Goal: Task Accomplishment & Management: Manage account settings

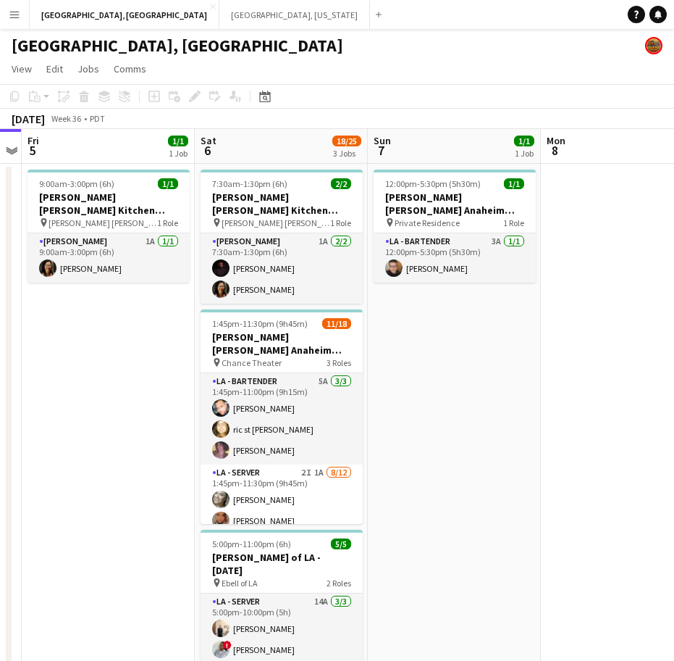
scroll to position [0, 398]
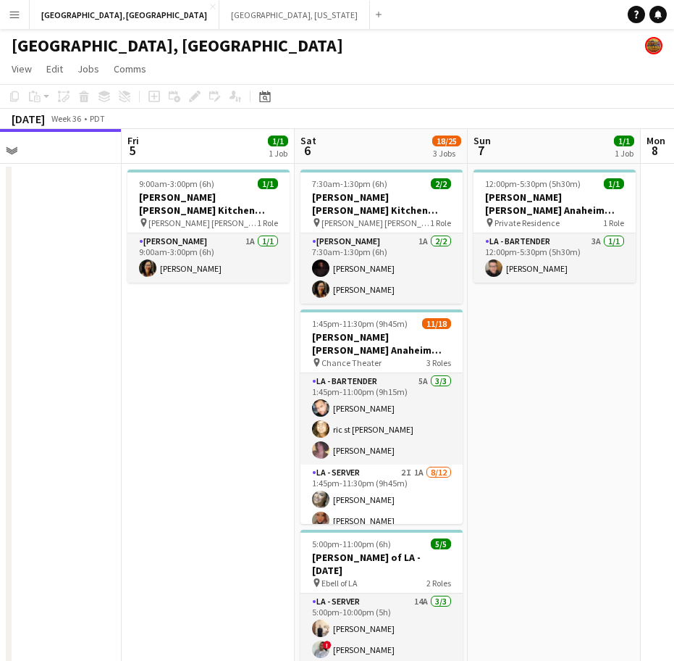
drag, startPoint x: 163, startPoint y: 384, endPoint x: 249, endPoint y: 380, distance: 86.3
click at [249, 380] on app-calendar-viewport "Tue 2 Wed 3 Thu 4 Fri 5 1/1 1 Job Sat 6 18/25 3 Jobs Sun 7 1/1 1 Job Mon 8 Tue …" at bounding box center [337, 451] width 674 height 645
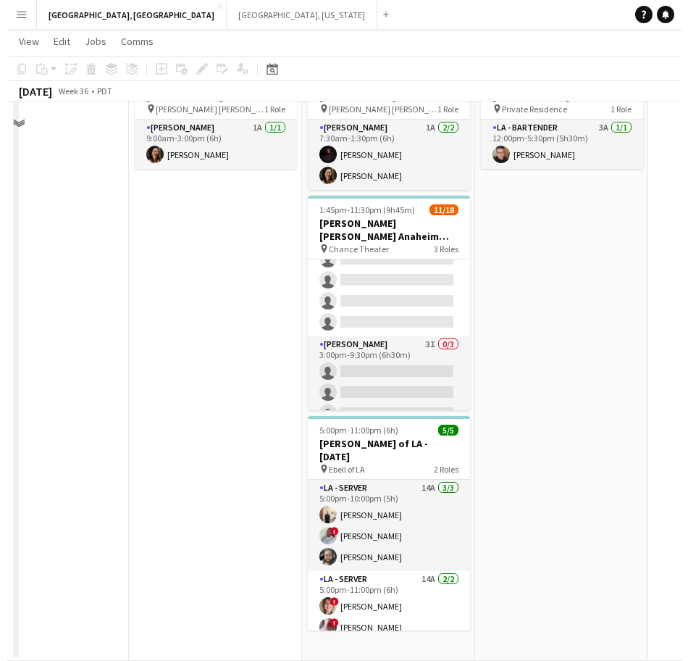
scroll to position [0, 0]
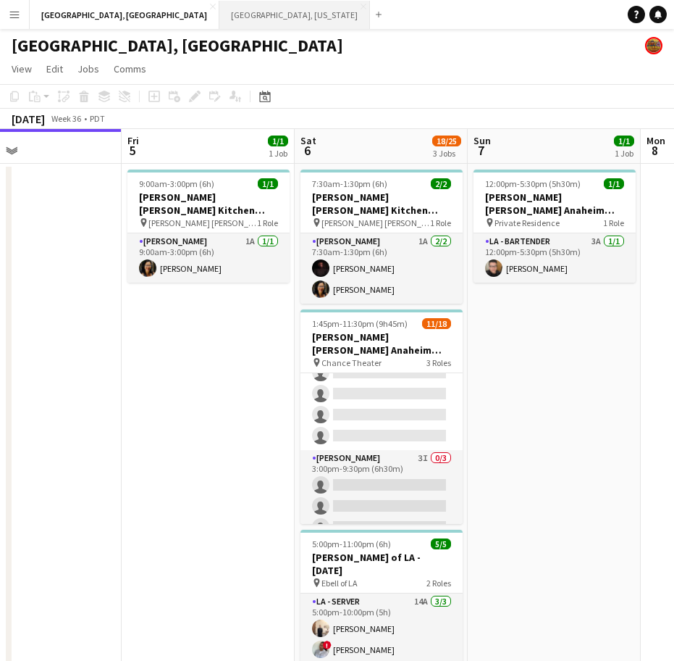
click at [219, 9] on button "[GEOGRAPHIC_DATA], [US_STATE] Close" at bounding box center [294, 15] width 151 height 28
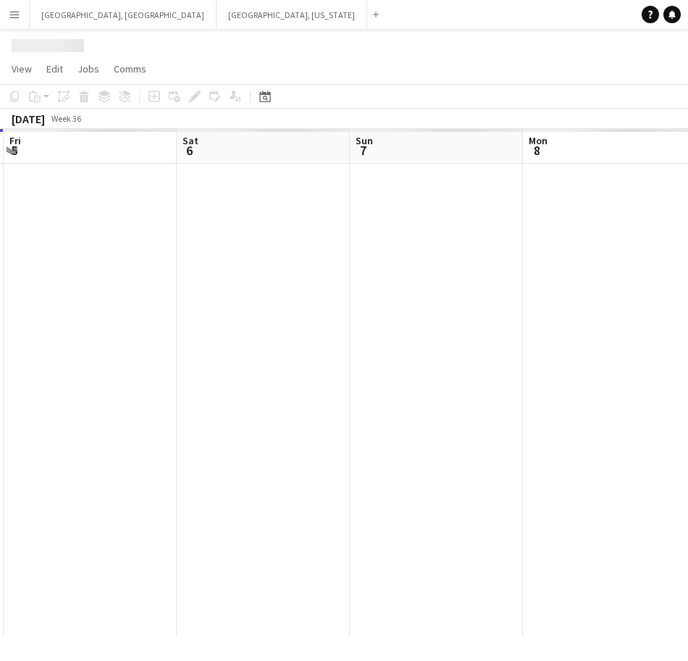
scroll to position [0, 449]
drag, startPoint x: 275, startPoint y: 353, endPoint x: 259, endPoint y: 359, distance: 17.0
click at [259, 359] on app-calendar-viewport "Tue 2 Wed 3 Thu 4 Fri 5 Sat 6 Sun 7 Mon 8 Tue 9 Wed 10" at bounding box center [344, 382] width 688 height 507
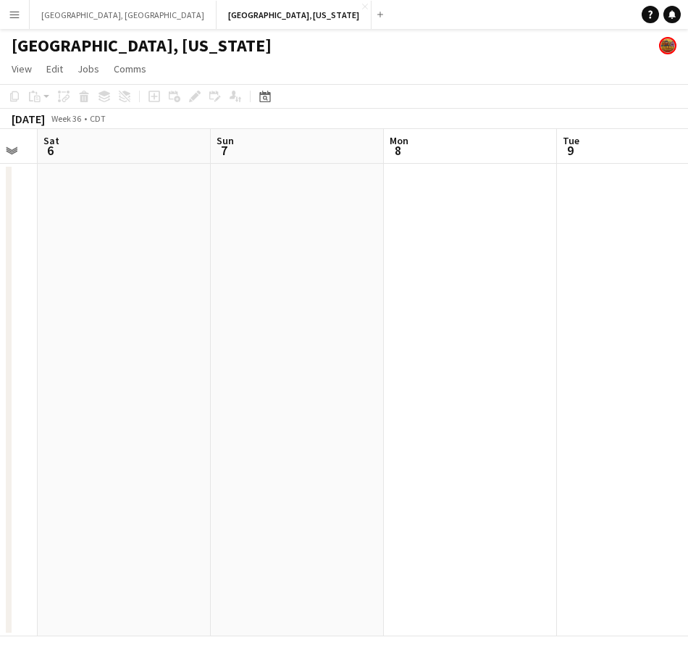
drag, startPoint x: 427, startPoint y: 352, endPoint x: 237, endPoint y: 410, distance: 198.4
click at [237, 410] on app-calendar-viewport "Wed 3 Thu 4 Fri 5 Sat 6 Sun 7 Mon 8 Tue 9 Wed 10 Thu 11" at bounding box center [344, 382] width 688 height 507
drag, startPoint x: 430, startPoint y: 377, endPoint x: 325, endPoint y: 409, distance: 109.8
click at [325, 409] on app-calendar-viewport "Thu 4 Fri 5 Sat 6 Sun 7 Mon 8 Tue 9 Wed 10 Thu 11 Fri 12" at bounding box center [344, 382] width 688 height 507
drag, startPoint x: 467, startPoint y: 362, endPoint x: 23, endPoint y: 461, distance: 454.8
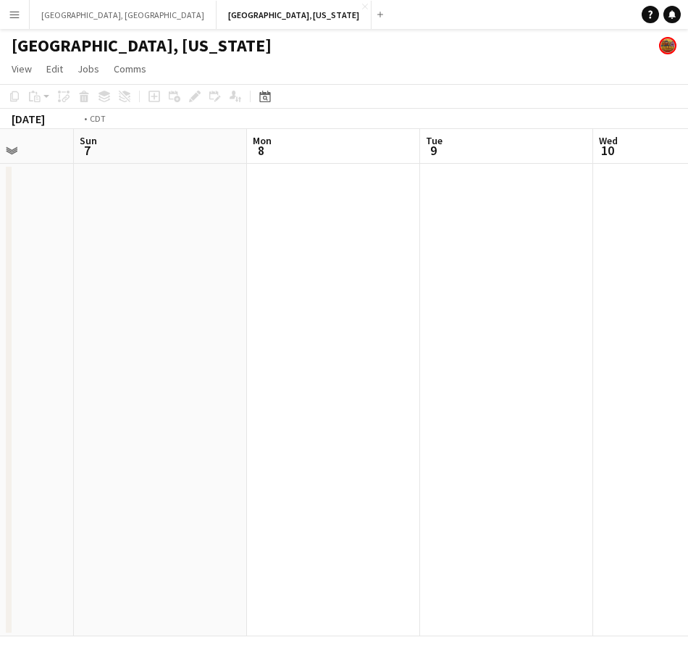
click at [4, 470] on app-calendar-viewport "Thu 4 Fri 5 Sat 6 Sun 7 Mon 8 Tue 9 Wed 10 Thu 11 Fri 12" at bounding box center [344, 382] width 688 height 507
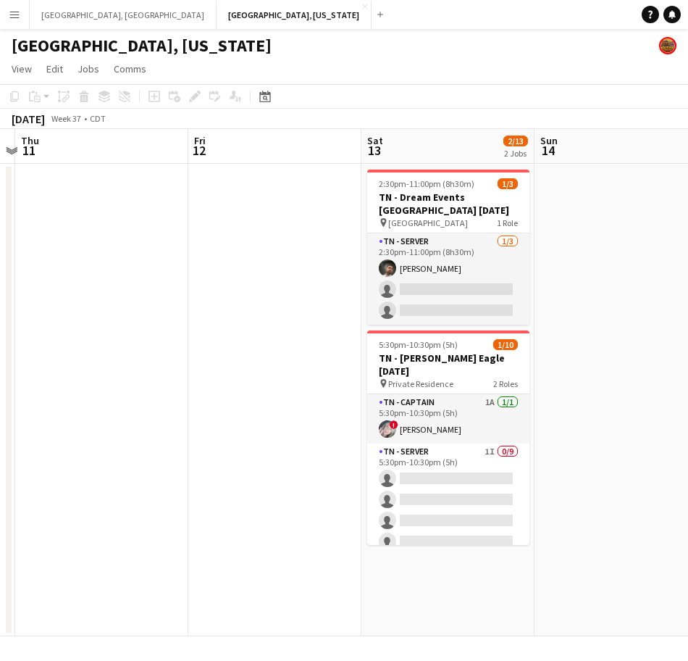
drag, startPoint x: 452, startPoint y: 374, endPoint x: 687, endPoint y: 252, distance: 265.0
click at [674, 255] on app-calendar-viewport "Mon 8 Tue 9 Wed 10 Thu 11 Fri 12 Sat 13 2/13 2 Jobs Sun 14 Mon 15 Tue 16 2:30pm…" at bounding box center [344, 382] width 688 height 507
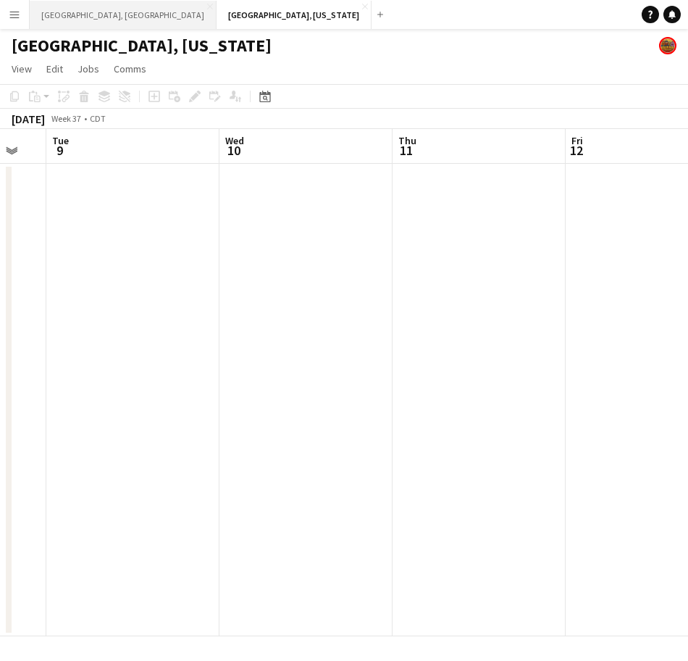
click at [76, 14] on button "[GEOGRAPHIC_DATA], [GEOGRAPHIC_DATA] Close" at bounding box center [123, 15] width 187 height 28
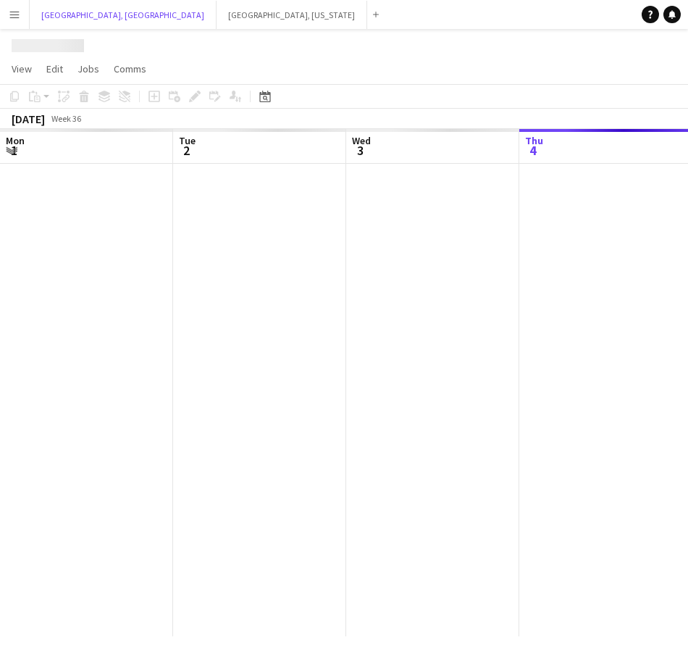
scroll to position [0, 346]
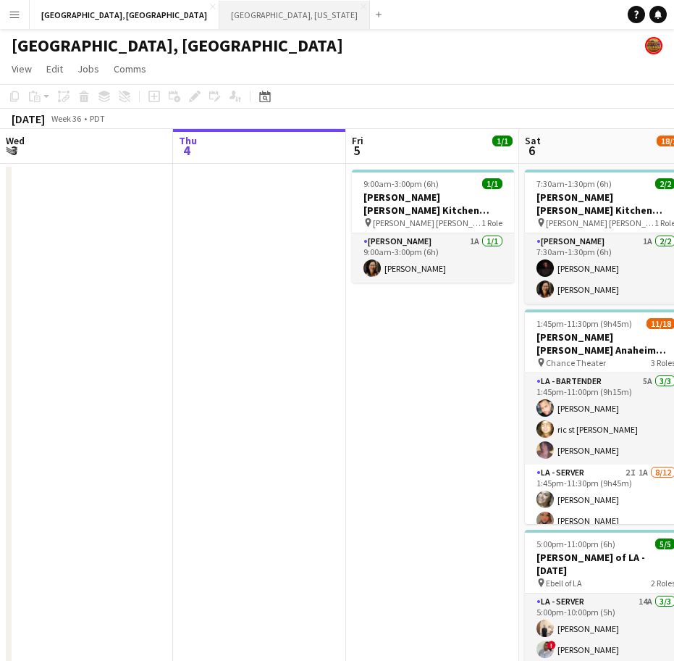
click at [219, 11] on button "[GEOGRAPHIC_DATA], [US_STATE] Close" at bounding box center [294, 15] width 151 height 28
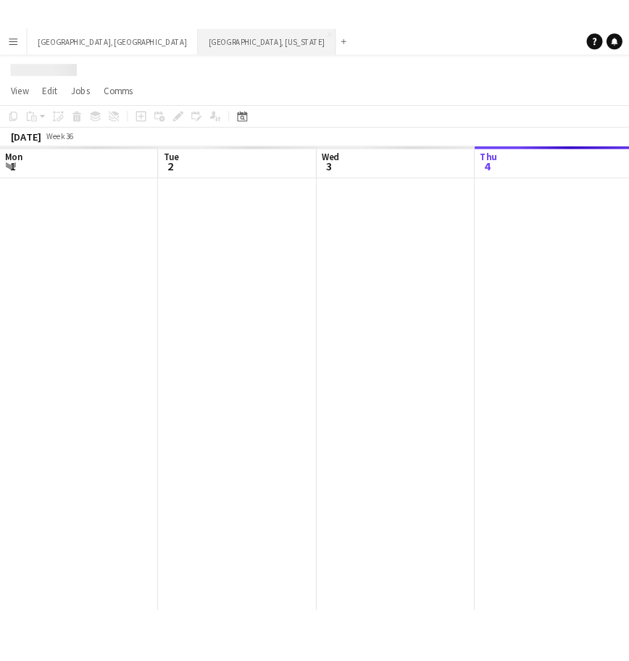
scroll to position [0, 346]
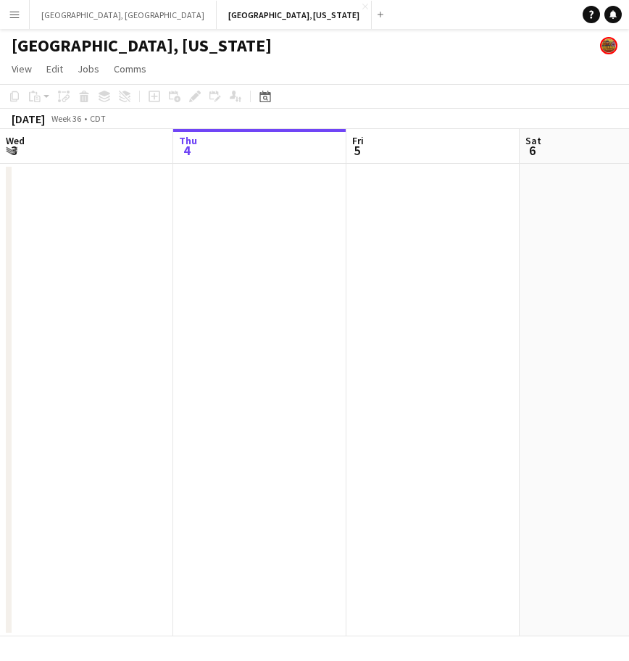
drag, startPoint x: 116, startPoint y: 212, endPoint x: 144, endPoint y: 204, distance: 29.4
click at [117, 212] on app-date-cell at bounding box center [86, 400] width 173 height 472
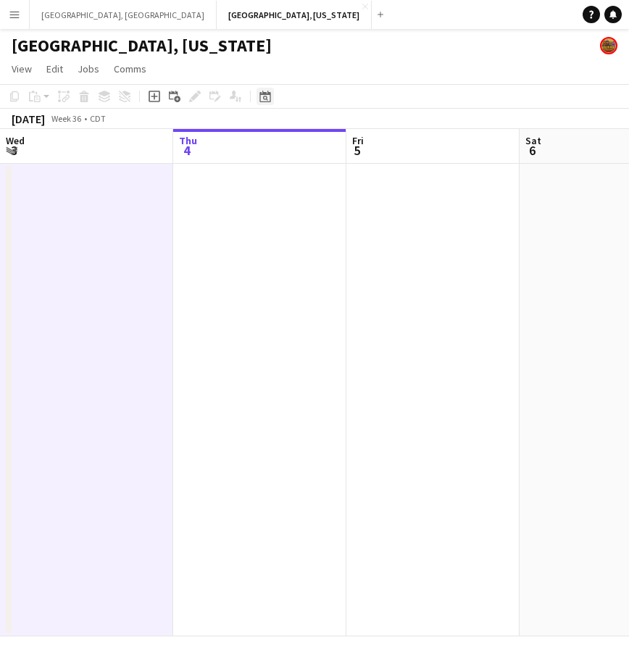
click at [262, 98] on icon "Date picker" at bounding box center [265, 97] width 12 height 12
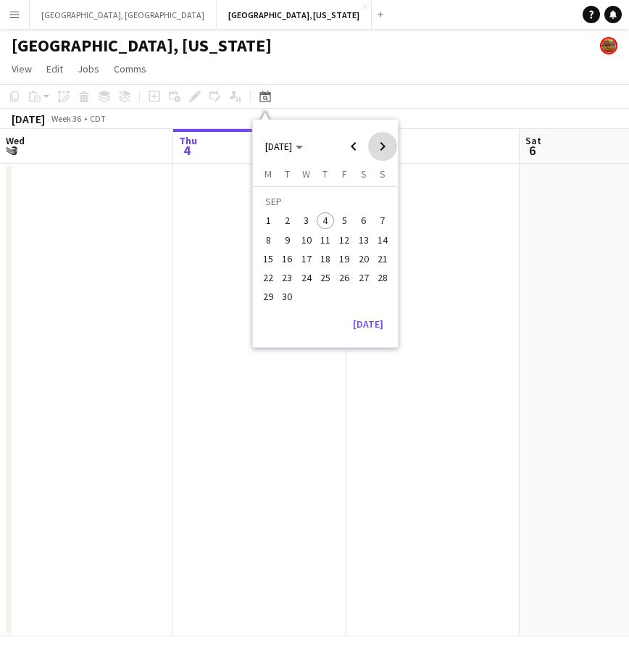
click at [390, 143] on span "Next month" at bounding box center [382, 146] width 29 height 29
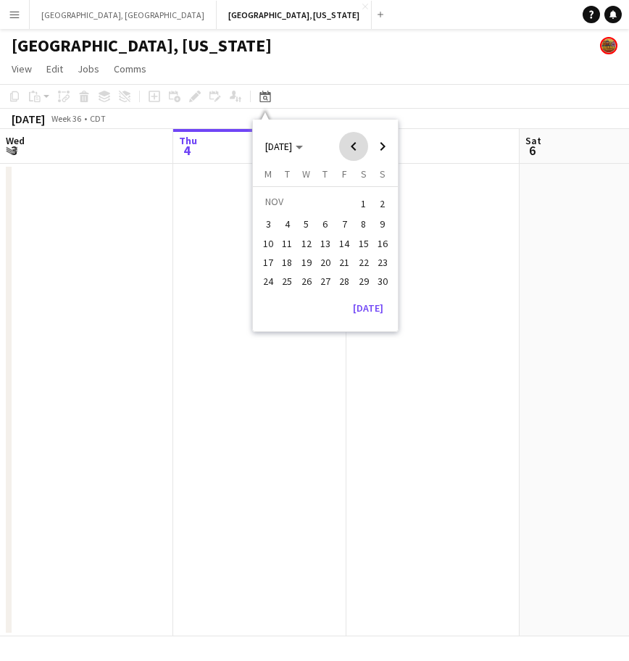
click at [360, 144] on span "Previous month" at bounding box center [353, 146] width 29 height 29
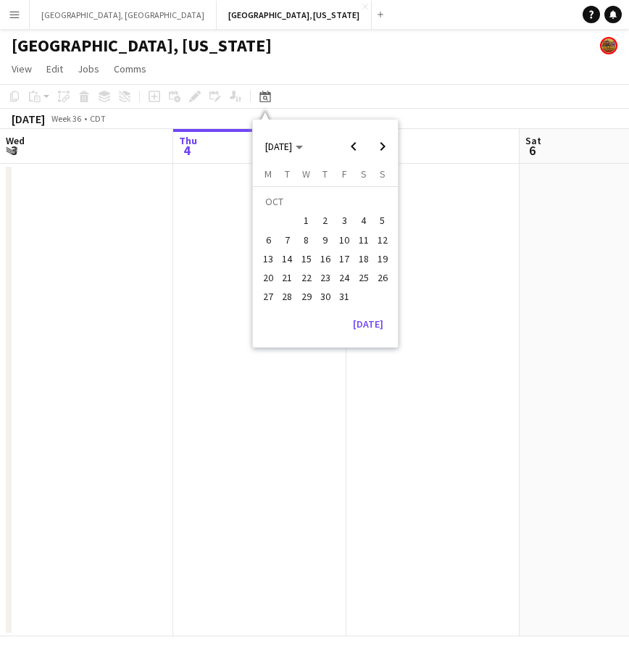
click at [358, 277] on span "25" at bounding box center [363, 277] width 17 height 17
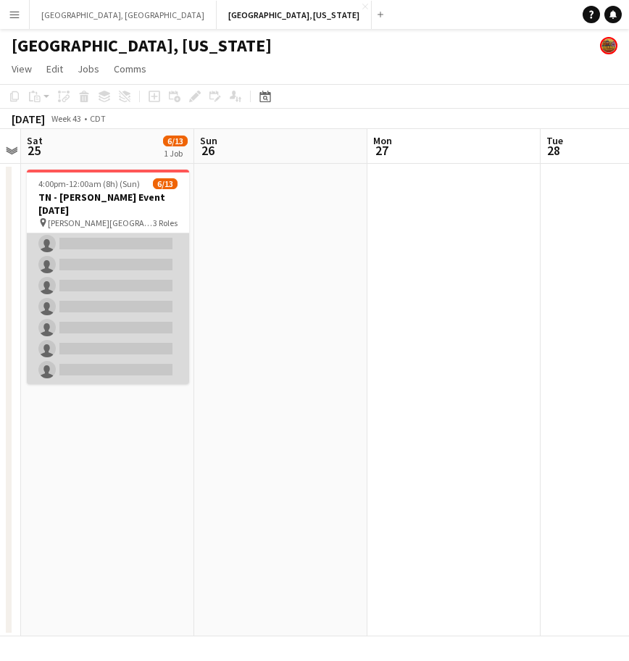
scroll to position [117, 0]
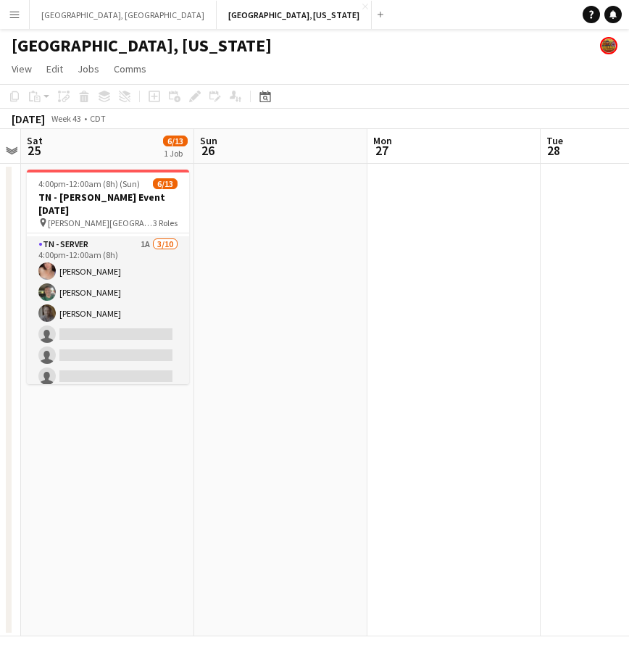
drag, startPoint x: 130, startPoint y: 335, endPoint x: 191, endPoint y: 288, distance: 76.9
click at [130, 334] on app-card-role "TN - Server 1A [DATE] 4:00pm-12:00am (8h) [PERSON_NAME] [PERSON_NAME] [PERSON_N…" at bounding box center [108, 355] width 162 height 238
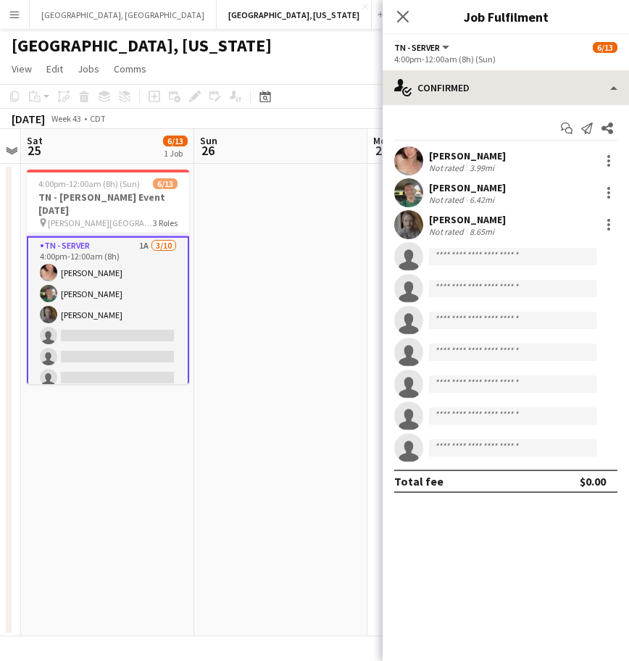
click at [492, 67] on app-options-switcher "TN - Server All roles TN - Server [DATE] 4:00pm-12:00am (8h) (Sun)" at bounding box center [505, 52] width 246 height 35
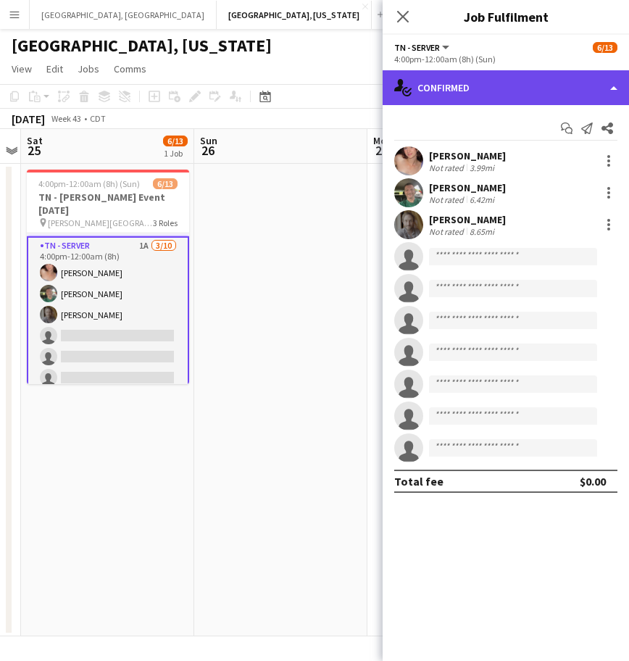
click at [495, 75] on div "single-neutral-actions-check-2 Confirmed" at bounding box center [505, 87] width 246 height 35
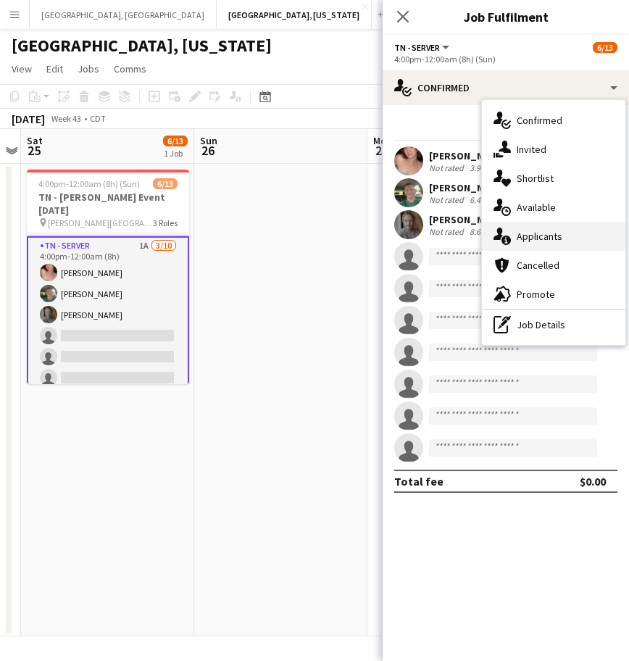
click at [543, 233] on span "Applicants" at bounding box center [539, 236] width 46 height 13
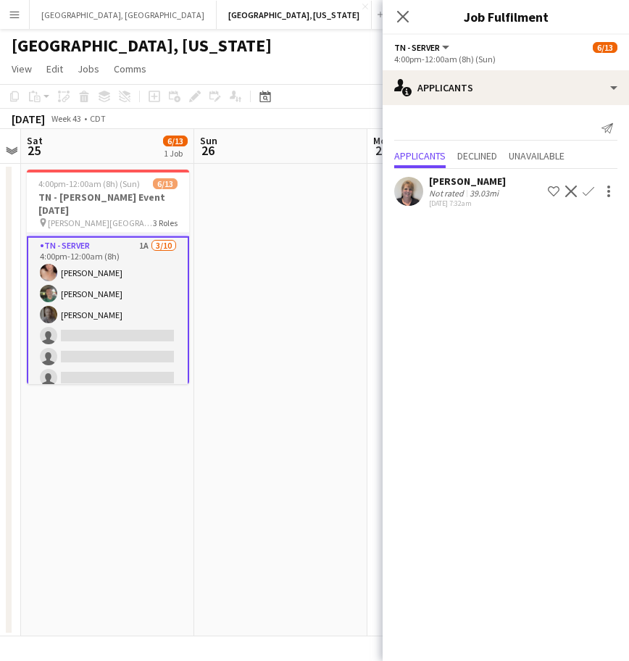
click at [482, 191] on div "39.03mi" at bounding box center [484, 193] width 35 height 11
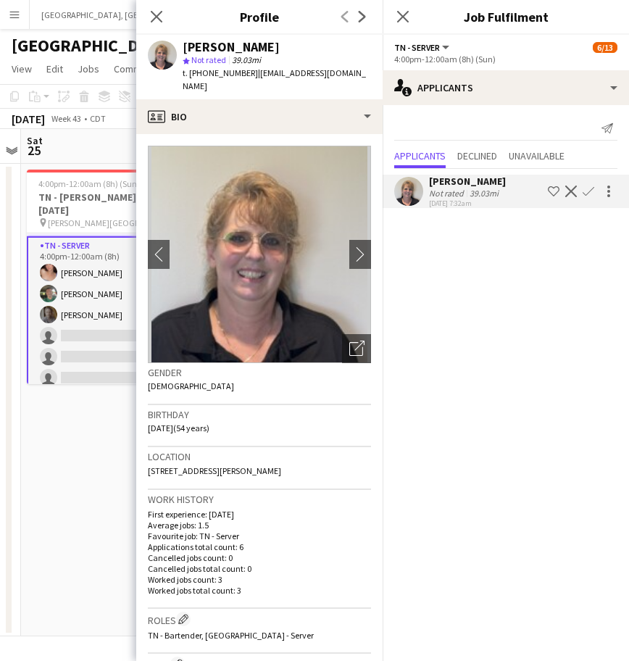
click at [482, 191] on div "39.03mi" at bounding box center [484, 193] width 35 height 11
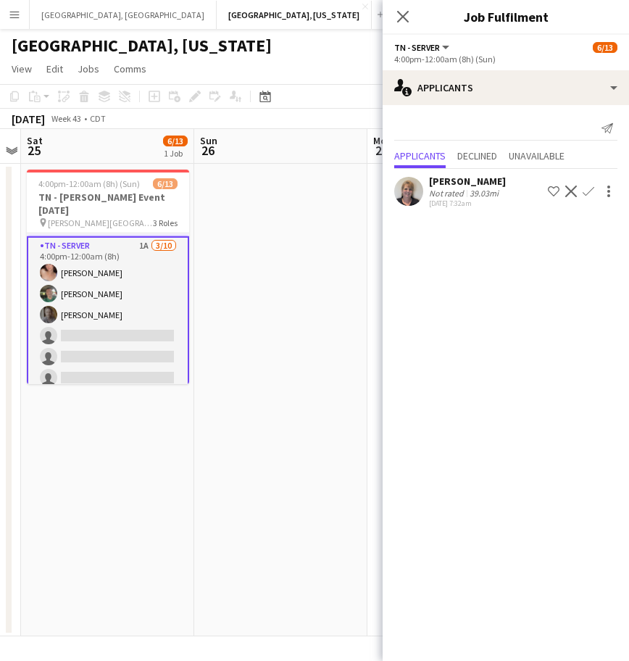
click at [589, 188] on app-icon "Confirm" at bounding box center [588, 191] width 12 height 12
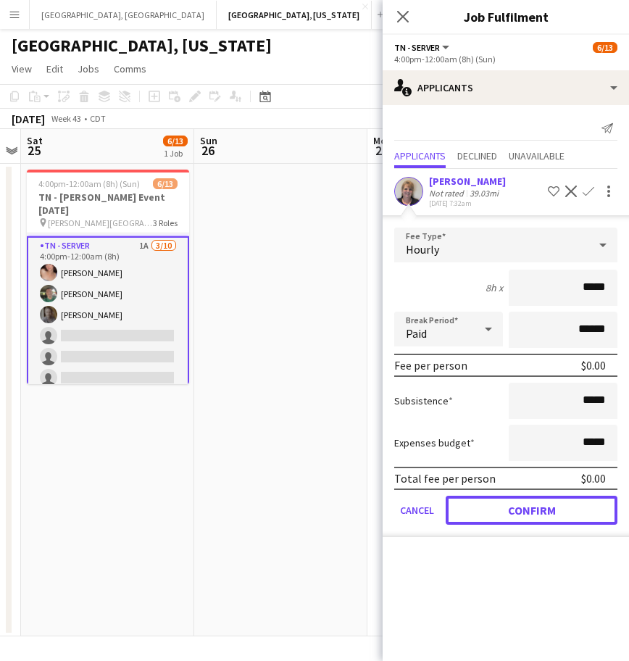
click at [501, 501] on button "Confirm" at bounding box center [531, 509] width 172 height 29
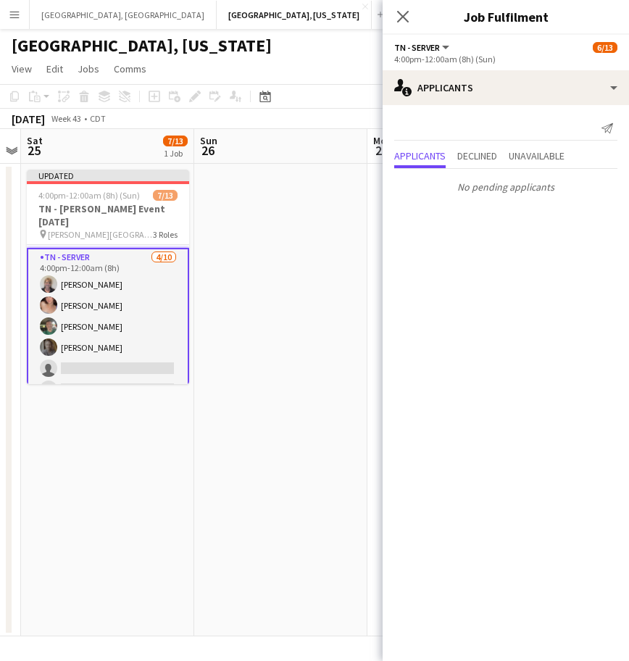
click at [390, 327] on mat-expansion-panel "users2 Applicants Send notification Applicants Declined Unavailable No pending …" at bounding box center [505, 383] width 246 height 556
click at [336, 296] on app-calendar-viewport "Wed 22 Thu 23 Fri 24 Sat 25 7/13 1 Job Sun 26 Mon 27 Tue 28 Wed 29 Thu 30 Updat…" at bounding box center [314, 382] width 629 height 507
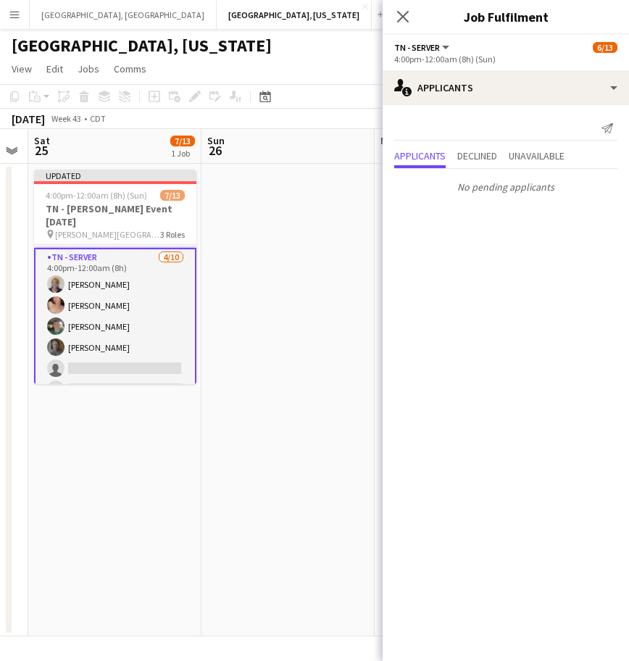
drag, startPoint x: 314, startPoint y: 63, endPoint x: 435, endPoint y: 104, distance: 128.3
click at [314, 63] on app-page-menu "View Day view expanded Day view collapsed Month view Date picker Jump to [DATE]…" at bounding box center [314, 71] width 629 height 28
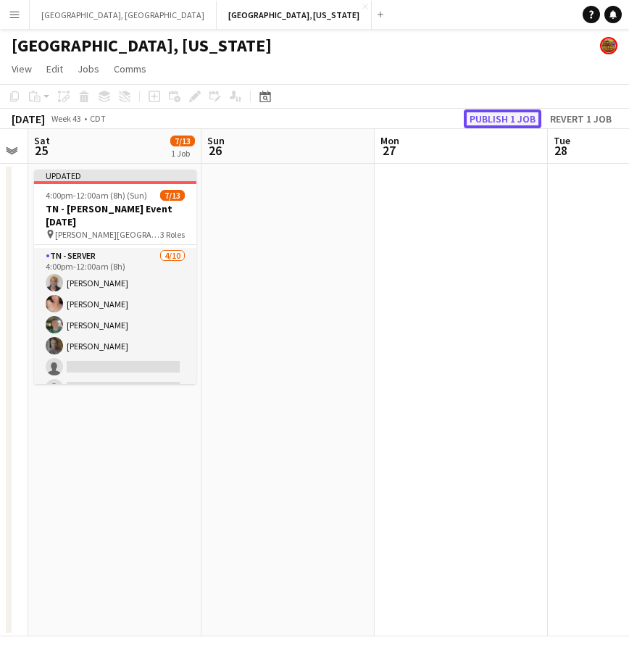
click at [492, 122] on button "Publish 1 job" at bounding box center [503, 118] width 78 height 19
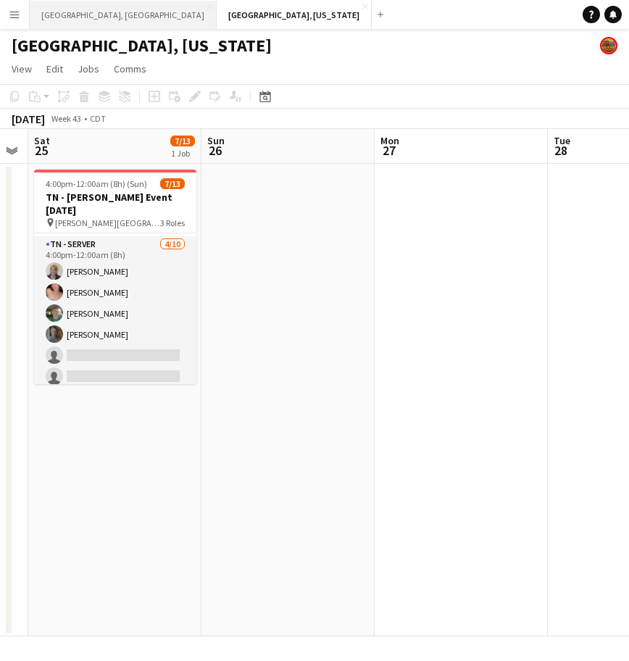
click at [49, 11] on button "[GEOGRAPHIC_DATA], [GEOGRAPHIC_DATA] Close" at bounding box center [123, 15] width 187 height 28
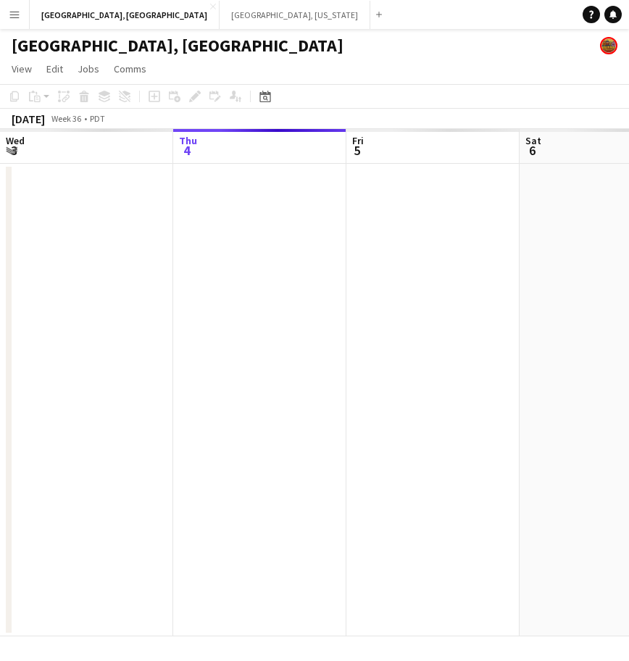
scroll to position [0, 451]
drag, startPoint x: 246, startPoint y: 374, endPoint x: -65, endPoint y: 411, distance: 313.8
click at [0, 411] on html "Menu Boards Boards Boards All jobs Status Workforce Workforce My Workforce Recr…" at bounding box center [314, 330] width 629 height 661
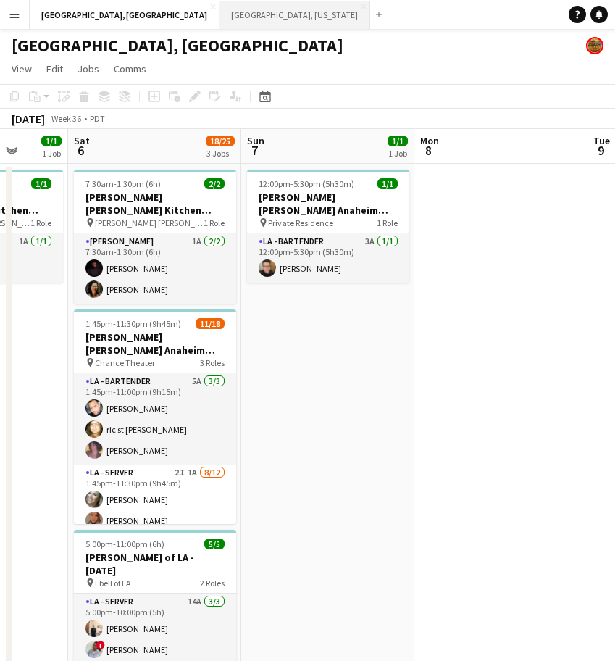
click at [219, 17] on button "[GEOGRAPHIC_DATA], [US_STATE] Close" at bounding box center [294, 15] width 151 height 28
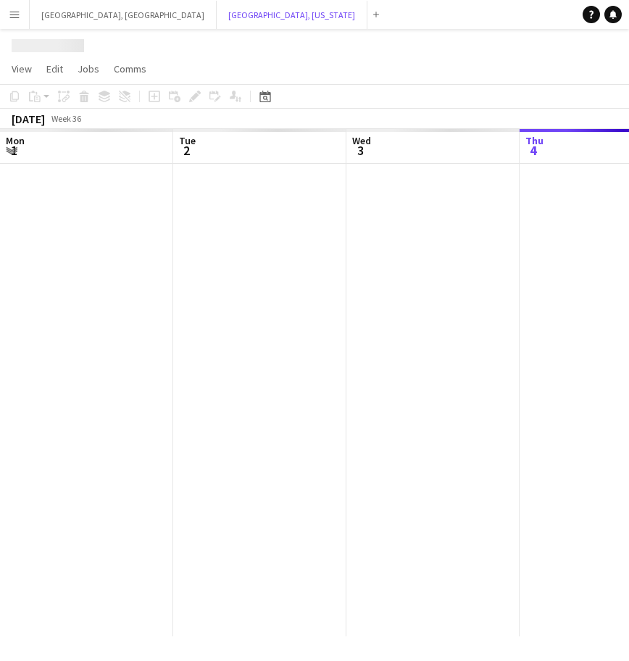
scroll to position [0, 346]
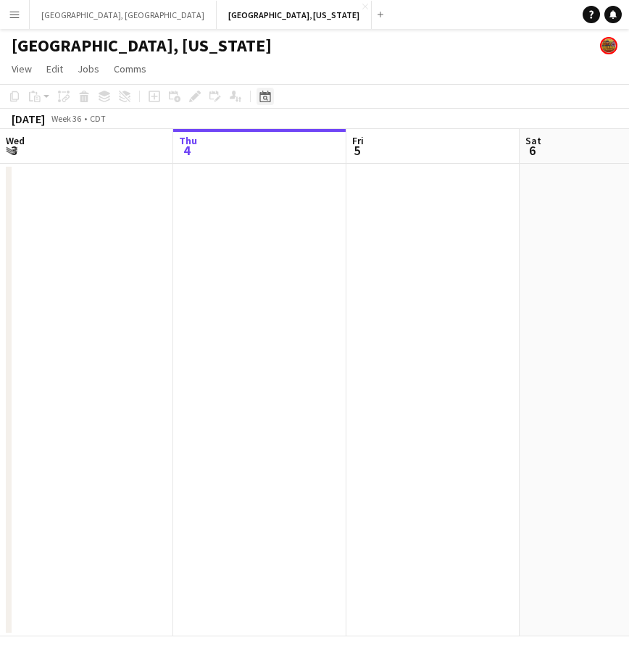
click at [263, 89] on div "Date picker" at bounding box center [264, 96] width 17 height 17
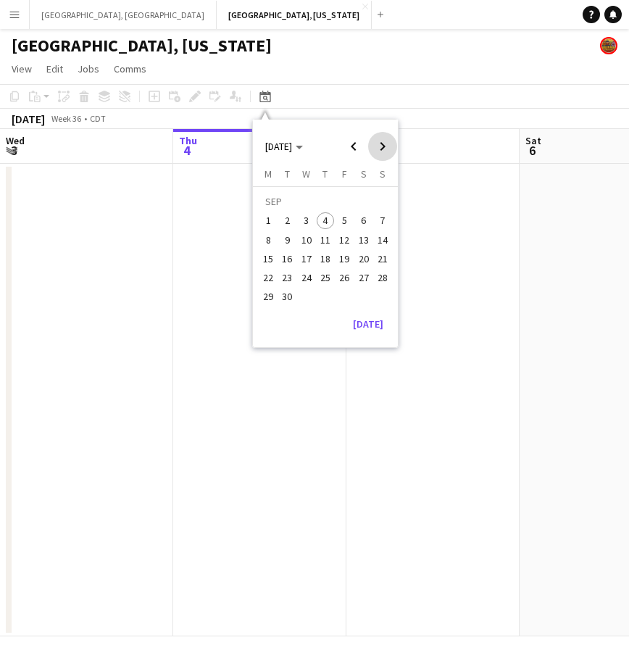
click at [378, 136] on span "Next month" at bounding box center [382, 146] width 29 height 29
click at [370, 281] on span "25" at bounding box center [363, 277] width 17 height 17
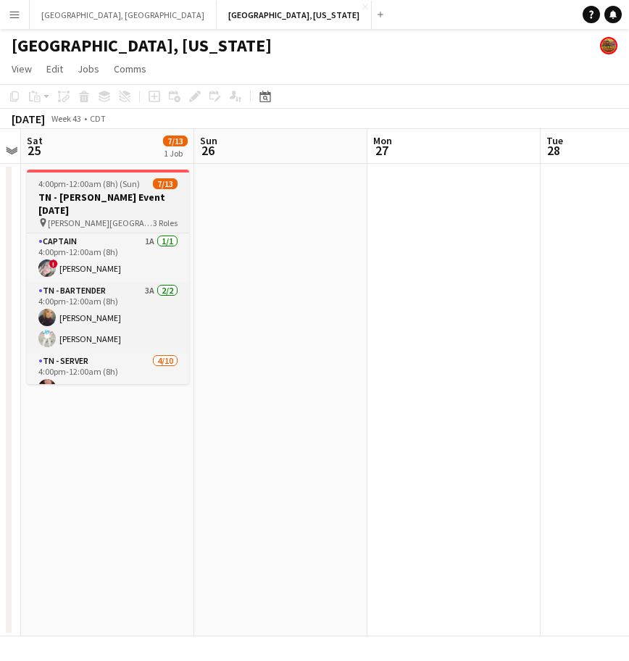
click at [98, 204] on h3 "TN - [PERSON_NAME] Event [DATE]" at bounding box center [108, 204] width 162 height 26
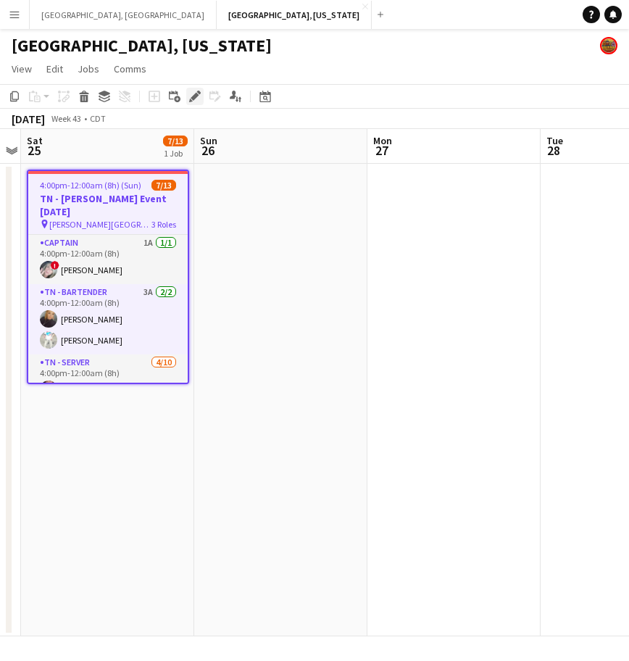
click at [195, 101] on icon "Edit" at bounding box center [195, 97] width 12 height 12
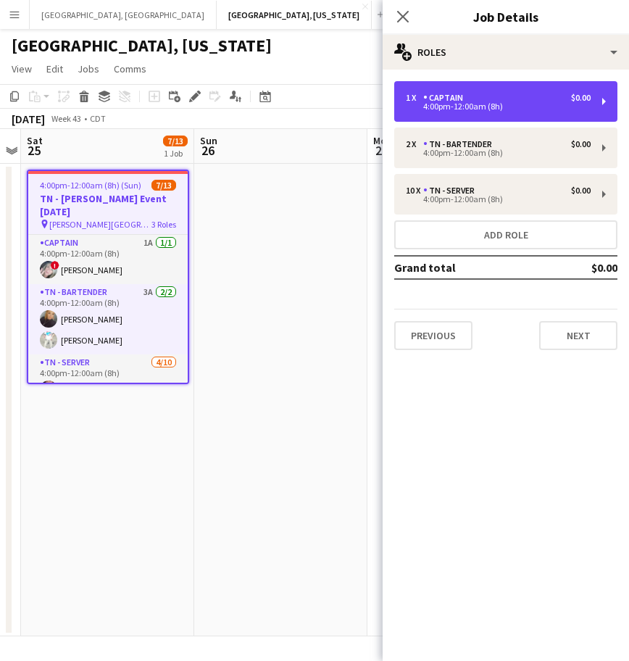
click at [535, 109] on div "4:00pm-12:00am (8h)" at bounding box center [498, 106] width 185 height 7
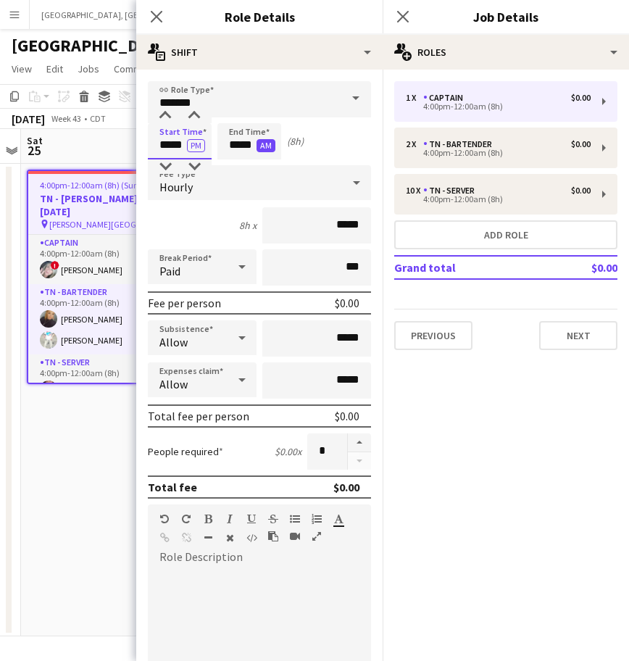
drag, startPoint x: 157, startPoint y: 143, endPoint x: 259, endPoint y: 147, distance: 102.2
click at [259, 147] on div "Start Time ***** PM End Time ***** AM (8h)" at bounding box center [259, 141] width 223 height 36
type input "*****"
click at [216, 188] on div "Hourly" at bounding box center [245, 182] width 194 height 35
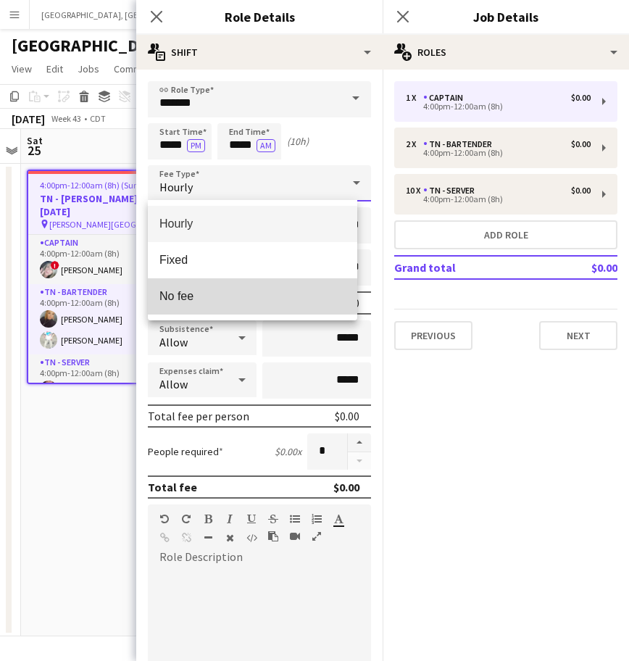
click at [210, 300] on span "No fee" at bounding box center [252, 296] width 186 height 14
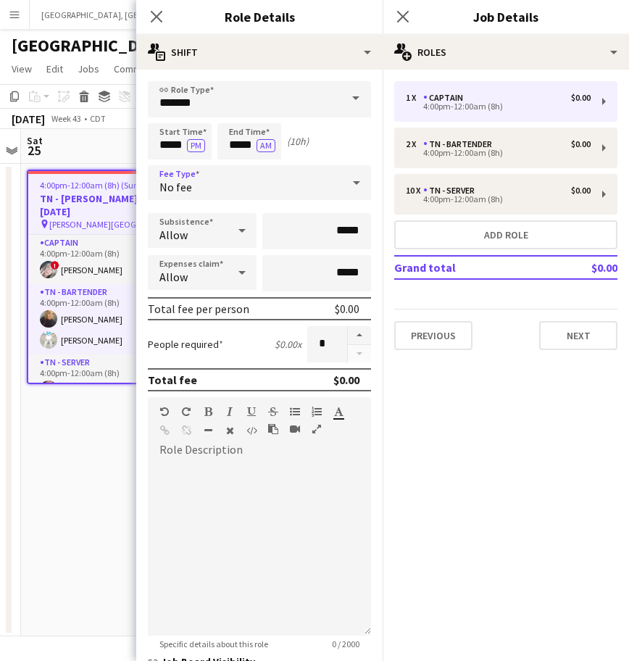
scroll to position [214, 0]
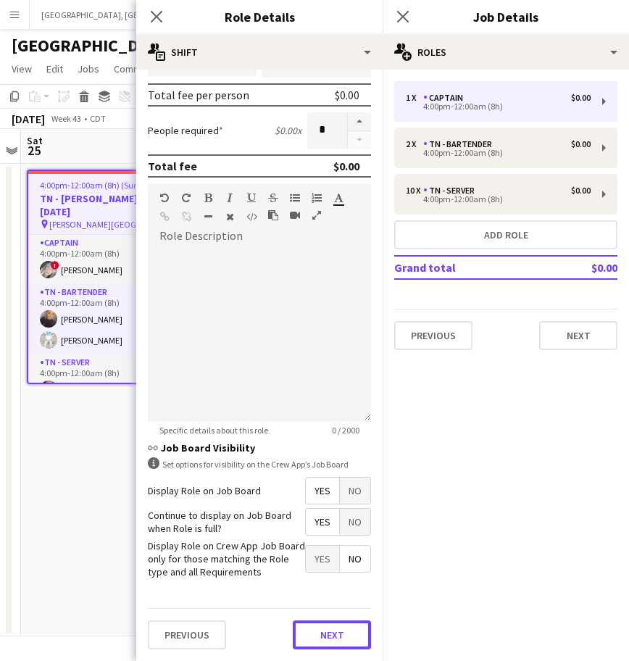
click at [319, 630] on button "Next" at bounding box center [332, 634] width 78 height 29
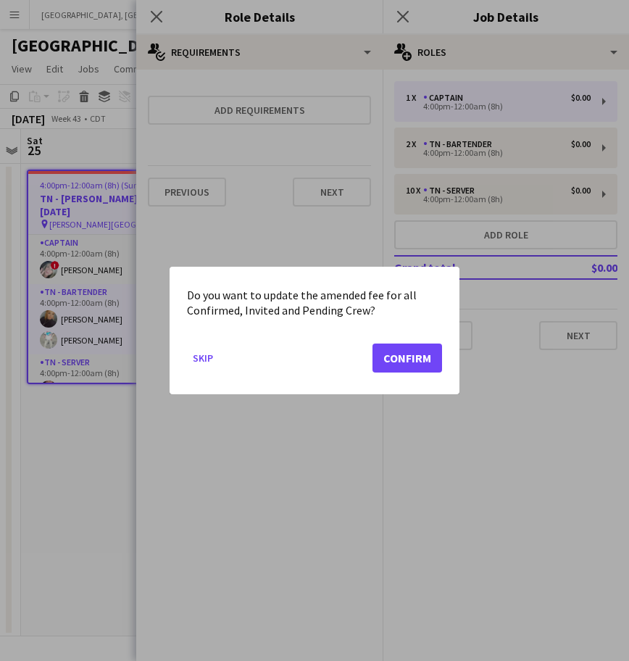
scroll to position [0, 0]
click at [415, 356] on button "Confirm" at bounding box center [407, 357] width 70 height 29
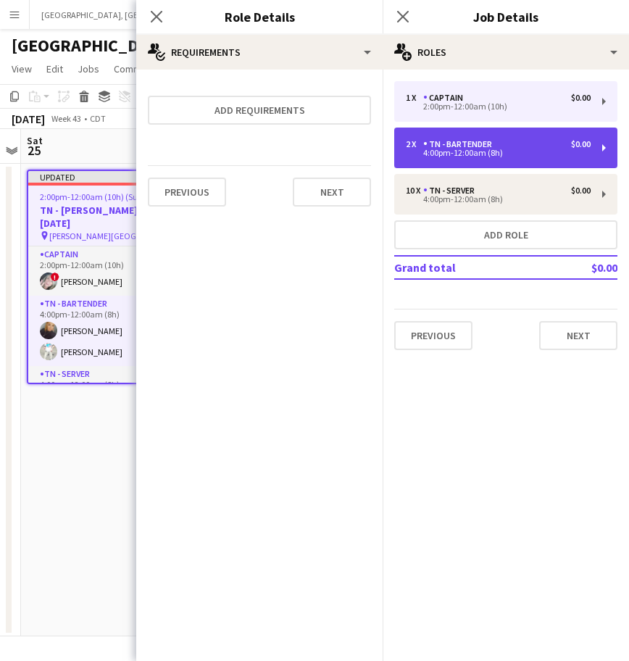
drag, startPoint x: 440, startPoint y: 143, endPoint x: 432, endPoint y: 150, distance: 10.8
click at [440, 143] on div "TN - Bartender" at bounding box center [460, 144] width 75 height 10
type input "**********"
type input "*****"
type input "*"
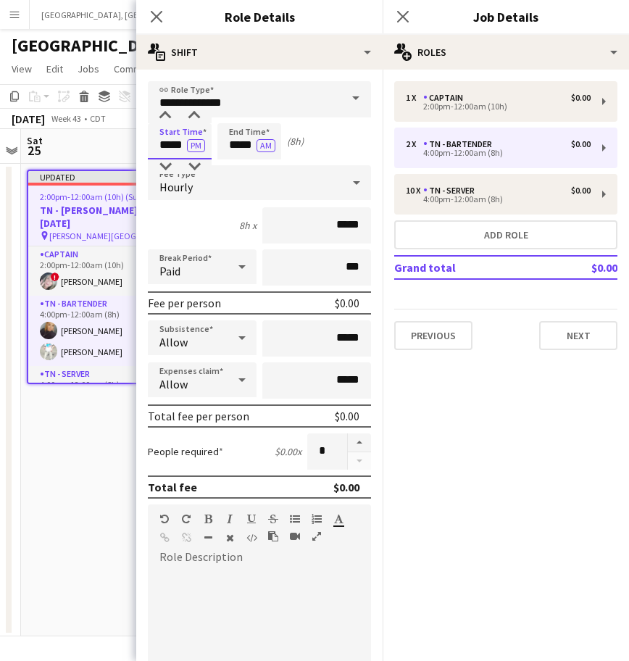
drag, startPoint x: 154, startPoint y: 145, endPoint x: 284, endPoint y: 143, distance: 129.7
click at [288, 143] on div "Start Time ***** PM End Time ***** AM (8h)" at bounding box center [259, 141] width 223 height 36
type input "*****"
click at [213, 179] on div "Hourly" at bounding box center [245, 182] width 194 height 35
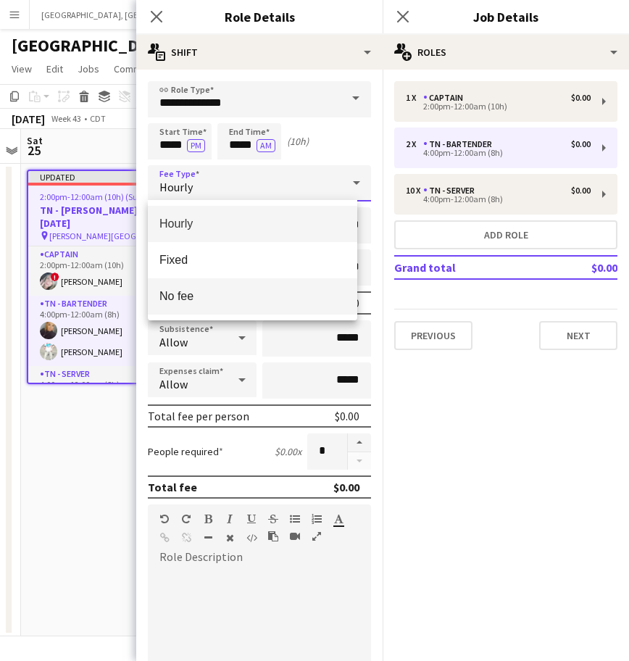
click at [213, 294] on span "No fee" at bounding box center [252, 296] width 186 height 14
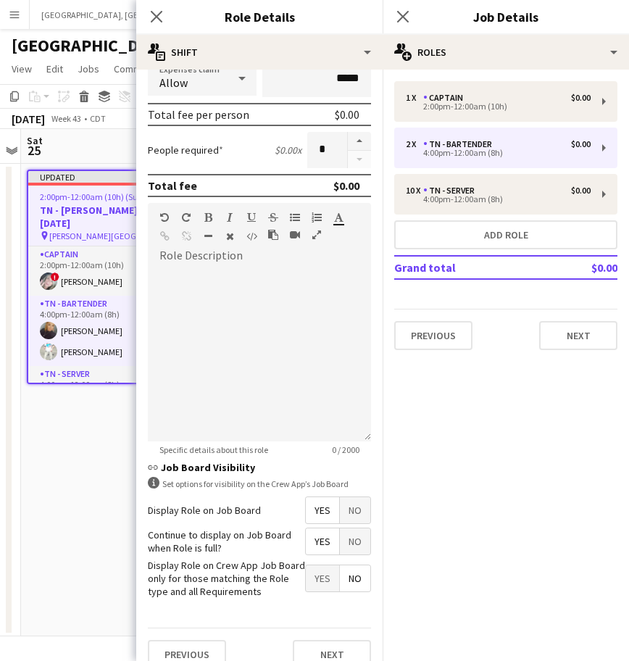
scroll to position [214, 0]
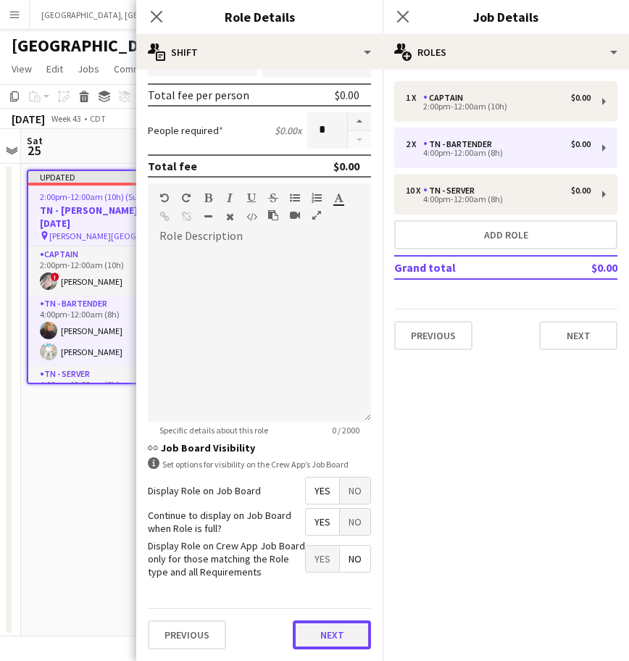
click at [323, 640] on button "Next" at bounding box center [332, 634] width 78 height 29
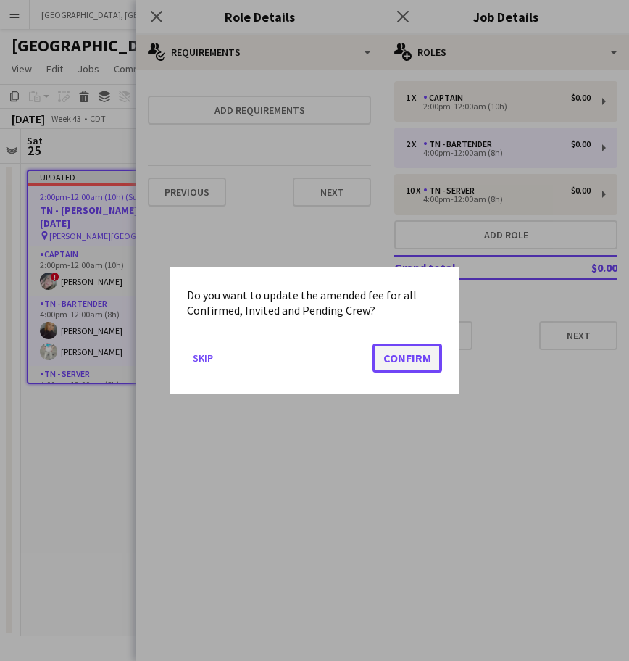
click at [410, 359] on button "Confirm" at bounding box center [407, 357] width 70 height 29
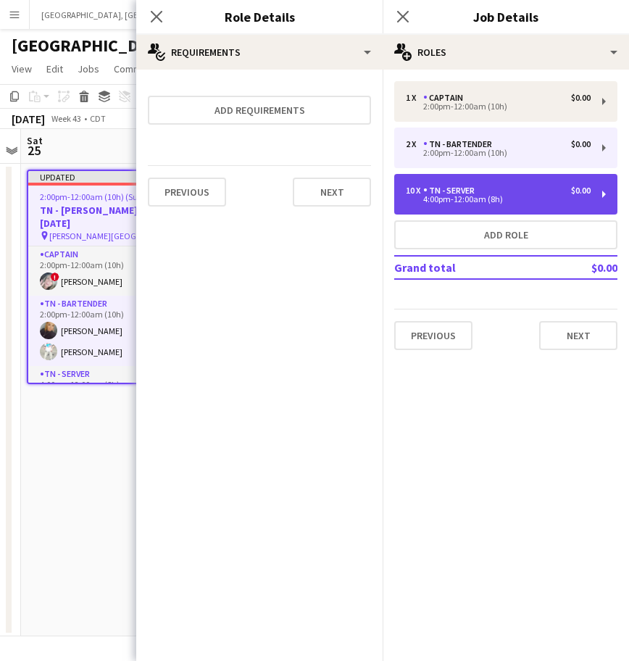
click at [524, 183] on div "10 x TN - Server $0.00 4:00pm-12:00am (8h)" at bounding box center [505, 194] width 223 height 41
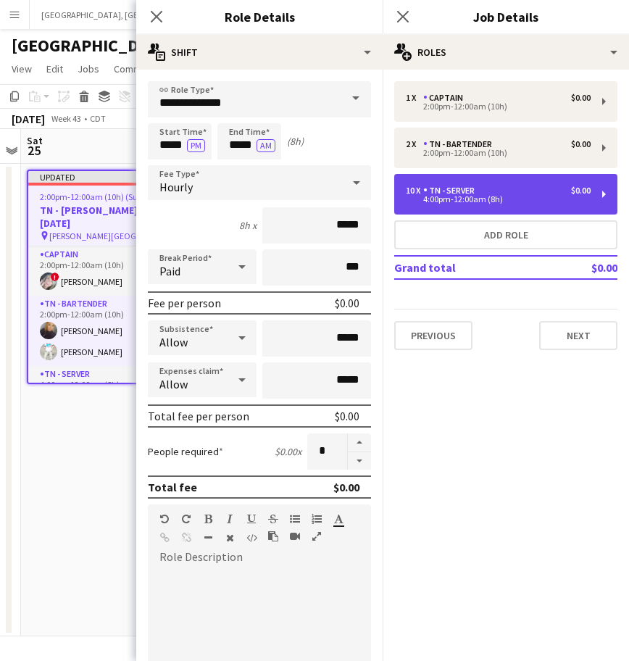
type input "**********"
type input "*****"
type input "**"
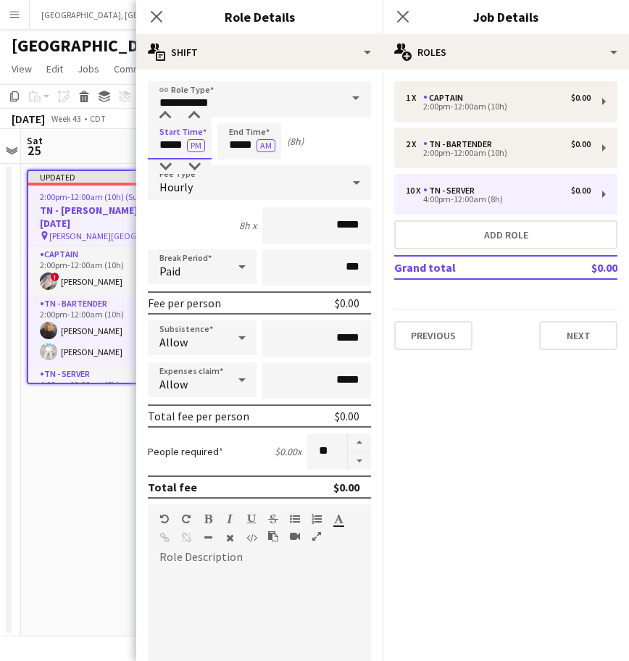
drag, startPoint x: 156, startPoint y: 145, endPoint x: 265, endPoint y: 155, distance: 109.1
click at [265, 155] on div "Start Time ***** PM End Time ***** AM (8h)" at bounding box center [259, 141] width 223 height 36
type input "*****"
click at [278, 183] on div "Hourly" at bounding box center [245, 182] width 194 height 35
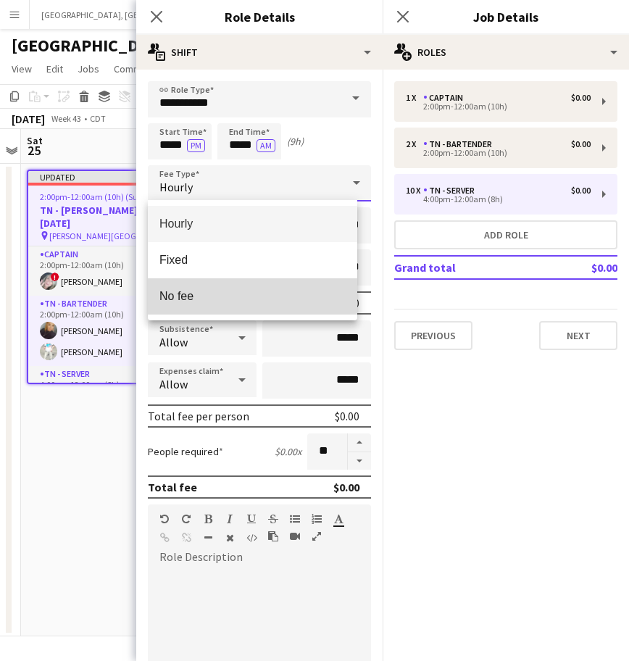
click at [231, 287] on mat-option "No fee" at bounding box center [252, 296] width 209 height 36
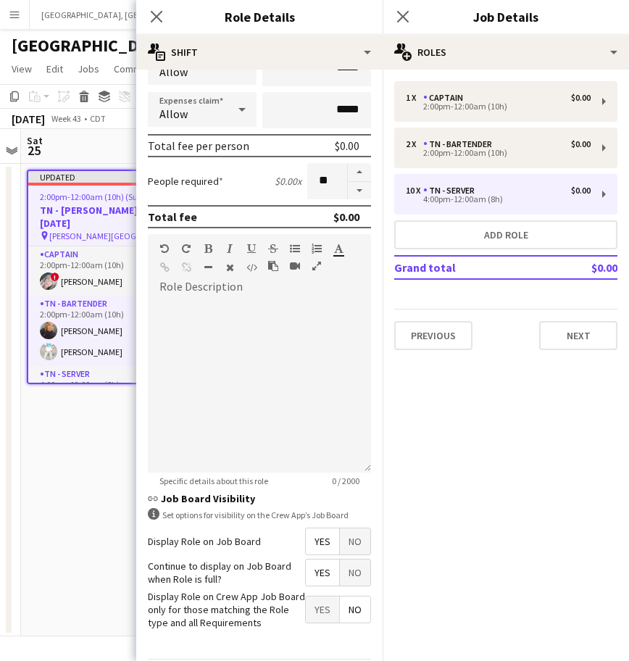
scroll to position [214, 0]
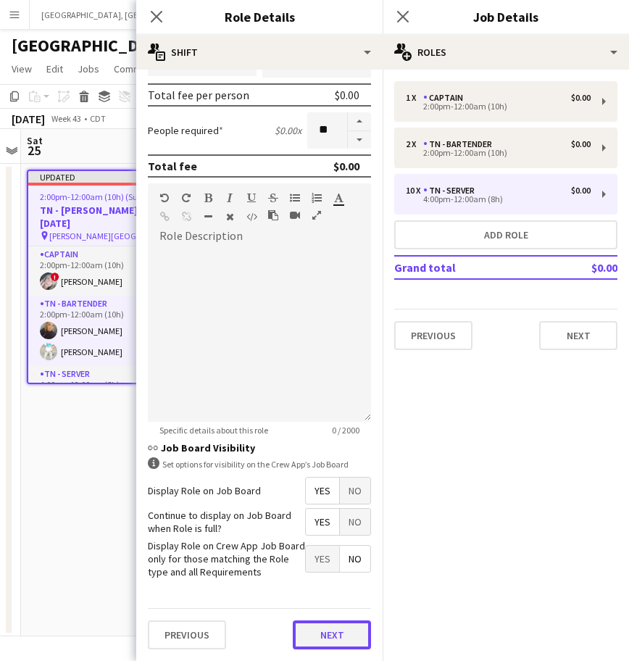
click at [318, 631] on button "Next" at bounding box center [332, 634] width 78 height 29
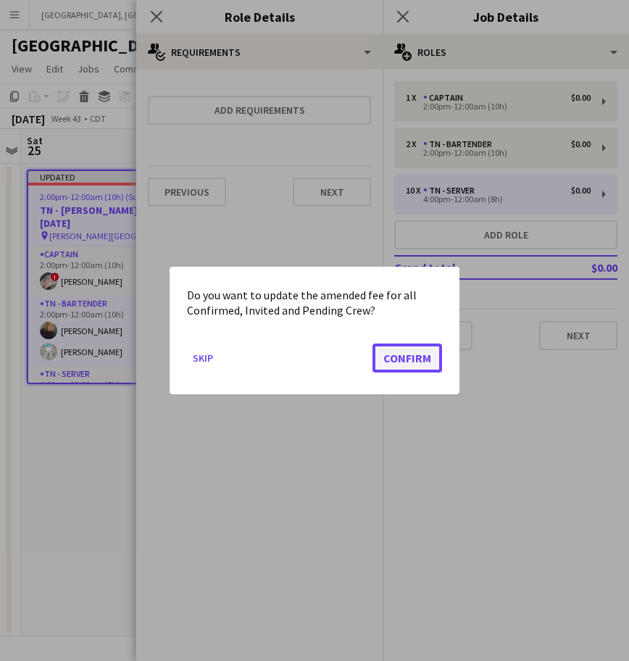
click at [427, 359] on button "Confirm" at bounding box center [407, 357] width 70 height 29
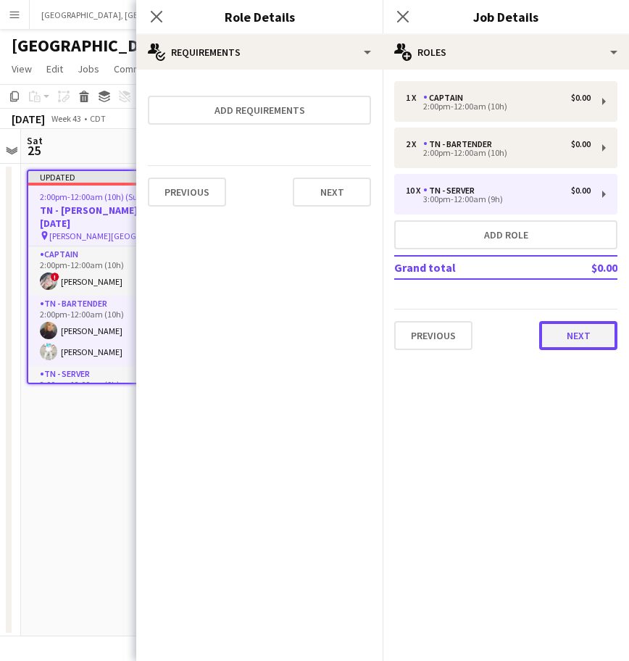
click at [571, 332] on button "Next" at bounding box center [578, 335] width 78 height 29
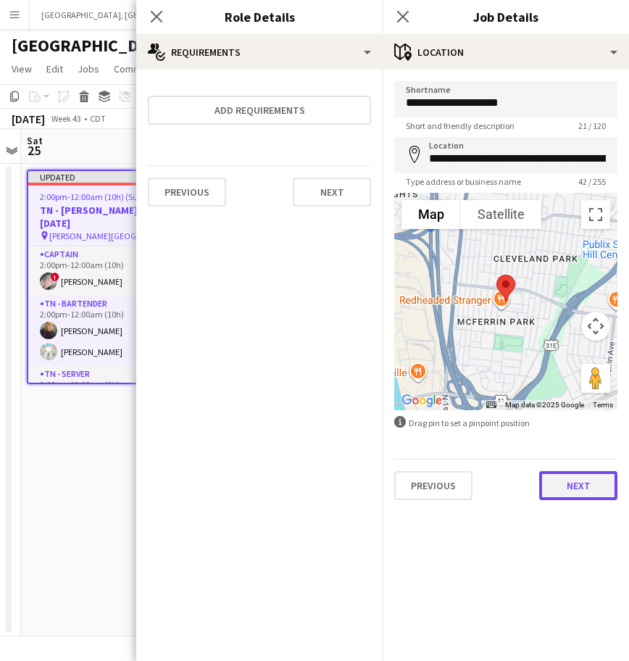
click at [578, 483] on button "Next" at bounding box center [578, 485] width 78 height 29
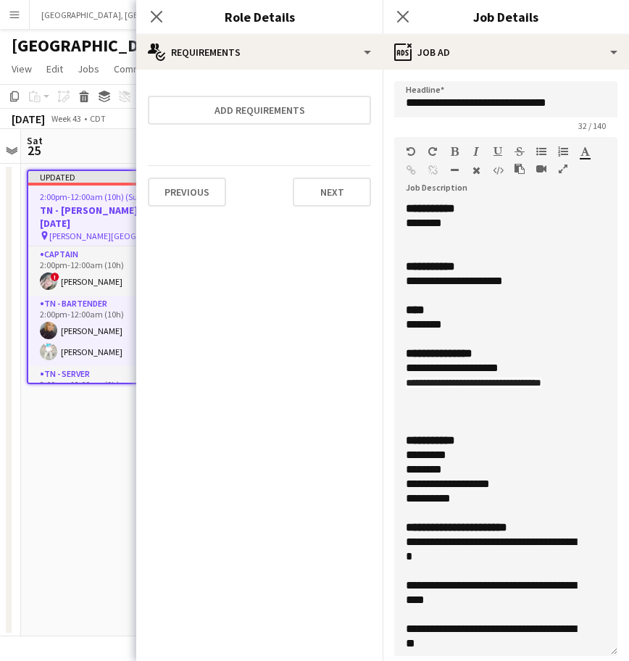
drag, startPoint x: 594, startPoint y: 276, endPoint x: 559, endPoint y: 645, distance: 371.1
click at [559, 645] on div "**********" at bounding box center [505, 428] width 223 height 454
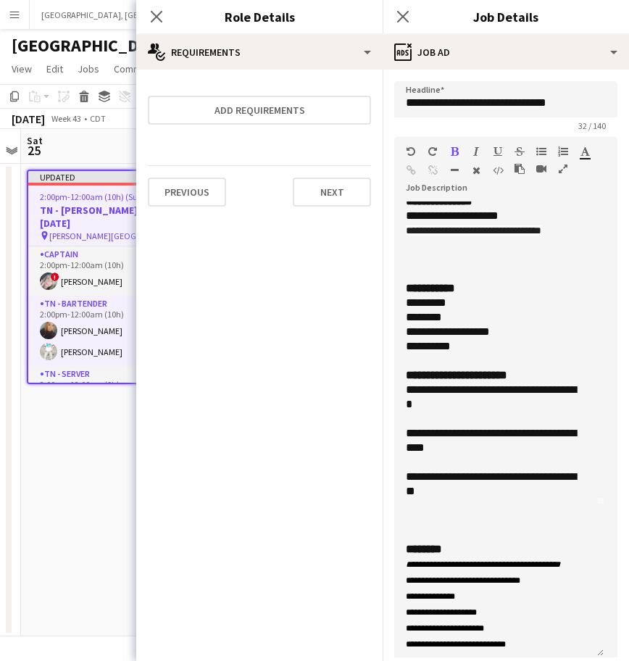
scroll to position [181, 0]
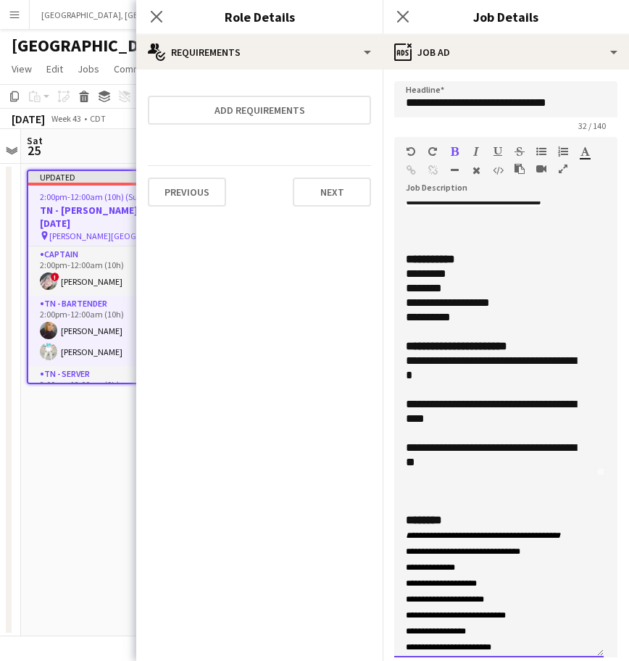
click at [476, 365] on div "**********" at bounding box center [492, 367] width 172 height 29
click at [493, 406] on div "**********" at bounding box center [492, 411] width 172 height 29
drag, startPoint x: 480, startPoint y: 448, endPoint x: 503, endPoint y: 438, distance: 25.3
click at [480, 448] on div "**********" at bounding box center [492, 454] width 172 height 29
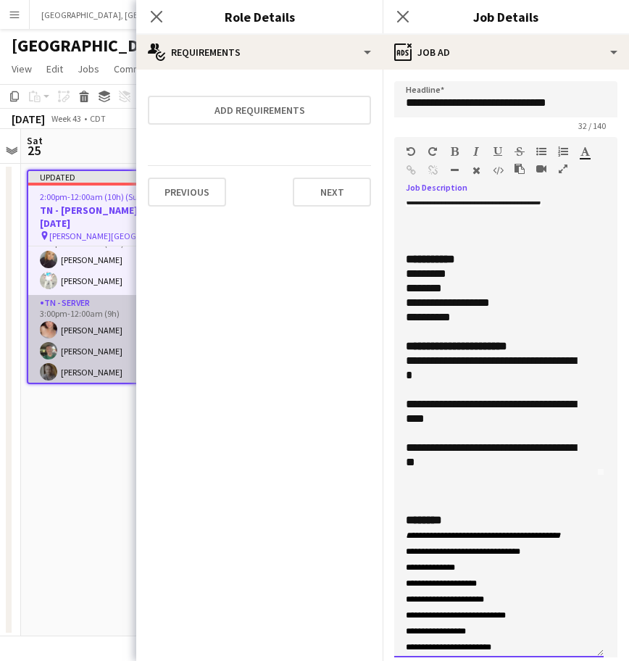
scroll to position [41, 0]
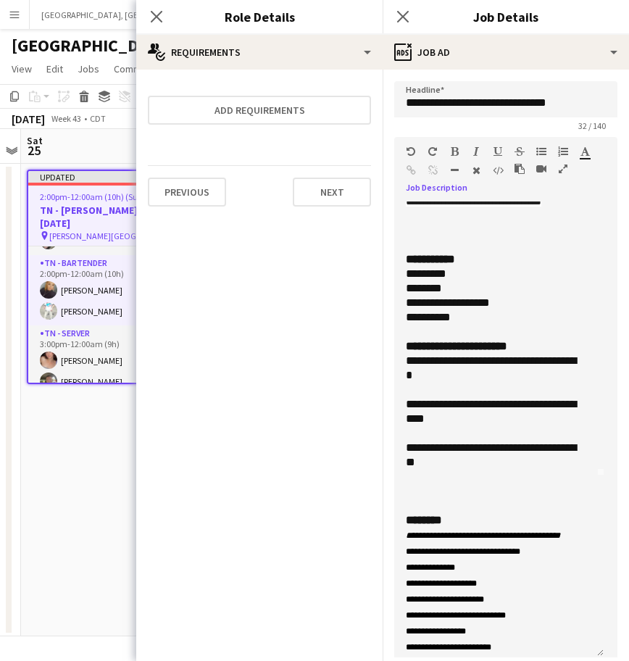
drag, startPoint x: 89, startPoint y: 464, endPoint x: 104, endPoint y: 453, distance: 18.7
click at [90, 464] on app-date-cell "Updated 2:00pm-12:00am (10h) (Sun) 7/13 TN - [PERSON_NAME] Event [DATE] pin [PE…" at bounding box center [107, 400] width 173 height 472
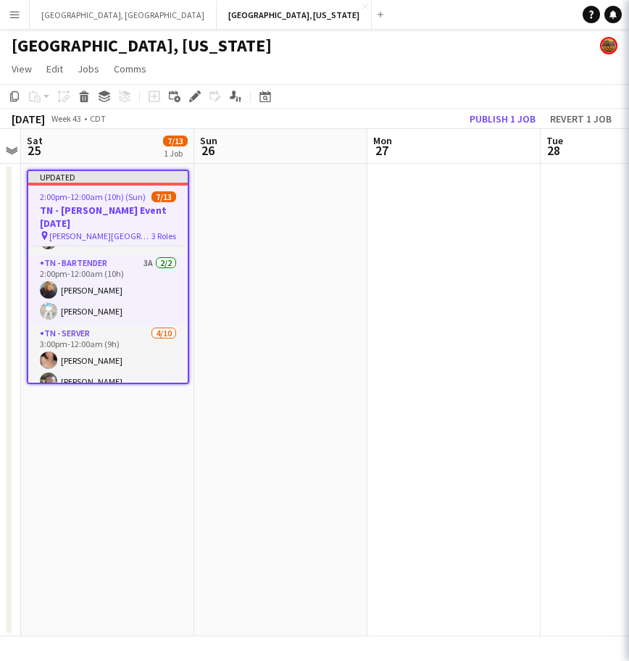
scroll to position [0, 498]
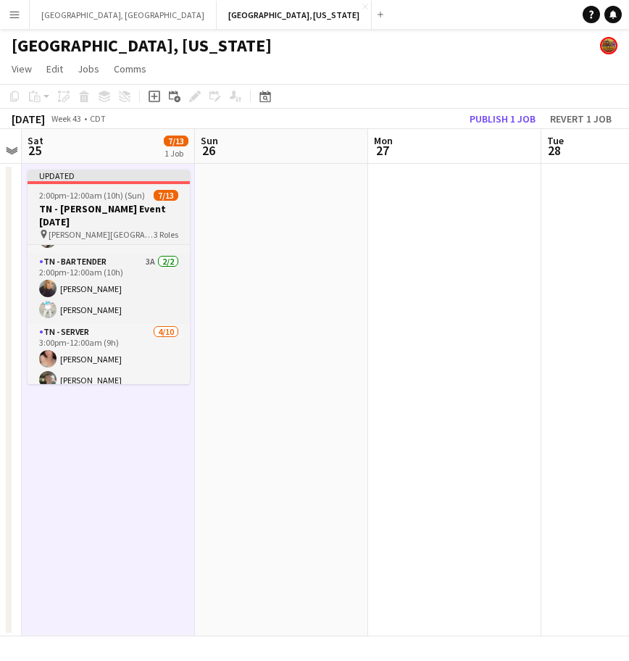
click at [107, 209] on h3 "TN - [PERSON_NAME] Event [DATE]" at bounding box center [109, 215] width 162 height 26
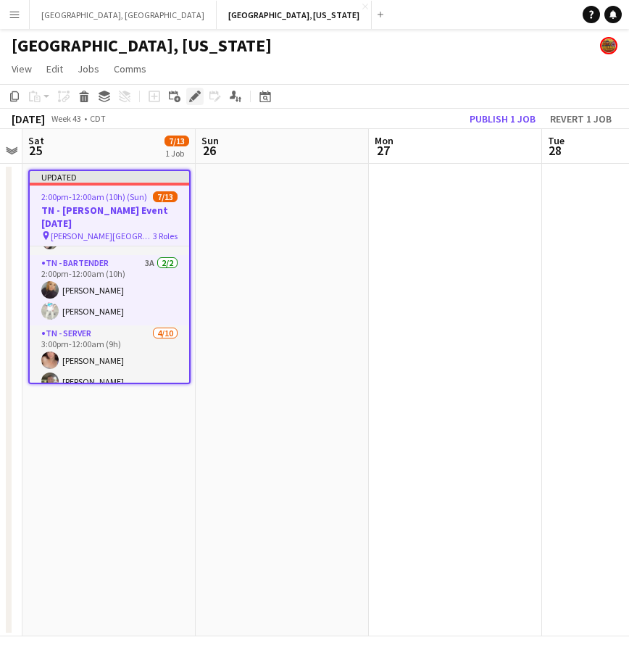
click at [197, 95] on icon at bounding box center [195, 97] width 8 height 8
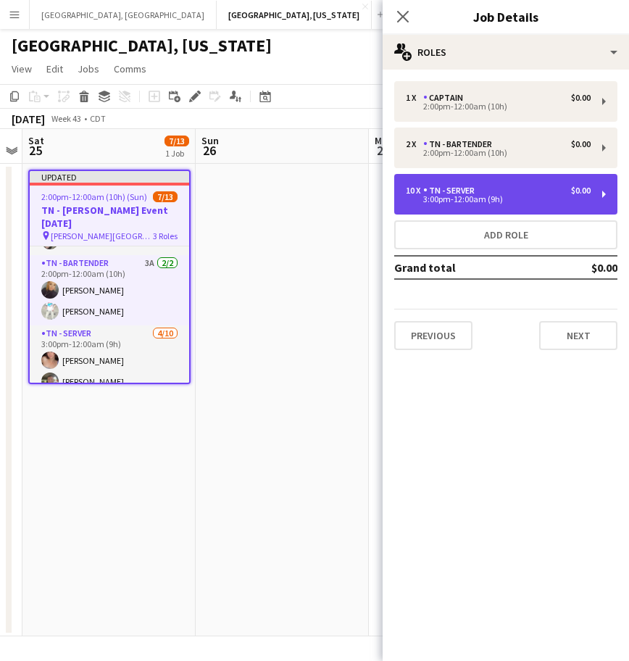
click at [490, 199] on div "3:00pm-12:00am (9h)" at bounding box center [498, 199] width 185 height 7
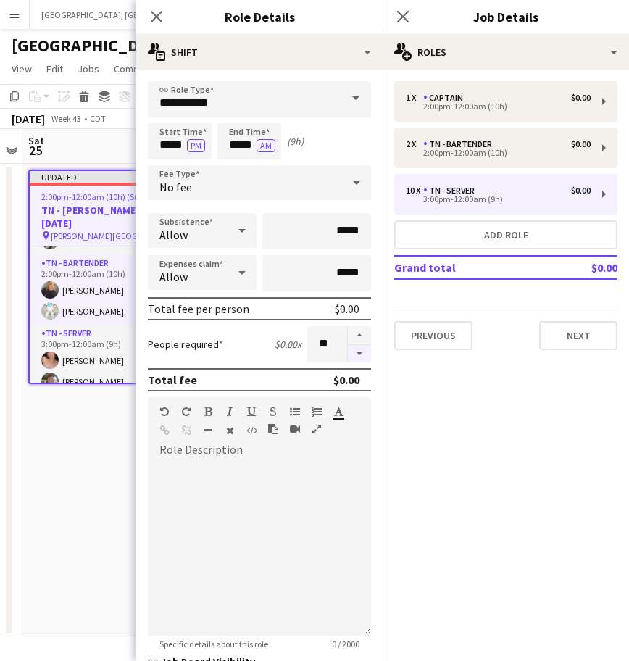
click at [348, 355] on button "button" at bounding box center [359, 354] width 23 height 18
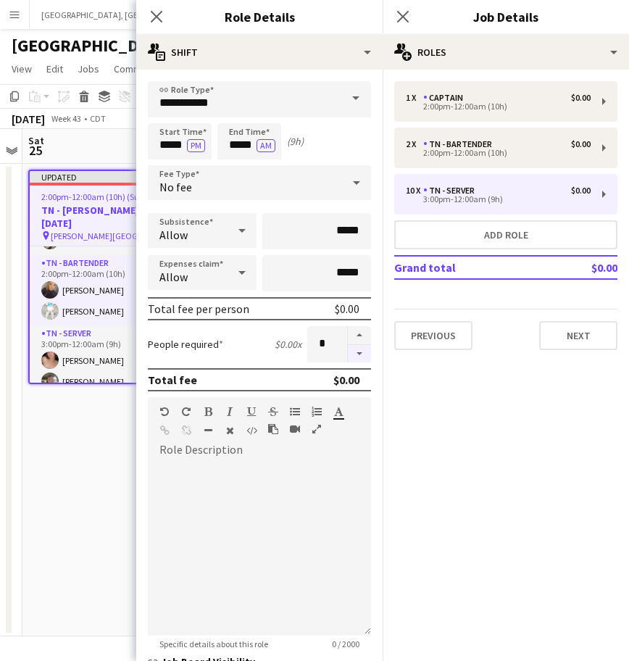
type input "*"
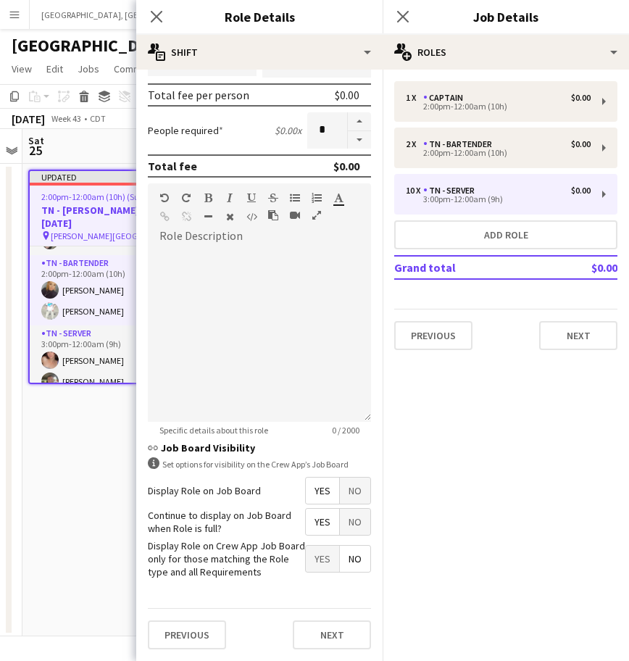
scroll to position [0, 0]
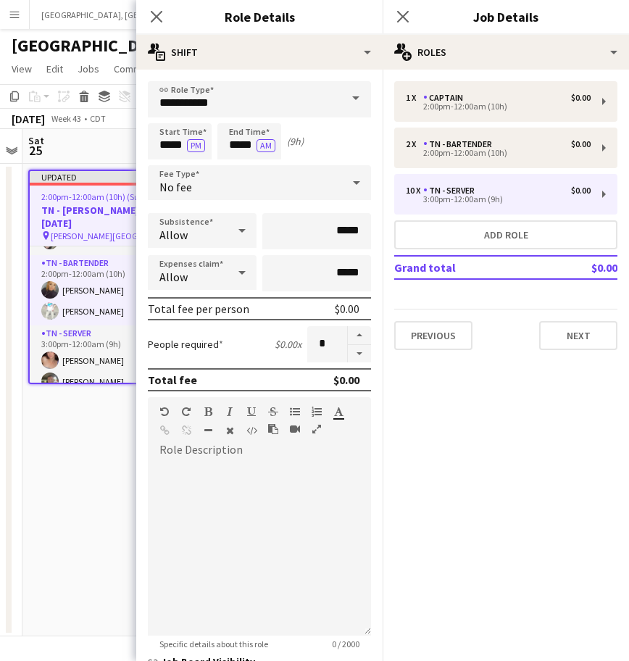
click at [111, 459] on app-date-cell "Updated 2:00pm-12:00am (10h) (Sun) 7/13 TN - [PERSON_NAME] Event [DATE] pin [PE…" at bounding box center [108, 400] width 173 height 472
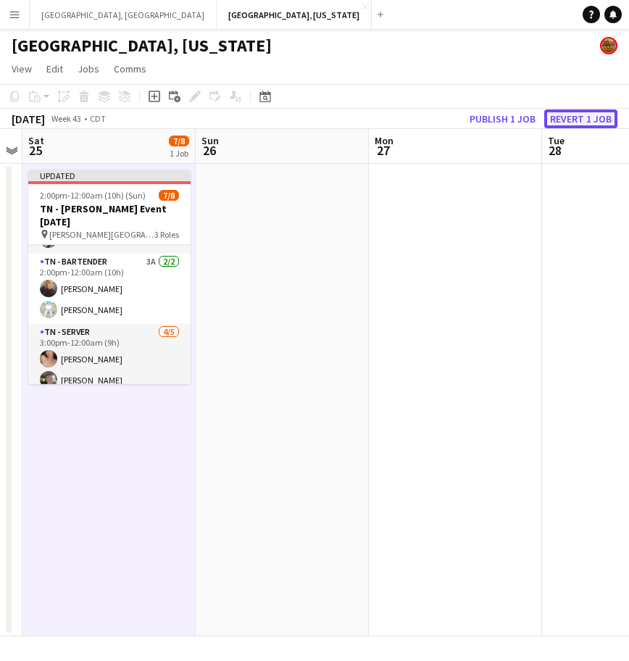
click at [590, 118] on button "Revert 1 job" at bounding box center [580, 118] width 73 height 19
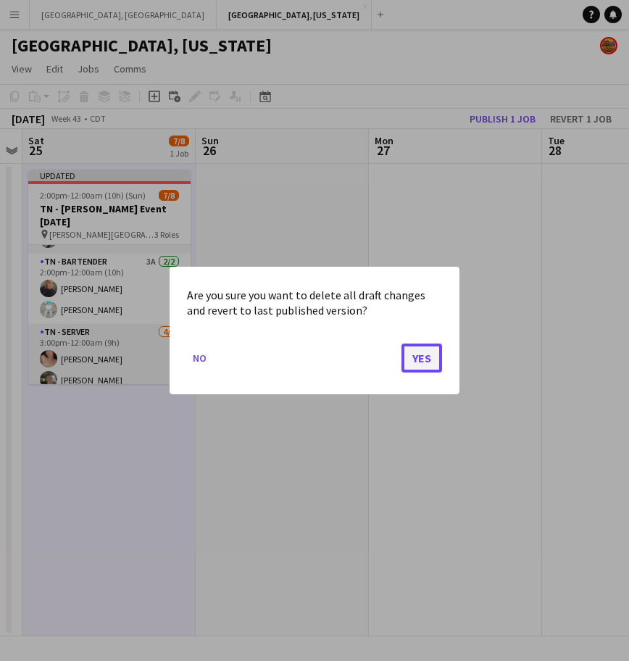
click at [411, 355] on button "Yes" at bounding box center [421, 357] width 41 height 29
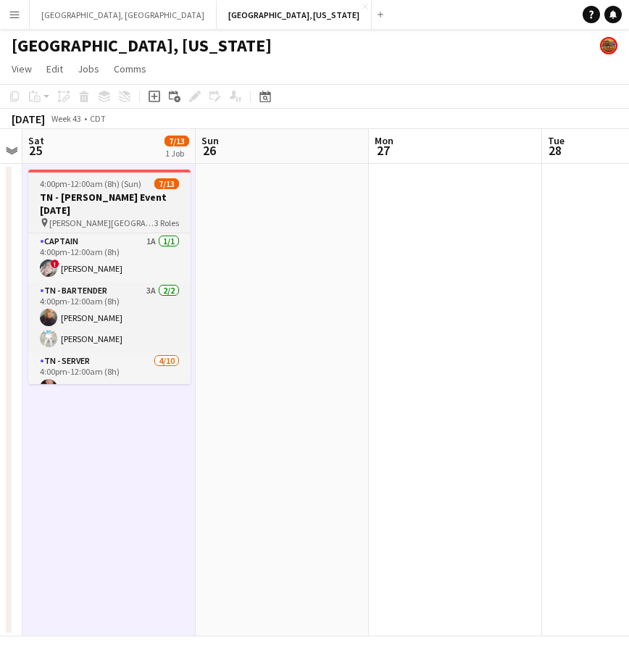
click at [133, 206] on h3 "TN - [PERSON_NAME] Event [DATE]" at bounding box center [109, 204] width 162 height 26
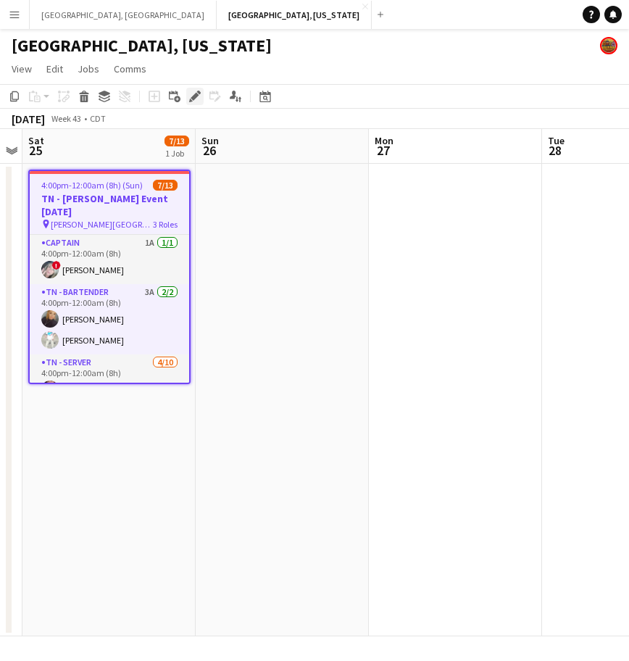
click at [189, 91] on icon "Edit" at bounding box center [195, 97] width 12 height 12
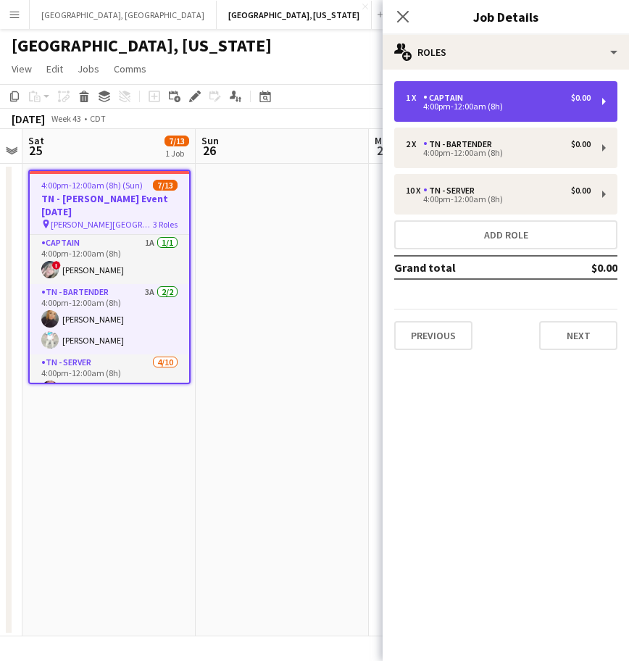
click at [413, 99] on div "1 x" at bounding box center [414, 98] width 17 height 10
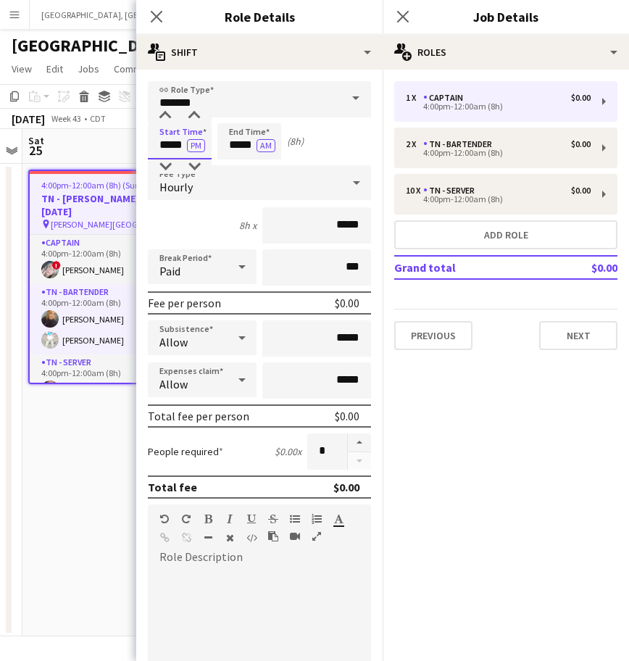
drag, startPoint x: 156, startPoint y: 146, endPoint x: 261, endPoint y: 153, distance: 105.2
click at [260, 152] on div "Start Time ***** PM End Time ***** AM (8h)" at bounding box center [259, 141] width 223 height 36
type input "*****"
click at [220, 175] on div "Hourly" at bounding box center [245, 182] width 194 height 35
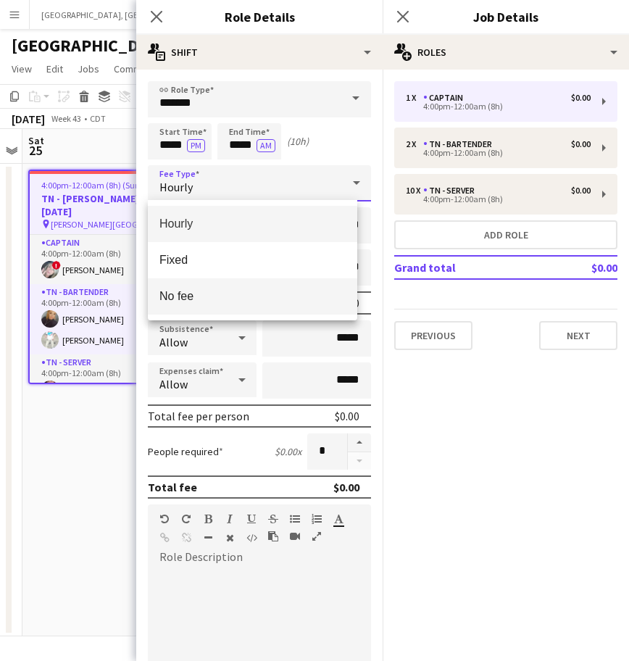
click at [212, 301] on span "No fee" at bounding box center [252, 296] width 186 height 14
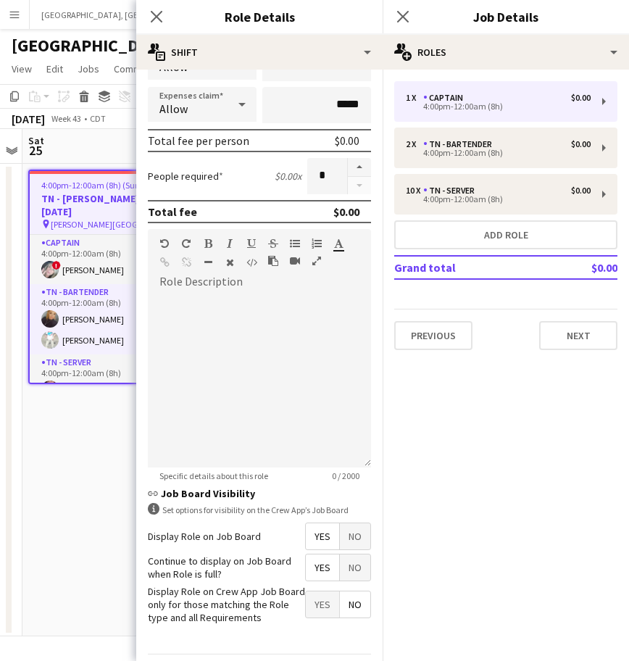
scroll to position [214, 0]
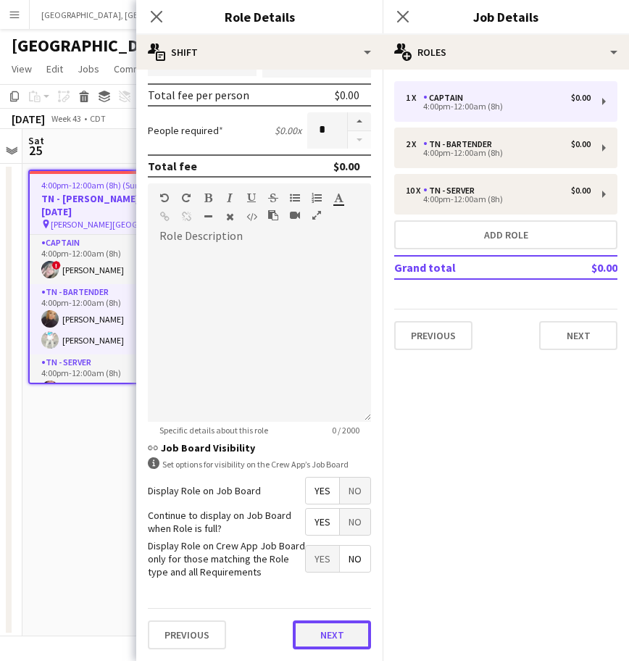
click at [333, 634] on button "Next" at bounding box center [332, 634] width 78 height 29
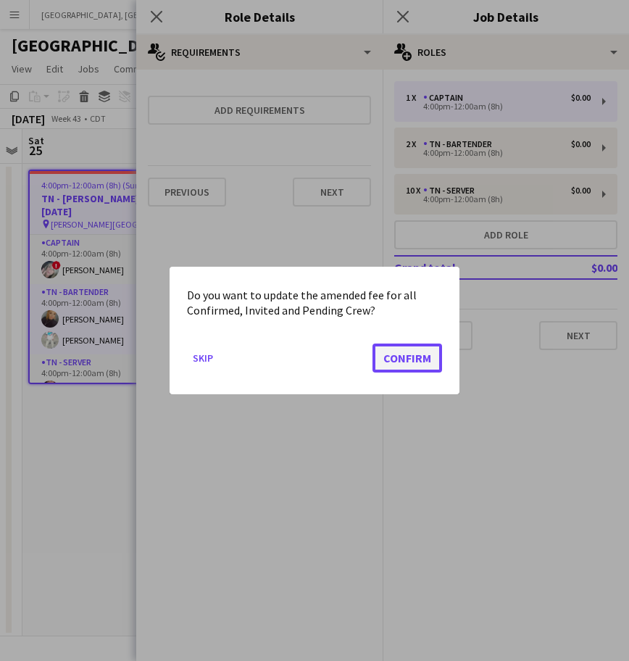
click at [427, 363] on button "Confirm" at bounding box center [407, 357] width 70 height 29
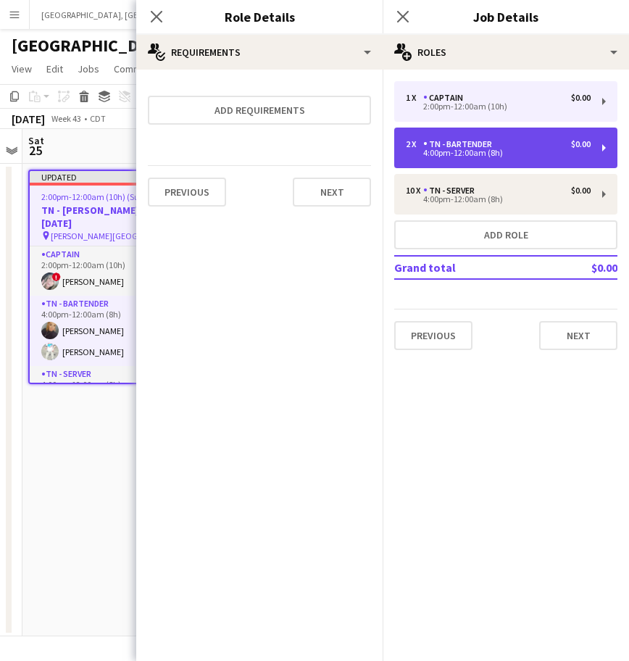
click at [481, 144] on div "TN - Bartender" at bounding box center [460, 144] width 75 height 10
type input "**********"
type input "*****"
type input "*"
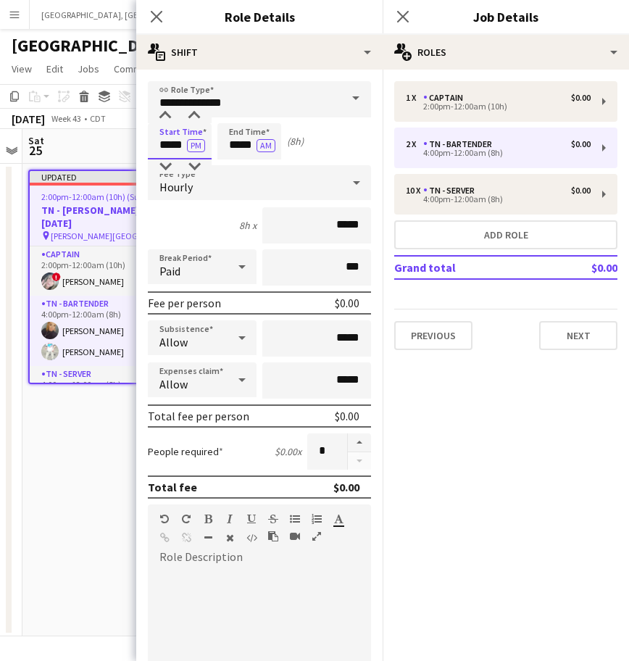
drag, startPoint x: 154, startPoint y: 143, endPoint x: 243, endPoint y: 152, distance: 90.2
click at [243, 151] on div "Start Time ***** PM End Time ***** AM (8h)" at bounding box center [259, 141] width 223 height 36
type input "*****"
click at [258, 171] on div "Hourly" at bounding box center [245, 182] width 194 height 35
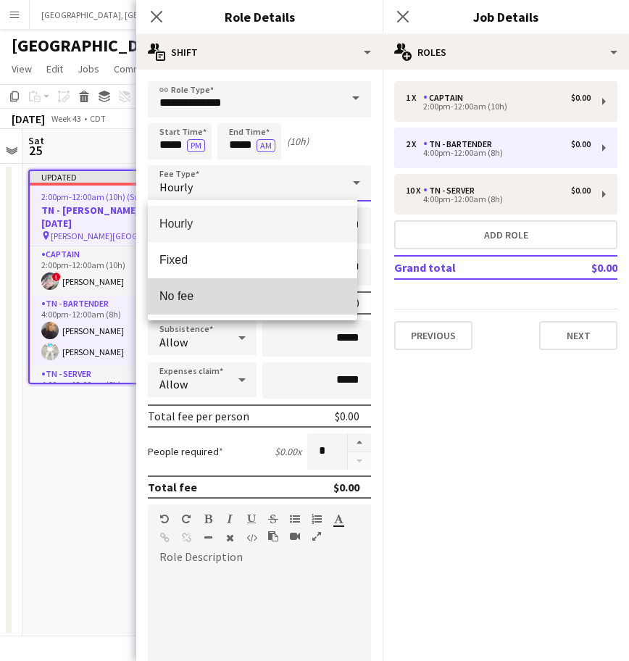
click at [206, 293] on span "No fee" at bounding box center [252, 296] width 186 height 14
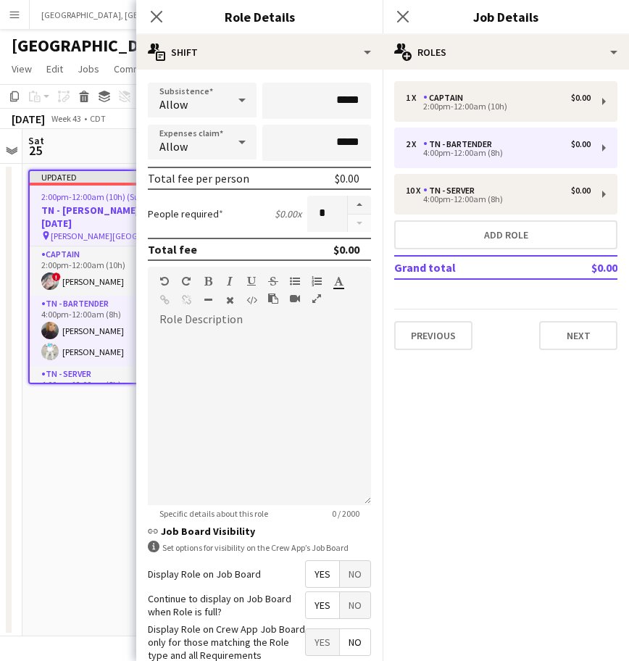
scroll to position [214, 0]
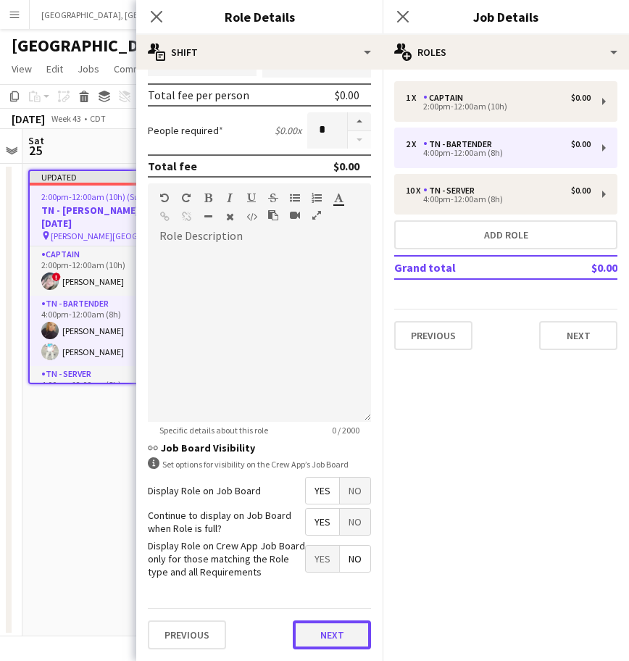
click at [325, 637] on button "Next" at bounding box center [332, 634] width 78 height 29
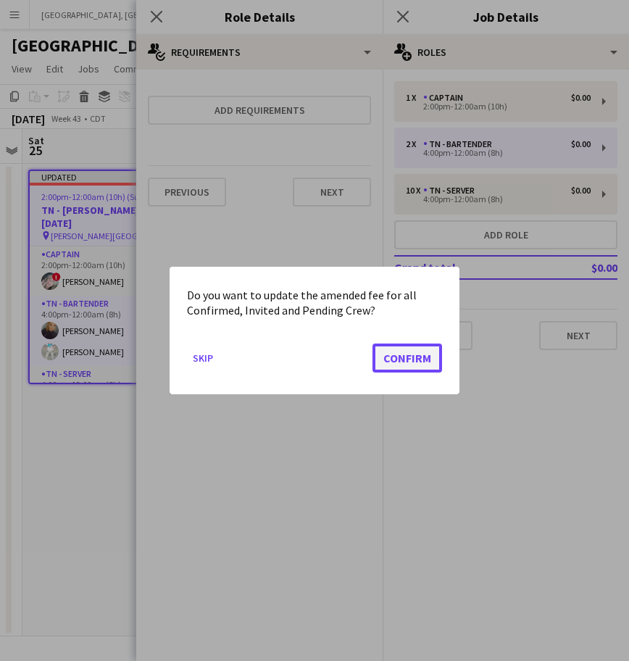
click at [409, 357] on button "Confirm" at bounding box center [407, 357] width 70 height 29
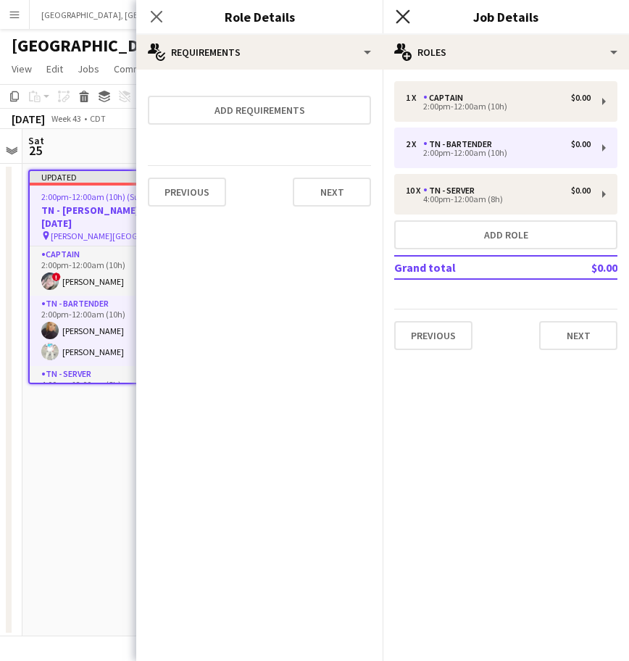
click at [406, 10] on icon "Close pop-in" at bounding box center [403, 16] width 14 height 14
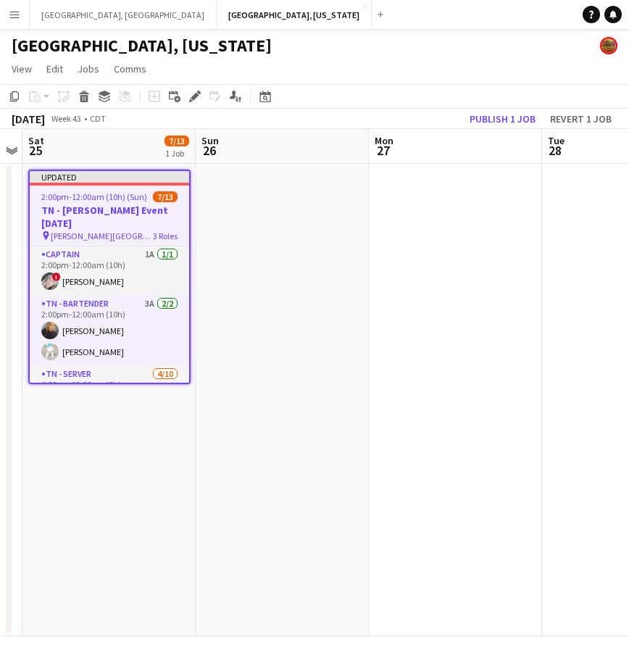
click at [497, 62] on app-page-menu "View Day view expanded Day view collapsed Month view Date picker Jump to [DATE]…" at bounding box center [314, 71] width 629 height 28
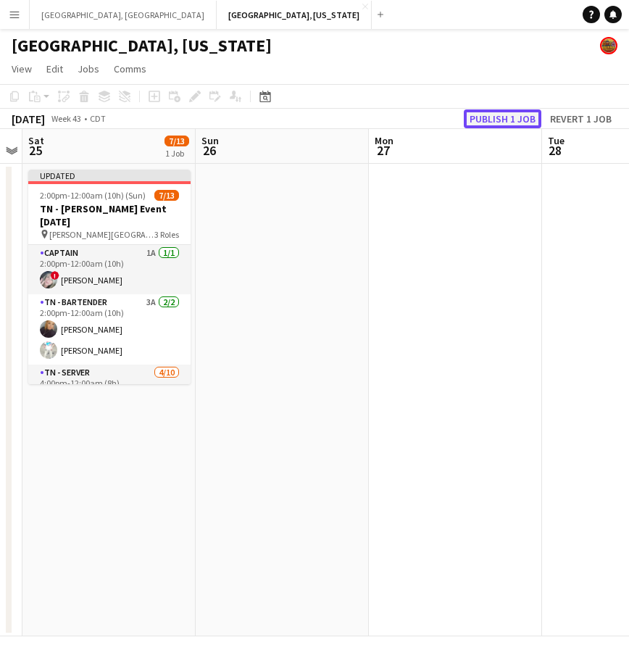
click at [503, 114] on button "Publish 1 job" at bounding box center [503, 118] width 78 height 19
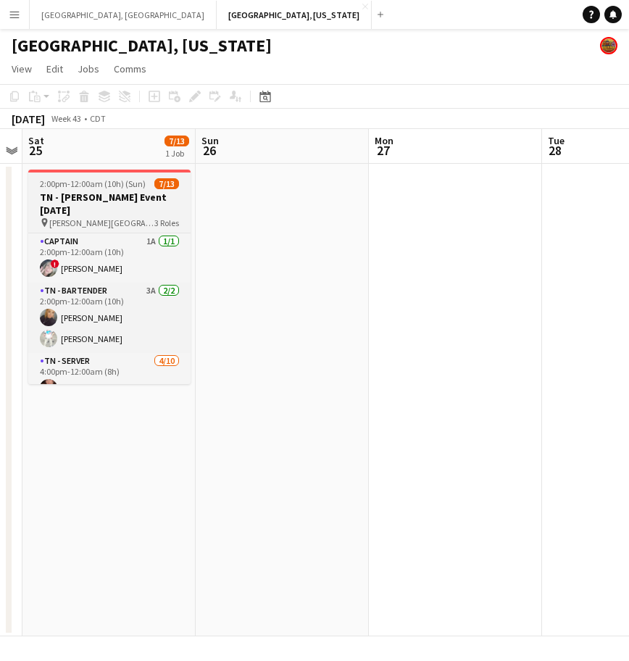
drag, startPoint x: 90, startPoint y: 189, endPoint x: 97, endPoint y: 186, distance: 7.8
click at [93, 190] on app-job-card "2:00pm-12:00am (10h) (Sun) 7/13 TN - [PERSON_NAME] Event [DATE] pin [PERSON_NAM…" at bounding box center [109, 277] width 162 height 214
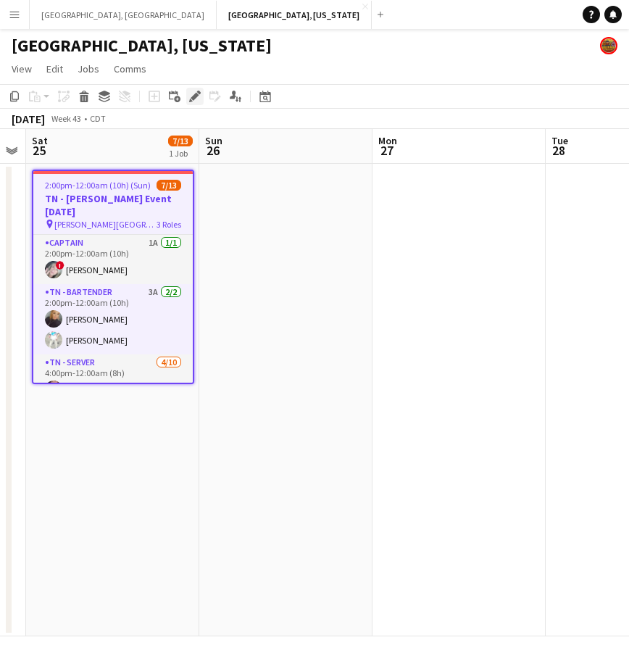
click at [198, 91] on icon at bounding box center [199, 93] width 4 height 4
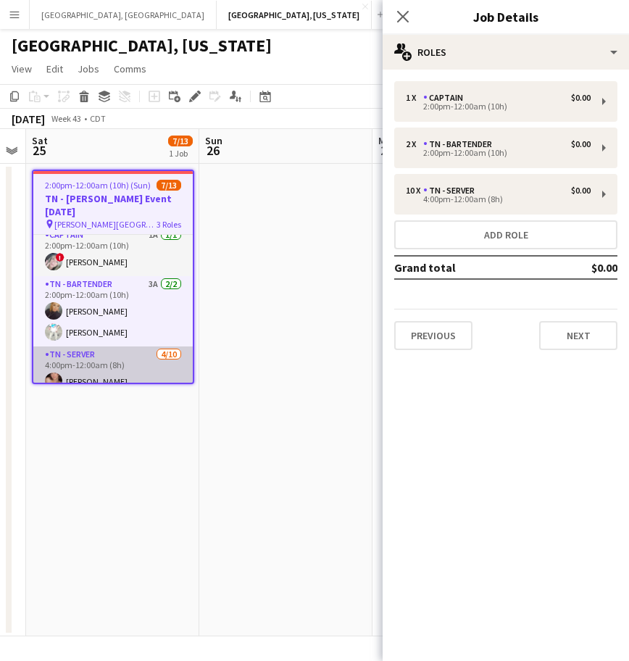
scroll to position [0, 0]
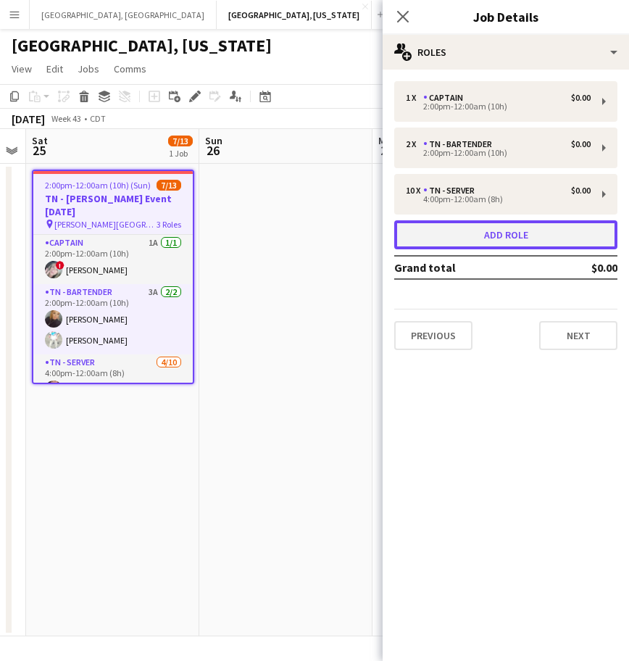
click at [532, 238] on button "Add role" at bounding box center [505, 234] width 223 height 29
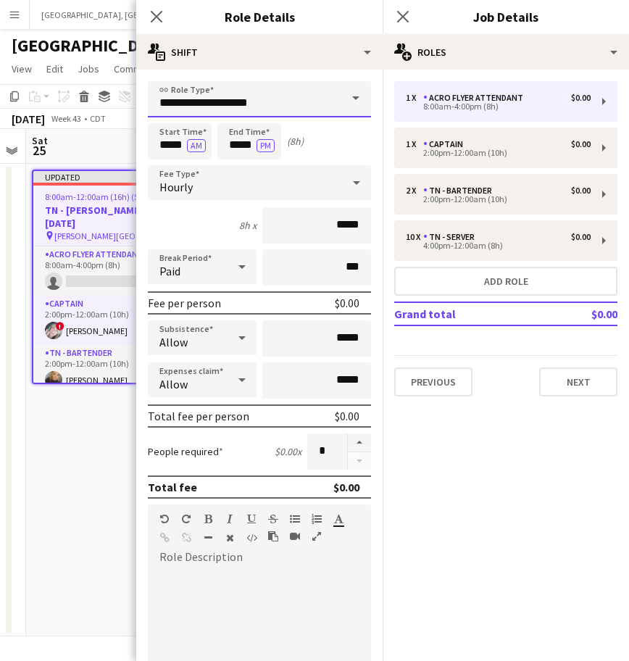
click at [177, 93] on input "**********" at bounding box center [259, 99] width 223 height 36
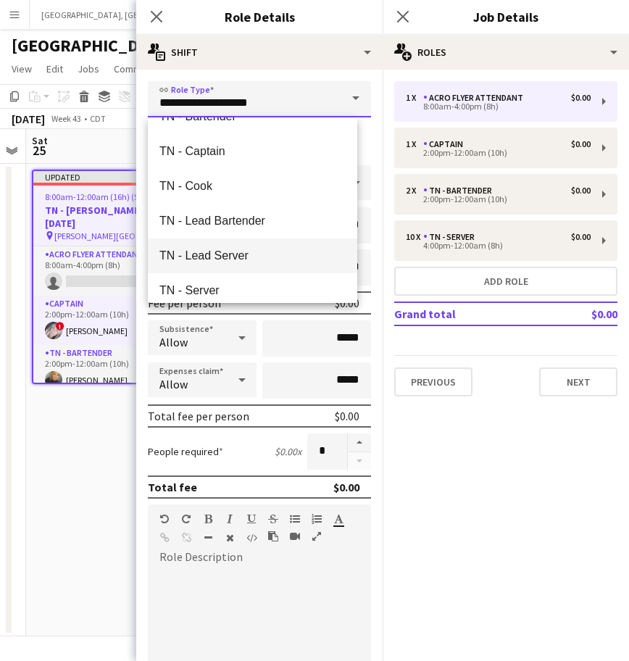
scroll to position [4437, 0]
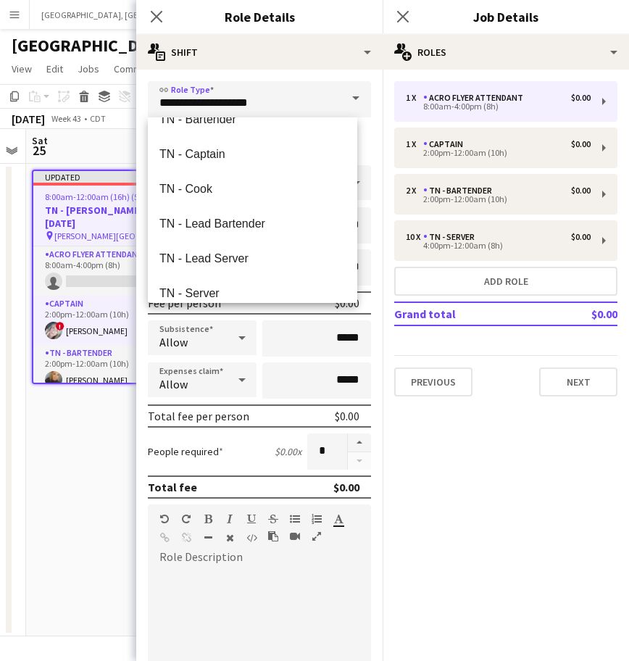
click at [206, 283] on mat-option "TN - Server" at bounding box center [252, 293] width 209 height 35
type input "**********"
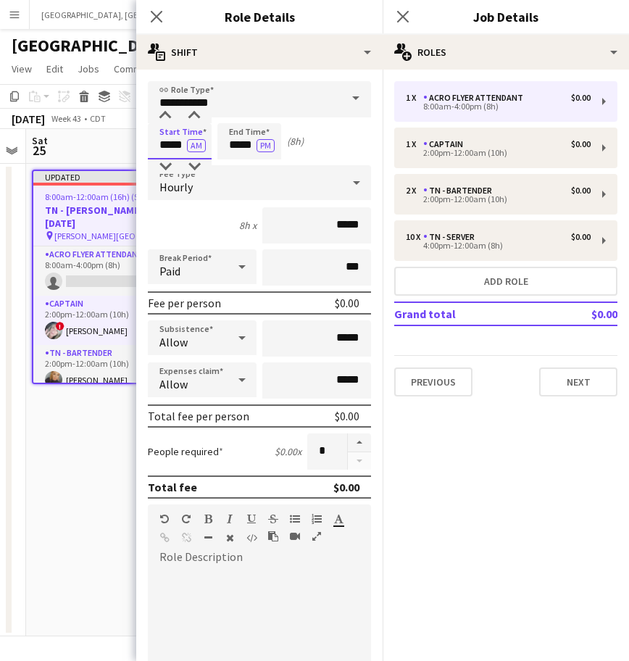
drag, startPoint x: 155, startPoint y: 143, endPoint x: 241, endPoint y: 146, distance: 86.3
click at [240, 146] on div "Start Time ***** AM End Time ***** PM (8h)" at bounding box center [259, 141] width 223 height 36
type input "*****"
click at [187, 139] on button "AM" at bounding box center [196, 145] width 19 height 13
type input "*****"
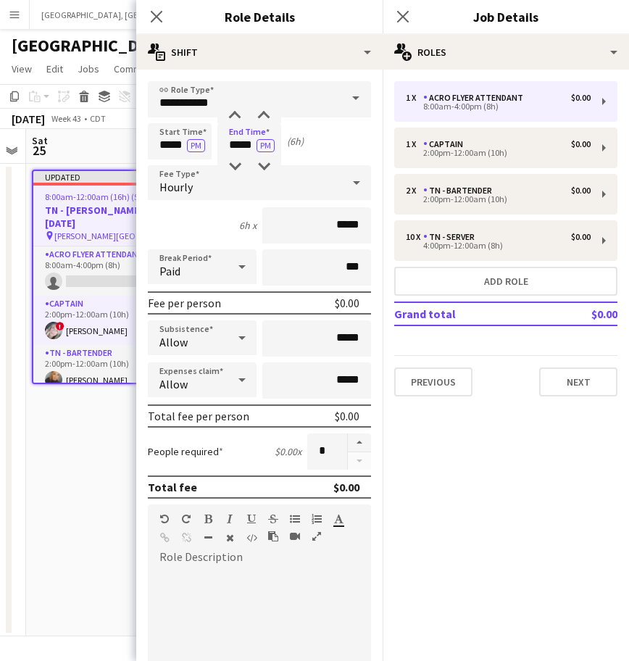
click at [205, 183] on div "Hourly" at bounding box center [245, 182] width 194 height 35
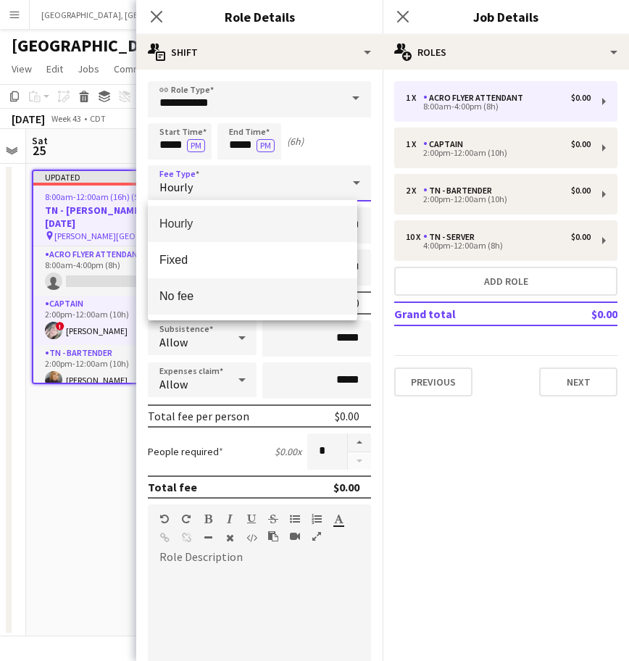
click at [225, 288] on mat-option "No fee" at bounding box center [252, 296] width 209 height 36
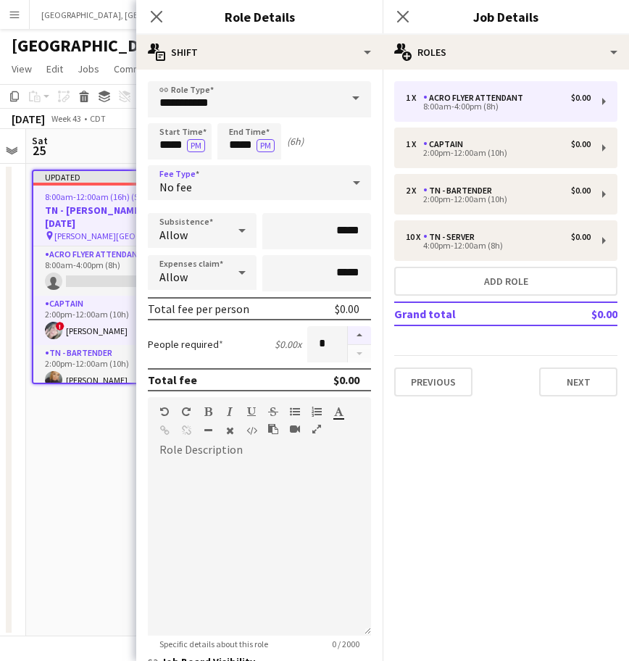
click at [348, 333] on button "button" at bounding box center [359, 335] width 23 height 19
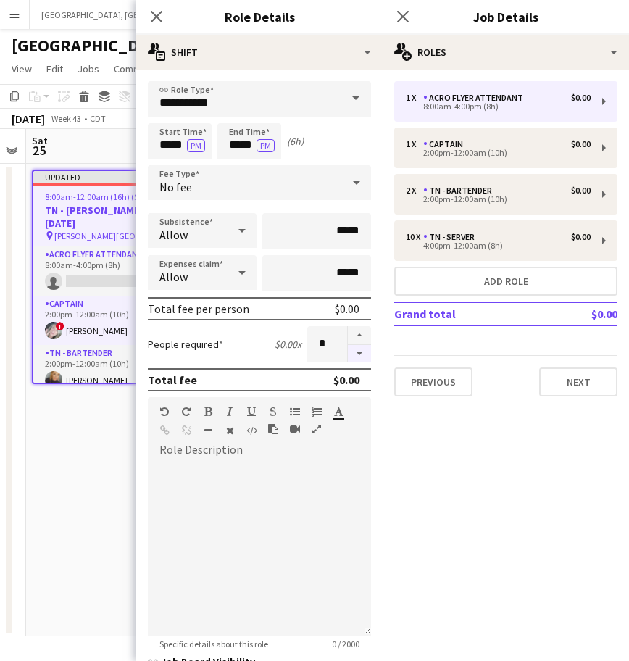
click at [348, 356] on button "button" at bounding box center [359, 354] width 23 height 18
type input "*"
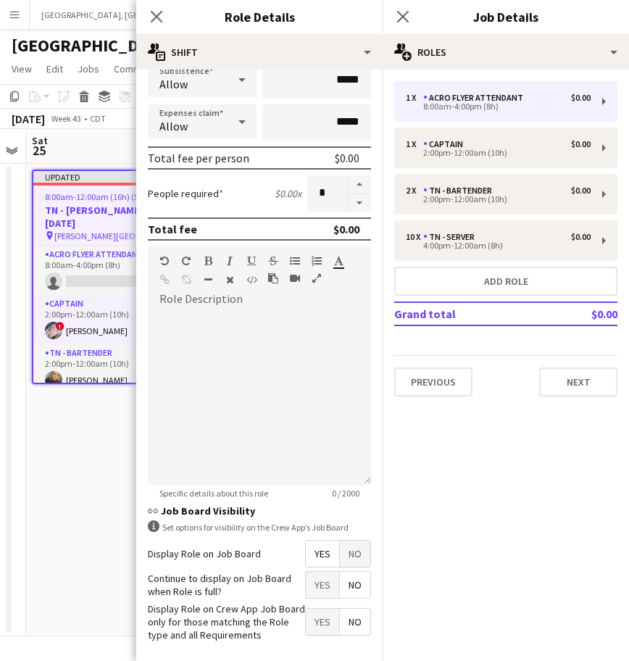
scroll to position [214, 0]
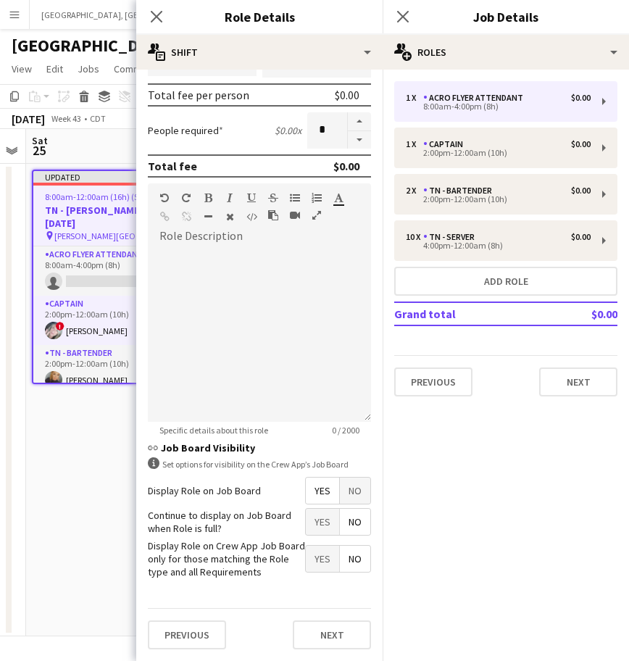
click at [306, 524] on span "Yes" at bounding box center [322, 522] width 33 height 26
click at [314, 636] on button "Next" at bounding box center [332, 634] width 78 height 29
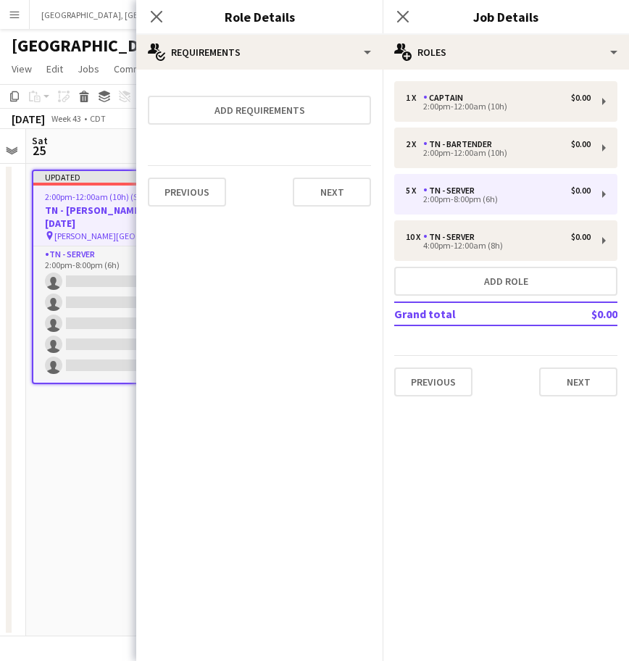
scroll to position [0, 0]
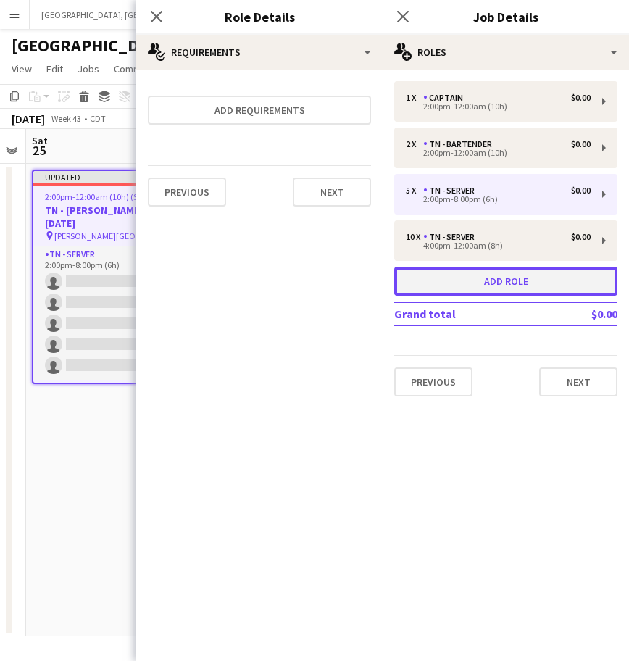
click at [505, 293] on button "Add role" at bounding box center [505, 281] width 223 height 29
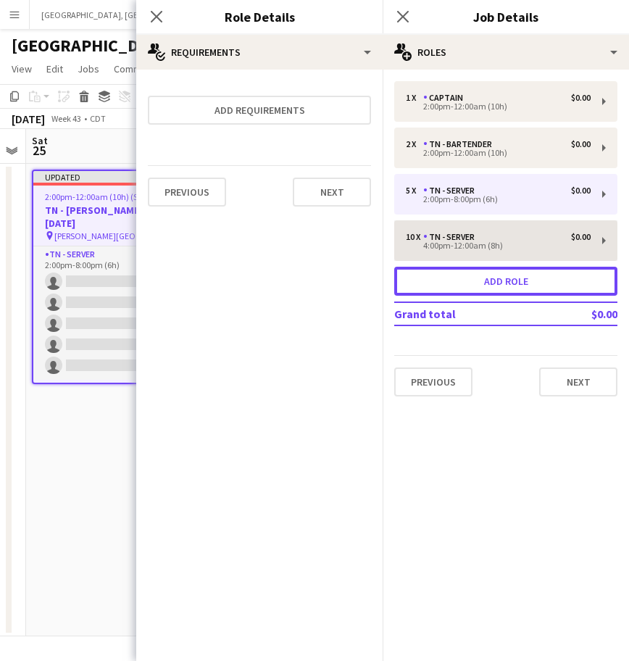
type input "**********"
type input "*****"
type input "*"
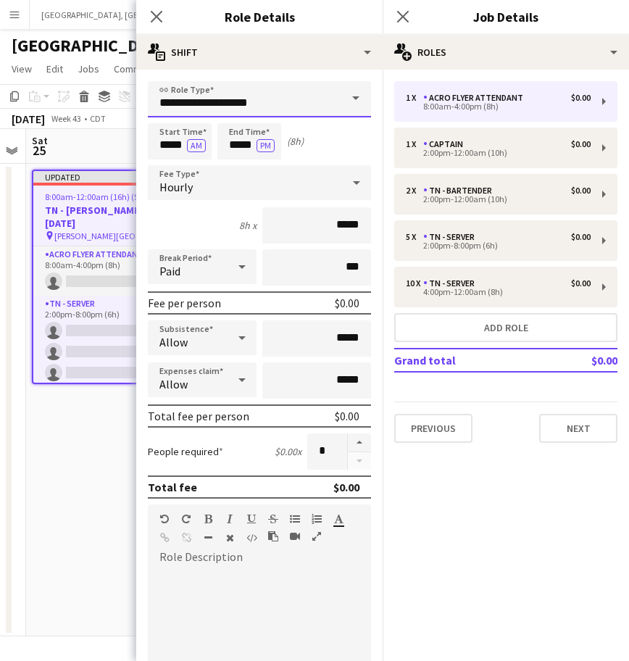
click at [253, 107] on input "**********" at bounding box center [259, 99] width 223 height 36
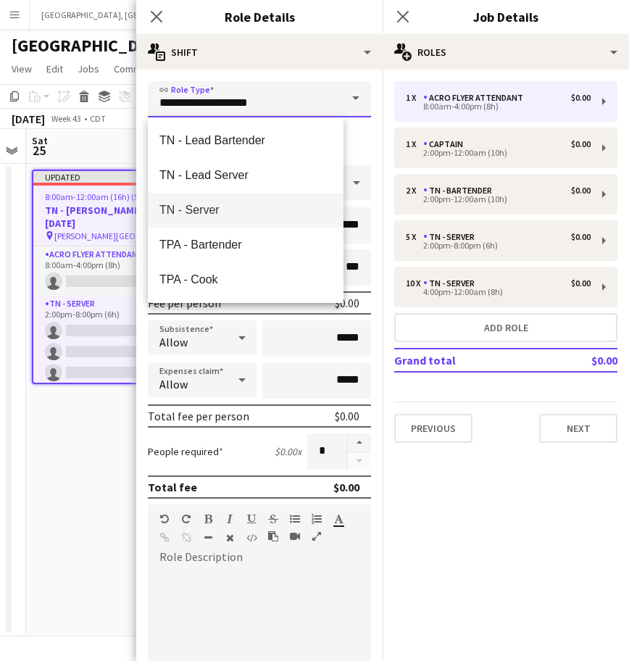
scroll to position [4527, 0]
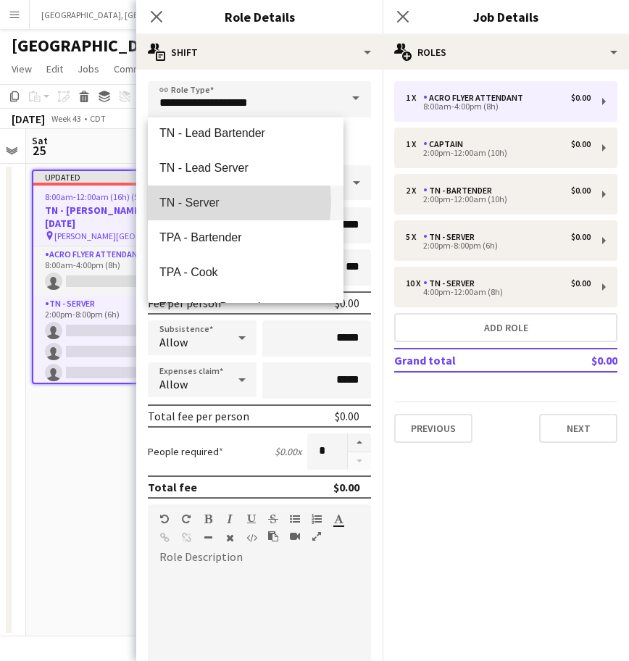
click at [199, 201] on span "TN - Server" at bounding box center [245, 203] width 172 height 14
type input "**********"
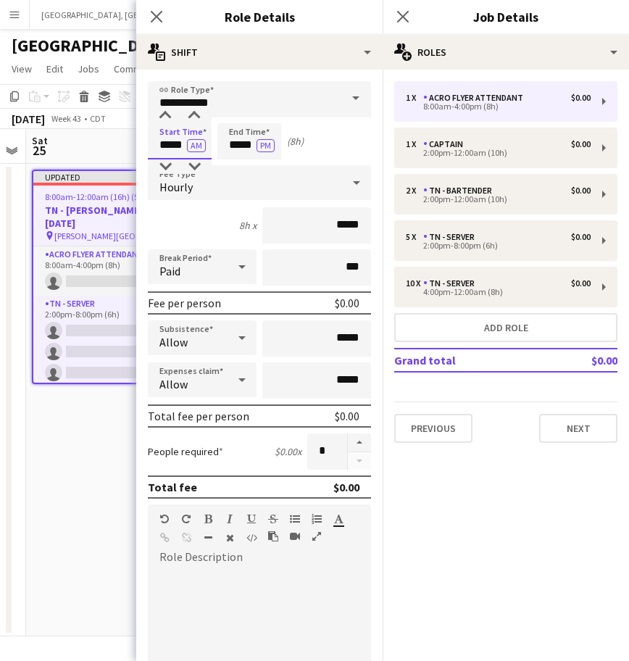
drag, startPoint x: 155, startPoint y: 140, endPoint x: 243, endPoint y: 154, distance: 88.8
click at [243, 154] on div "Start Time ***** AM End Time ***** PM (8h)" at bounding box center [259, 141] width 223 height 36
type input "*****"
click at [187, 139] on button "AM" at bounding box center [196, 145] width 19 height 13
type input "*****"
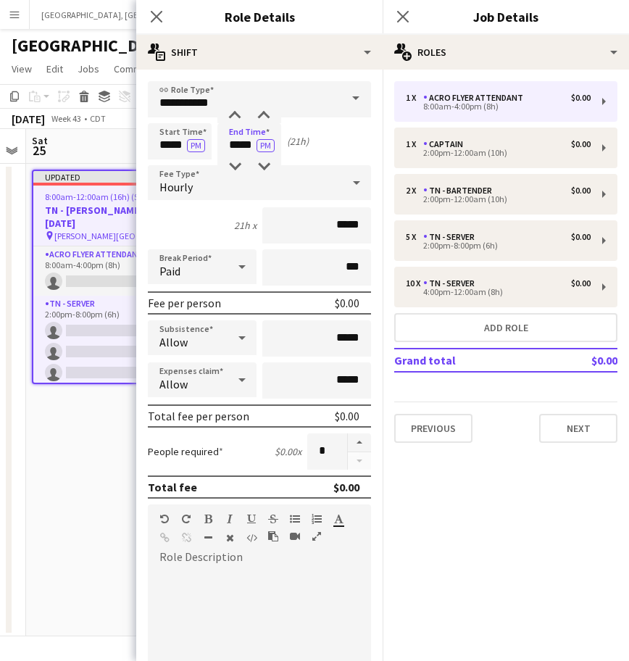
click at [189, 177] on div "Hourly" at bounding box center [245, 182] width 194 height 35
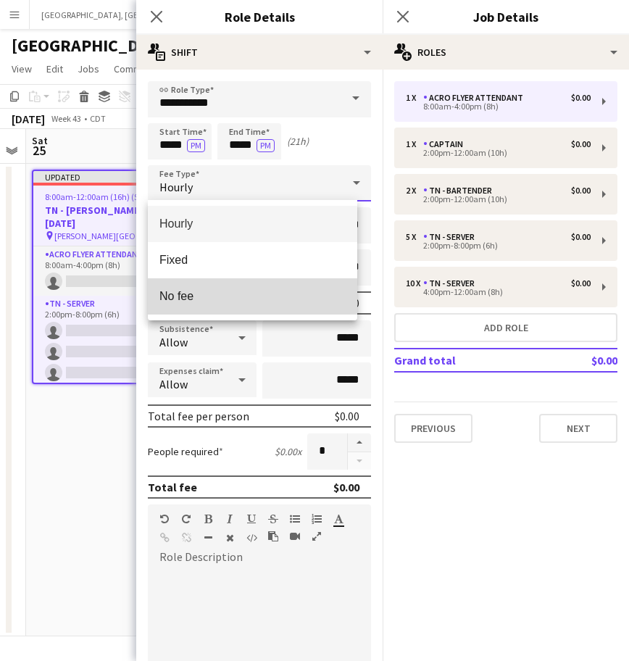
click at [201, 293] on span "No fee" at bounding box center [252, 296] width 186 height 14
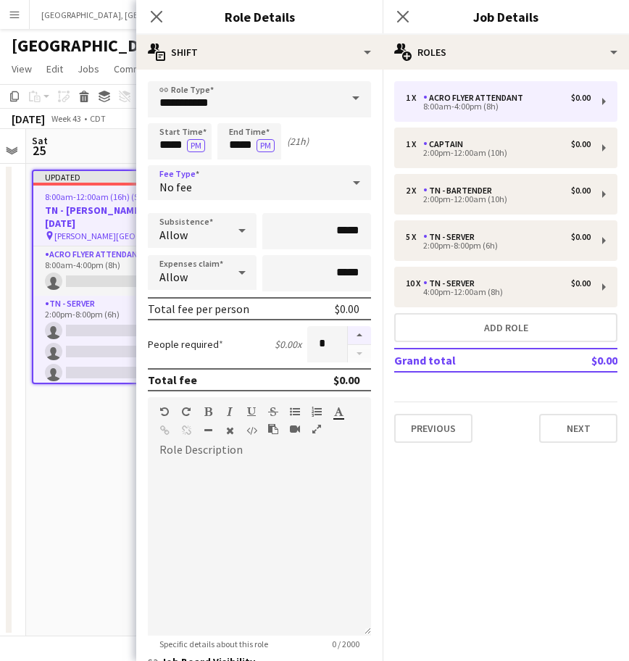
click at [348, 335] on button "button" at bounding box center [359, 335] width 23 height 19
type input "*"
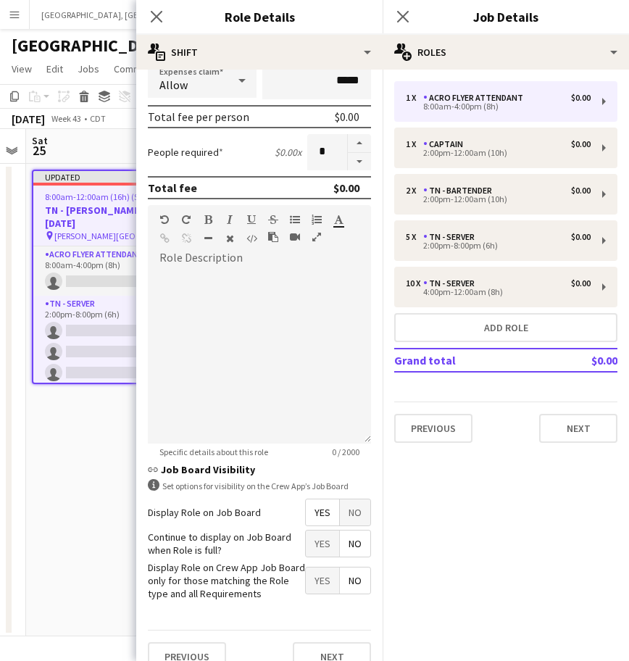
scroll to position [214, 0]
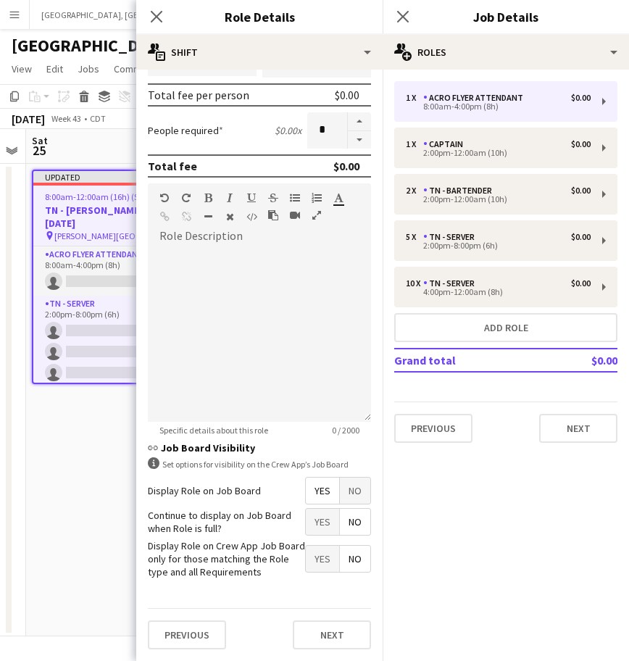
click at [306, 521] on span "Yes" at bounding box center [322, 522] width 33 height 26
click at [316, 642] on button "Next" at bounding box center [332, 634] width 78 height 29
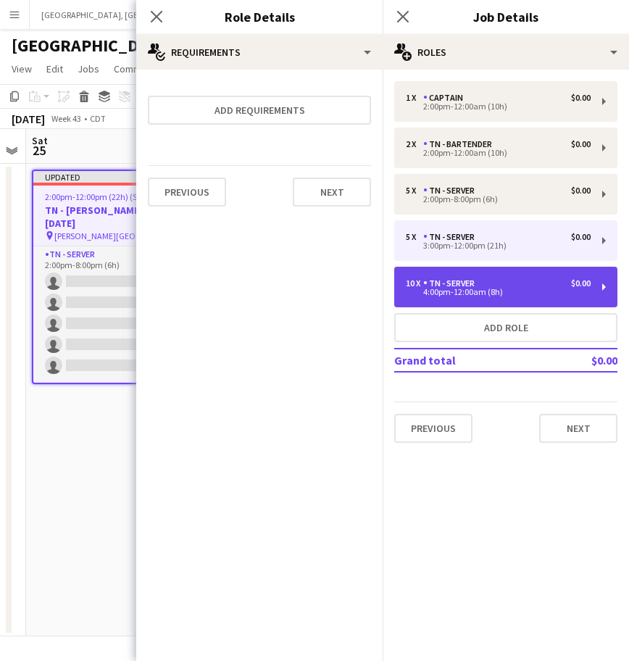
click at [459, 286] on div "TN - Server" at bounding box center [451, 283] width 57 height 10
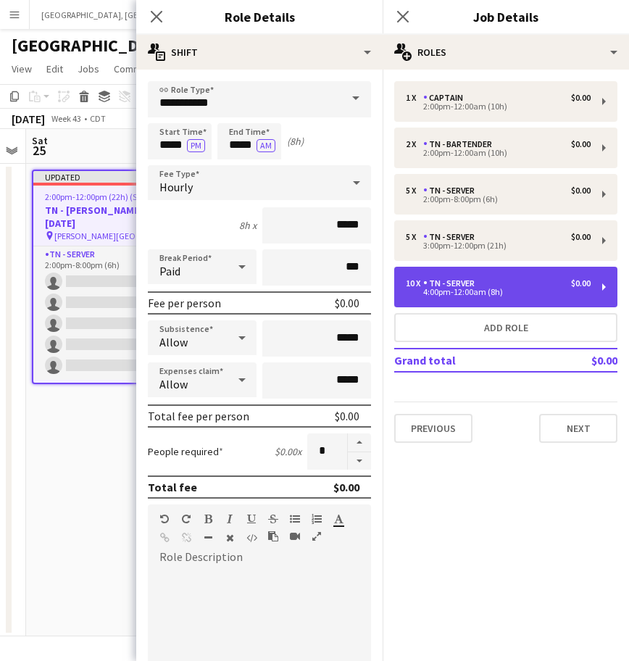
type input "*****"
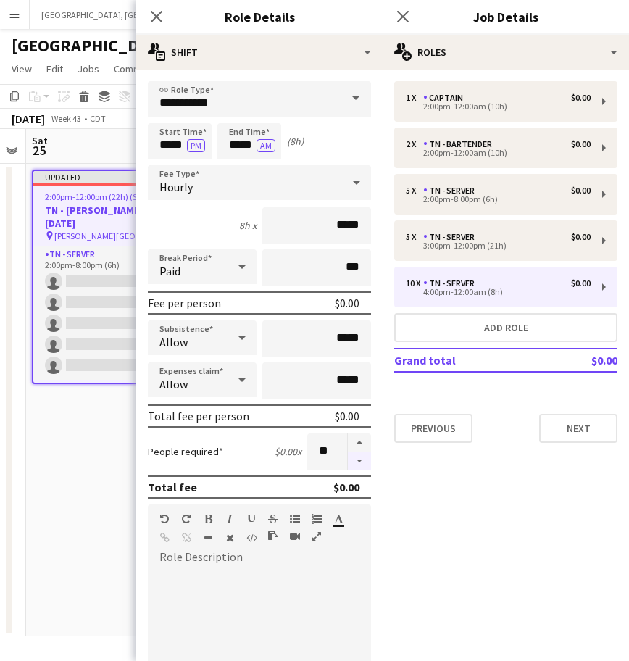
click at [348, 462] on button "button" at bounding box center [359, 461] width 23 height 18
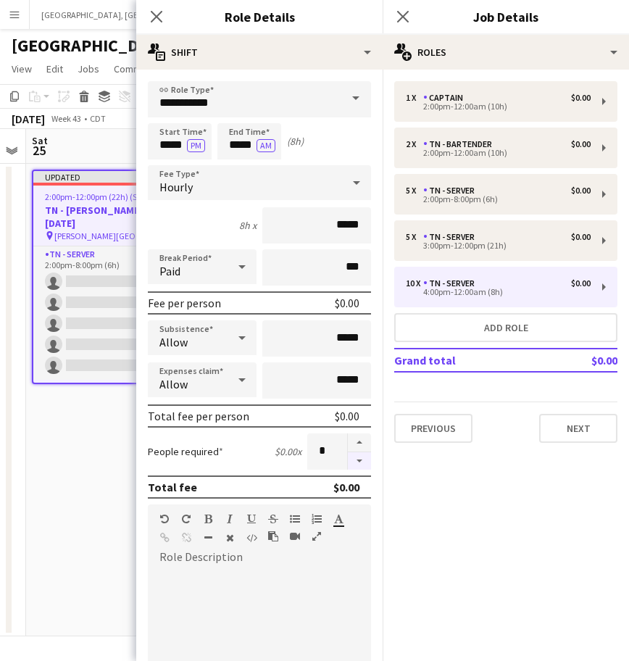
click at [348, 462] on button "button" at bounding box center [359, 461] width 23 height 18
type input "*"
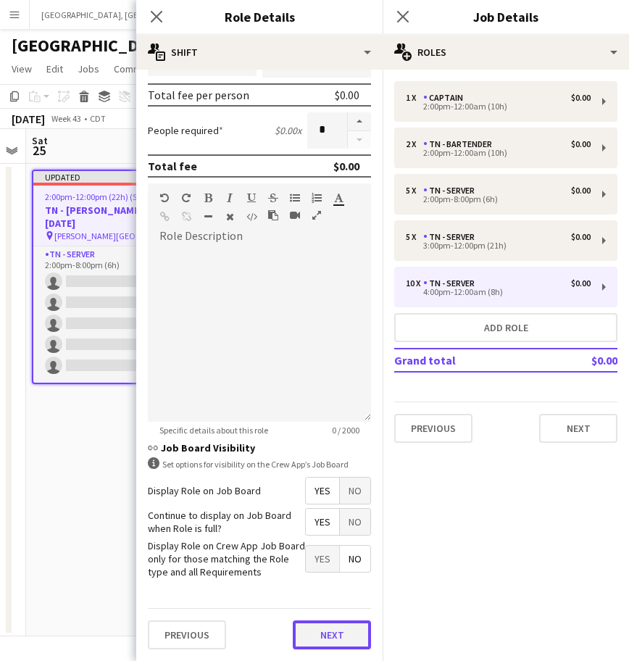
click at [318, 625] on button "Next" at bounding box center [332, 634] width 78 height 29
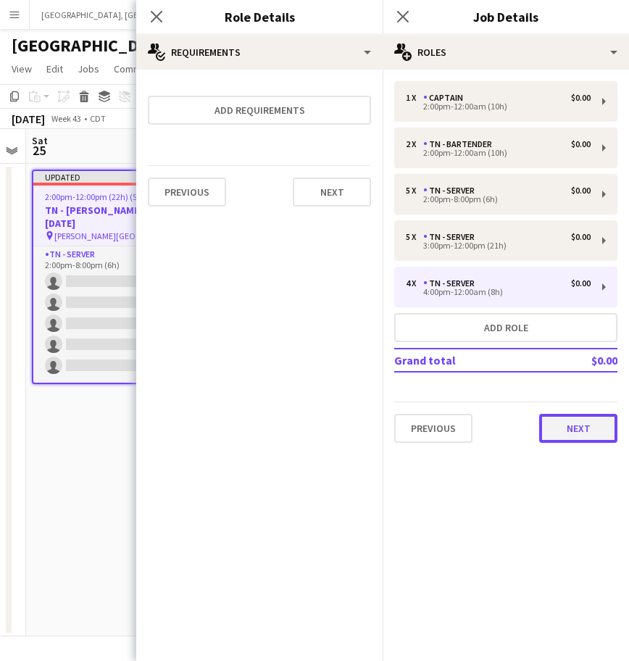
click at [569, 422] on button "Next" at bounding box center [578, 428] width 78 height 29
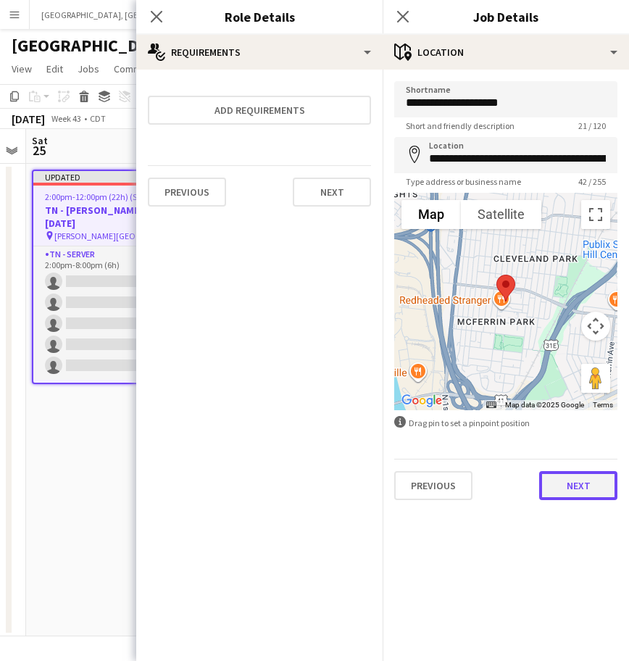
click at [586, 485] on button "Next" at bounding box center [578, 485] width 78 height 29
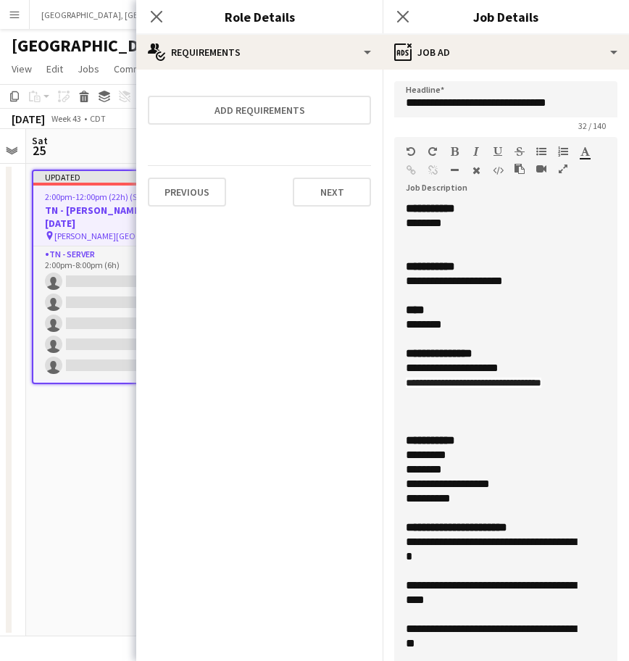
drag, startPoint x: 584, startPoint y: 297, endPoint x: 585, endPoint y: 684, distance: 386.8
click at [585, 660] on html "Menu Boards Boards Boards All jobs Status Workforce Workforce My Workforce Recr…" at bounding box center [314, 330] width 629 height 661
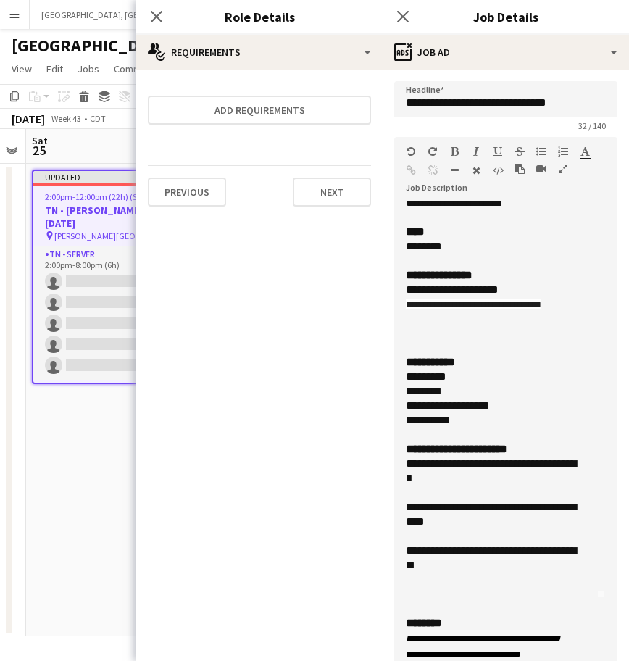
scroll to position [181, 0]
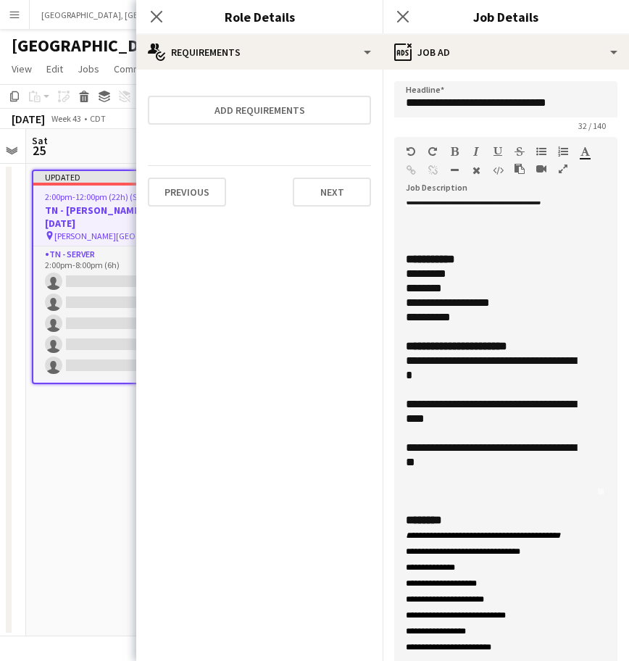
click at [476, 359] on div "**********" at bounding box center [492, 367] width 172 height 29
drag, startPoint x: 490, startPoint y: 400, endPoint x: 498, endPoint y: 392, distance: 11.8
click at [492, 398] on div "**********" at bounding box center [492, 411] width 172 height 29
click at [522, 452] on div "**********" at bounding box center [492, 454] width 172 height 29
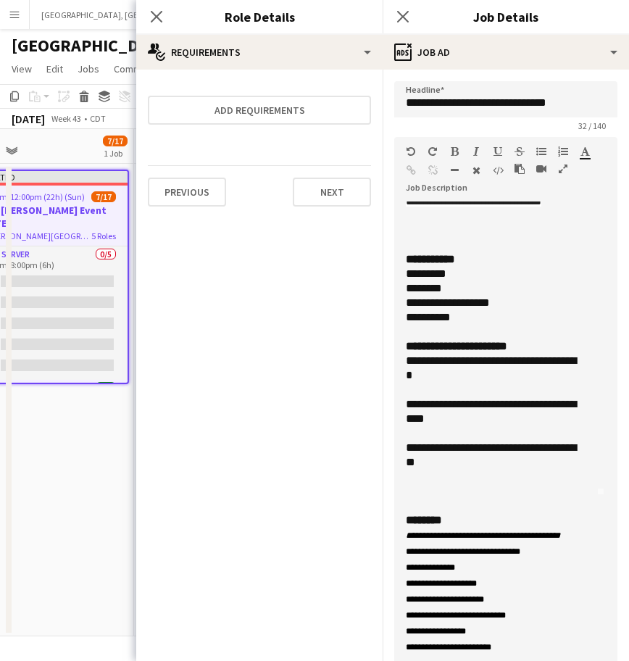
scroll to position [0, 509]
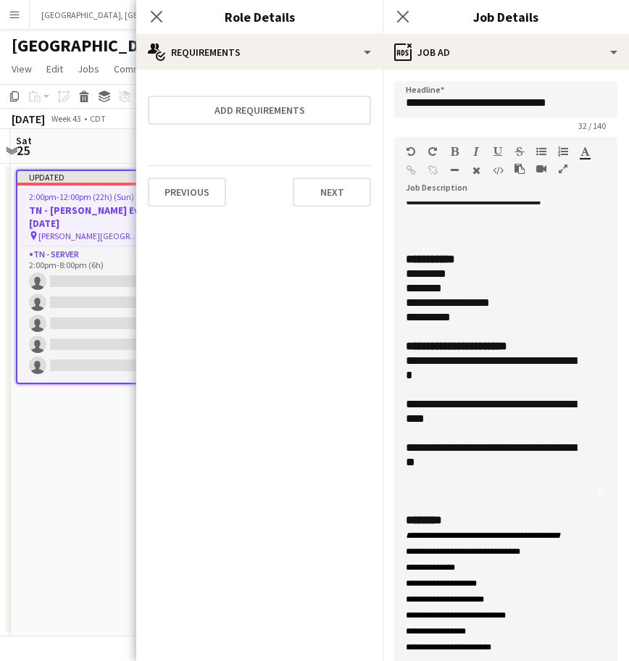
drag, startPoint x: 68, startPoint y: 492, endPoint x: 30, endPoint y: 418, distance: 82.9
click at [52, 492] on app-calendar-viewport "Wed 22 Thu 23 Fri 24 Sat 25 7/17 1 Job Sun 26 Mon 27 Tue 28 Wed 29 Thu 30 Updat…" at bounding box center [314, 382] width 629 height 507
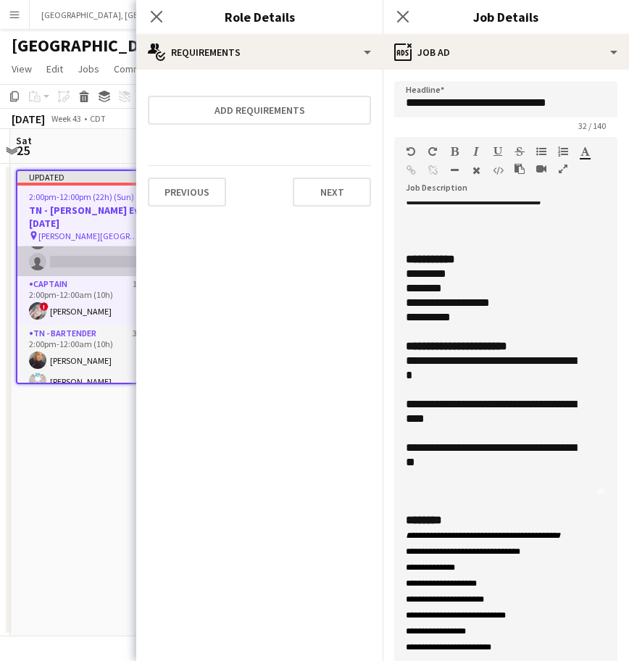
scroll to position [181, 0]
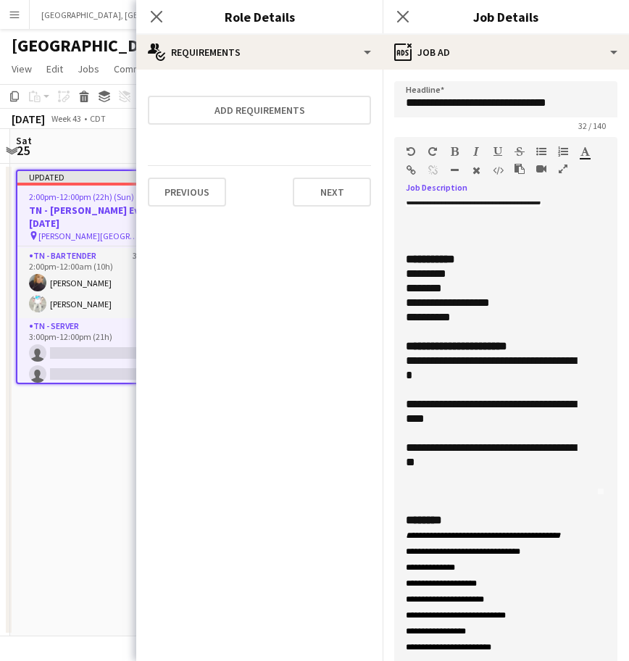
drag, startPoint x: 456, startPoint y: 461, endPoint x: 399, endPoint y: 451, distance: 58.1
click at [400, 451] on div "**********" at bounding box center [498, 438] width 209 height 475
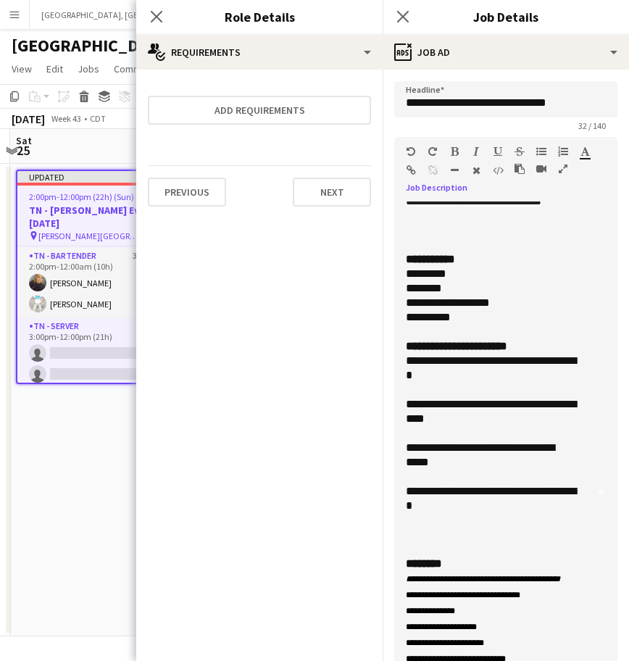
drag, startPoint x: 465, startPoint y: 507, endPoint x: 401, endPoint y: 346, distance: 173.3
click at [401, 346] on div "**********" at bounding box center [498, 438] width 209 height 475
copy div "**********"
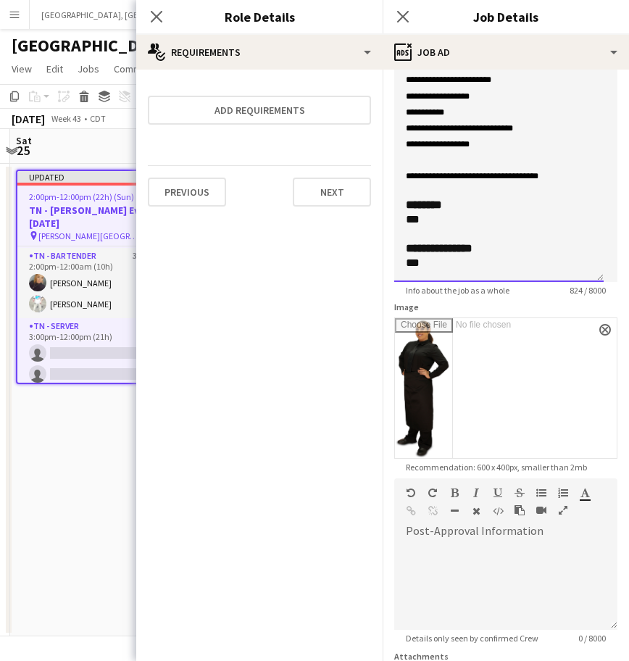
scroll to position [530, 0]
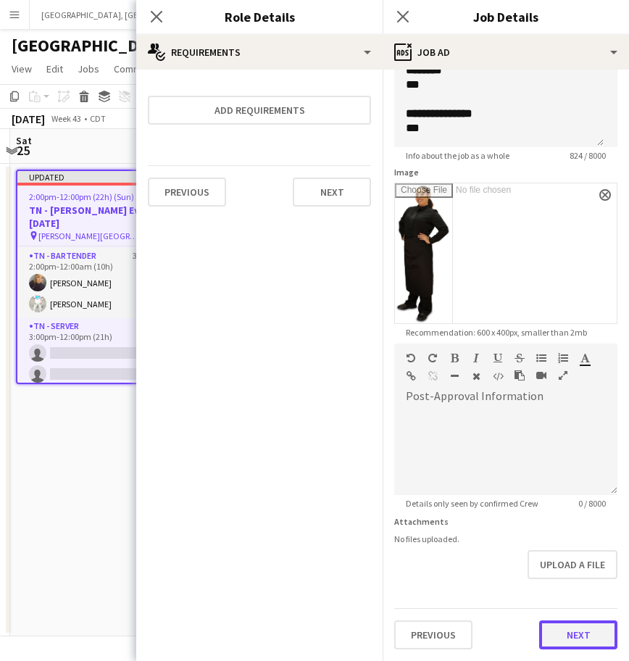
click at [553, 637] on button "Next" at bounding box center [578, 634] width 78 height 29
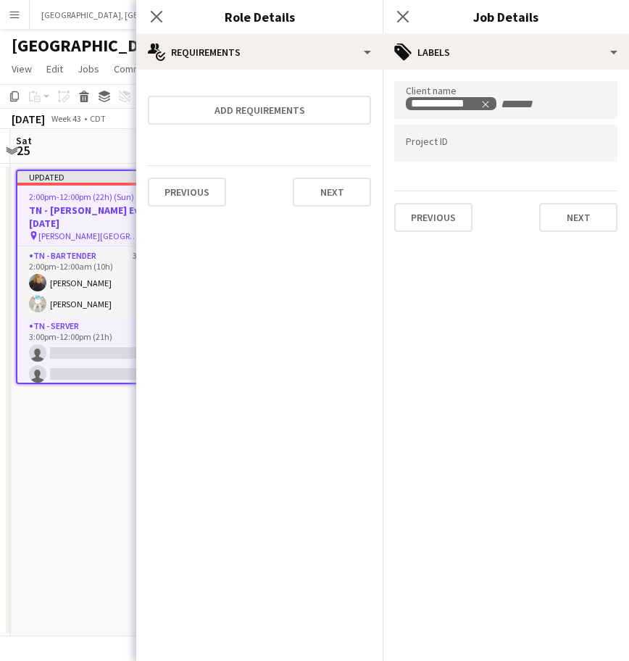
scroll to position [0, 0]
click at [404, 14] on icon at bounding box center [403, 16] width 14 height 14
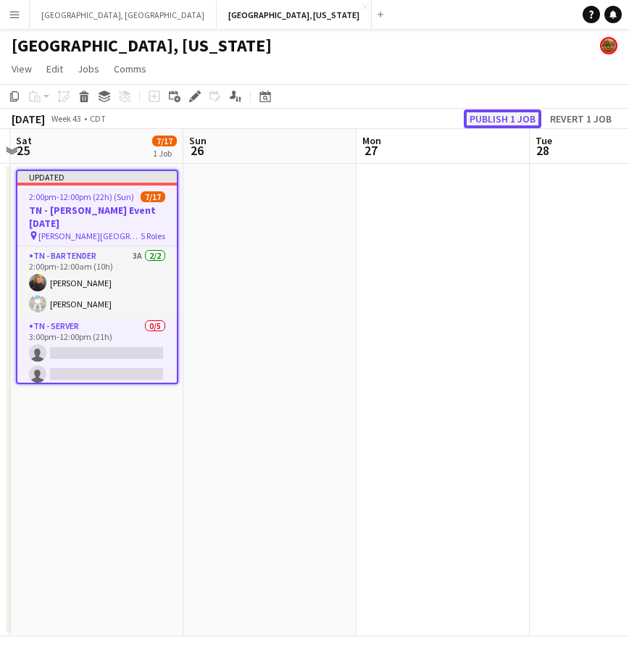
click at [494, 118] on button "Publish 1 job" at bounding box center [503, 118] width 78 height 19
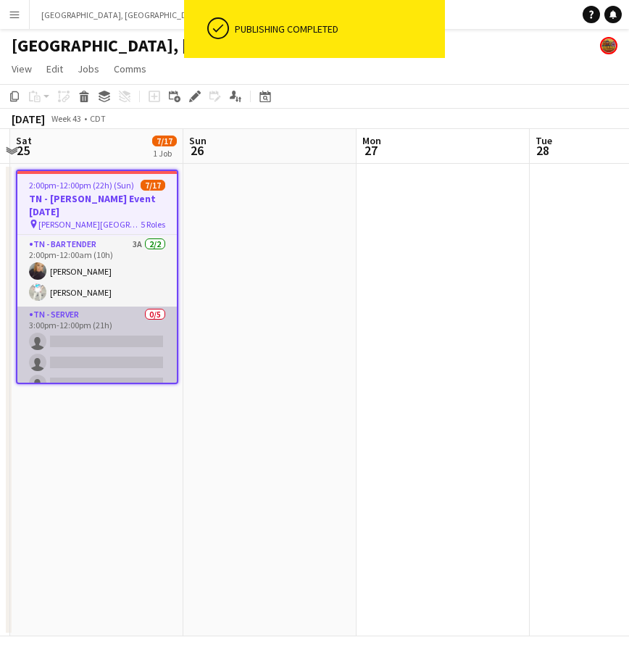
click at [94, 331] on app-card-role "TN - Server 0/5 3:00pm-12:00pm (21h) single-neutral-actions single-neutral-acti…" at bounding box center [96, 372] width 159 height 133
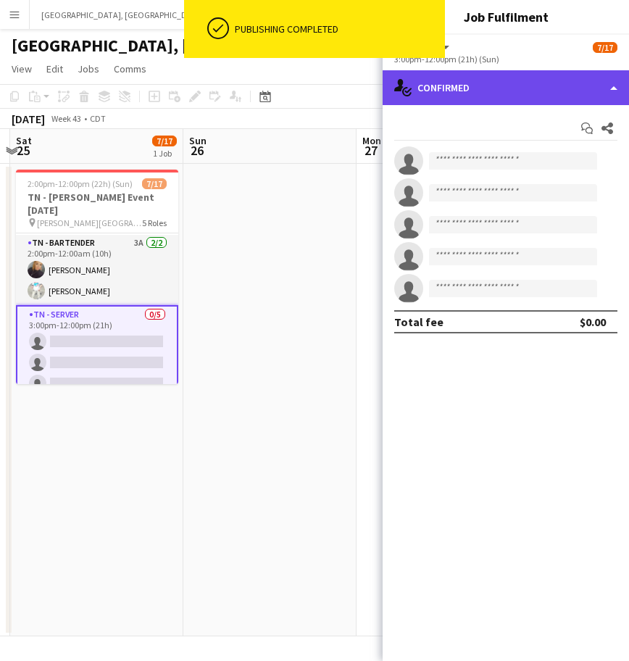
click at [510, 81] on div "single-neutral-actions-check-2 Confirmed" at bounding box center [505, 87] width 246 height 35
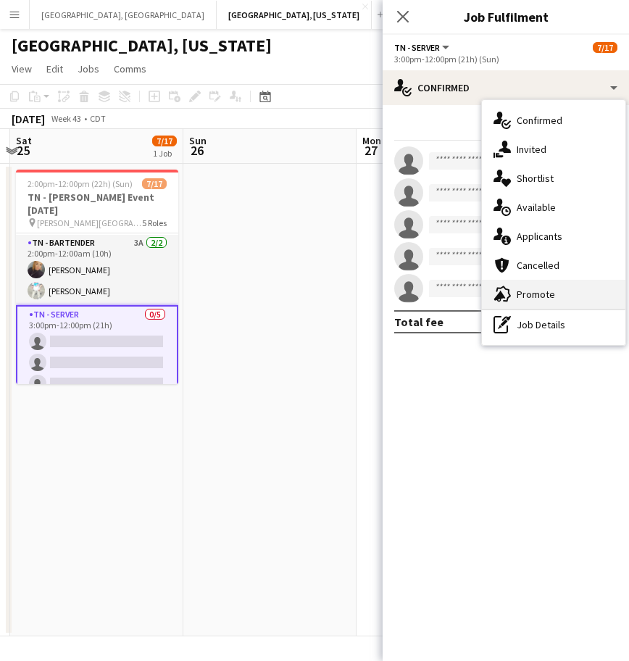
click at [544, 289] on span "Promote" at bounding box center [535, 294] width 38 height 13
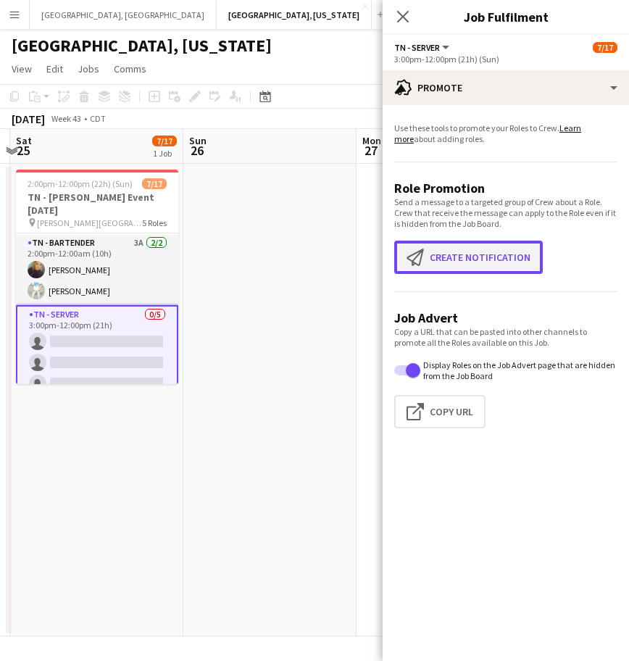
click at [453, 263] on button "Create notification Create notification" at bounding box center [468, 256] width 148 height 33
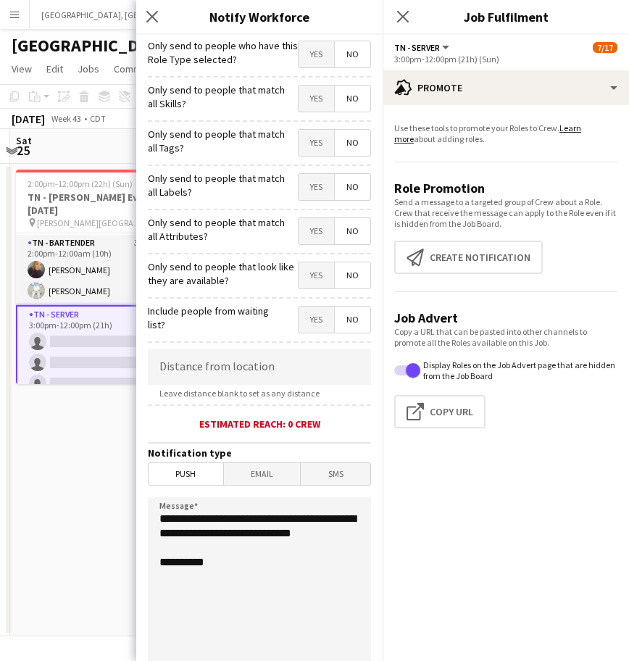
click at [310, 49] on span "Yes" at bounding box center [315, 54] width 35 height 26
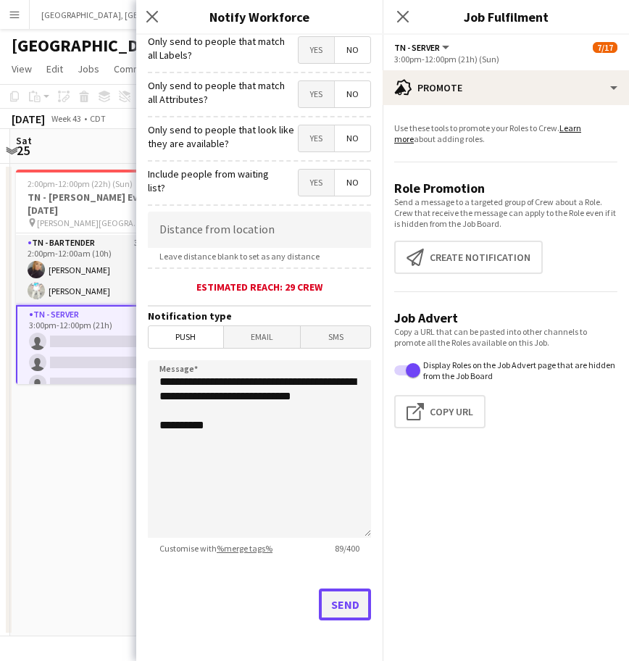
click at [336, 598] on button "Send" at bounding box center [345, 604] width 52 height 32
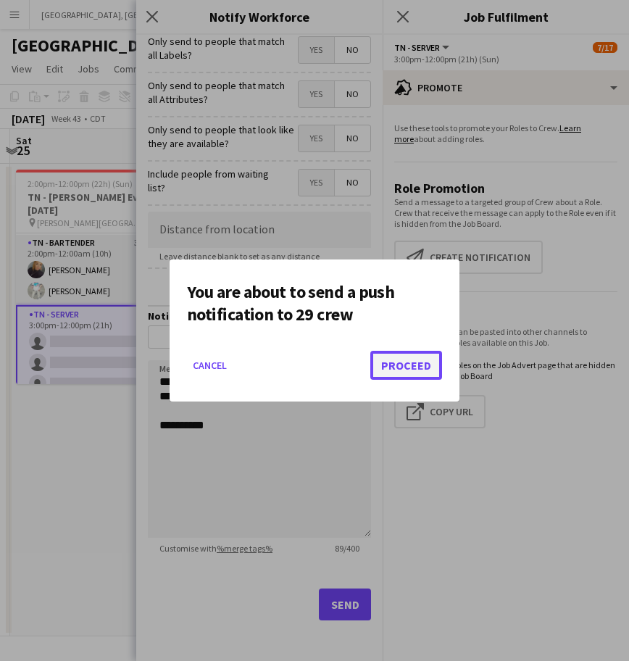
click at [435, 354] on button "Proceed" at bounding box center [406, 365] width 72 height 29
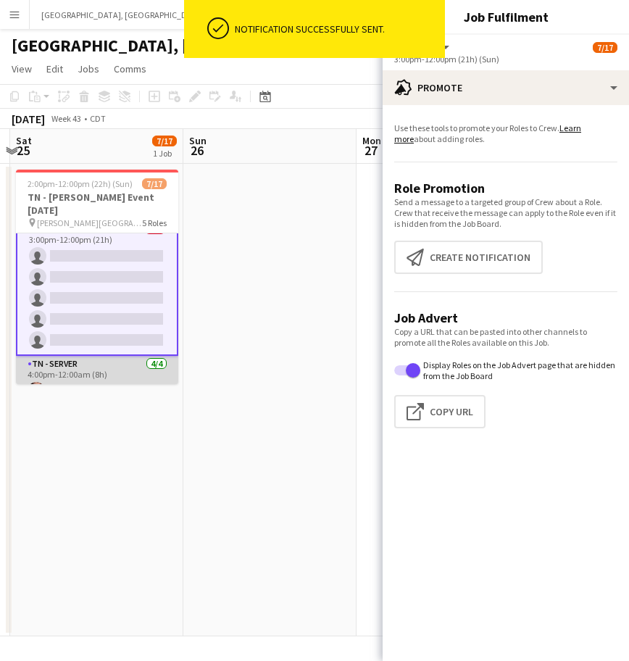
scroll to position [170, 0]
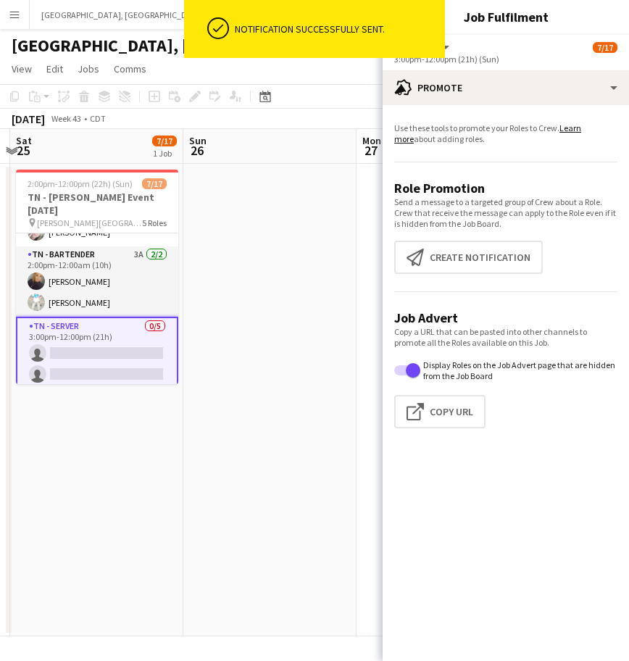
click at [125, 343] on app-card-role "TN - Server 0/5 3:00pm-12:00pm (21h) single-neutral-actions single-neutral-acti…" at bounding box center [97, 385] width 162 height 136
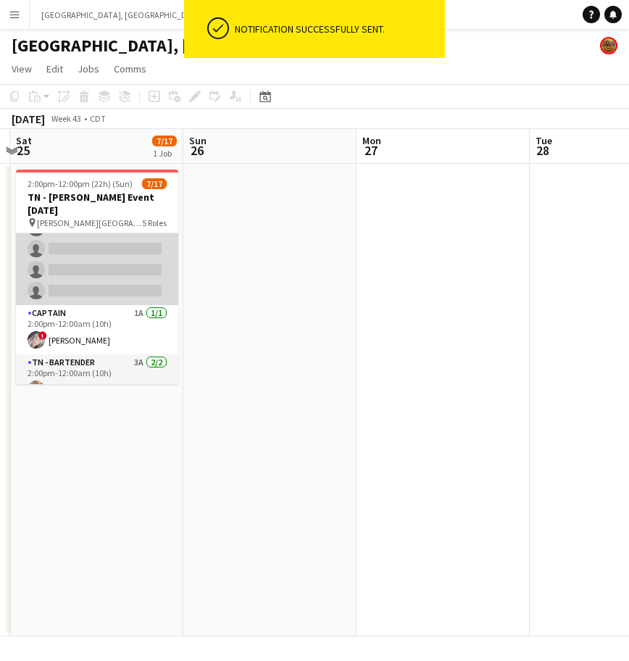
scroll to position [0, 0]
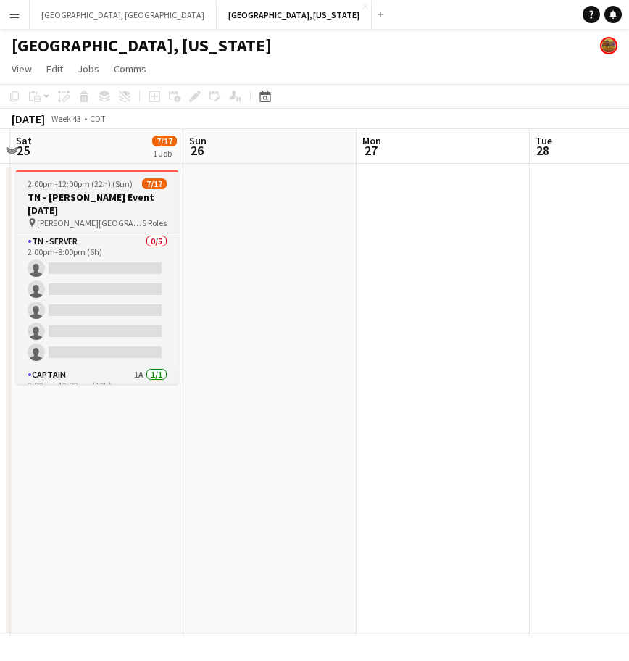
click at [122, 185] on span "2:00pm-12:00pm (22h) (Sun)" at bounding box center [80, 183] width 105 height 11
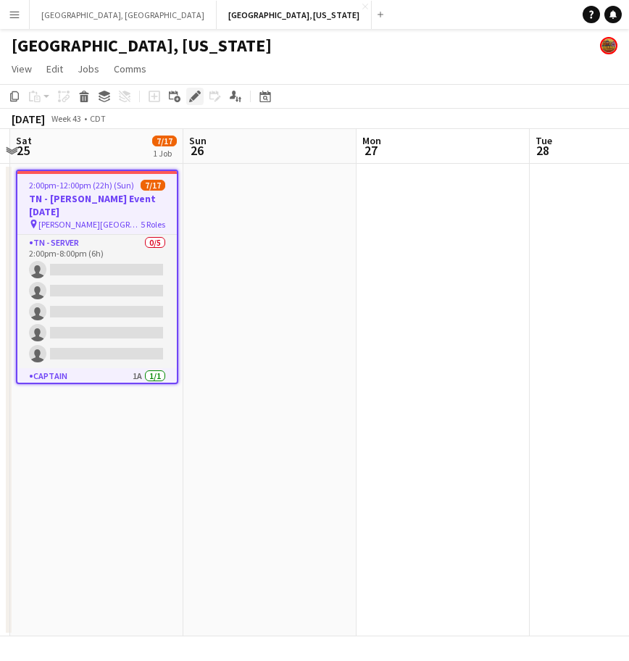
click at [195, 96] on icon at bounding box center [195, 97] width 8 height 8
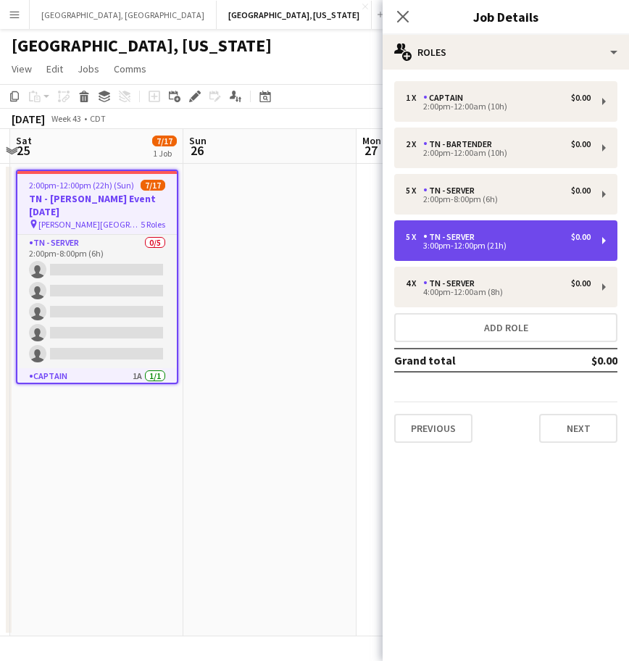
click at [539, 249] on div "5 x TN - Server $0.00 3:00pm-12:00pm (21h)" at bounding box center [505, 240] width 223 height 41
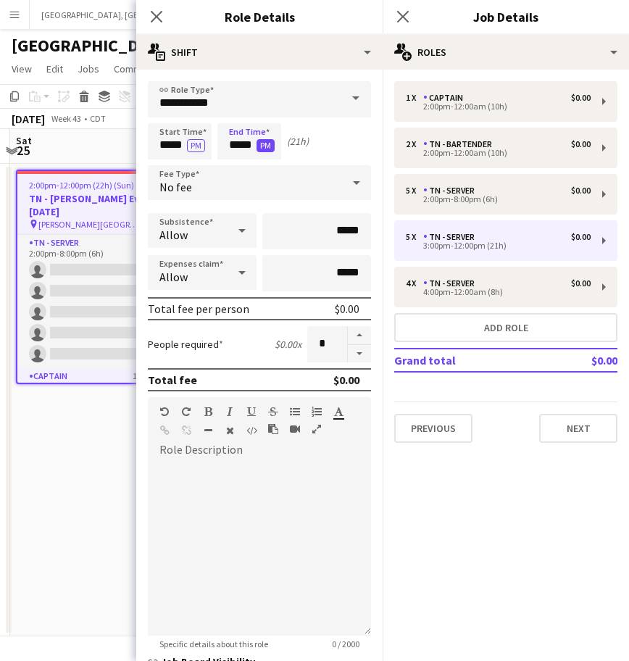
click at [263, 149] on button "PM" at bounding box center [265, 145] width 18 height 13
click at [402, 10] on icon "Close pop-in" at bounding box center [403, 16] width 14 height 14
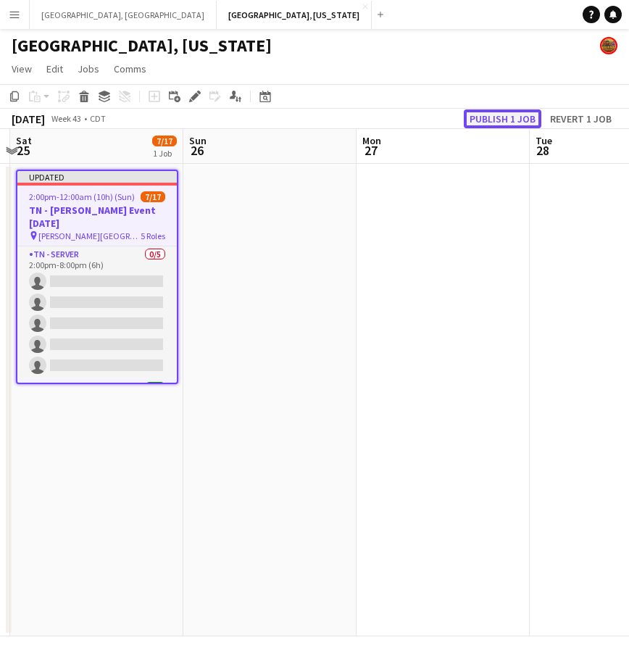
click at [511, 115] on button "Publish 1 job" at bounding box center [503, 118] width 78 height 19
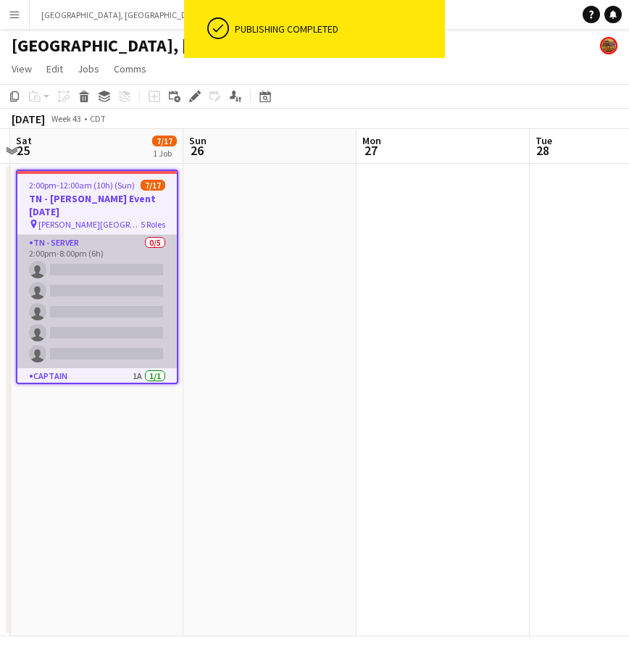
click at [114, 260] on app-card-role "TN - Server 0/5 2:00pm-8:00pm (6h) single-neutral-actions single-neutral-action…" at bounding box center [96, 301] width 159 height 133
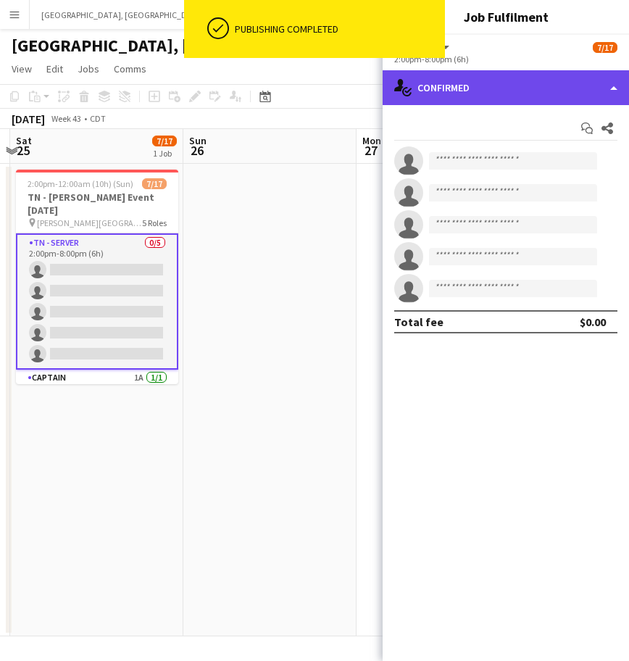
click at [542, 83] on div "single-neutral-actions-check-2 Confirmed" at bounding box center [505, 87] width 246 height 35
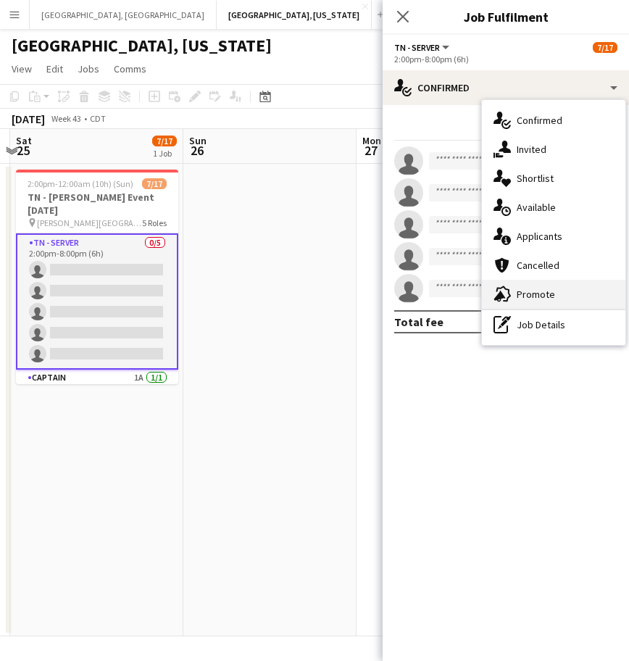
click at [543, 288] on span "Promote" at bounding box center [535, 294] width 38 height 13
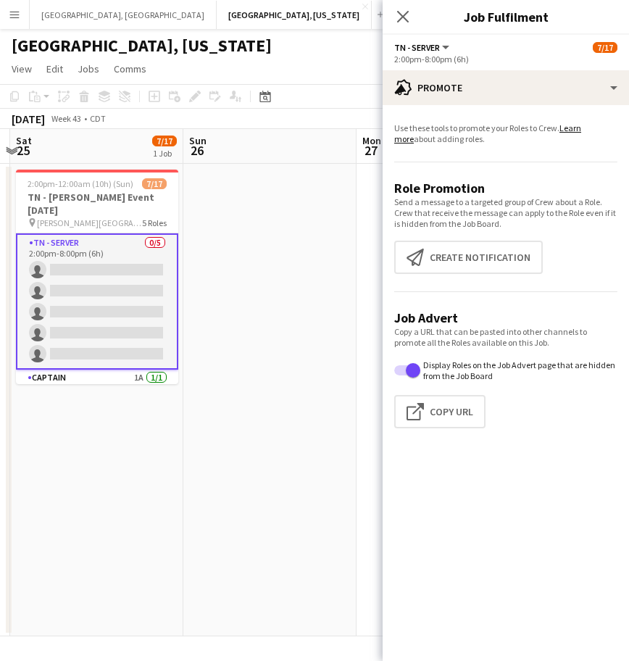
click at [469, 233] on app-promote-tab "Use these tools to promote your Roles to Crew. Learn more about adding roles. R…" at bounding box center [505, 278] width 246 height 323
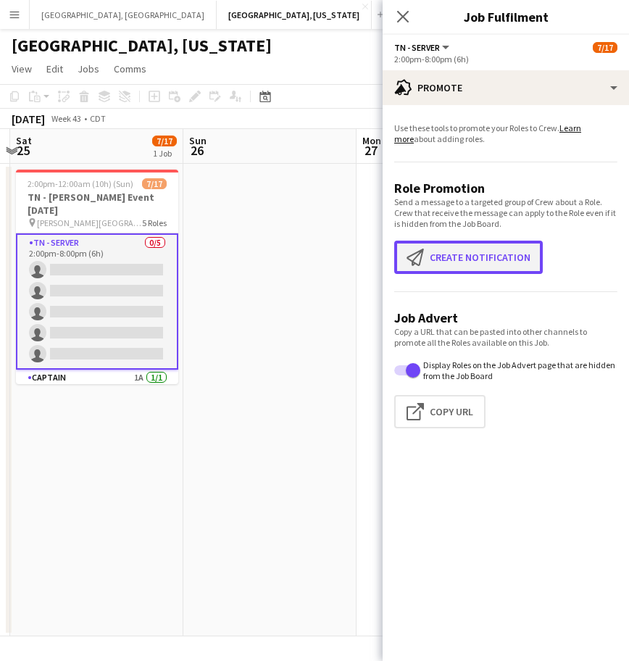
click at [469, 248] on button "Create notification Create notification" at bounding box center [468, 256] width 148 height 33
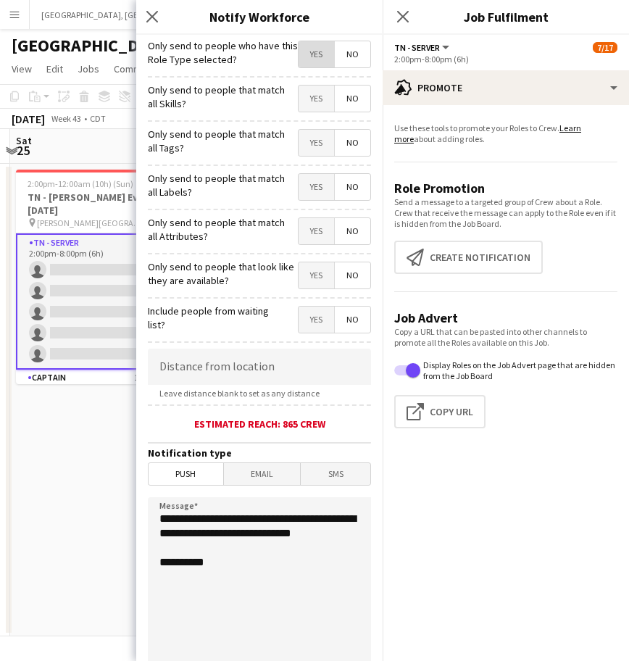
click at [311, 55] on span "Yes" at bounding box center [315, 54] width 35 height 26
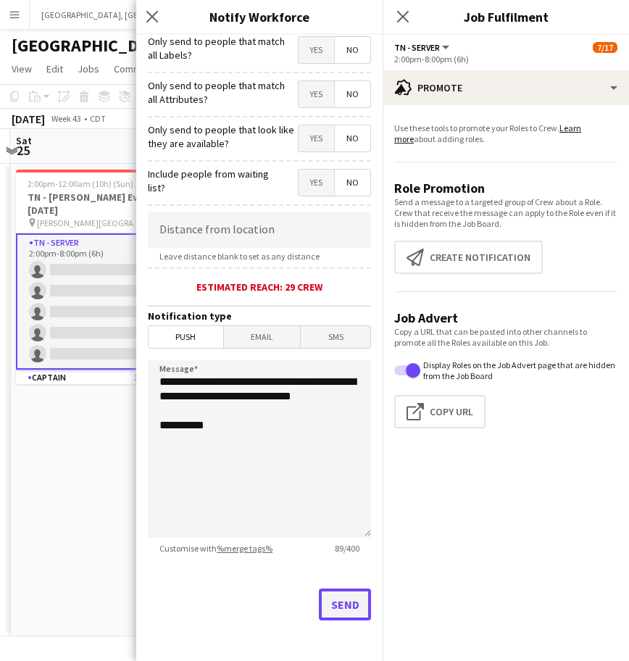
click at [339, 595] on button "Send" at bounding box center [345, 604] width 52 height 32
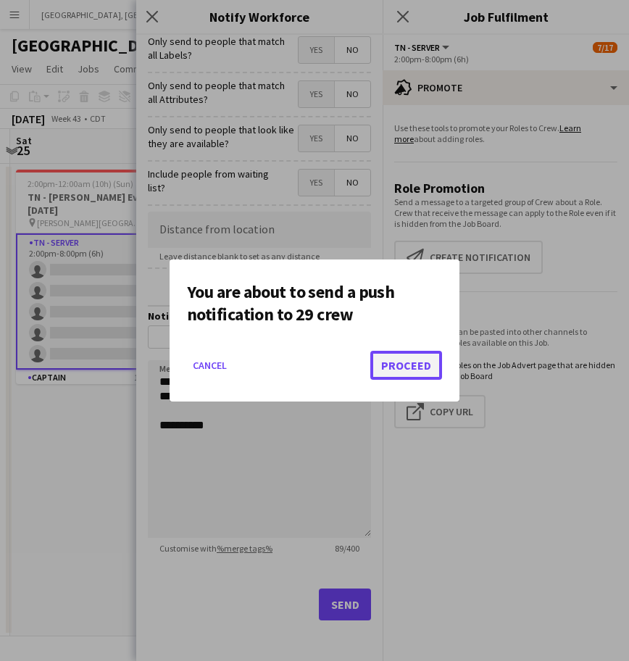
click at [408, 359] on button "Proceed" at bounding box center [406, 365] width 72 height 29
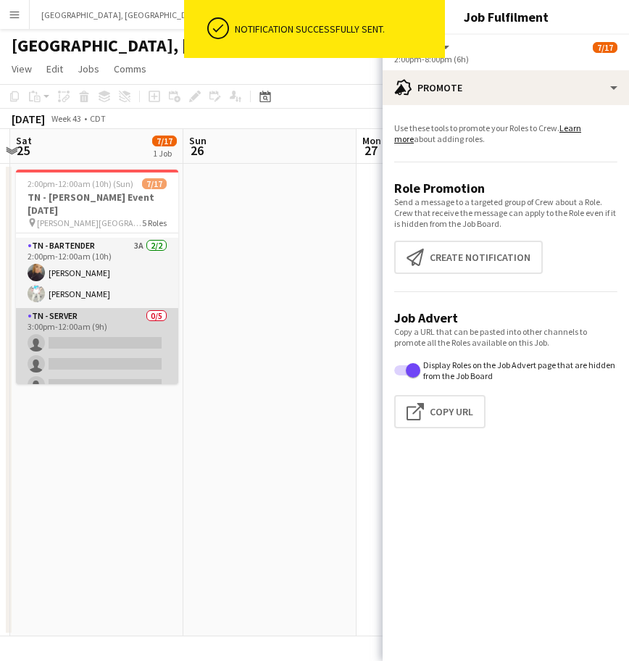
click at [115, 347] on app-card-role "TN - Server 0/5 3:00pm-12:00am (9h) single-neutral-actions single-neutral-actio…" at bounding box center [97, 374] width 162 height 133
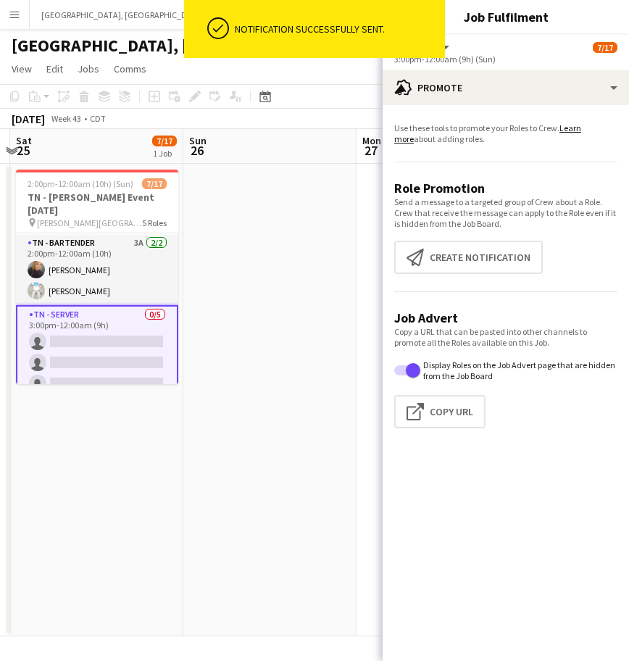
scroll to position [178, 0]
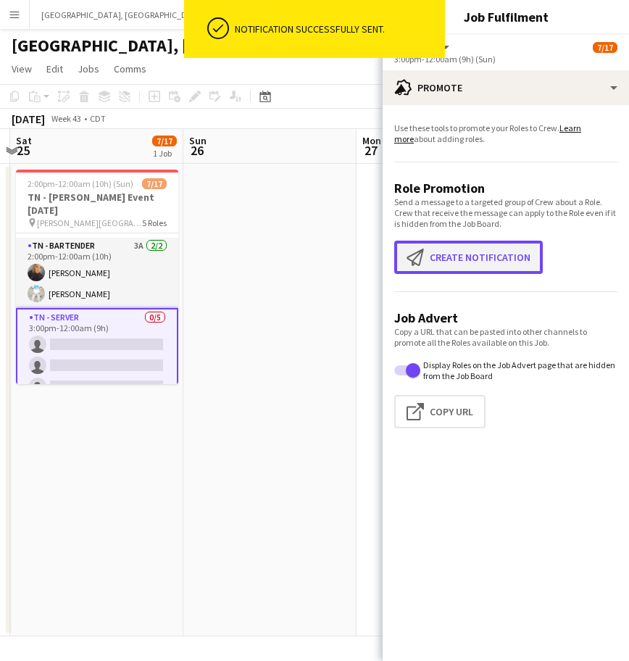
click at [462, 269] on button "Create notification Create notification" at bounding box center [468, 256] width 148 height 33
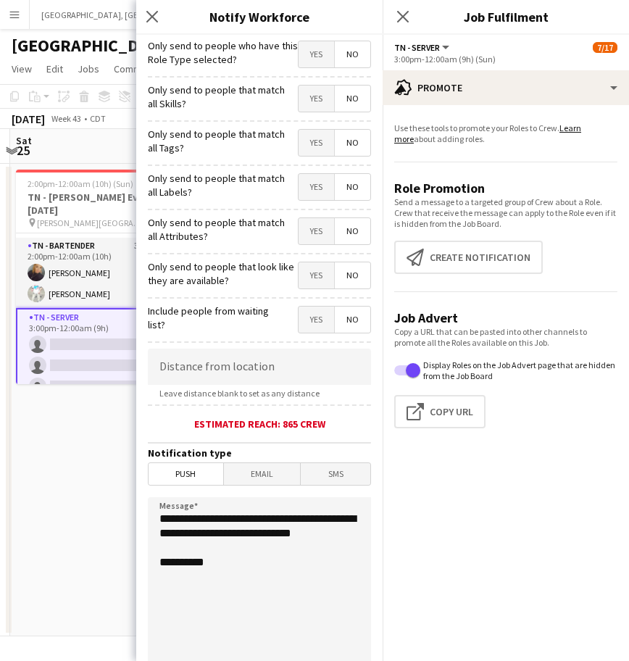
click at [306, 56] on span "Yes" at bounding box center [315, 54] width 35 height 26
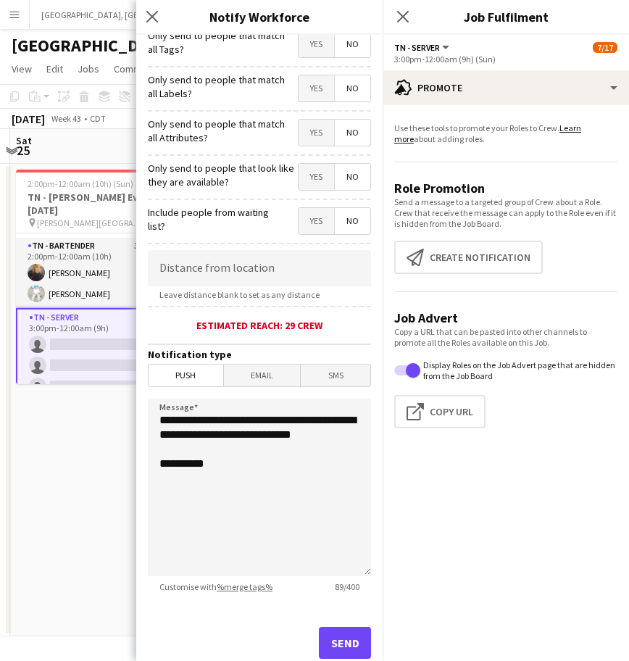
scroll to position [137, 0]
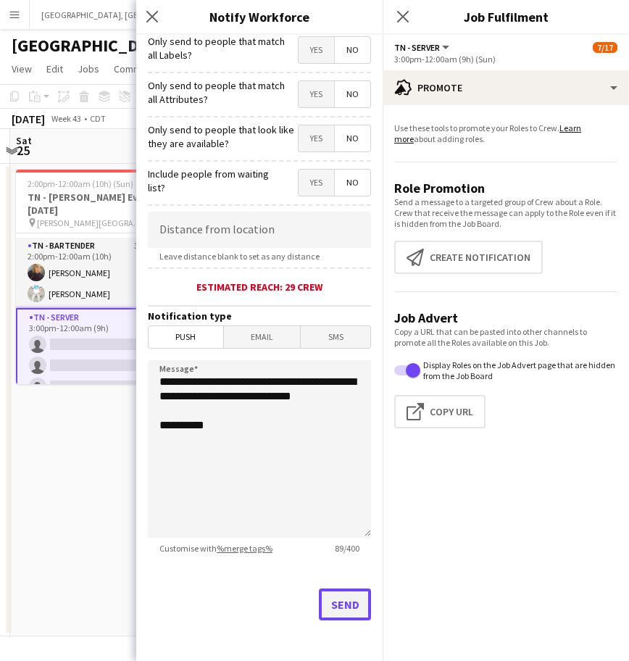
click at [342, 607] on button "Send" at bounding box center [345, 604] width 52 height 32
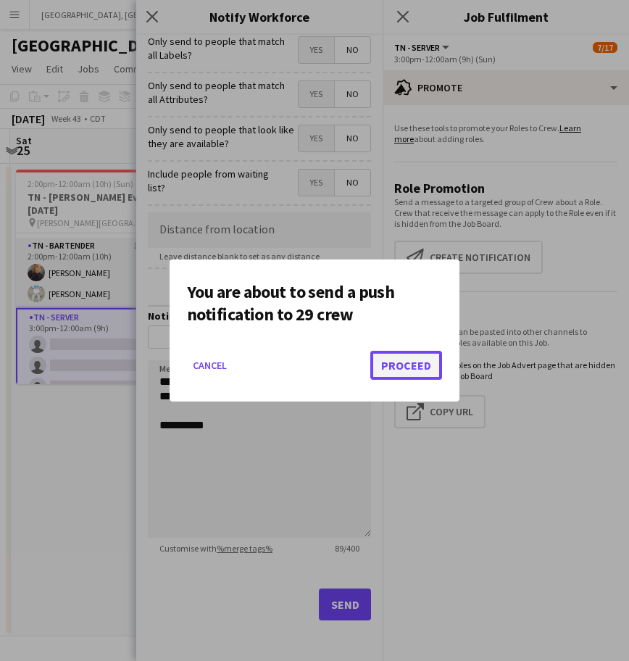
click at [422, 368] on button "Proceed" at bounding box center [406, 365] width 72 height 29
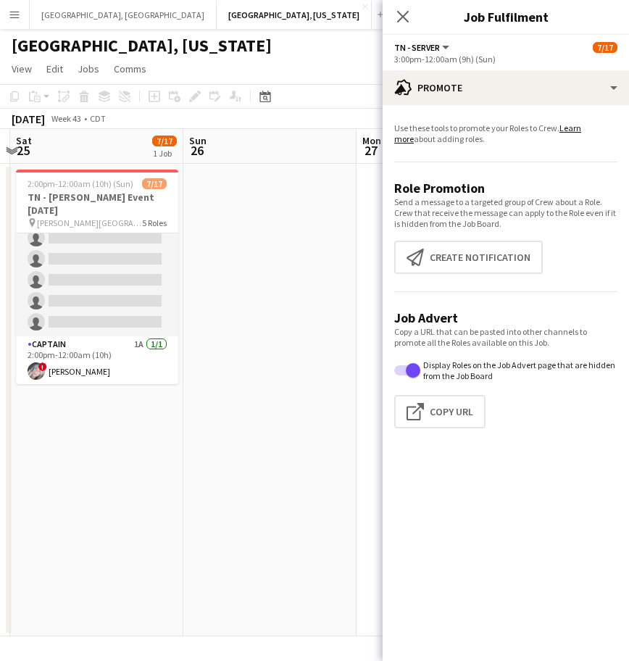
scroll to position [0, 0]
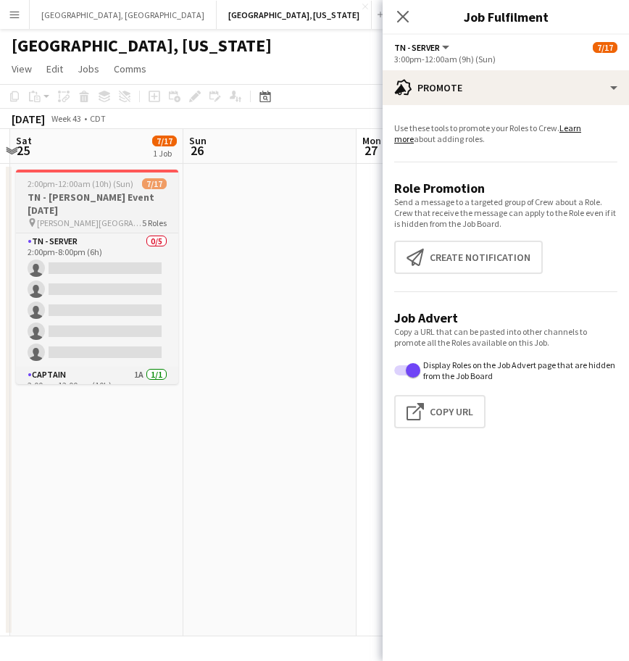
click at [162, 222] on span "5 Roles" at bounding box center [154, 222] width 25 height 11
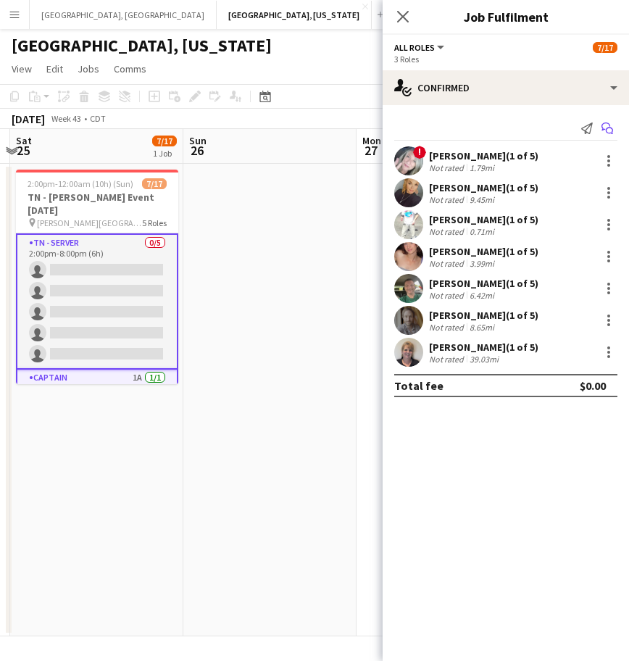
click at [611, 118] on app-icon "Start chat" at bounding box center [607, 128] width 20 height 20
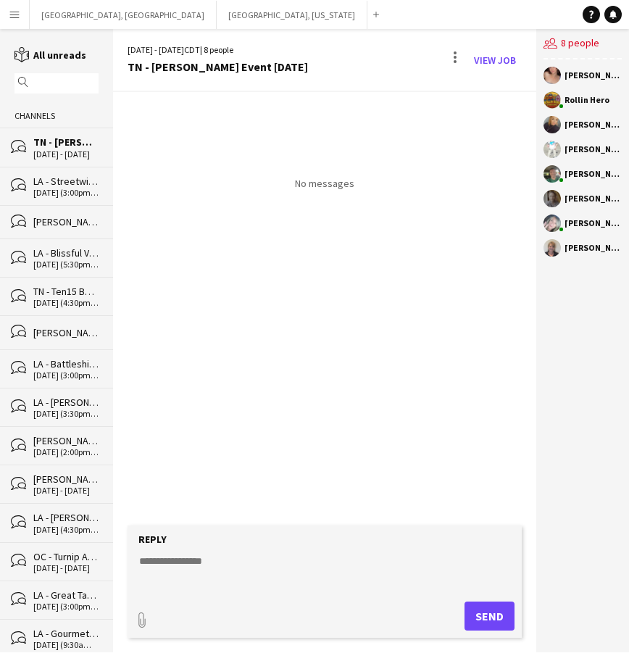
click at [218, 572] on textarea at bounding box center [328, 572] width 380 height 38
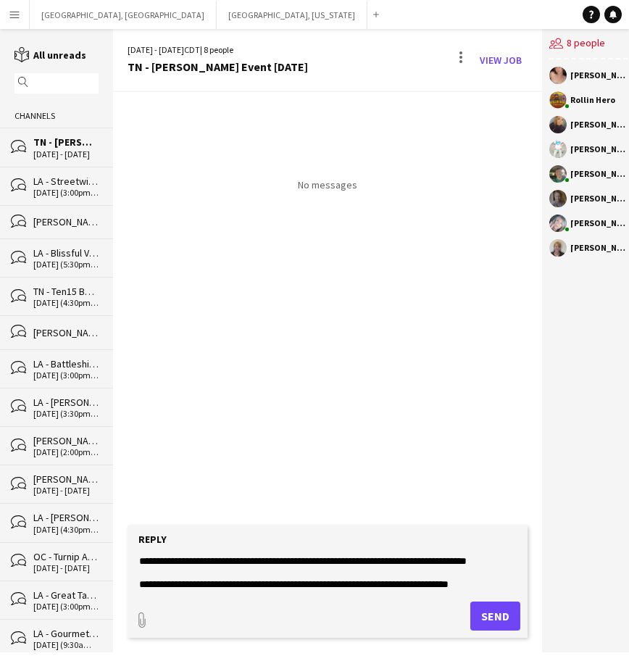
scroll to position [35, 0]
paste textarea "**********"
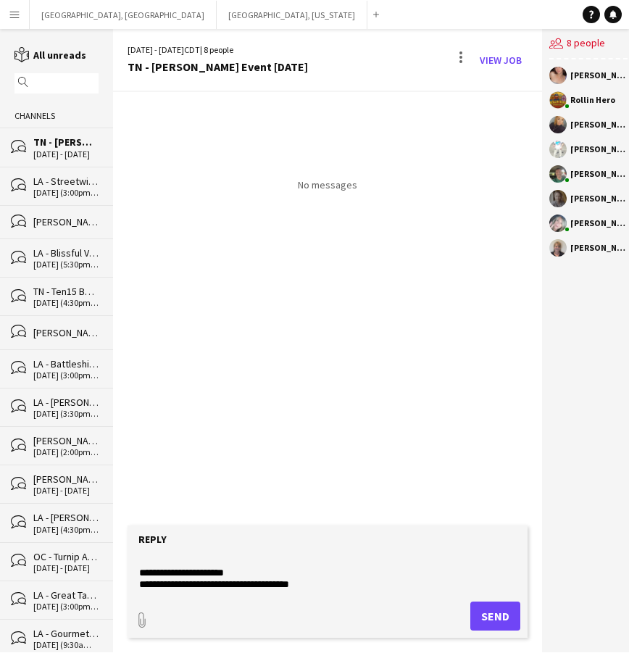
scroll to position [139, 0]
type textarea "**********"
click at [483, 611] on button "Send" at bounding box center [495, 615] width 50 height 29
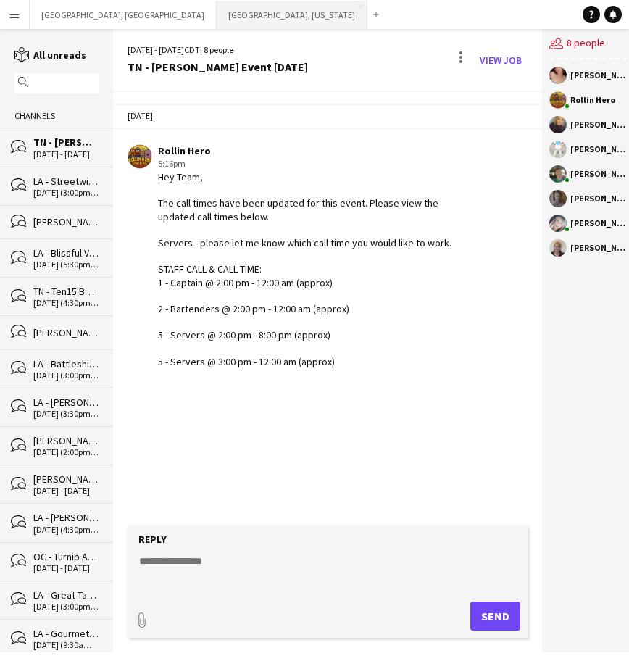
click at [217, 14] on button "[GEOGRAPHIC_DATA], [US_STATE] Close" at bounding box center [292, 15] width 151 height 28
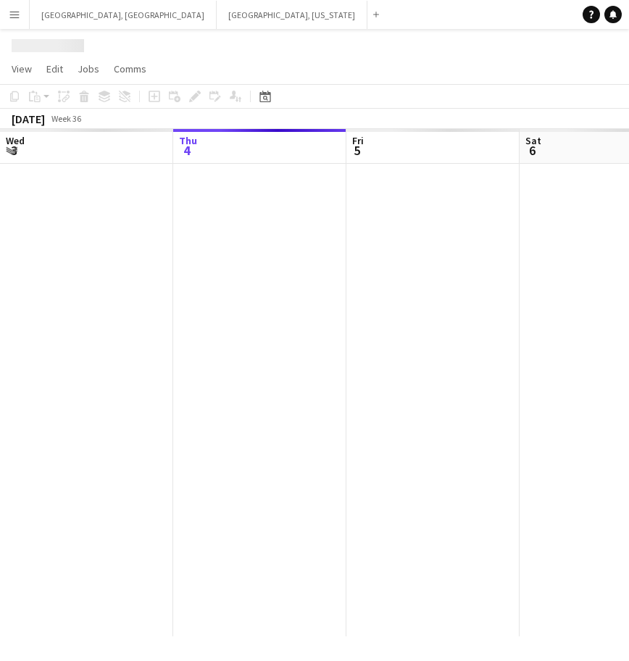
click at [9, 461] on div "Mon 1 Tue 2 Wed 3 Thu 4 Fri 5 Sat 6 Sun 7 Mon 8 Tue 9" at bounding box center [314, 382] width 629 height 507
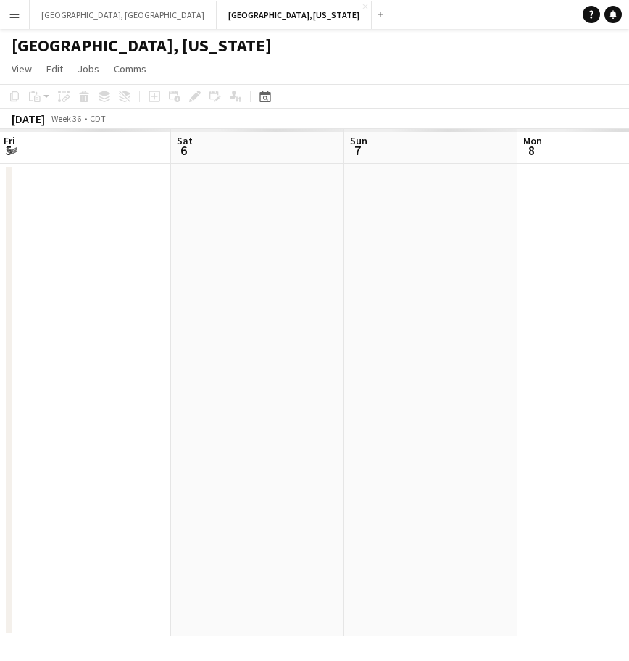
drag, startPoint x: 206, startPoint y: 400, endPoint x: 4, endPoint y: 409, distance: 202.3
click at [88, 403] on app-calendar-viewport "Wed 3 Thu 4 Fri 5 Sat 6 Sun 7 Mon 8 Tue 9 Wed 10 Thu 11" at bounding box center [314, 382] width 629 height 507
drag, startPoint x: 436, startPoint y: 382, endPoint x: 123, endPoint y: 417, distance: 314.9
click at [122, 417] on app-calendar-viewport "Wed 3 Thu 4 Fri 5 Sat 6 Sun 7 Mon 8 Tue 9 Wed 10 Thu 11" at bounding box center [314, 382] width 629 height 507
drag, startPoint x: 482, startPoint y: 361, endPoint x: 6, endPoint y: 455, distance: 485.0
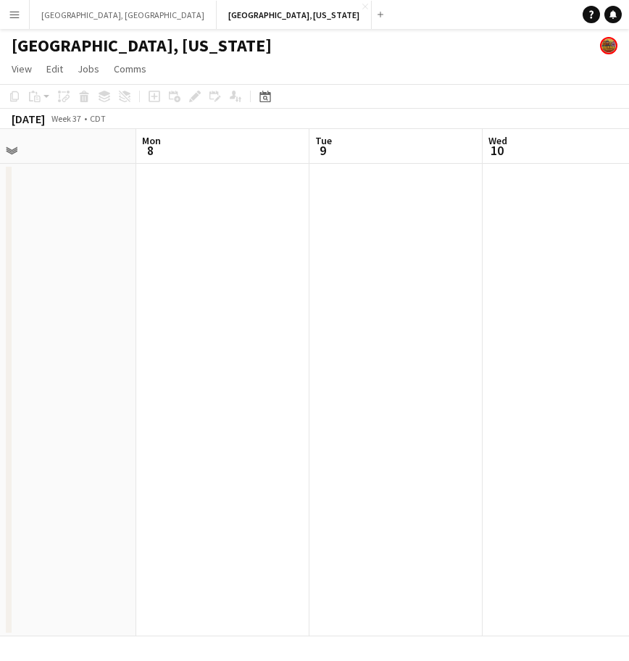
click at [12, 454] on app-calendar-viewport "Fri 5 Sat 6 Sun 7 Mon 8 Tue 9 Wed 10 Thu 11 Fri 12 Sat 13 2/13 2 Jobs 2:30pm-11…" at bounding box center [314, 382] width 629 height 507
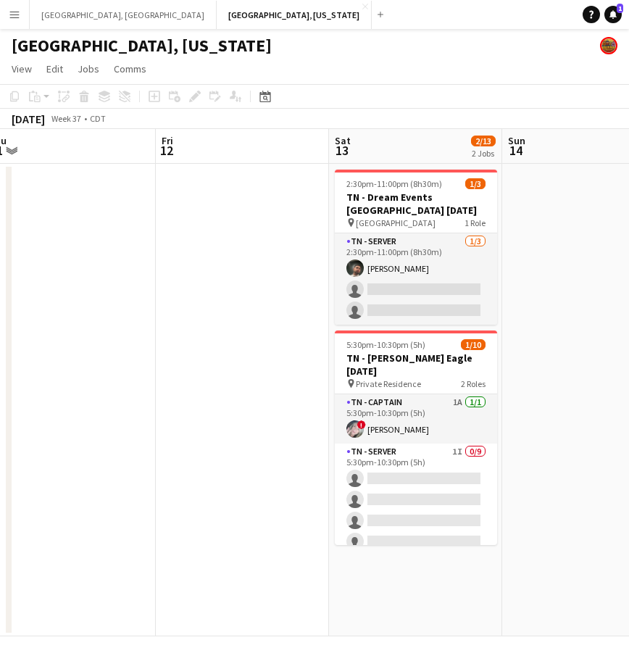
click at [600, 9] on div "Help Notifications 1" at bounding box center [605, 14] width 46 height 17
click at [614, 17] on icon "Notifications" at bounding box center [612, 14] width 9 height 9
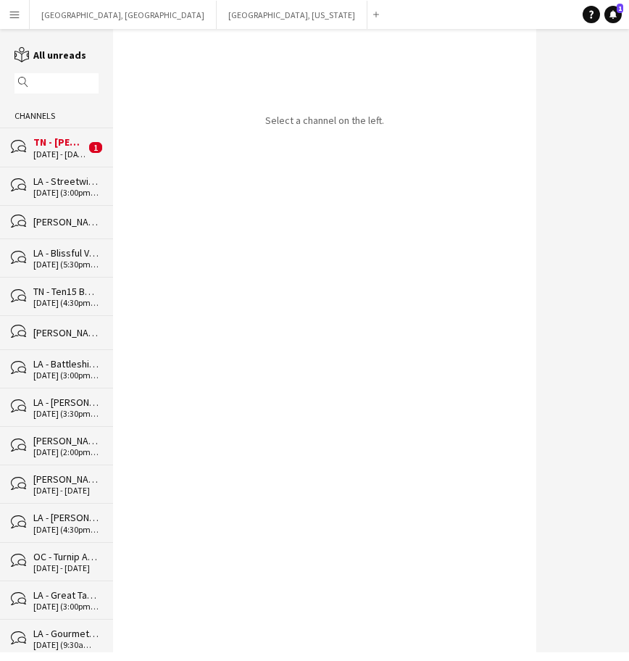
click at [61, 148] on div "TN - [PERSON_NAME] Event [DATE]" at bounding box center [59, 141] width 52 height 13
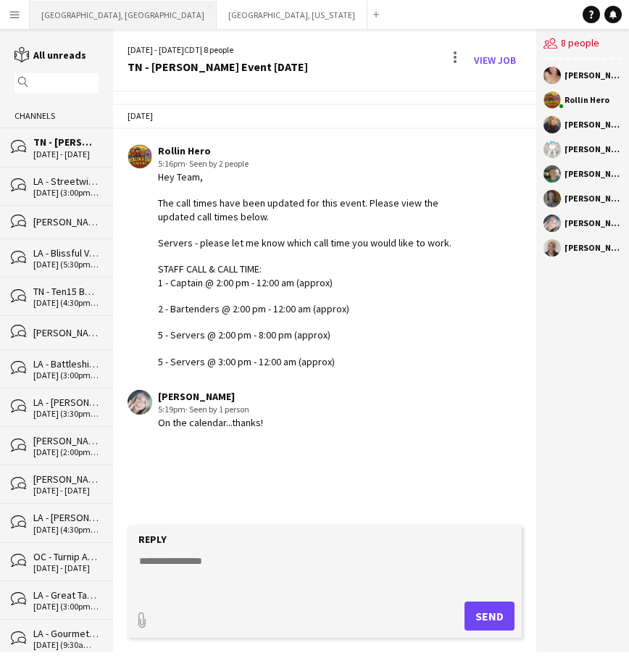
click at [64, 7] on button "[GEOGRAPHIC_DATA], [GEOGRAPHIC_DATA] Close" at bounding box center [123, 15] width 187 height 28
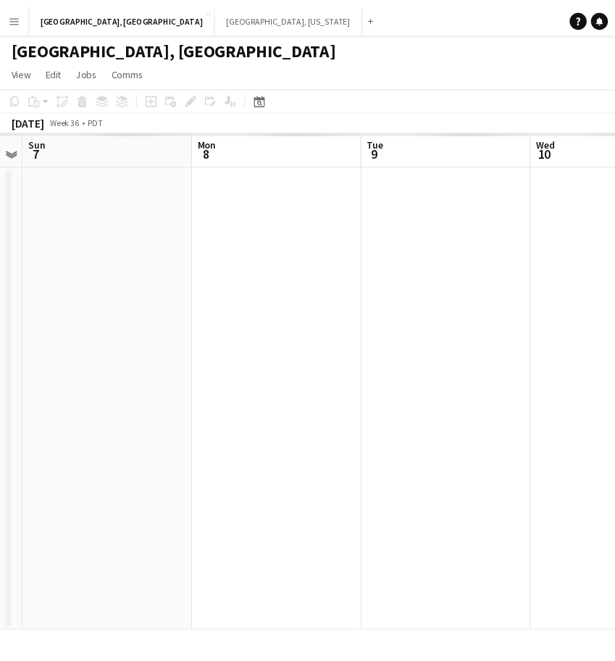
scroll to position [0, 431]
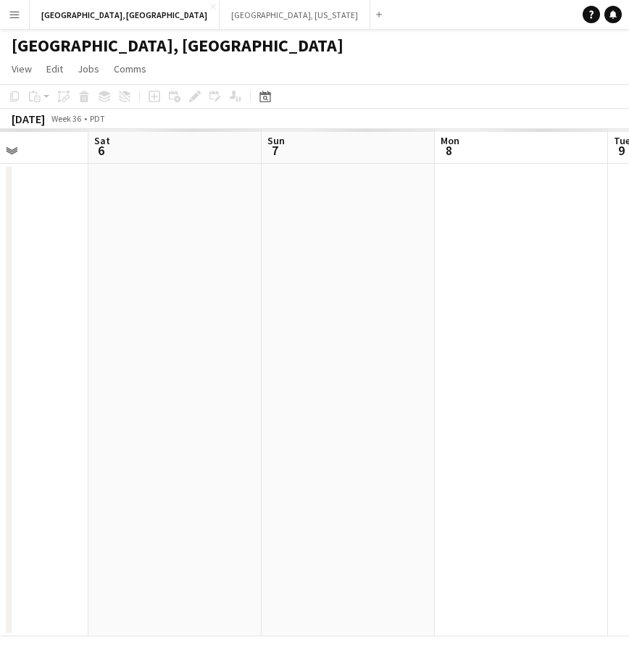
drag, startPoint x: 104, startPoint y: 445, endPoint x: 69, endPoint y: 453, distance: 36.5
click at [69, 453] on app-calendar-viewport "Wed 3 Thu 4 Fri 5 Sat 6 Sun 7 Mon 8 Tue 9 Wed 10 Thu 11" at bounding box center [314, 382] width 629 height 507
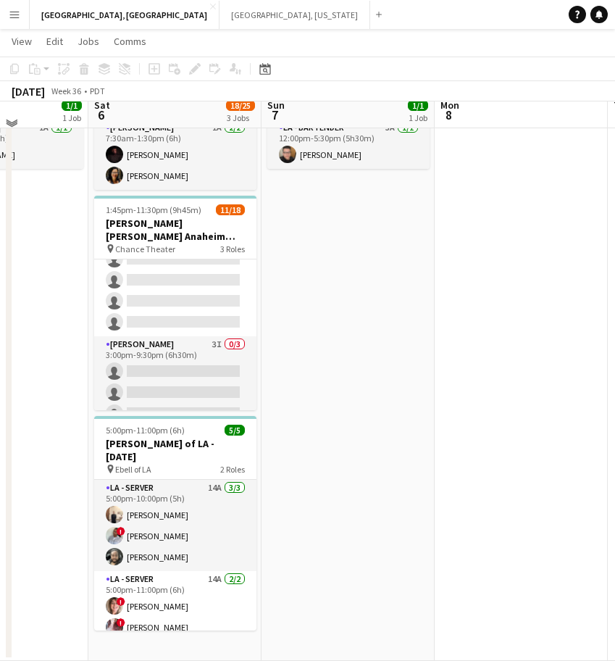
scroll to position [0, 0]
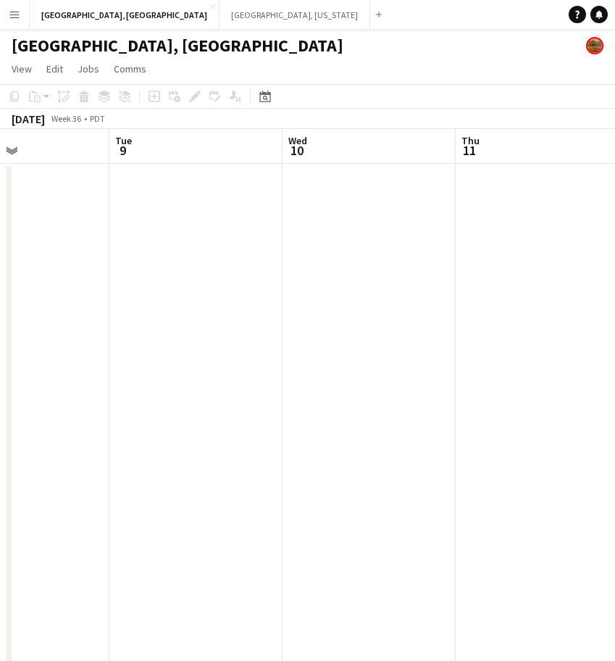
drag, startPoint x: 512, startPoint y: 406, endPoint x: -92, endPoint y: 548, distance: 620.6
click at [0, 548] on html "Menu Boards Boards Boards All jobs Status Workforce Workforce My Workforce Recr…" at bounding box center [307, 387] width 615 height 774
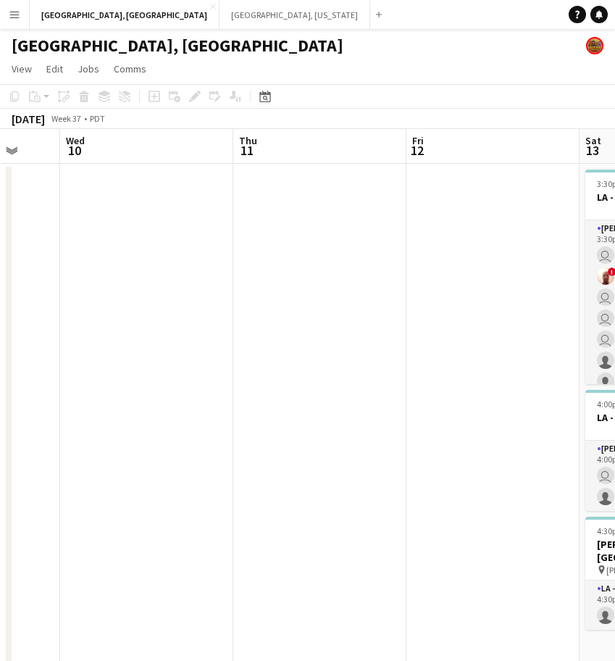
drag, startPoint x: 130, startPoint y: 482, endPoint x: 85, endPoint y: 493, distance: 45.7
click at [85, 493] on app-calendar-viewport "Sun 7 1/1 1 Job Mon 8 Tue 9 Wed 10 Thu 11 Fri 12 Sat 13 7/17 3 Jobs Sun 14 Mon …" at bounding box center [307, 451] width 615 height 645
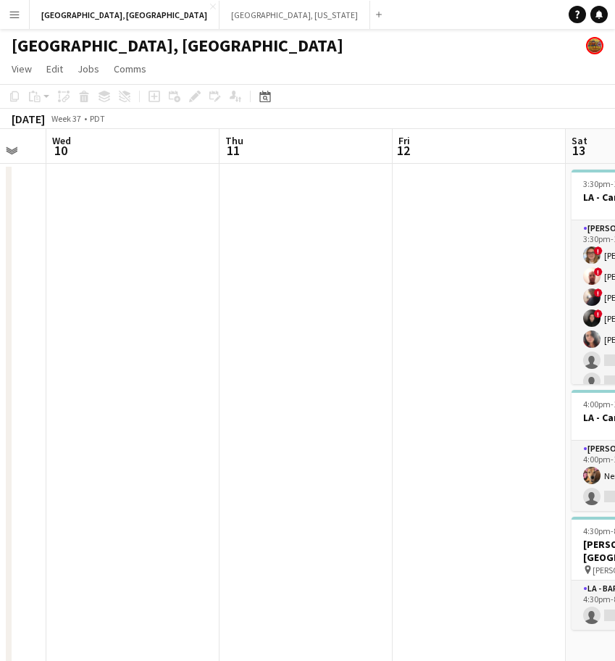
drag, startPoint x: 403, startPoint y: 422, endPoint x: 130, endPoint y: 486, distance: 280.4
click at [130, 486] on app-calendar-viewport "Sun 7 1/1 1 Job Mon 8 Tue 9 Wed 10 Thu 11 Fri 12 Sat 13 7/17 3 Jobs Sun 14 Mon …" at bounding box center [307, 451] width 615 height 645
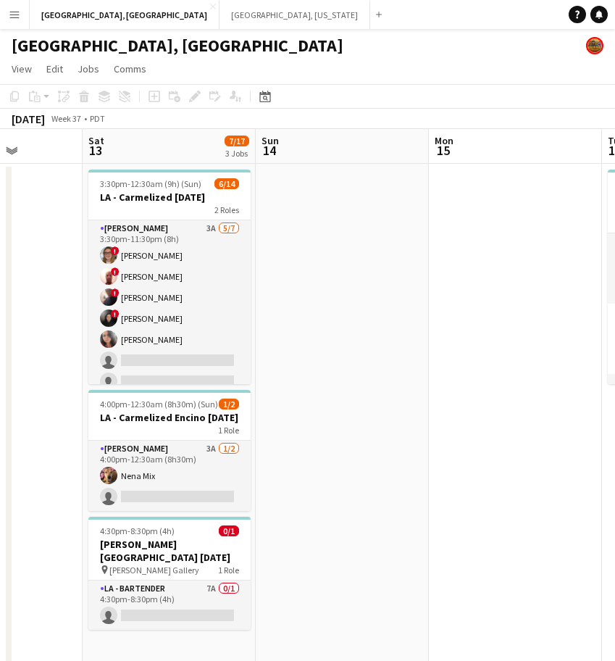
drag, startPoint x: 356, startPoint y: 445, endPoint x: 164, endPoint y: 477, distance: 194.6
click at [164, 480] on app-calendar-viewport "Tue 9 Wed 10 Thu 11 Fri 12 Sat 13 7/17 3 Jobs Sun 14 Mon 15 Tue 16 31/53 1 Job …" at bounding box center [307, 451] width 615 height 645
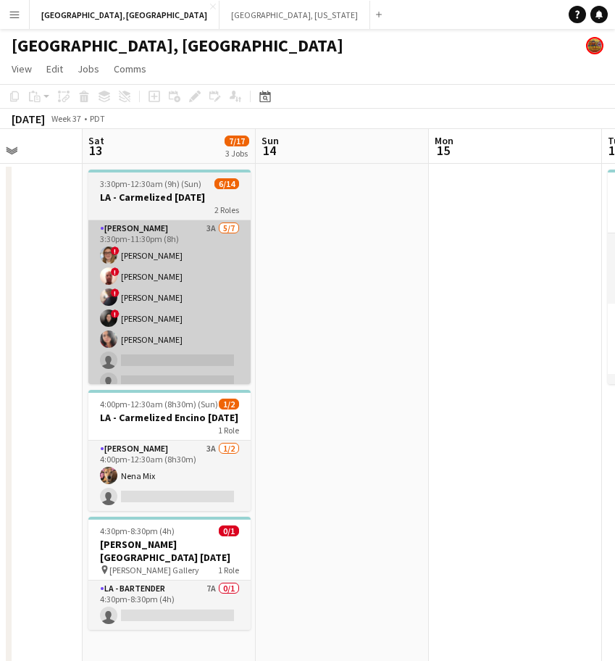
scroll to position [0, 611]
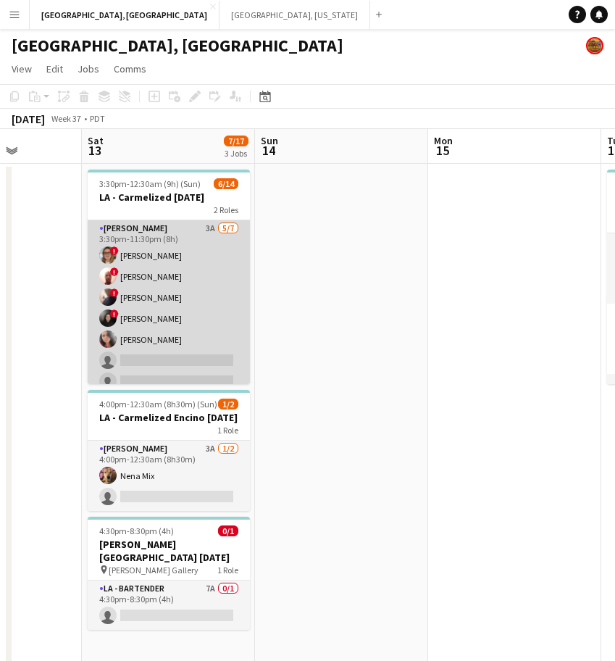
click at [159, 335] on app-card-role "[PERSON_NAME] 3A [DATE] 3:30pm-11:30pm (8h) ! [PERSON_NAME] ! [PERSON_NAME] III…" at bounding box center [169, 307] width 162 height 175
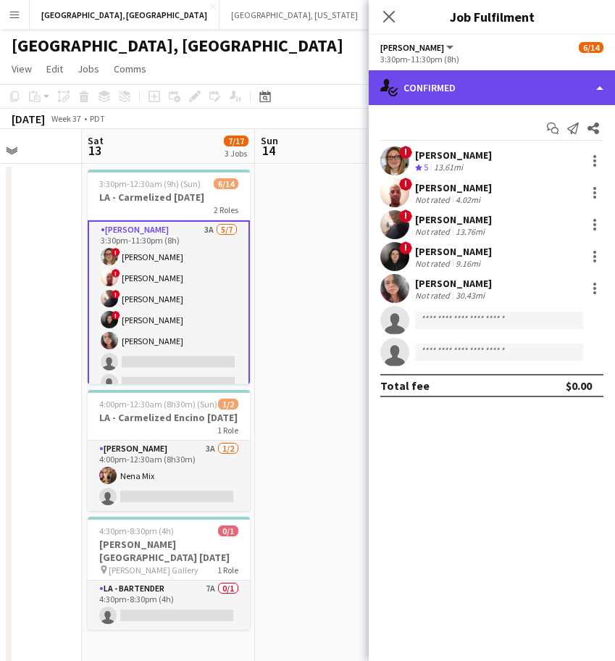
click at [489, 80] on div "single-neutral-actions-check-2 Confirmed" at bounding box center [492, 87] width 246 height 35
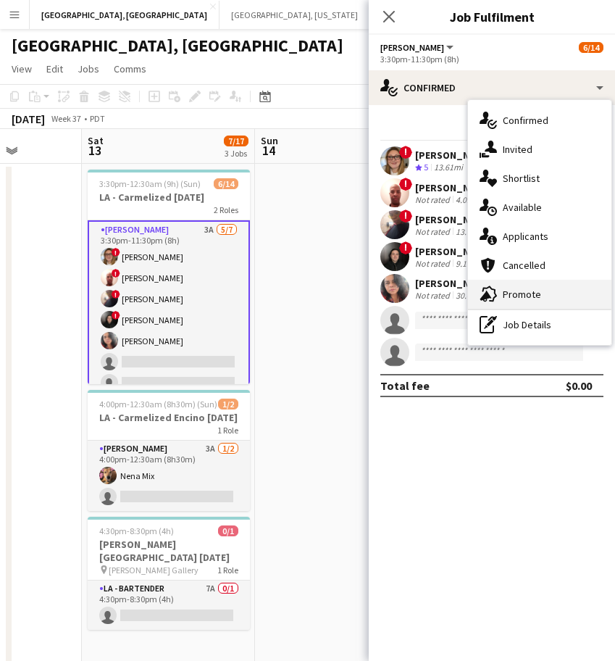
click at [538, 286] on div "advertising-megaphone Promote" at bounding box center [539, 294] width 143 height 29
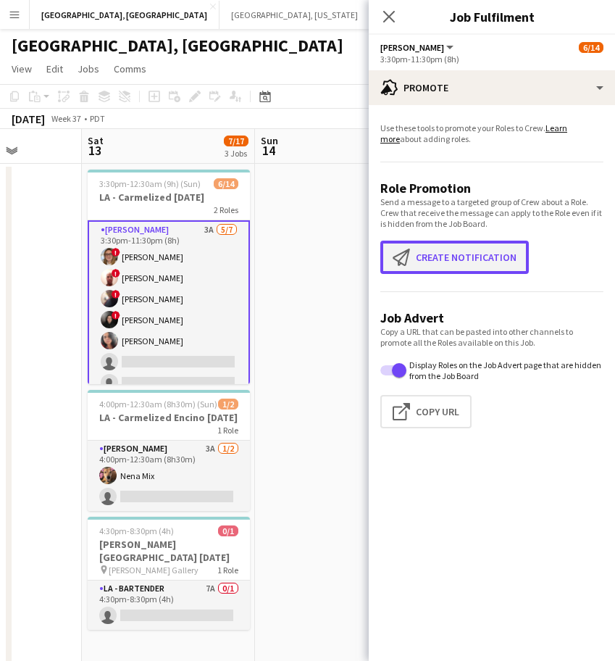
click at [521, 263] on button "Create notification Create notification" at bounding box center [454, 256] width 148 height 33
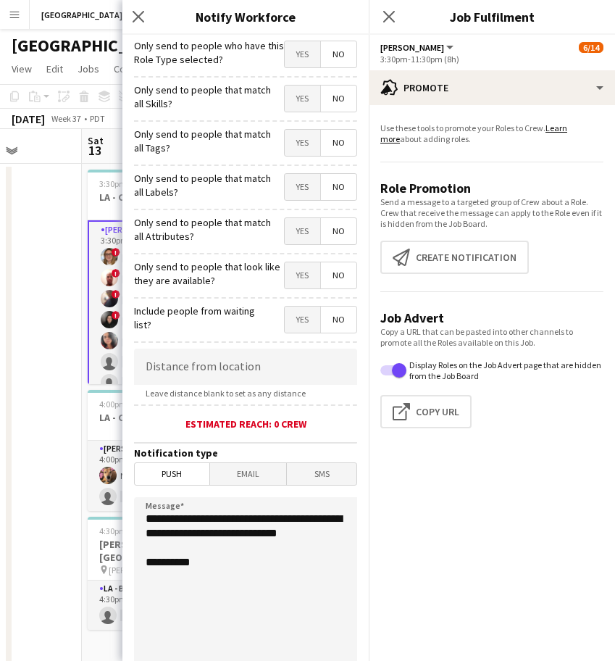
click at [288, 56] on span "Yes" at bounding box center [302, 54] width 35 height 26
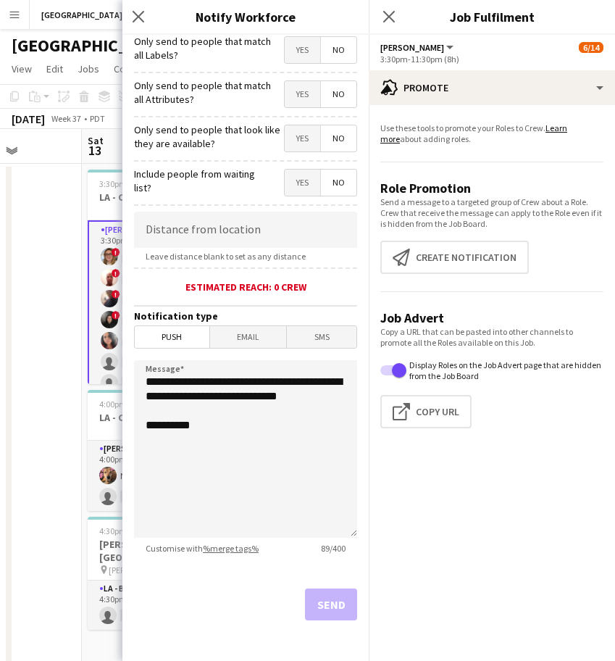
scroll to position [0, 0]
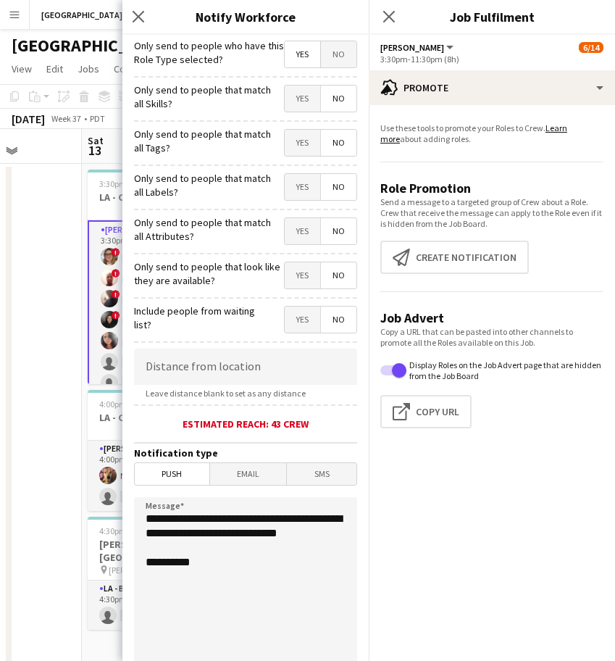
click at [393, 5] on div "Close pop-in" at bounding box center [389, 16] width 41 height 33
click at [388, 20] on icon "Close pop-in" at bounding box center [389, 16] width 14 height 14
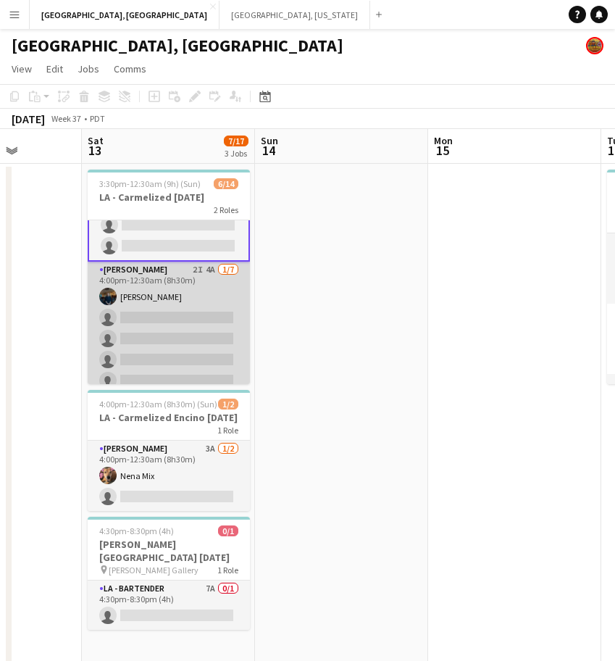
scroll to position [181, 0]
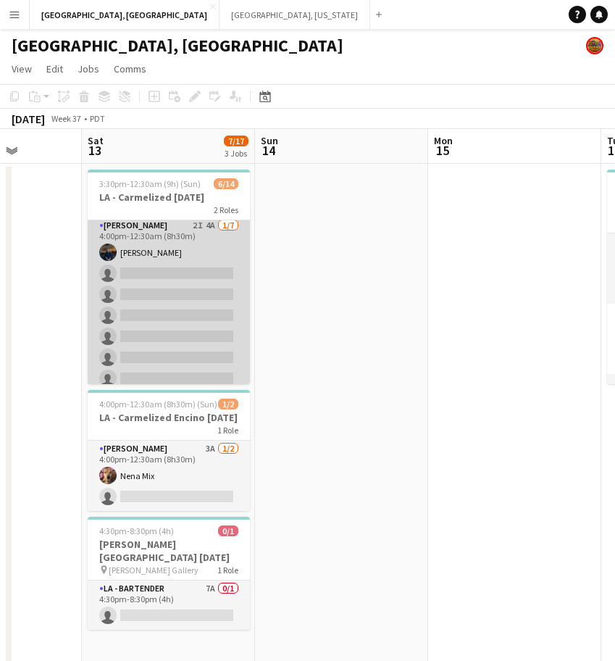
click at [182, 301] on app-card-role "[PERSON_NAME] 2I 4A [DATE] 4:00pm-12:30am (8h30m) [PERSON_NAME] single-neutral-…" at bounding box center [169, 304] width 162 height 175
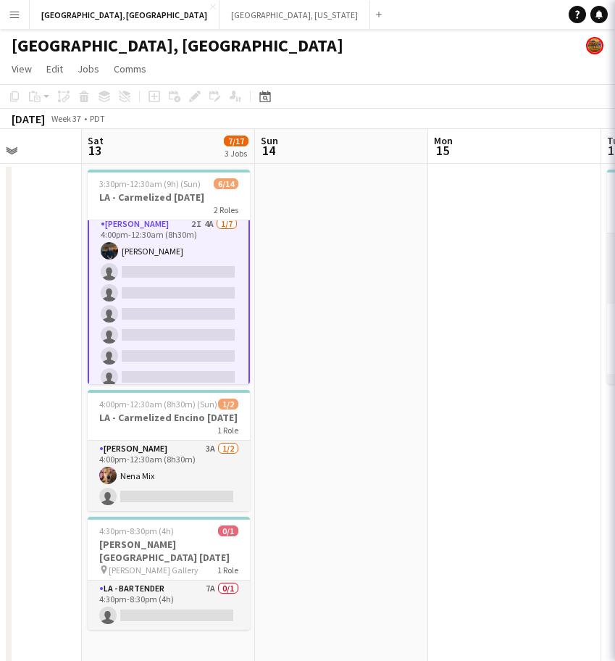
scroll to position [180, 0]
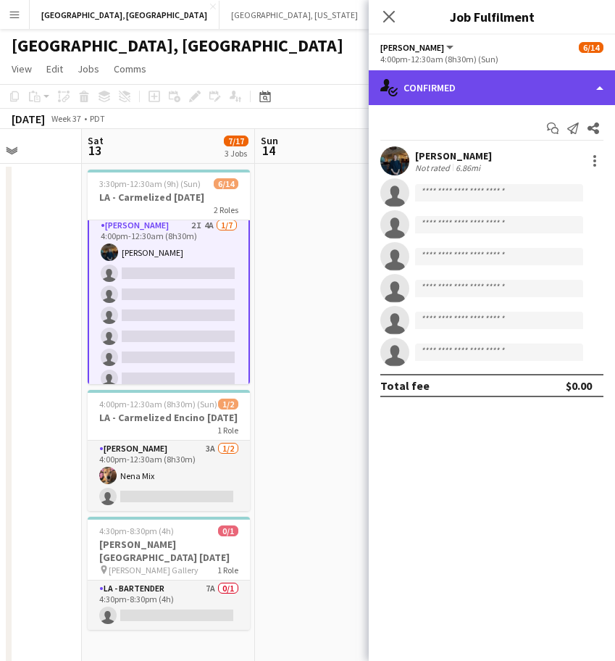
click at [441, 85] on div "single-neutral-actions-check-2 Confirmed" at bounding box center [492, 87] width 246 height 35
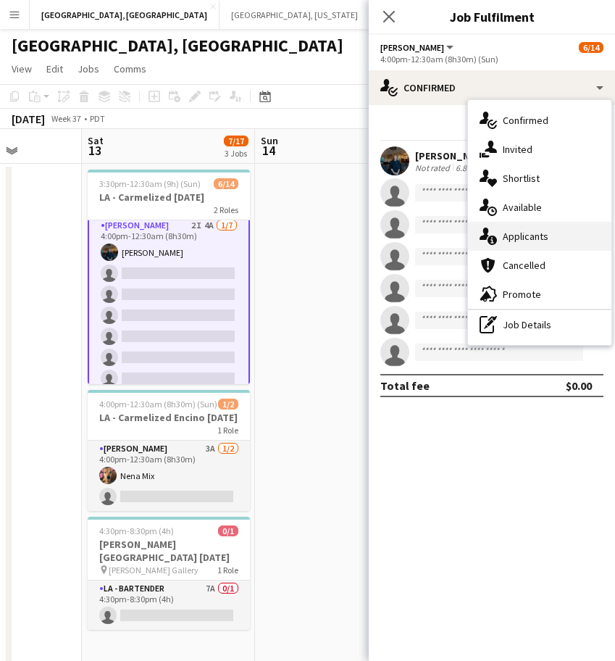
click at [509, 231] on span "Applicants" at bounding box center [526, 236] width 46 height 13
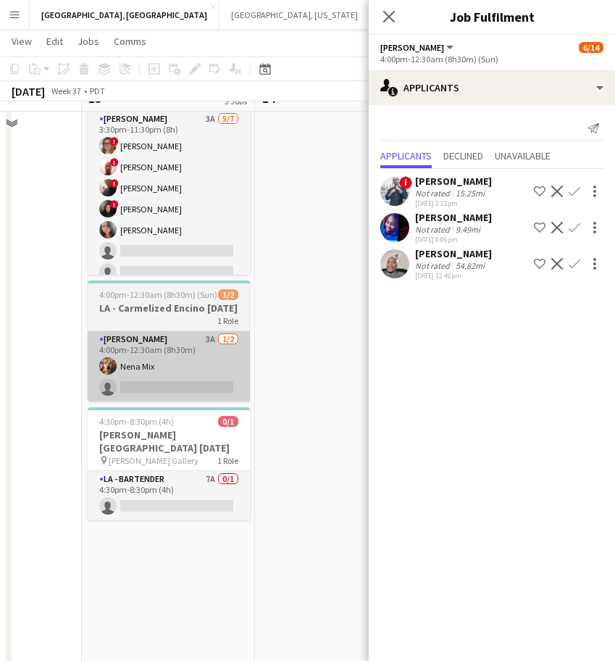
scroll to position [112, 0]
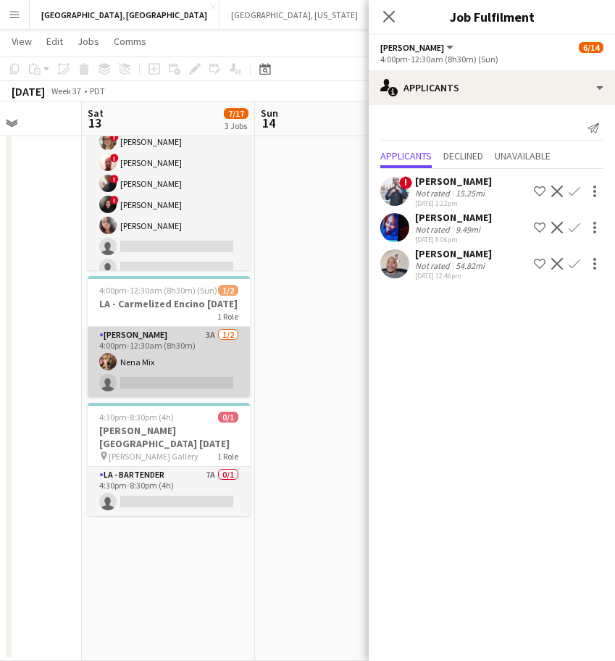
click at [214, 365] on app-card-role "[PERSON_NAME] 3A [DATE] 4:00pm-12:30am (8h30m) Nena Mix single-neutral-actions" at bounding box center [169, 362] width 162 height 70
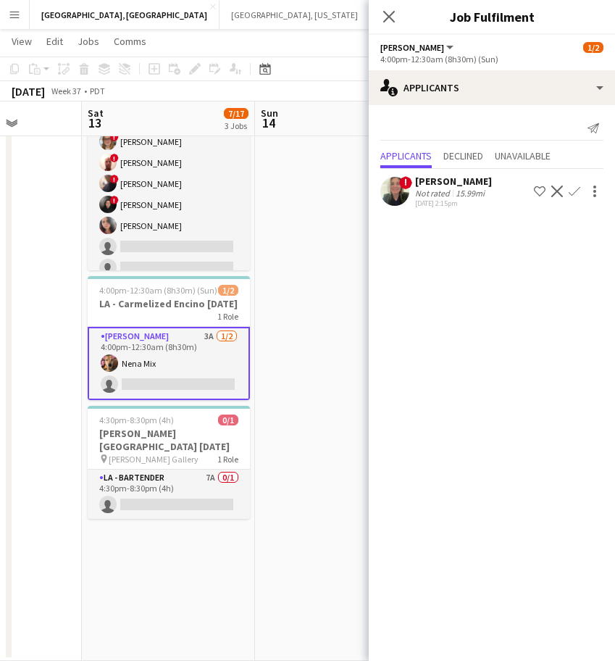
click at [327, 43] on app-page-menu "View Day view expanded Day view collapsed Month view Date picker Jump to [DATE]…" at bounding box center [307, 43] width 615 height 28
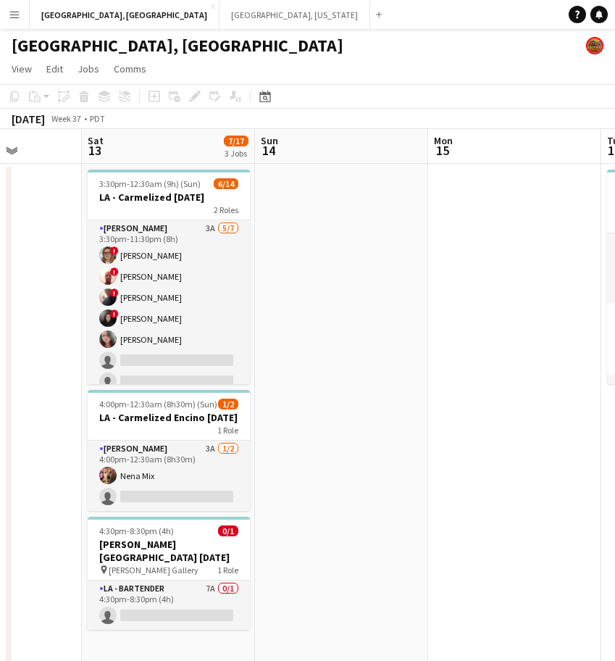
scroll to position [0, 448]
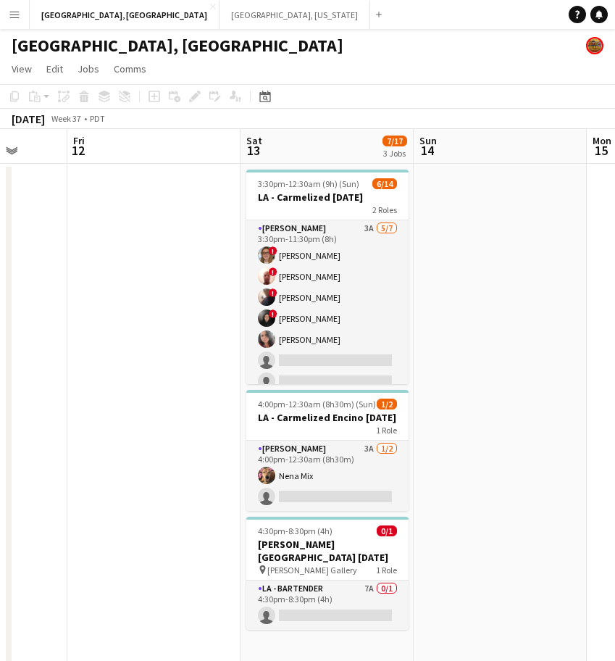
drag, startPoint x: 544, startPoint y: 329, endPoint x: 193, endPoint y: 409, distance: 359.5
click at [193, 409] on app-calendar-viewport "Tue 9 Wed 10 Thu 11 Fri 12 Sat 13 7/17 3 Jobs Sun 14 Mon 15 Tue 16 31/53 1 Job …" at bounding box center [307, 451] width 615 height 645
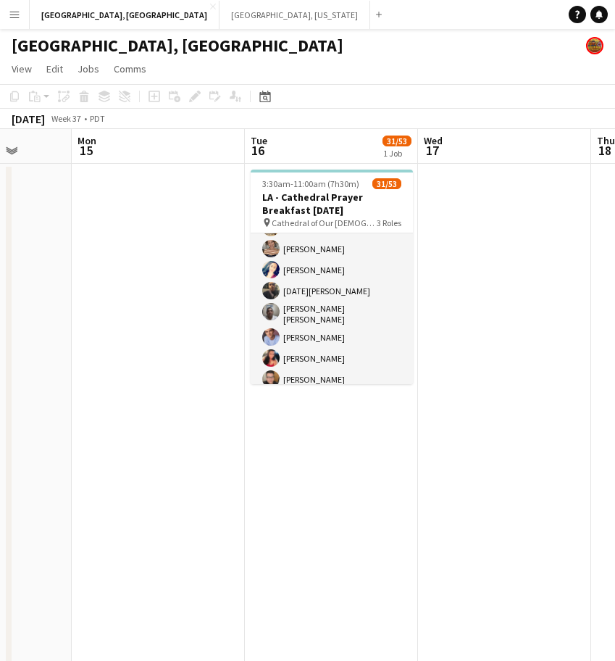
scroll to position [183, 0]
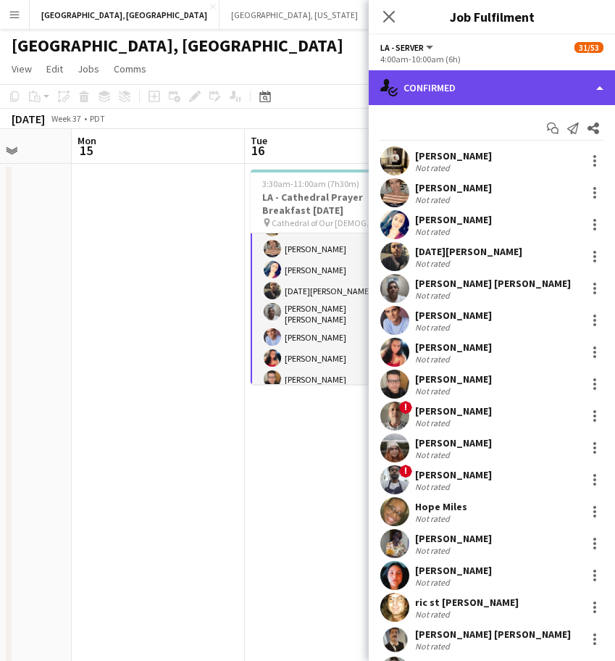
click at [474, 96] on div "single-neutral-actions-check-2 Confirmed" at bounding box center [492, 87] width 246 height 35
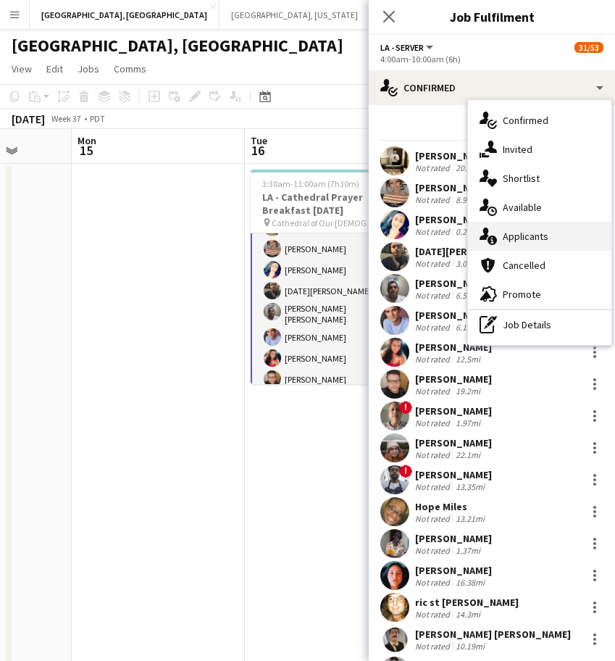
click at [543, 242] on span "Applicants" at bounding box center [526, 236] width 46 height 13
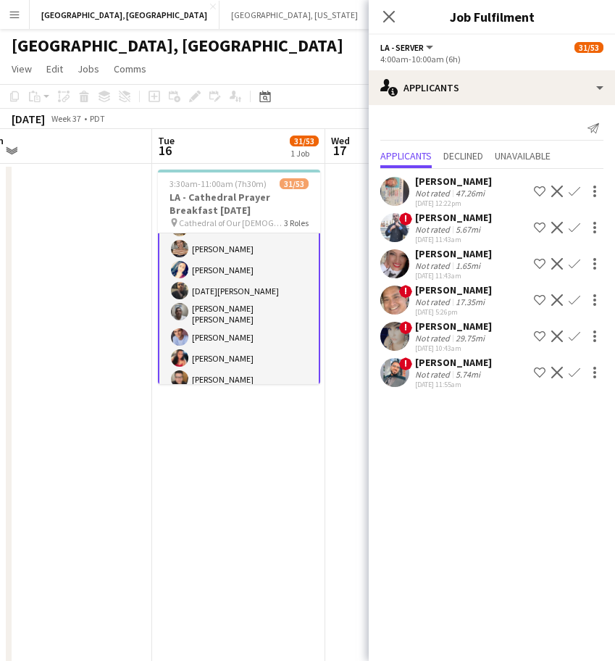
scroll to position [0, 603]
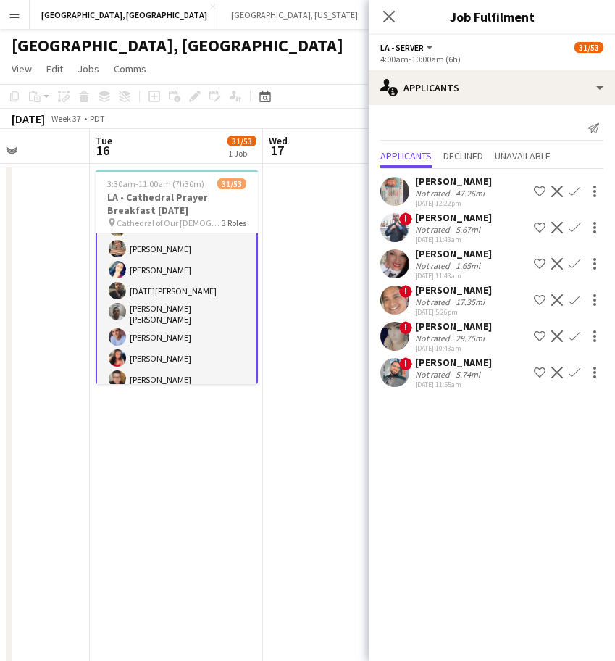
drag, startPoint x: 329, startPoint y: 458, endPoint x: 175, endPoint y: 530, distance: 170.5
click at [175, 530] on app-calendar-viewport "Fri 12 Sat 13 7/17 3 Jobs Sun 14 Mon 15 Tue 16 31/53 1 Job Wed 17 Thu 18 Fri 19…" at bounding box center [307, 451] width 615 height 645
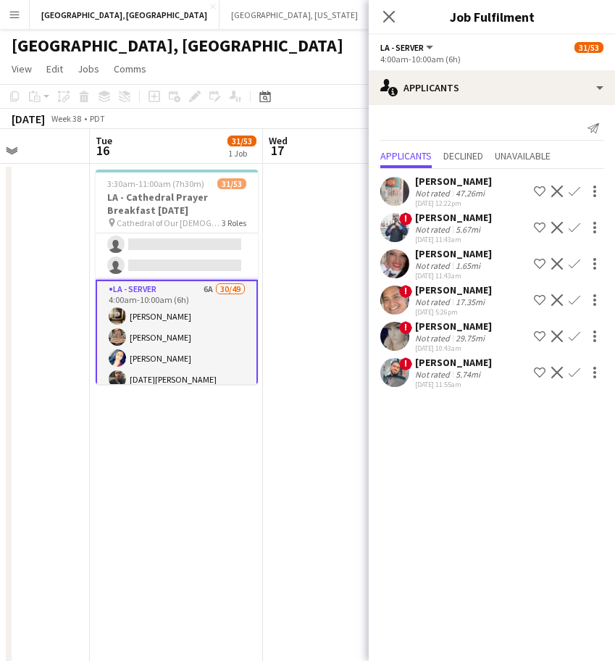
scroll to position [0, 0]
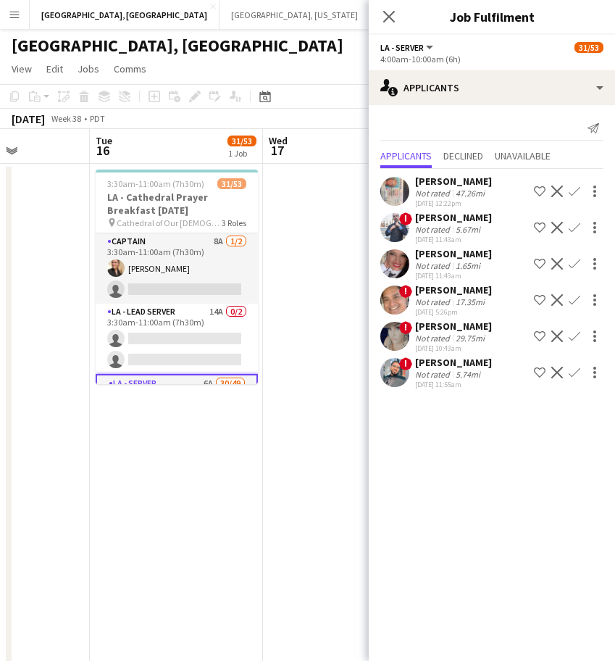
click at [272, 248] on app-date-cell at bounding box center [349, 469] width 173 height 611
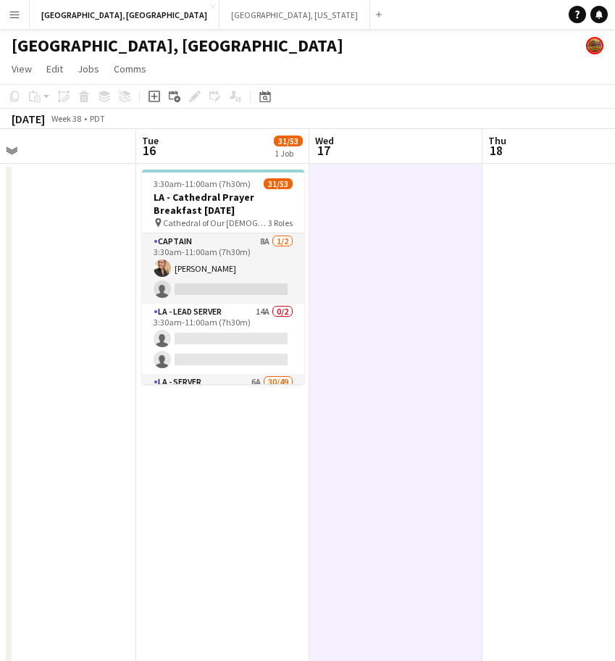
drag, startPoint x: 204, startPoint y: 299, endPoint x: 191, endPoint y: 304, distance: 14.0
click at [192, 304] on app-calendar-viewport "Fri 12 Sat 13 7/17 3 Jobs Sun 14 Mon 15 Tue 16 31/53 1 Job Wed 17 Thu 18 Fri 19…" at bounding box center [307, 451] width 615 height 645
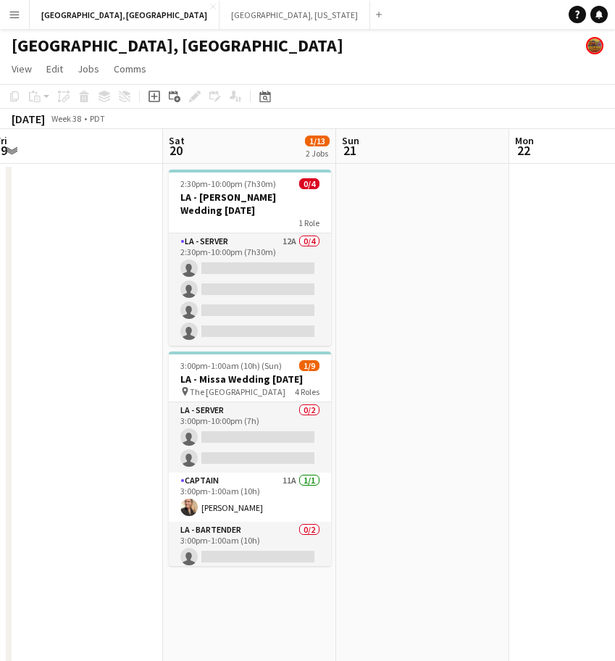
scroll to position [0, 530]
drag, startPoint x: 198, startPoint y: 348, endPoint x: 105, endPoint y: 376, distance: 97.4
click at [105, 376] on app-calendar-viewport "Tue 16 31/53 1 Job Wed 17 Thu 18 Fri 19 Sat 20 1/13 2 Jobs Sun 21 Mon 22 Tue 23…" at bounding box center [307, 451] width 615 height 645
drag, startPoint x: 426, startPoint y: 252, endPoint x: -230, endPoint y: 465, distance: 690.0
click at [0, 465] on html "Menu Boards Boards Boards All jobs Status Workforce Workforce My Workforce Recr…" at bounding box center [307, 387] width 615 height 774
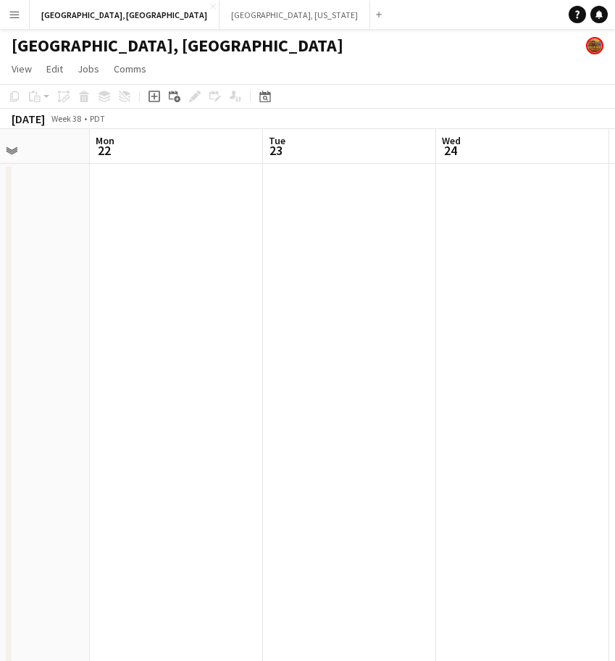
scroll to position [0, 622]
drag, startPoint x: 336, startPoint y: 337, endPoint x: 244, endPoint y: 367, distance: 96.9
click at [244, 367] on app-calendar-viewport "Thu 18 Fri 19 Sat 20 1/13 2 Jobs Sun 21 Mon 22 Tue 23 Wed 24 Thu 25 Fri 26 2:30…" at bounding box center [307, 451] width 615 height 645
drag, startPoint x: 323, startPoint y: 353, endPoint x: 256, endPoint y: 360, distance: 67.0
click at [140, 414] on app-calendar-viewport "Thu 18 Fri 19 Sat 20 1/13 2 Jobs Sun 21 Mon 22 Tue 23 Wed 24 Thu 25 Fri 26 2:30…" at bounding box center [307, 451] width 615 height 645
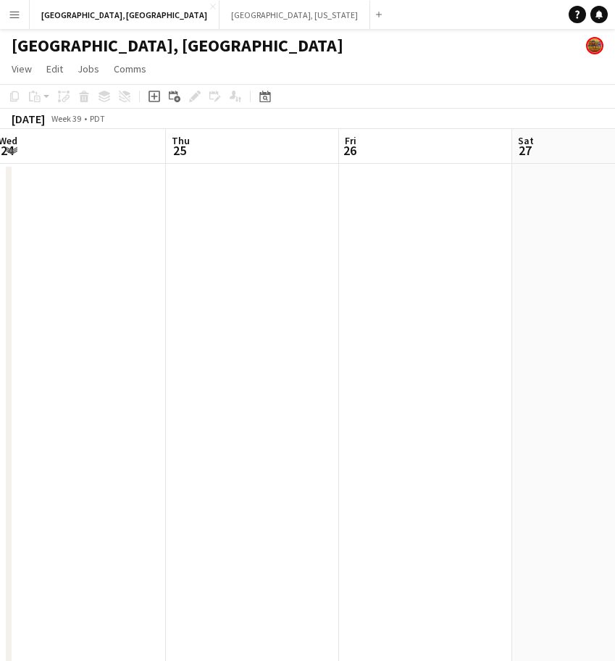
drag, startPoint x: 287, startPoint y: 370, endPoint x: 76, endPoint y: 398, distance: 212.7
click at [32, 429] on app-calendar-viewport "Sat 20 1/13 2 Jobs Sun 21 Mon 22 Tue 23 Wed 24 Thu 25 Fri 26 Sat 27 Sun 28 0/2 …" at bounding box center [307, 451] width 615 height 645
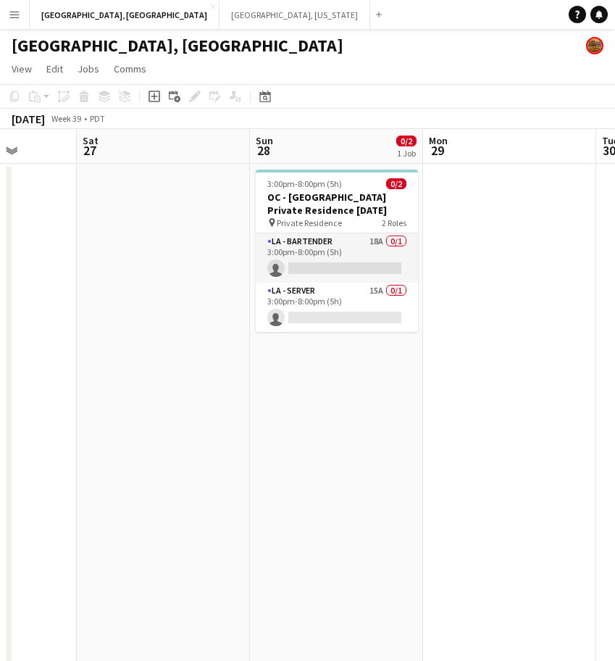
drag, startPoint x: 543, startPoint y: 251, endPoint x: 197, endPoint y: 367, distance: 365.1
click at [197, 367] on app-calendar-viewport "Wed 24 Thu 25 Fri 26 Sat 27 Sun 28 0/2 1 Job Mon 29 Tue 30 Wed 1 Thu 2 3:00pm-8…" at bounding box center [307, 451] width 615 height 645
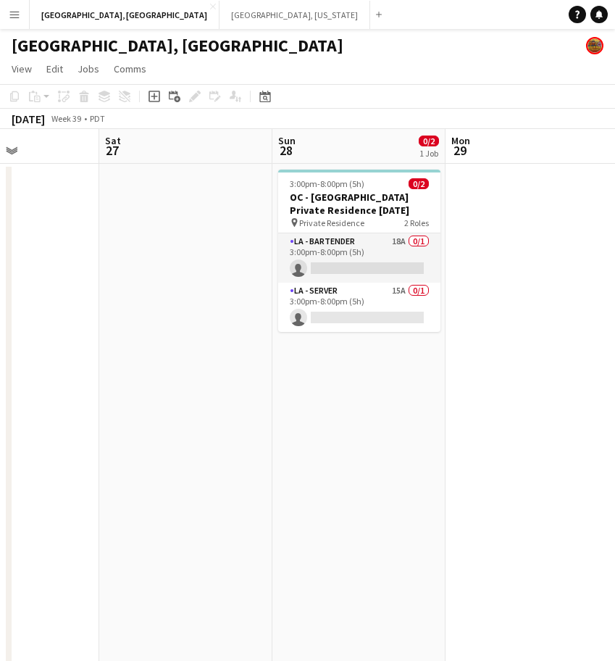
drag, startPoint x: 180, startPoint y: 348, endPoint x: 137, endPoint y: 388, distance: 58.9
click at [201, 341] on app-calendar-viewport "Wed 24 Thu 25 Fri 26 Sat 27 Sun 28 0/2 1 Job Mon 29 Tue 30 Wed 1 Thu 2 3:00pm-8…" at bounding box center [307, 451] width 615 height 645
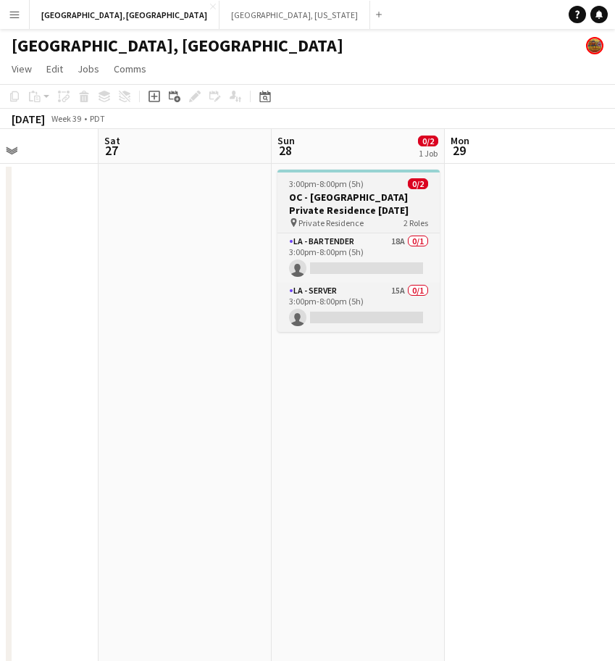
click at [375, 200] on h3 "OC - [GEOGRAPHIC_DATA] Private Residence [DATE]" at bounding box center [358, 204] width 162 height 26
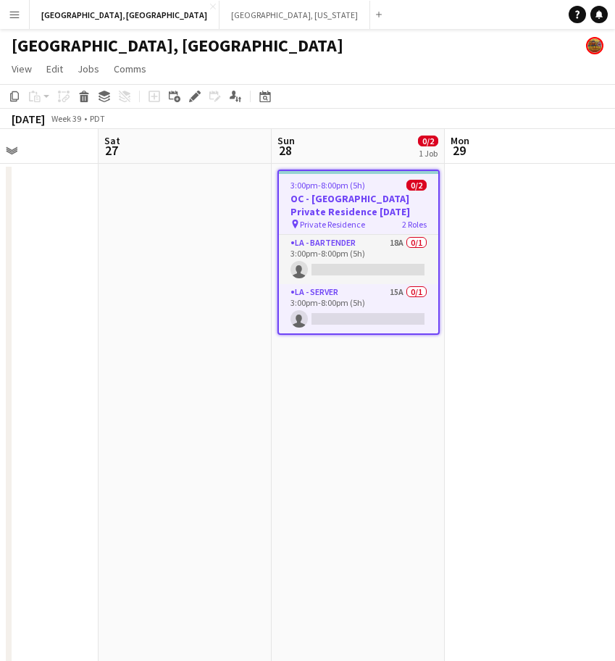
click at [162, 210] on app-date-cell at bounding box center [185, 469] width 173 height 611
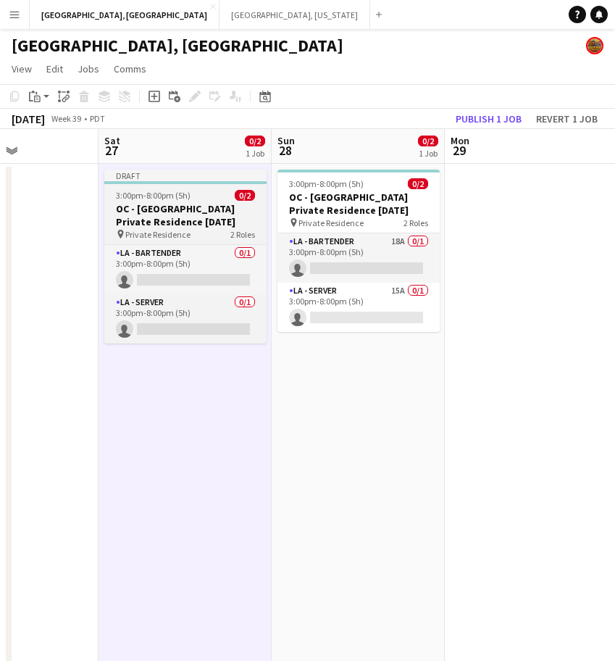
click at [168, 200] on span "3:00pm-8:00pm (5h)" at bounding box center [153, 195] width 75 height 11
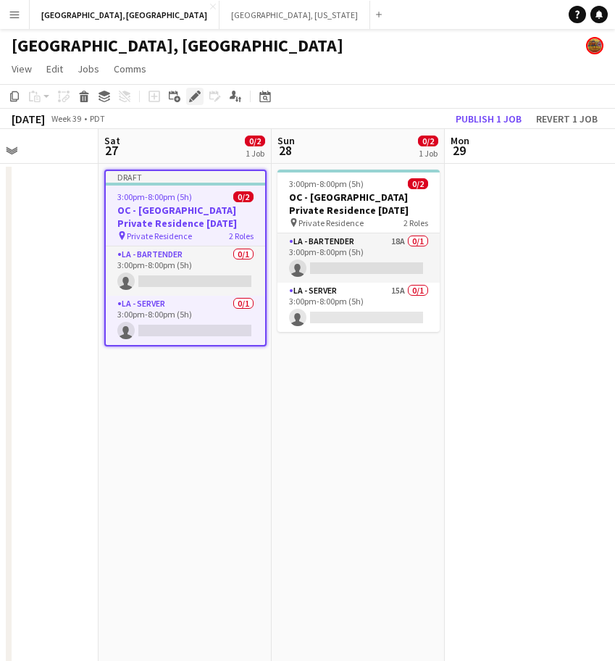
click at [193, 99] on icon at bounding box center [195, 97] width 8 height 8
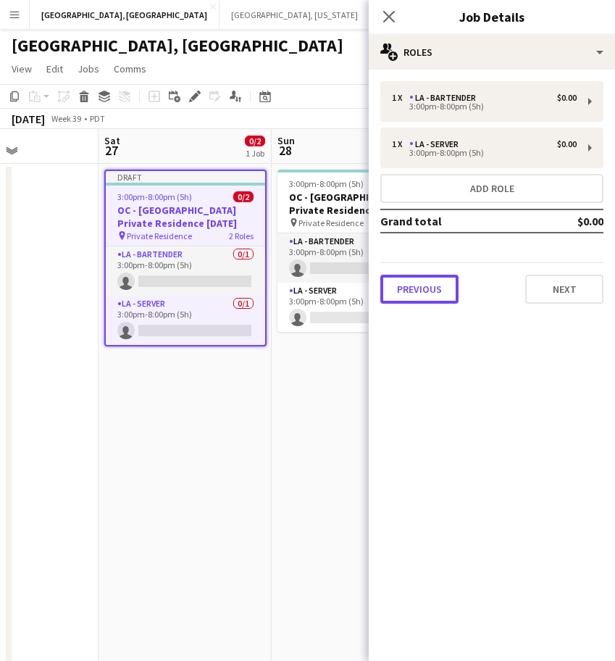
click at [419, 285] on button "Previous" at bounding box center [419, 289] width 78 height 29
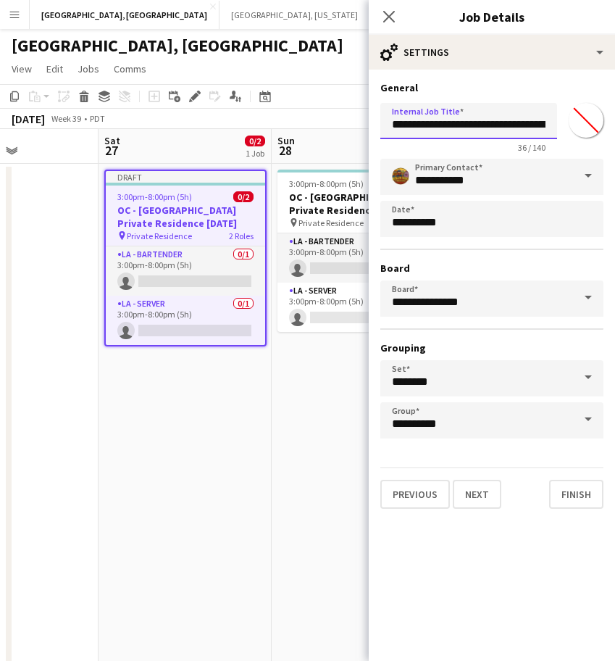
click at [509, 123] on input "**********" at bounding box center [468, 121] width 177 height 36
click at [490, 127] on input "**********" at bounding box center [468, 121] width 177 height 36
type input "**********"
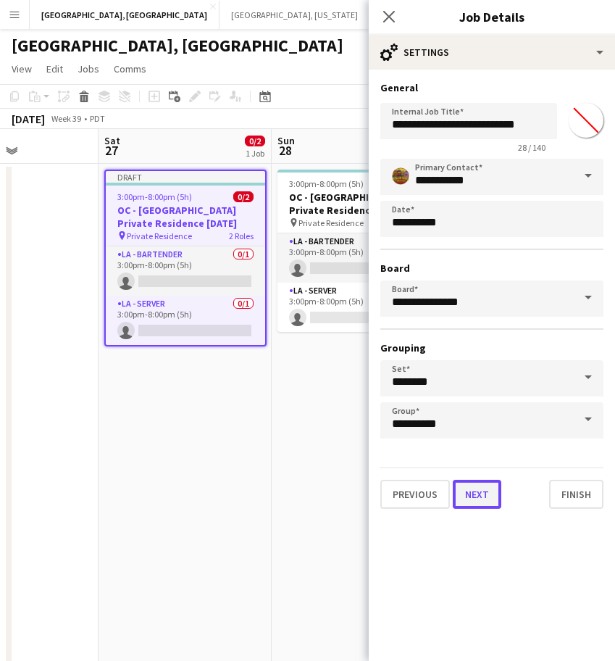
click at [487, 488] on button "Next" at bounding box center [477, 494] width 49 height 29
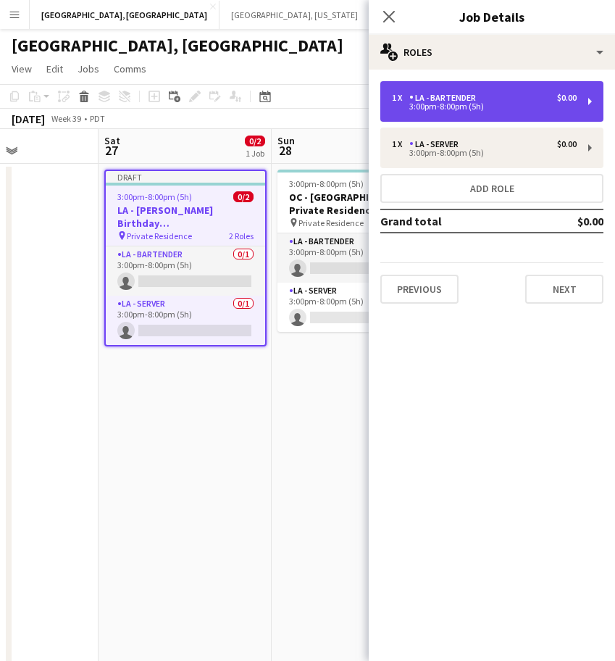
click at [430, 96] on div "LA - Bartender" at bounding box center [445, 98] width 72 height 10
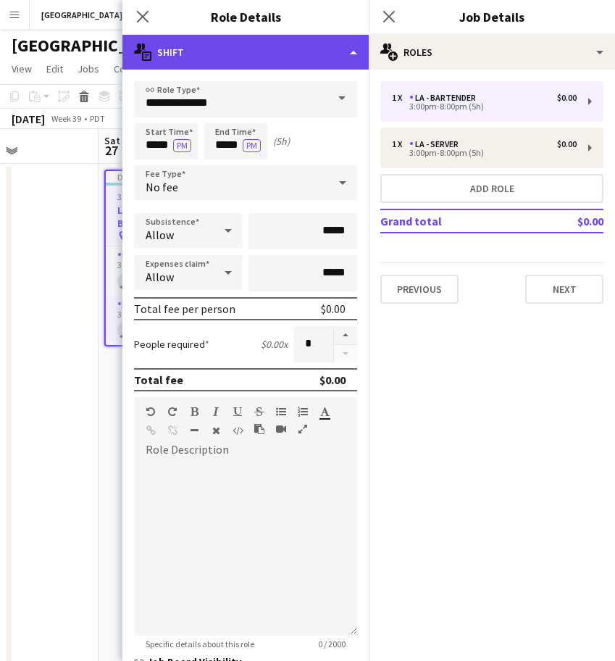
click at [205, 58] on div "multiple-actions-text Shift" at bounding box center [245, 52] width 246 height 35
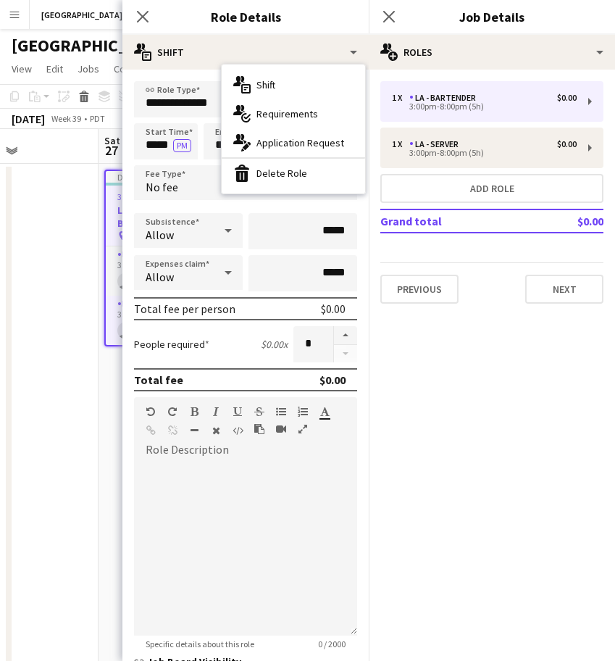
click at [264, 167] on div "bin-2 Delete Role" at bounding box center [293, 173] width 143 height 29
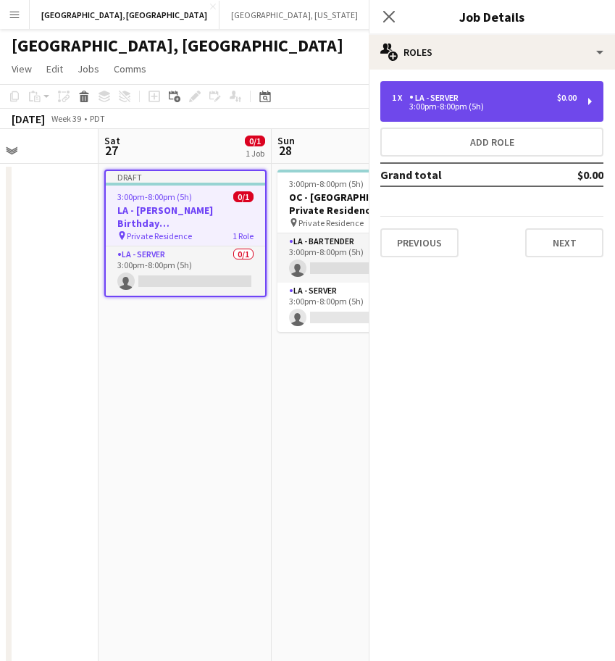
click at [430, 112] on div "1 x LA - Server $0.00 3:00pm-8:00pm (5h)" at bounding box center [491, 101] width 223 height 41
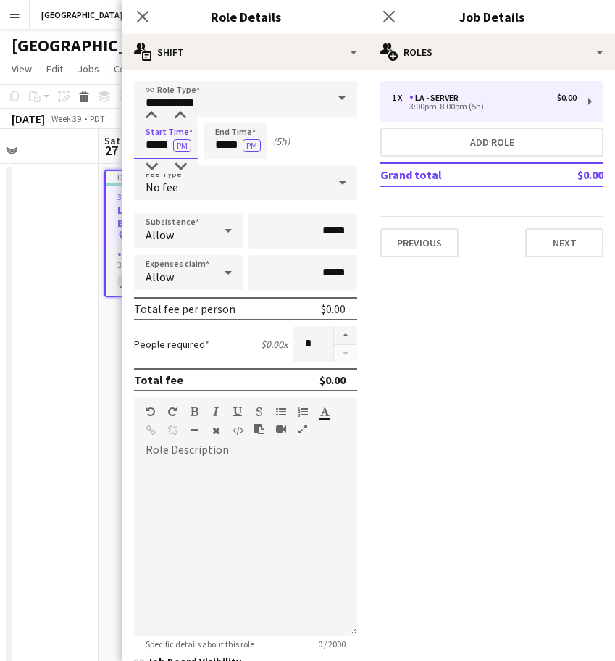
drag, startPoint x: 146, startPoint y: 142, endPoint x: 240, endPoint y: 146, distance: 94.2
click at [240, 146] on div "Start Time ***** PM End Time ***** PM (5h)" at bounding box center [245, 141] width 223 height 36
type input "*****"
click at [228, 188] on div "No fee" at bounding box center [231, 182] width 194 height 35
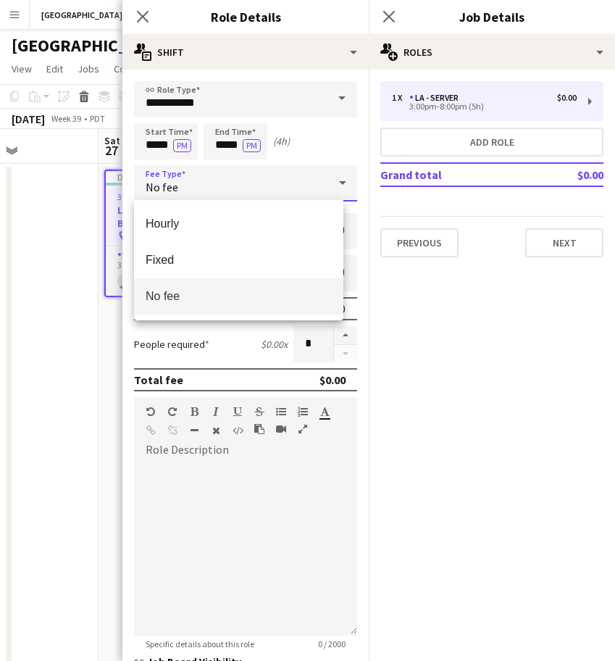
click at [218, 306] on mat-option "No fee" at bounding box center [238, 296] width 209 height 36
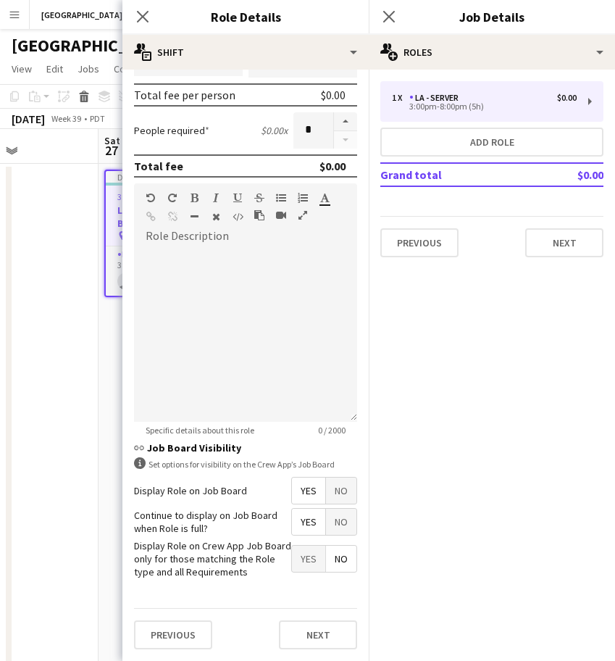
scroll to position [112, 0]
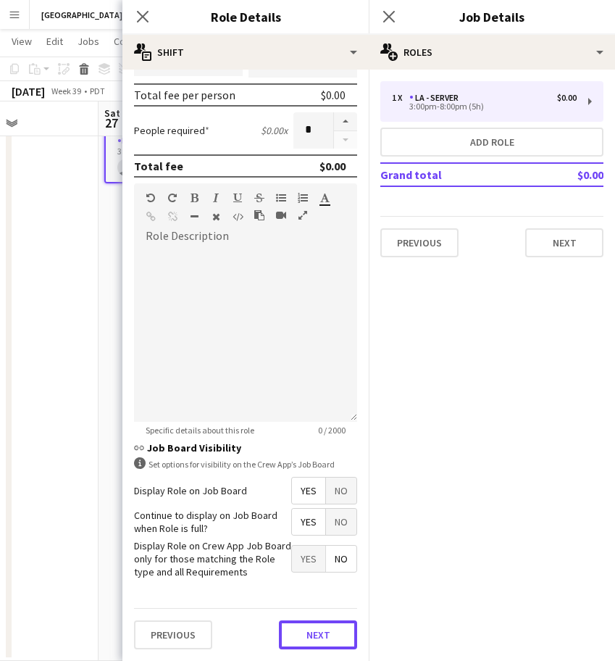
drag, startPoint x: 304, startPoint y: 637, endPoint x: 312, endPoint y: 616, distance: 22.5
click at [304, 636] on button "Next" at bounding box center [318, 634] width 78 height 29
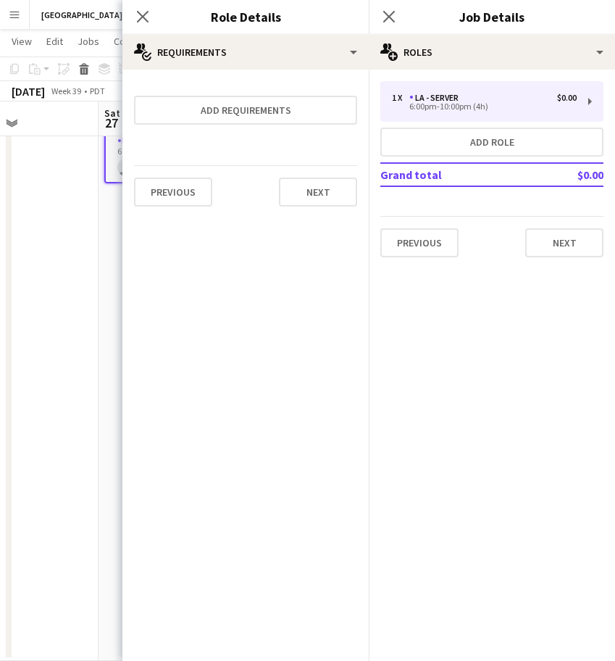
scroll to position [0, 0]
click at [139, 12] on icon at bounding box center [142, 16] width 14 height 14
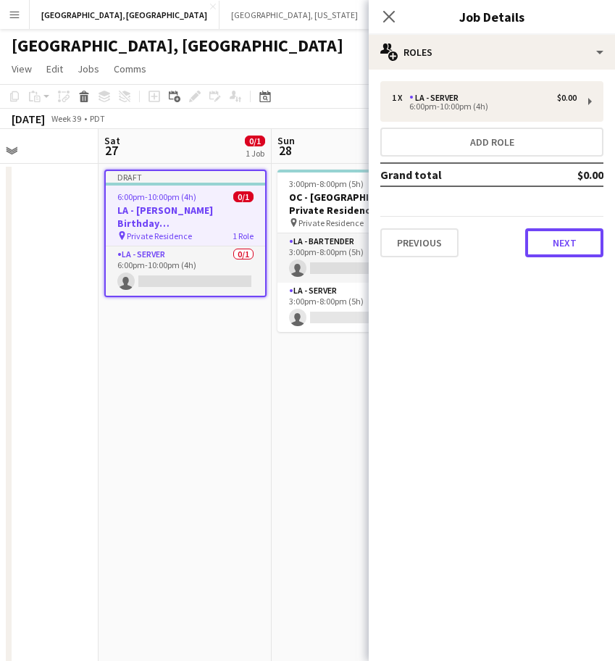
click at [568, 241] on button "Next" at bounding box center [564, 242] width 78 height 29
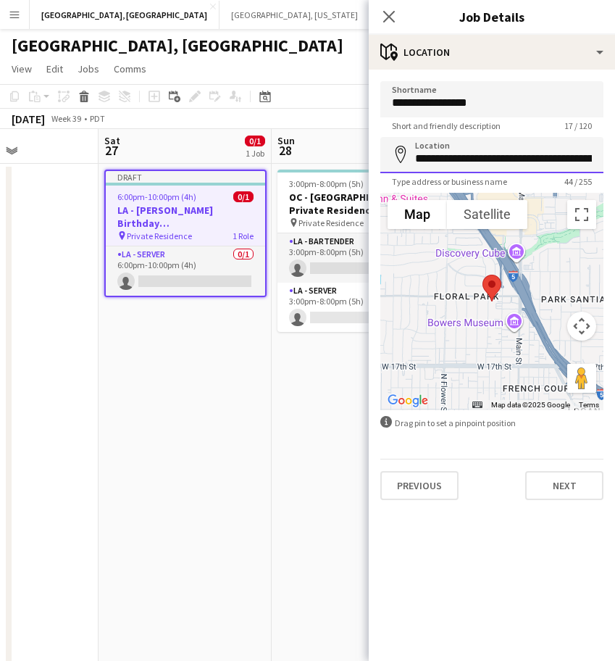
click at [500, 155] on input "**********" at bounding box center [491, 155] width 223 height 36
click at [500, 154] on input "**********" at bounding box center [491, 155] width 223 height 36
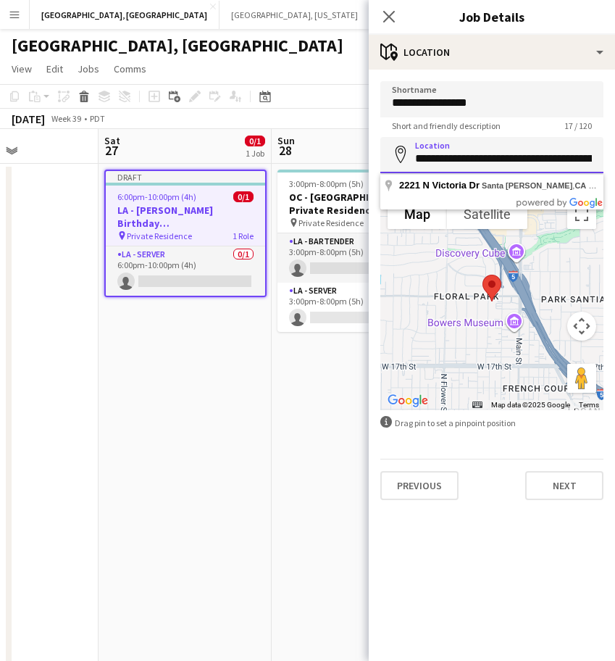
paste input
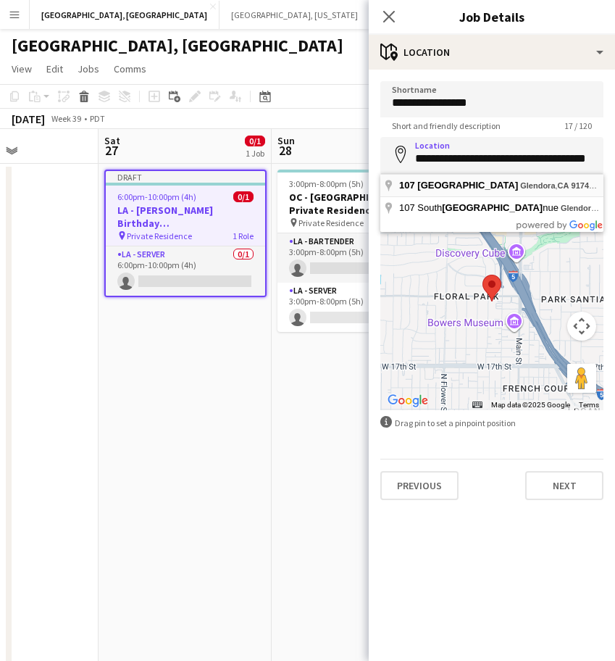
type input "**********"
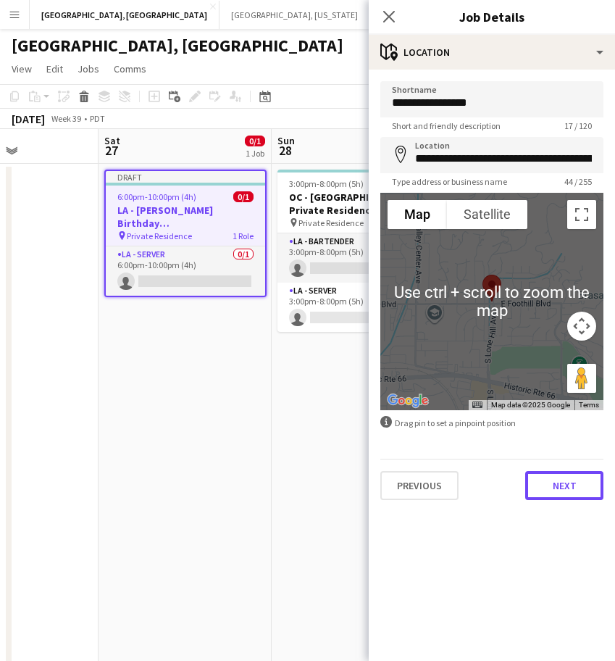
click at [559, 480] on button "Next" at bounding box center [564, 485] width 78 height 29
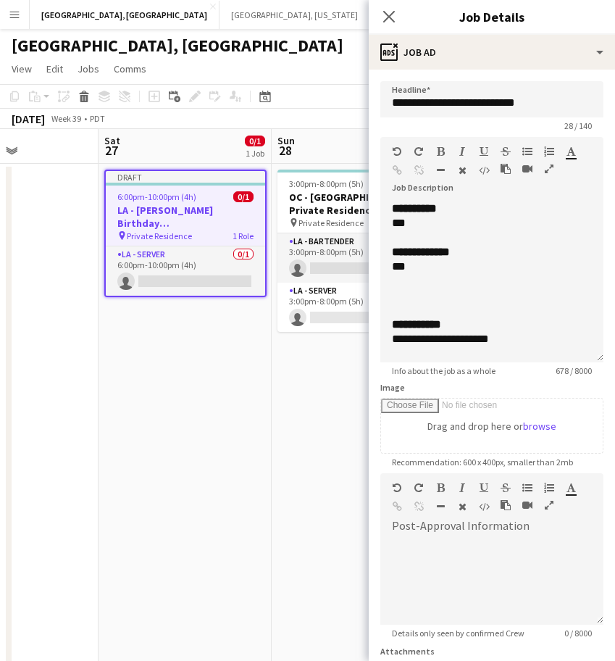
drag, startPoint x: 582, startPoint y: 280, endPoint x: 552, endPoint y: 700, distance: 421.2
click at [552, 660] on html "Menu Boards Boards Boards All jobs Status Workforce Workforce My Workforce Recr…" at bounding box center [307, 387] width 615 height 774
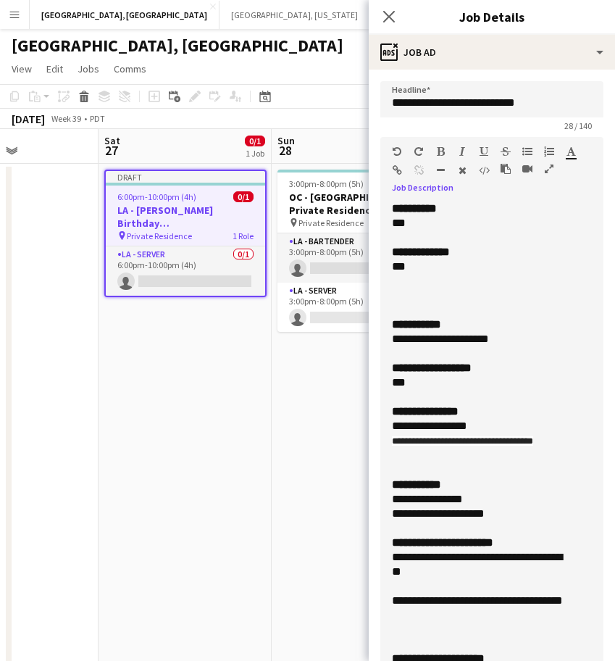
drag, startPoint x: 414, startPoint y: 264, endPoint x: 388, endPoint y: 244, distance: 32.6
click at [388, 244] on div "**********" at bounding box center [491, 454] width 223 height 507
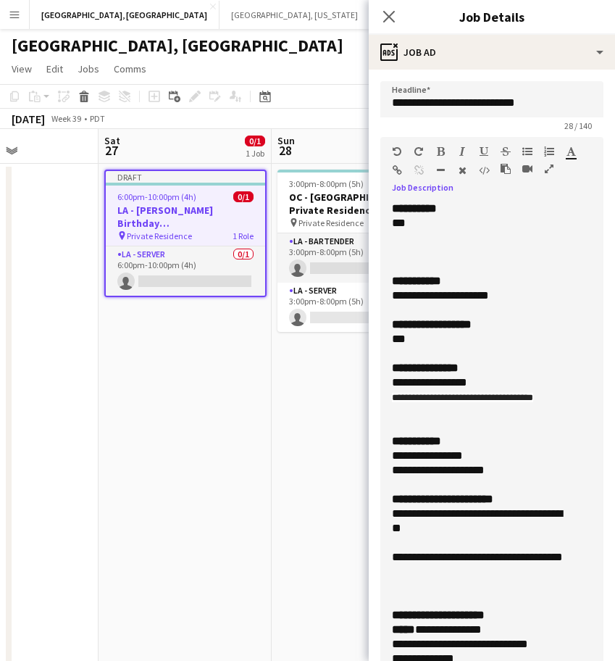
drag, startPoint x: 508, startPoint y: 300, endPoint x: 370, endPoint y: 300, distance: 137.6
click at [375, 301] on form "**********" at bounding box center [492, 603] width 246 height 1044
click at [370, 300] on form "**********" at bounding box center [492, 603] width 246 height 1044
drag, startPoint x: 522, startPoint y: 298, endPoint x: 353, endPoint y: 301, distance: 168.8
click at [364, 301] on body "Menu Boards Boards Boards All jobs Status Workforce Workforce My Workforce Recr…" at bounding box center [307, 387] width 615 height 774
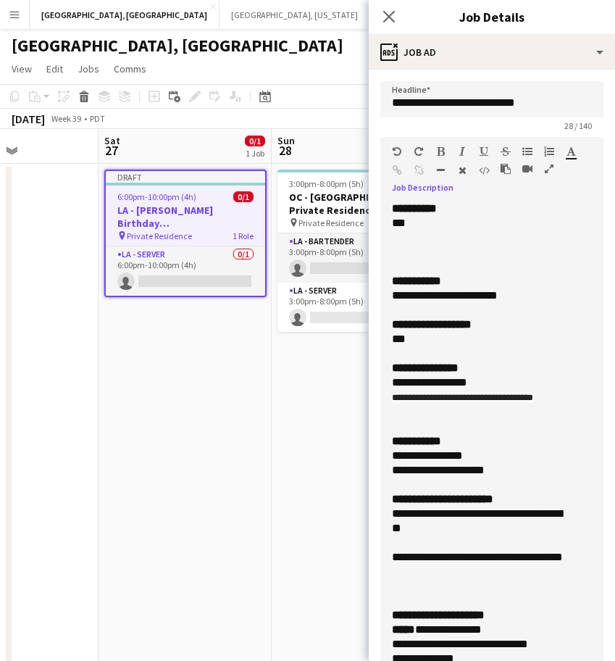
click at [419, 335] on div "***" at bounding box center [478, 339] width 172 height 14
drag, startPoint x: 564, startPoint y: 398, endPoint x: 261, endPoint y: 384, distance: 303.1
click at [370, 402] on form "**********" at bounding box center [492, 603] width 246 height 1044
click at [521, 397] on span "**********" at bounding box center [462, 397] width 141 height 9
drag, startPoint x: 563, startPoint y: 396, endPoint x: 370, endPoint y: 403, distance: 192.8
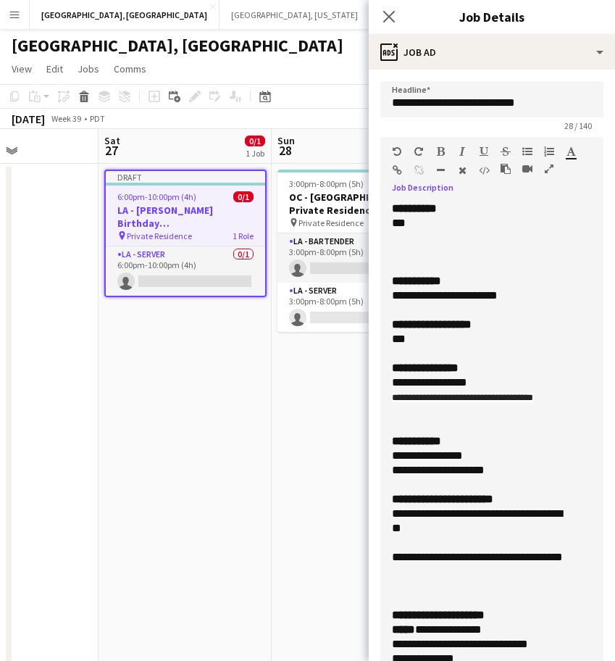
click at [370, 403] on form "**********" at bounding box center [492, 603] width 246 height 1044
drag, startPoint x: 495, startPoint y: 483, endPoint x: 361, endPoint y: 476, distance: 134.2
click at [361, 476] on body "Menu Boards Boards Boards All jobs Status Workforce Workforce My Workforce Recr…" at bounding box center [307, 387] width 615 height 774
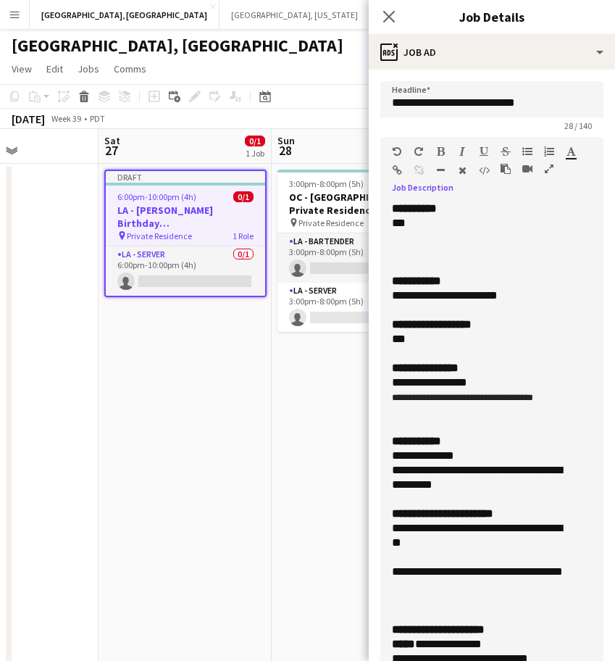
drag, startPoint x: 440, startPoint y: 601, endPoint x: 384, endPoint y: 549, distance: 75.9
click at [384, 549] on div "**********" at bounding box center [491, 454] width 223 height 507
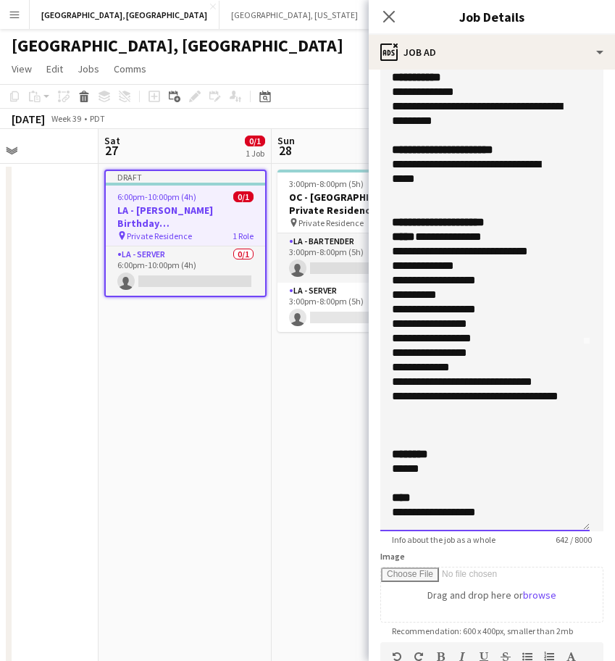
scroll to position [181, 0]
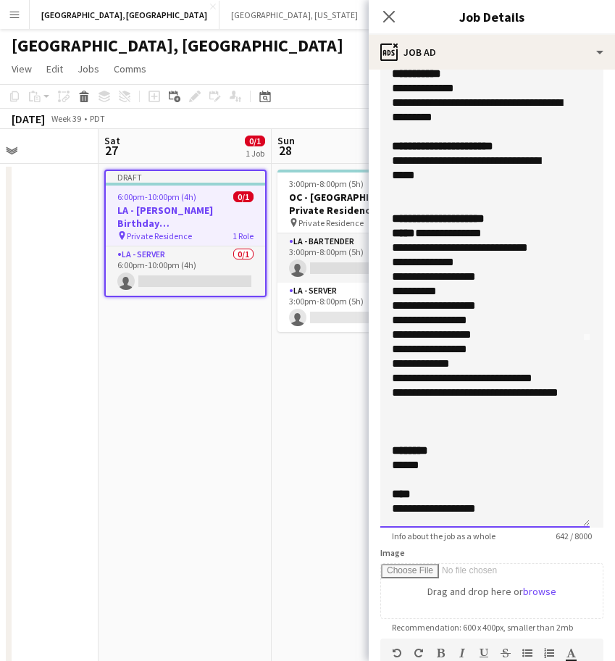
click at [438, 463] on div "******" at bounding box center [478, 465] width 172 height 14
drag, startPoint x: 450, startPoint y: 510, endPoint x: 330, endPoint y: 511, distance: 119.5
click at [330, 511] on body "Menu Boards Boards Boards All jobs Status Workforce Workforce My Workforce Recr…" at bounding box center [307, 387] width 615 height 774
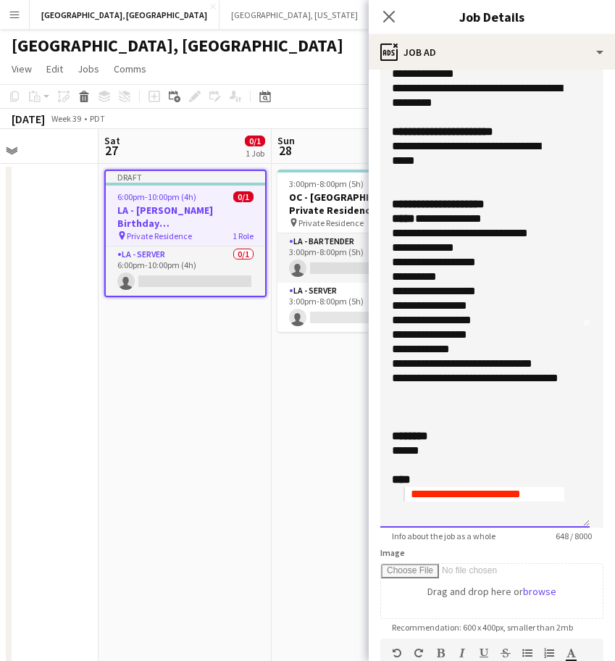
scroll to position [217, 0]
click at [414, 491] on font "**********" at bounding box center [466, 493] width 110 height 11
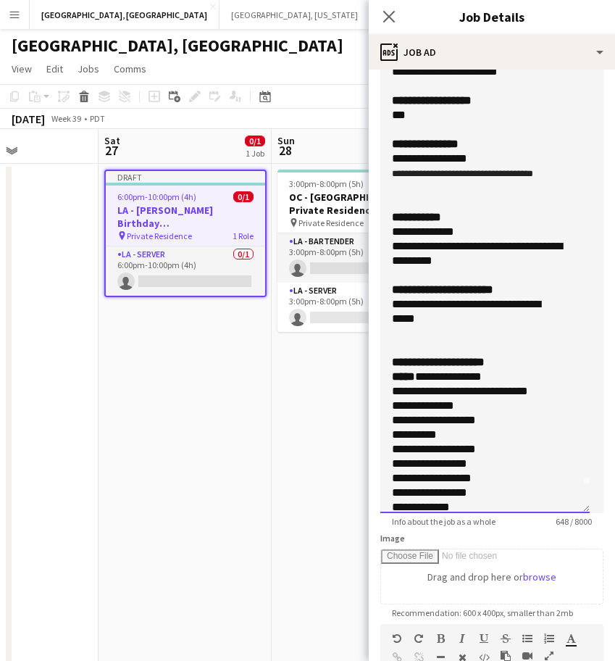
scroll to position [0, 0]
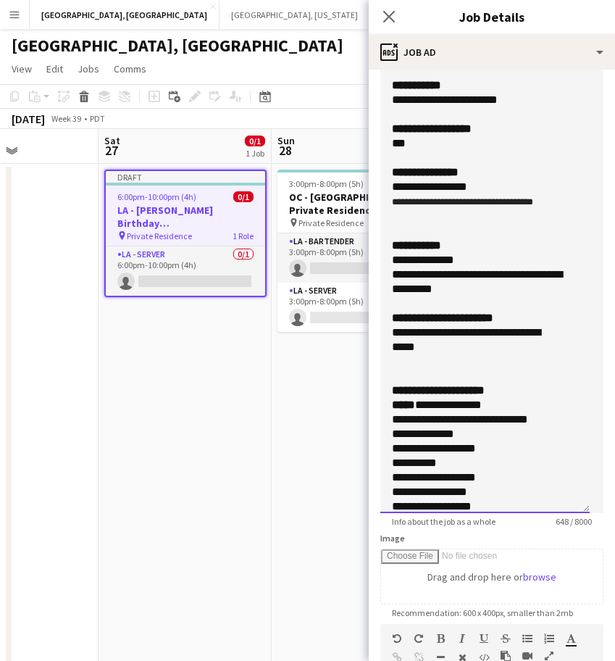
click at [467, 296] on div "**********" at bounding box center [478, 281] width 172 height 29
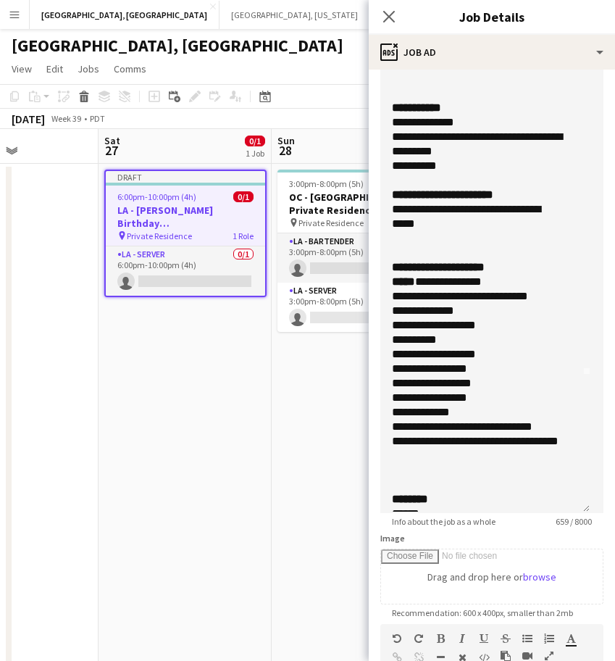
scroll to position [181, 0]
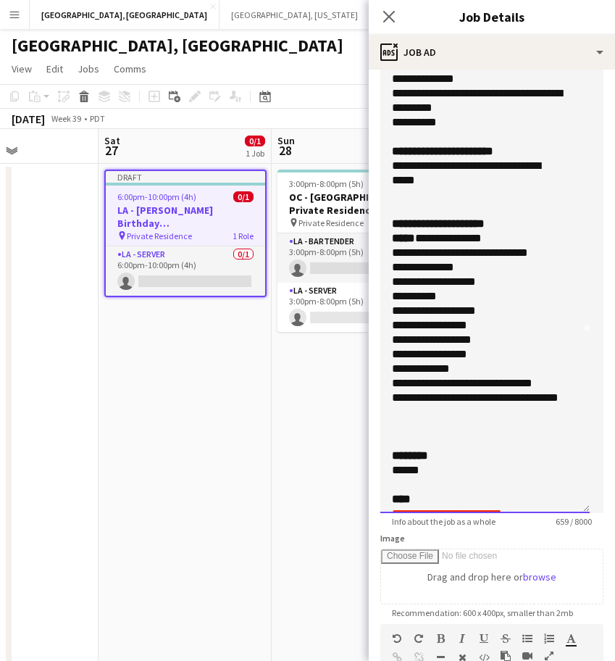
click at [442, 419] on div "**********" at bounding box center [478, 404] width 172 height 29
click at [393, 243] on span "*****" at bounding box center [403, 238] width 23 height 11
click at [450, 448] on div at bounding box center [485, 441] width 186 height 14
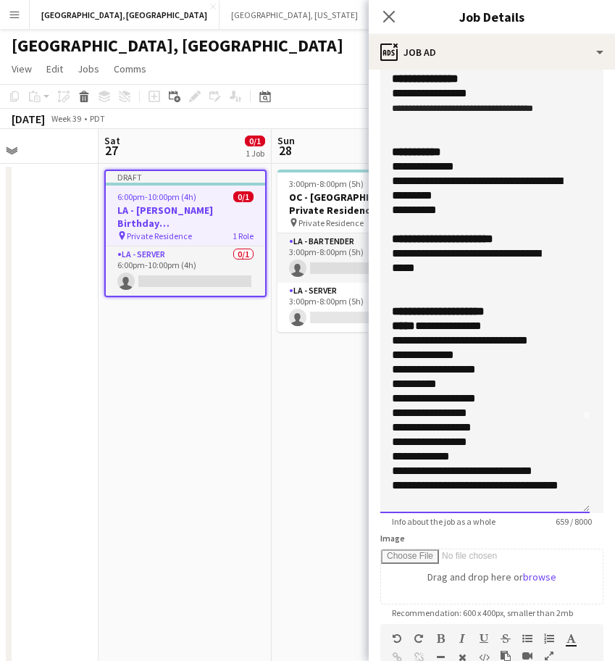
scroll to position [0, 0]
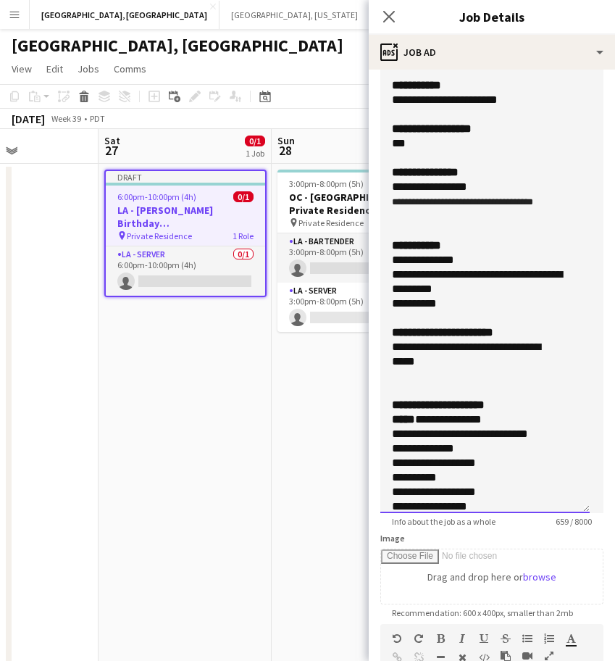
click at [454, 311] on div "**********" at bounding box center [478, 303] width 172 height 14
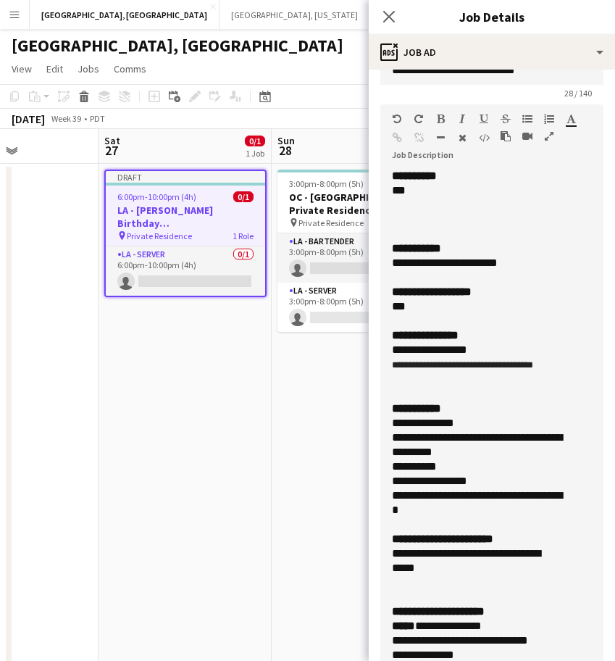
scroll to position [14, 0]
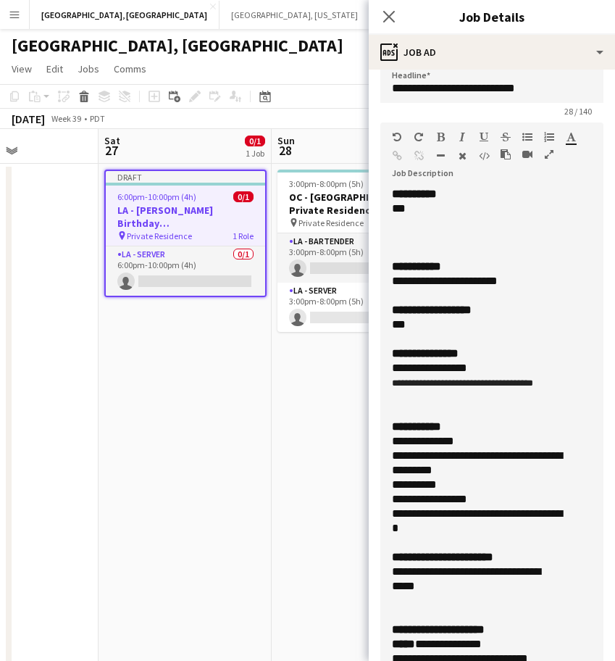
click at [530, 283] on div "**********" at bounding box center [478, 281] width 172 height 14
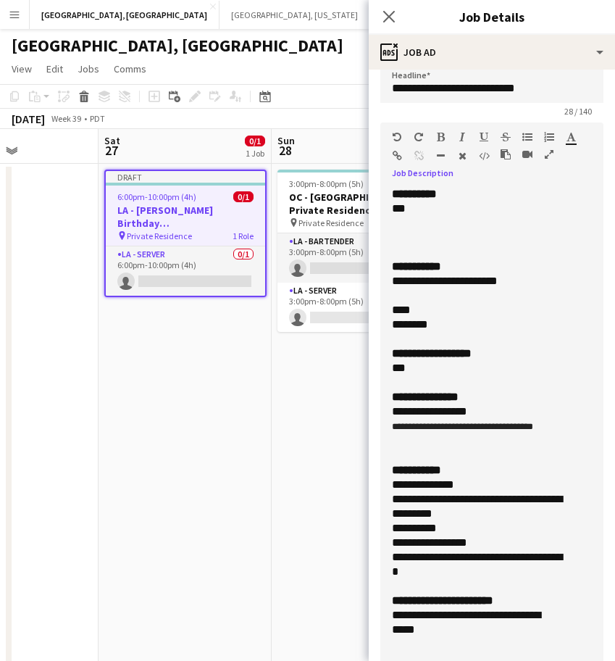
drag, startPoint x: 414, startPoint y: 309, endPoint x: 386, endPoint y: 310, distance: 28.3
click at [386, 310] on div "**********" at bounding box center [484, 440] width 209 height 507
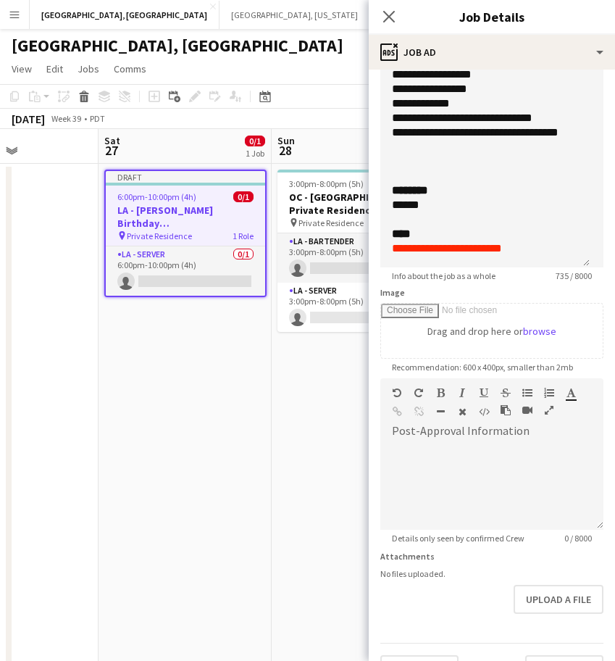
scroll to position [476, 0]
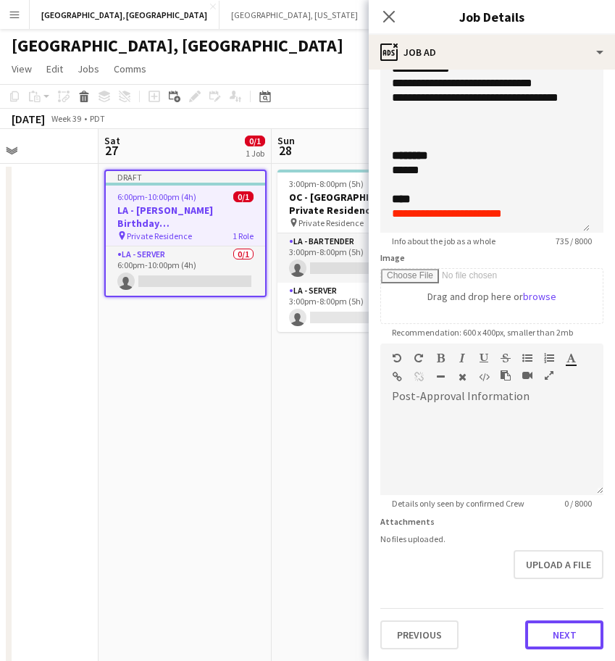
click at [540, 628] on button "Next" at bounding box center [564, 634] width 78 height 29
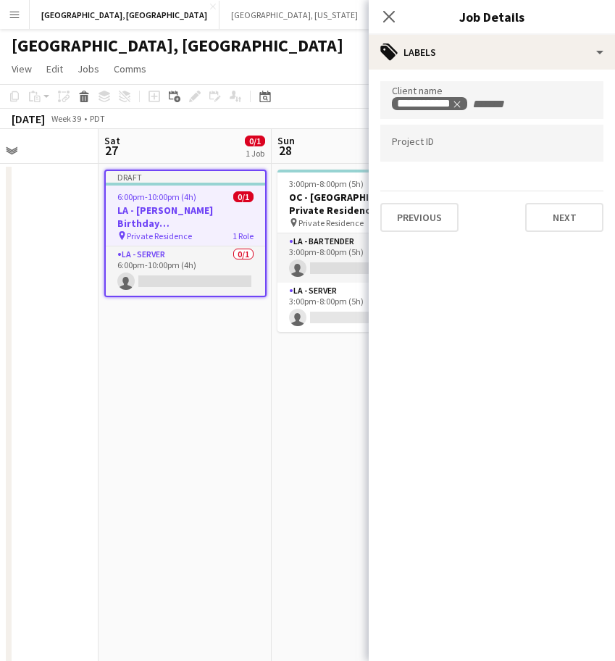
scroll to position [0, 0]
click at [550, 218] on button "Next" at bounding box center [564, 217] width 78 height 29
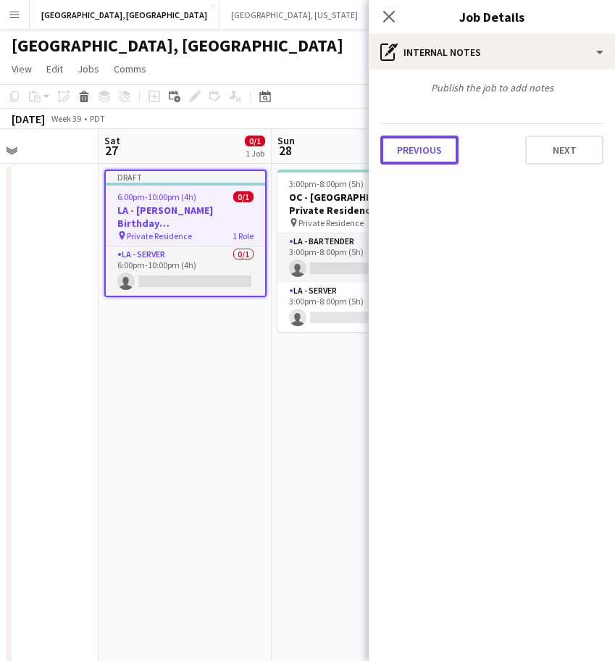
click at [427, 151] on button "Previous" at bounding box center [419, 149] width 78 height 29
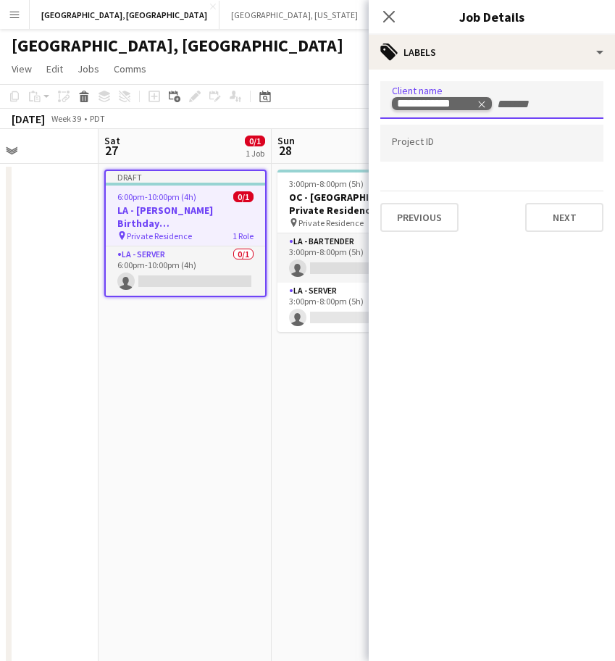
click at [484, 99] on icon "Remove tag" at bounding box center [482, 104] width 10 height 10
type input "**********"
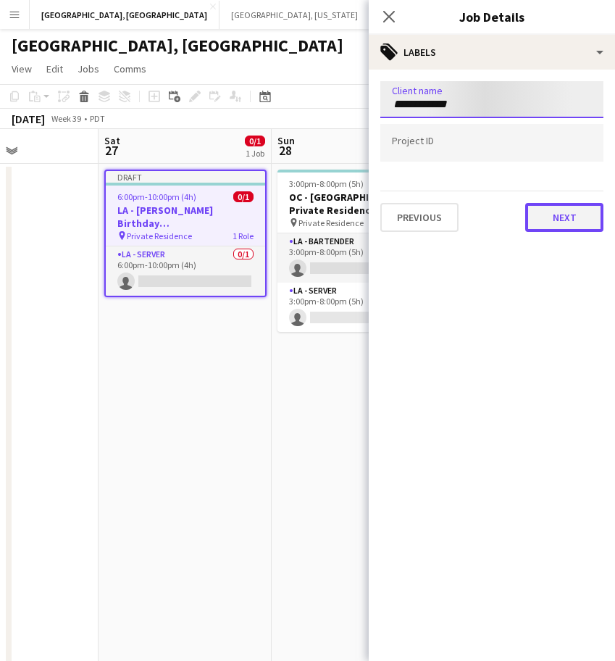
click at [561, 214] on button "Next" at bounding box center [564, 217] width 78 height 29
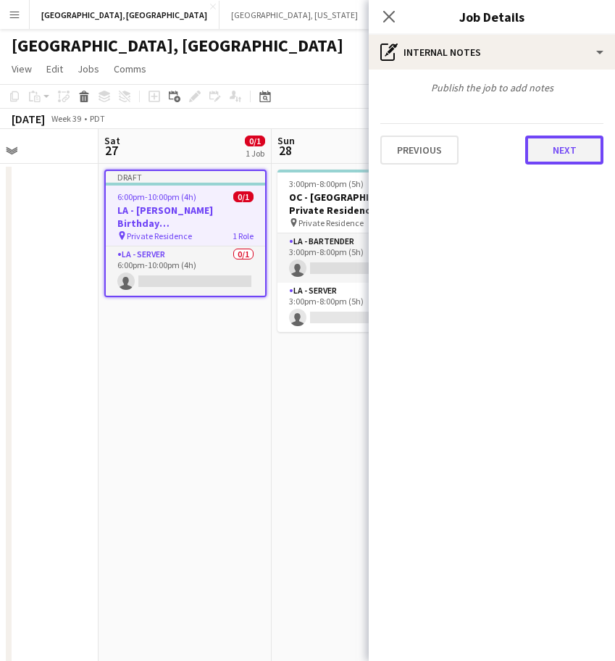
click at [545, 149] on button "Next" at bounding box center [564, 149] width 78 height 29
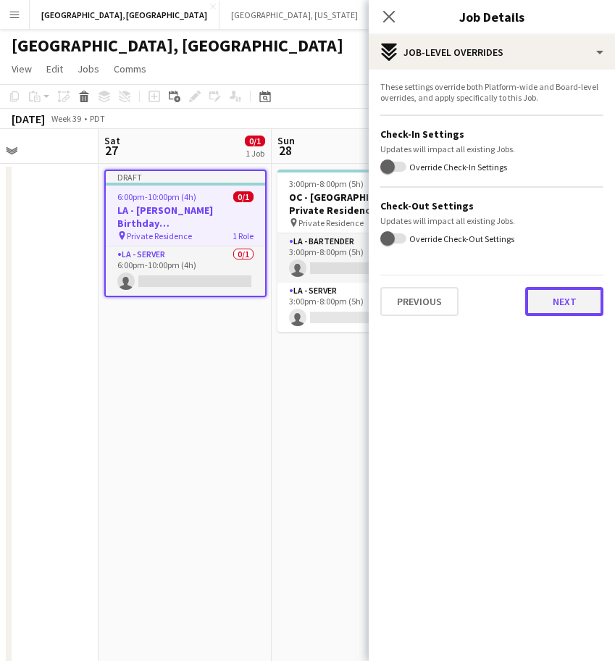
click at [548, 303] on button "Next" at bounding box center [564, 301] width 78 height 29
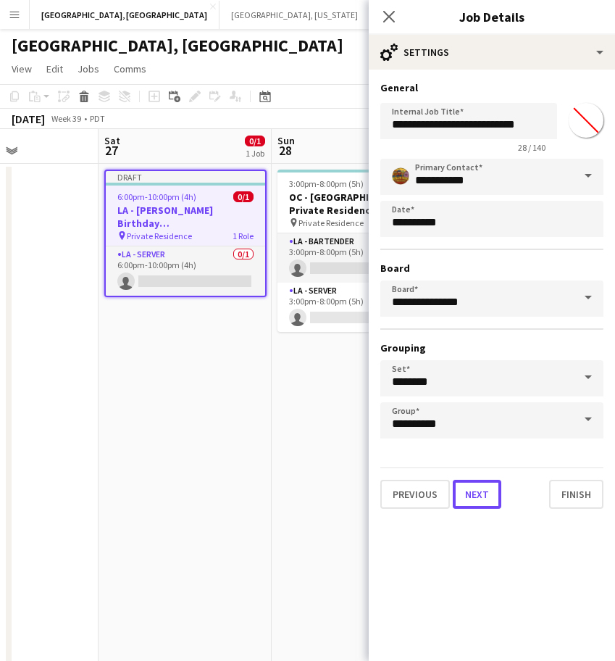
click at [484, 487] on button "Next" at bounding box center [477, 494] width 49 height 29
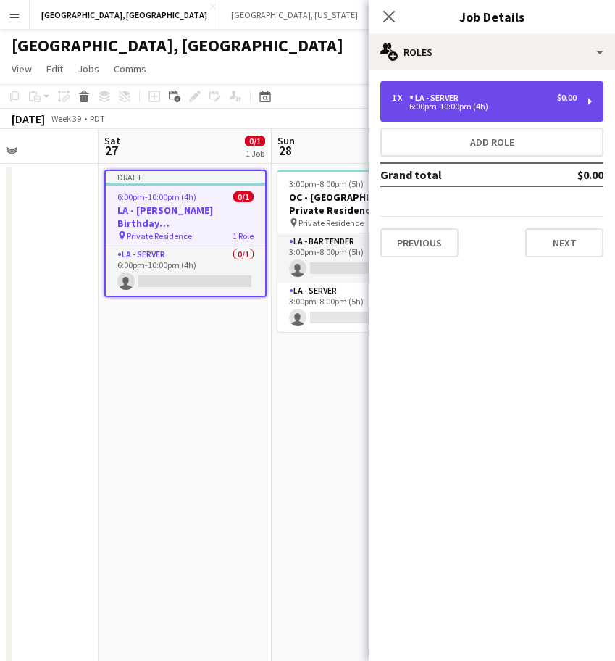
click at [470, 106] on div "6:00pm-10:00pm (4h)" at bounding box center [484, 106] width 185 height 7
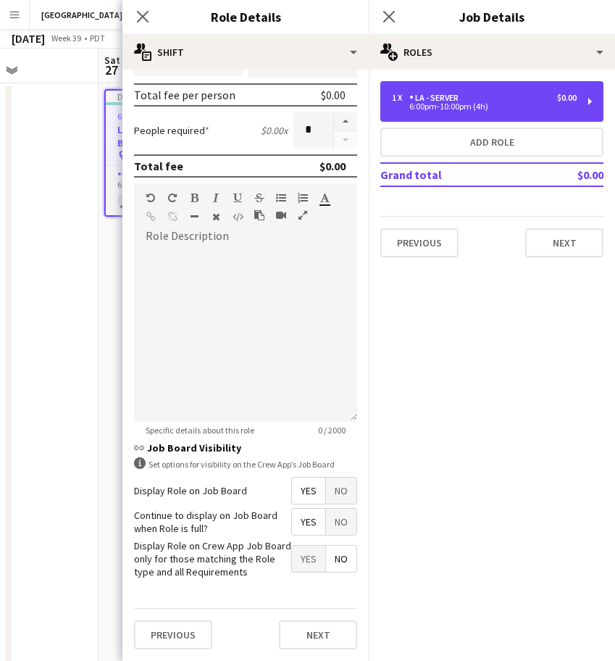
scroll to position [112, 0]
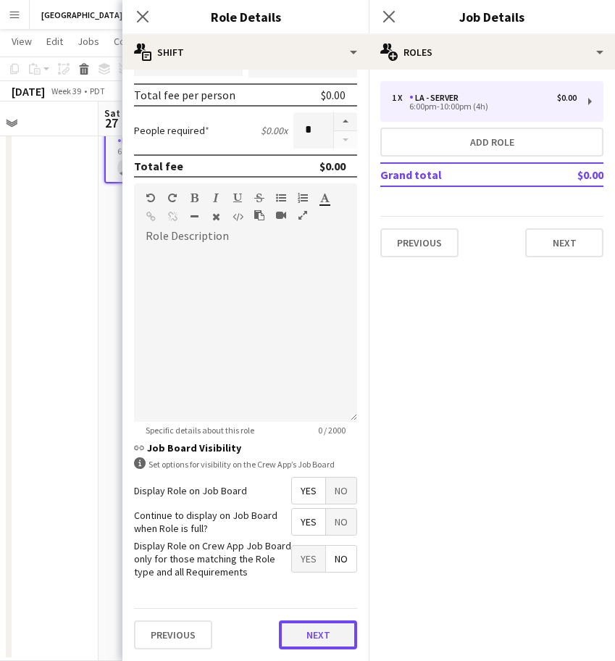
click at [319, 641] on button "Next" at bounding box center [318, 634] width 78 height 29
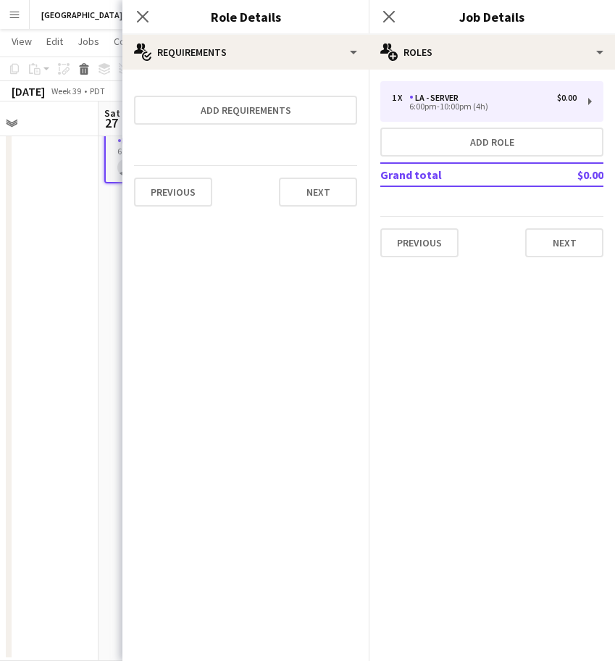
scroll to position [0, 0]
click at [307, 173] on div "Previous Next" at bounding box center [245, 191] width 223 height 53
click at [308, 188] on button "Next" at bounding box center [318, 191] width 78 height 29
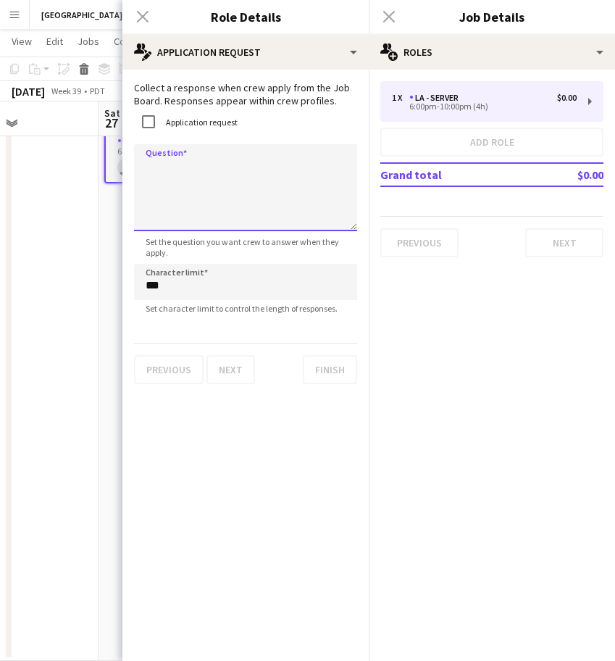
click at [194, 163] on textarea "Question" at bounding box center [245, 187] width 223 height 87
type textarea "**********"
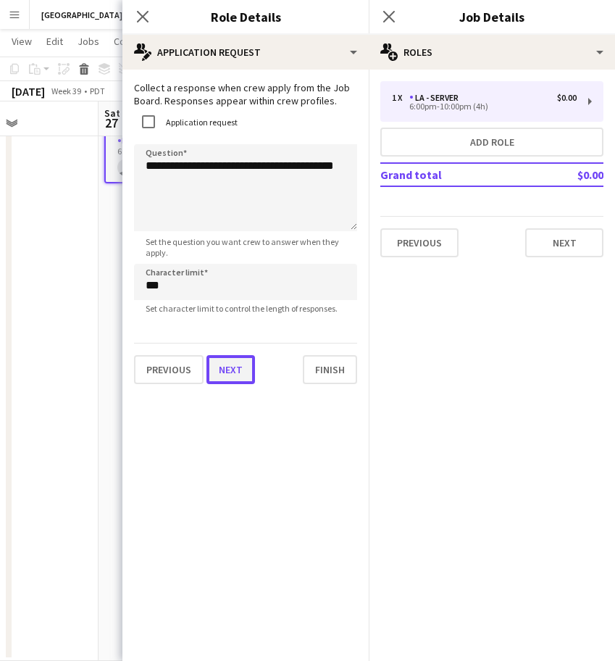
click at [237, 370] on button "Next" at bounding box center [230, 369] width 49 height 29
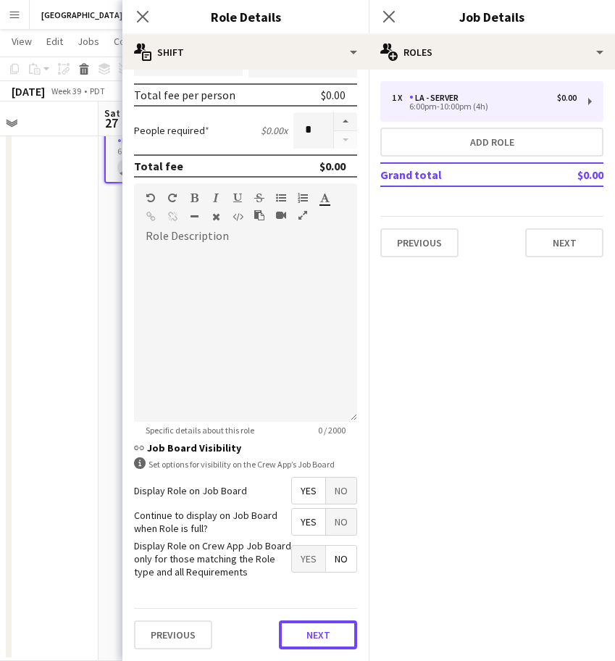
click at [321, 595] on form "**********" at bounding box center [245, 263] width 246 height 793
click at [147, 19] on icon "Close pop-in" at bounding box center [142, 16] width 14 height 14
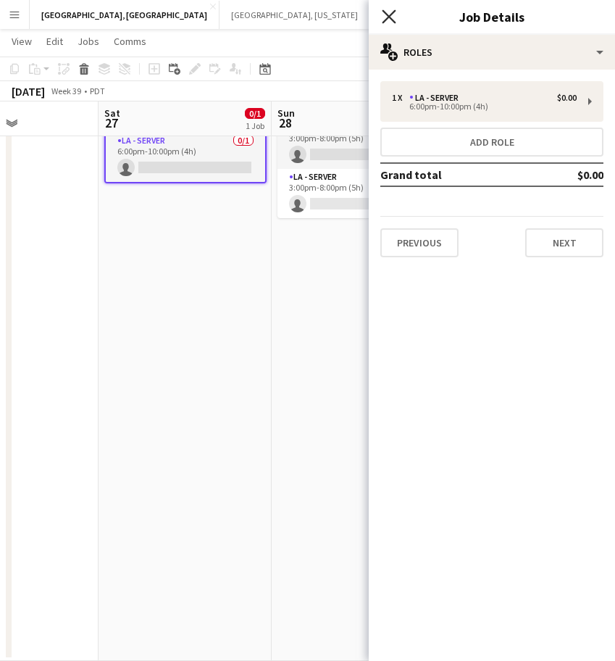
click at [391, 15] on icon at bounding box center [389, 16] width 14 height 14
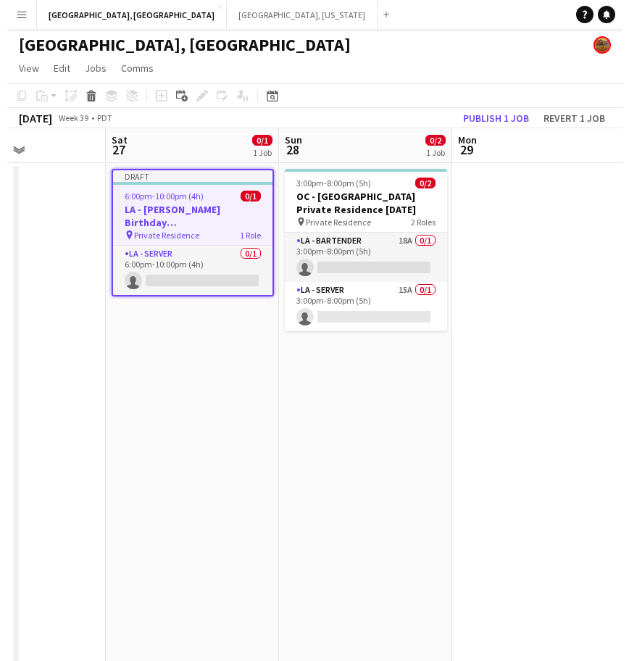
scroll to position [0, 0]
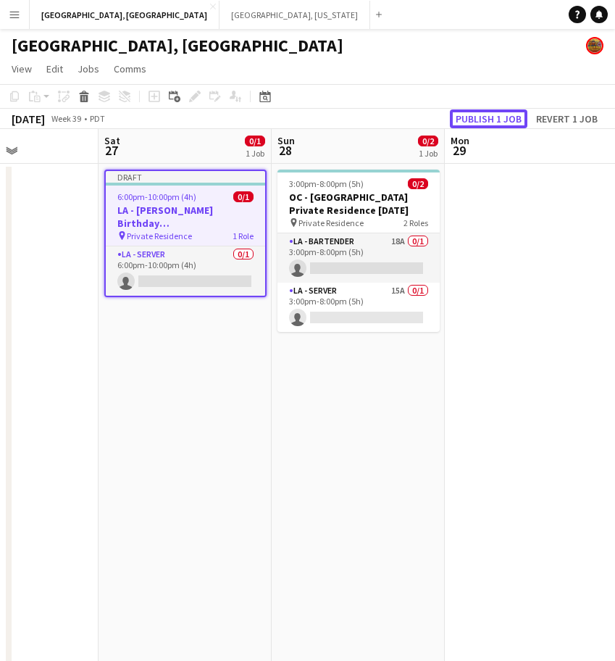
click at [495, 117] on button "Publish 1 job" at bounding box center [489, 118] width 78 height 19
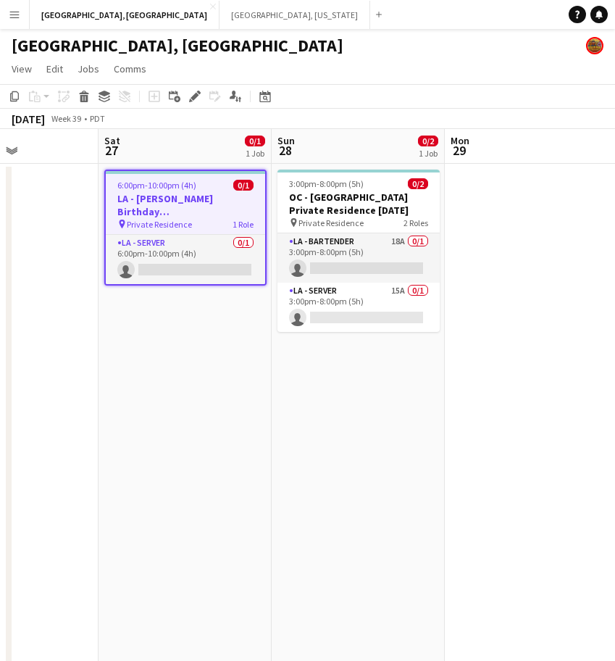
click at [18, 15] on app-icon "Menu" at bounding box center [15, 15] width 12 height 12
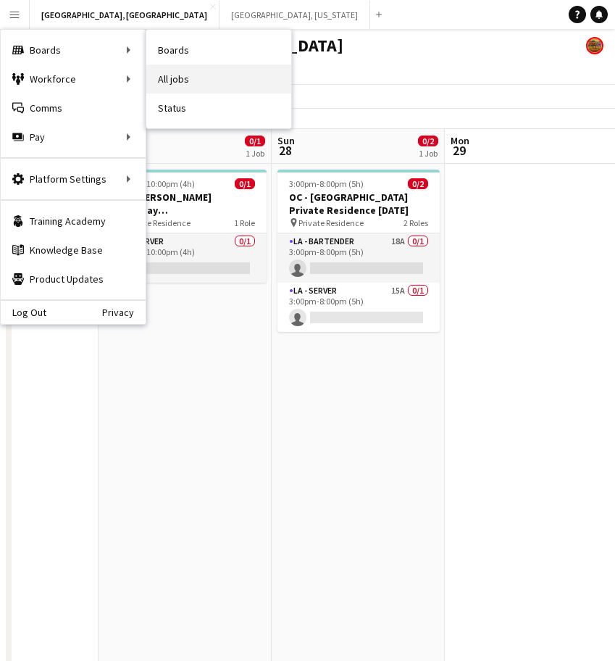
click at [183, 78] on link "All jobs" at bounding box center [218, 78] width 145 height 29
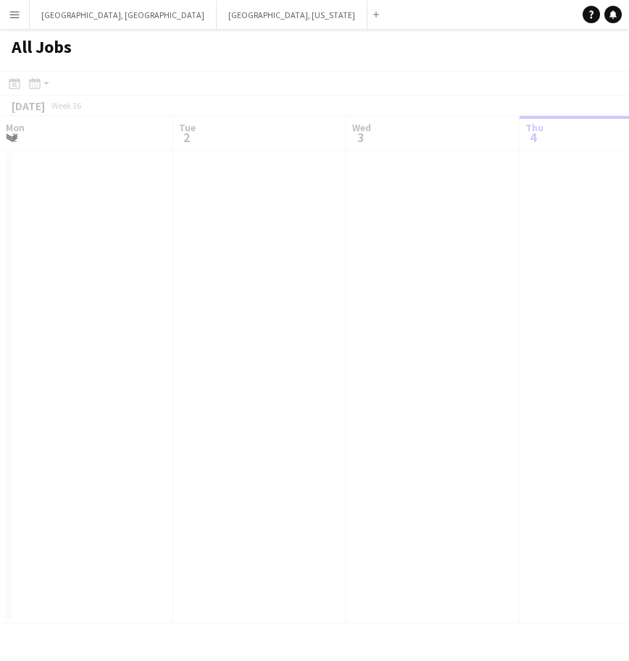
scroll to position [0, 346]
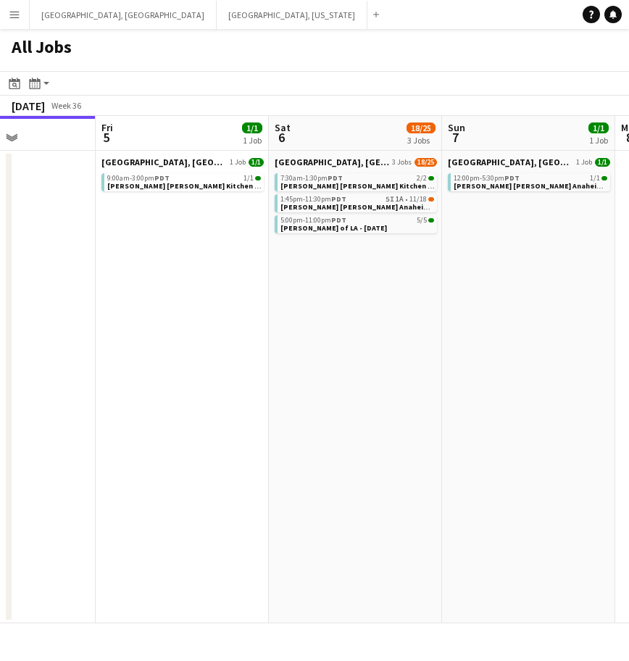
drag, startPoint x: 419, startPoint y: 272, endPoint x: 186, endPoint y: 325, distance: 239.2
click at [185, 325] on app-calendar-viewport "Mon 1 Tue 2 Wed 3 Thu 4 Fri 5 1/1 1 Job Sat 6 18/25 3 Jobs Sun 7 1/1 1 Job Mon …" at bounding box center [314, 369] width 629 height 507
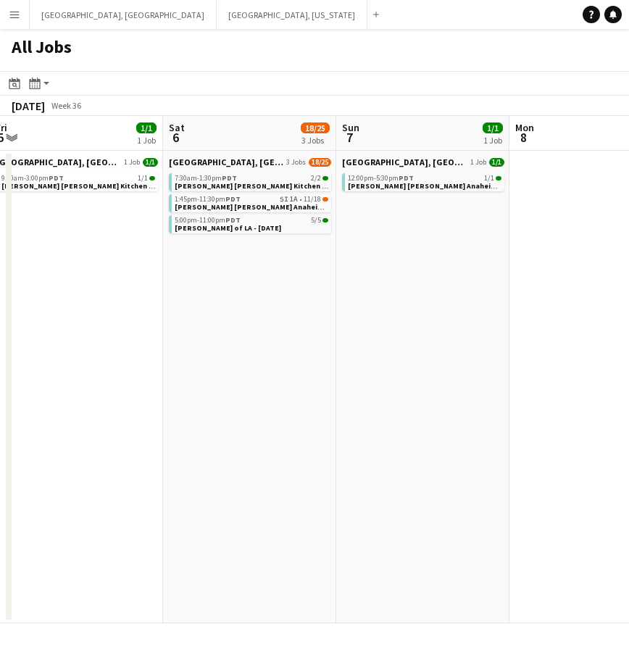
drag, startPoint x: 460, startPoint y: 333, endPoint x: 154, endPoint y: 375, distance: 308.5
click at [185, 374] on app-calendar-viewport "Tue 2 Wed 3 Thu 4 Fri 5 1/1 1 Job Sat 6 18/25 3 Jobs Sun 7 1/1 1 Job Mon 8 Tue …" at bounding box center [314, 369] width 629 height 507
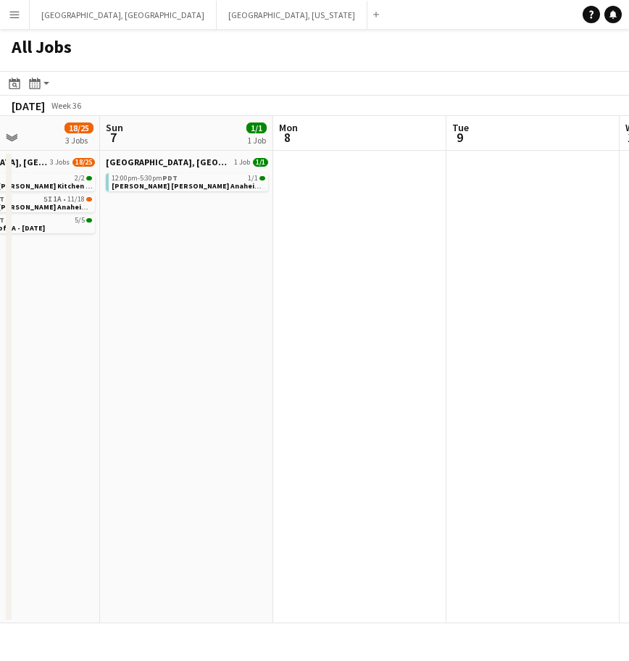
click at [180, 361] on app-all-jobs "All Jobs Date picker [DATE] [DATE] [DATE] M [DATE] T [DATE] W [DATE] T [DATE] F…" at bounding box center [314, 326] width 629 height 594
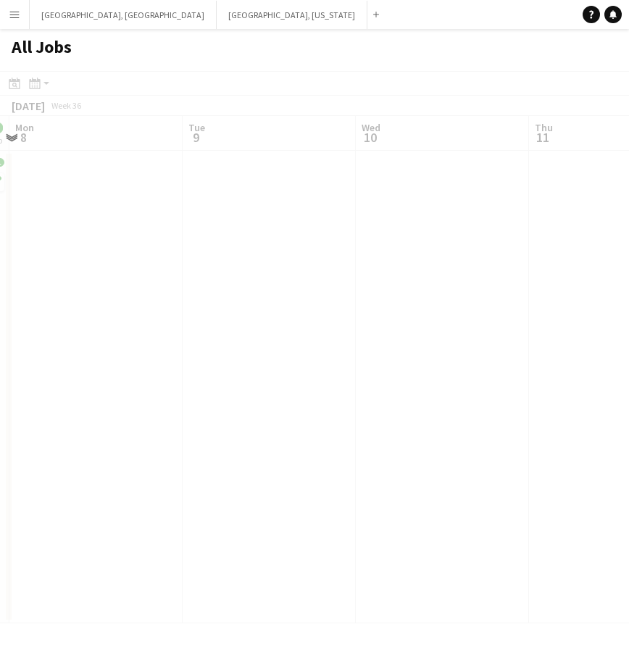
drag, startPoint x: 493, startPoint y: 299, endPoint x: 181, endPoint y: 364, distance: 318.2
click at [263, 353] on div at bounding box center [314, 368] width 629 height 594
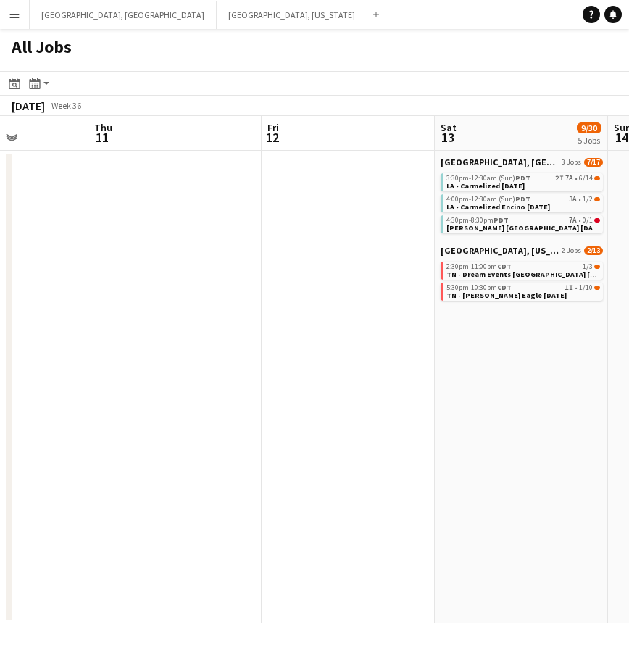
drag, startPoint x: 565, startPoint y: 313, endPoint x: 307, endPoint y: 381, distance: 266.7
click at [114, 435] on app-calendar-viewport "Sun 7 1/1 1 Job Mon 8 Tue 9 Wed 10 Thu 11 Fri 12 Sat 13 9/30 5 Jobs Sun 14 Mon …" at bounding box center [314, 369] width 629 height 507
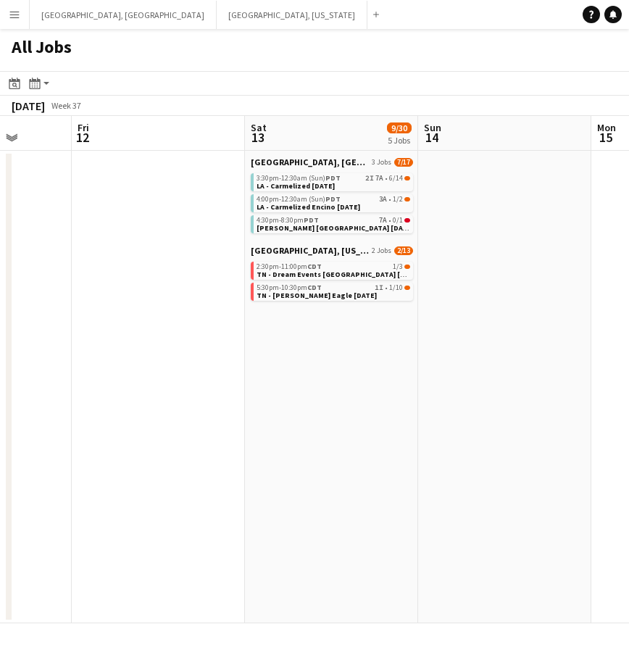
scroll to position [0, 484]
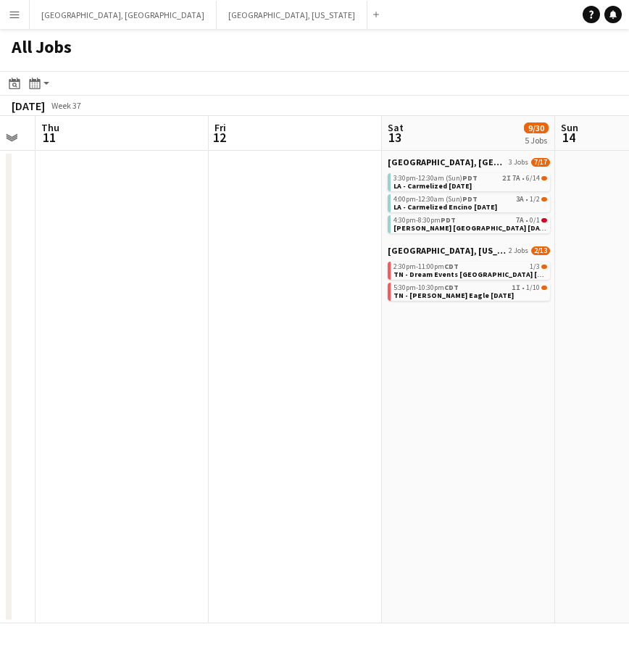
click at [1, 477] on app-all-jobs "All Jobs Date picker [DATE] [DATE] [DATE] M [DATE] T [DATE] W [DATE] T [DATE] F…" at bounding box center [314, 326] width 629 height 594
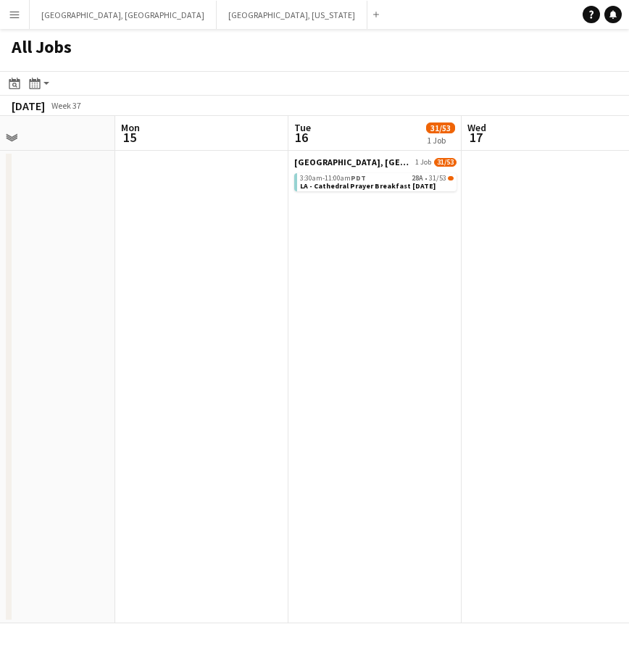
drag, startPoint x: 572, startPoint y: 330, endPoint x: 78, endPoint y: 458, distance: 510.9
click at [69, 466] on app-calendar-viewport "Thu 11 Fri 12 Sat 13 9/30 5 Jobs Sun 14 Mon 15 Tue 16 31/53 1 Job Wed 17 Thu 18…" at bounding box center [314, 369] width 629 height 507
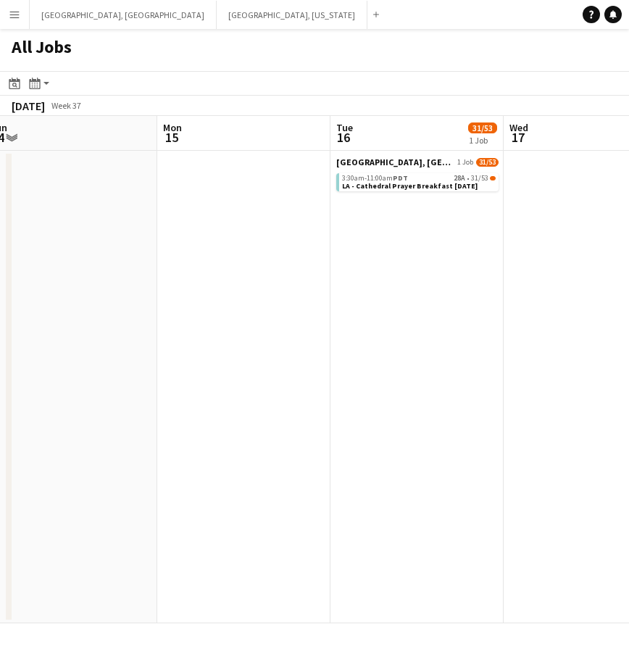
drag, startPoint x: 513, startPoint y: 340, endPoint x: -77, endPoint y: 446, distance: 599.2
click at [0, 446] on html "Menu Boards Boards Boards All jobs Status Workforce Workforce My Workforce Recr…" at bounding box center [314, 330] width 629 height 661
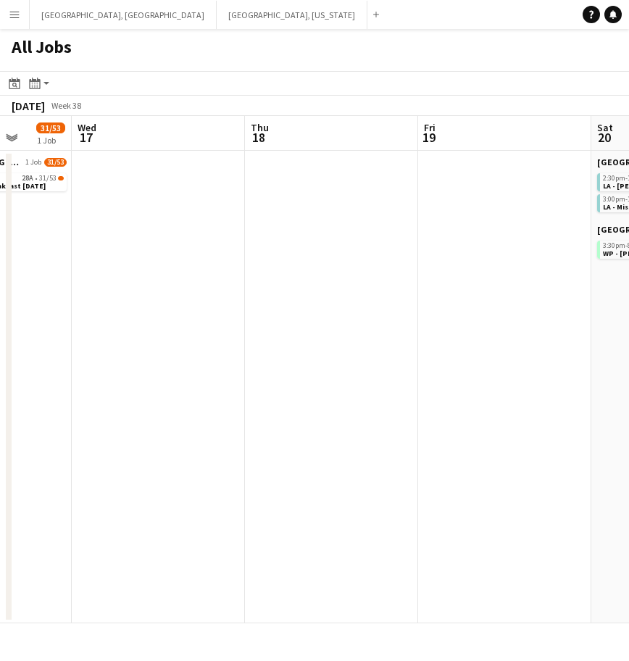
drag, startPoint x: 446, startPoint y: 297, endPoint x: -46, endPoint y: 433, distance: 510.4
click at [0, 433] on html "Menu Boards Boards Boards All jobs Status Workforce Workforce My Workforce Recr…" at bounding box center [314, 330] width 629 height 661
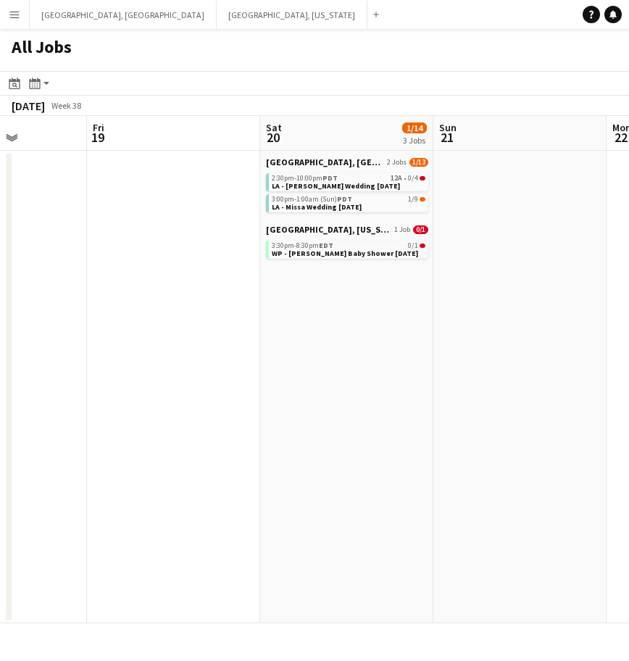
scroll to position [0, 370]
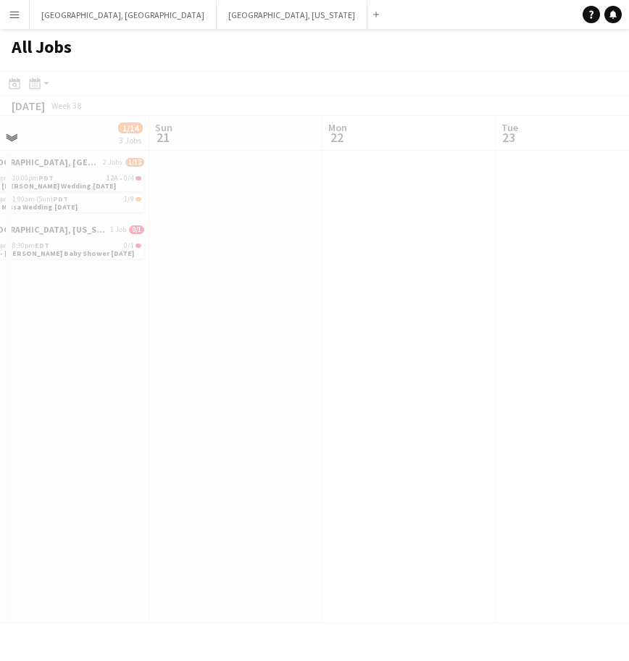
drag, startPoint x: 546, startPoint y: 291, endPoint x: 173, endPoint y: 398, distance: 388.0
click at [173, 398] on app-all-jobs "All Jobs Date picker [DATE] [DATE] [DATE] M [DATE] T [DATE] W [DATE] T [DATE] F…" at bounding box center [314, 326] width 629 height 594
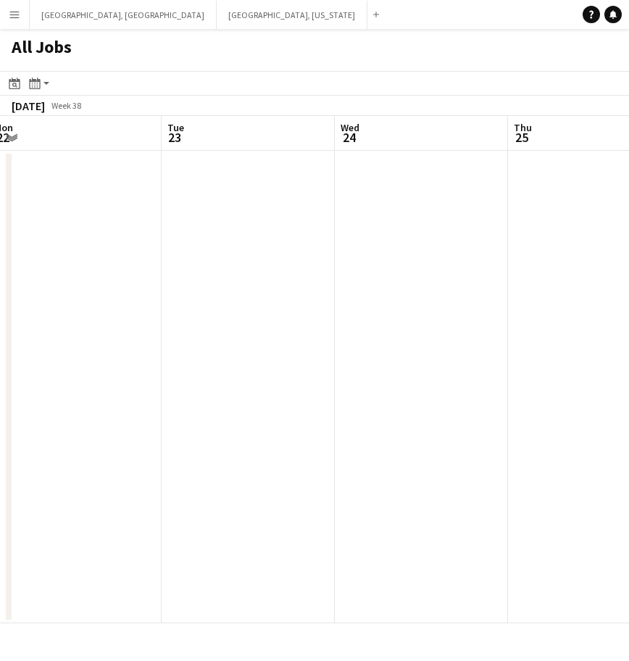
drag, startPoint x: 532, startPoint y: 286, endPoint x: 210, endPoint y: 388, distance: 337.9
click at [210, 388] on app-calendar-viewport "Fri 19 Sat 20 1/14 3 Jobs Sun 21 Mon 22 Tue 23 Wed 24 Thu 25 Fri 26 Sat 27 0/3 …" at bounding box center [314, 369] width 629 height 507
drag, startPoint x: 461, startPoint y: 322, endPoint x: 106, endPoint y: 419, distance: 368.0
click at [106, 420] on app-calendar-viewport "Fri 19 Sat 20 1/14 3 Jobs Sun 21 Mon 22 Tue 23 Wed 24 Thu 25 Fri 26 Sat 27 0/3 …" at bounding box center [314, 369] width 629 height 507
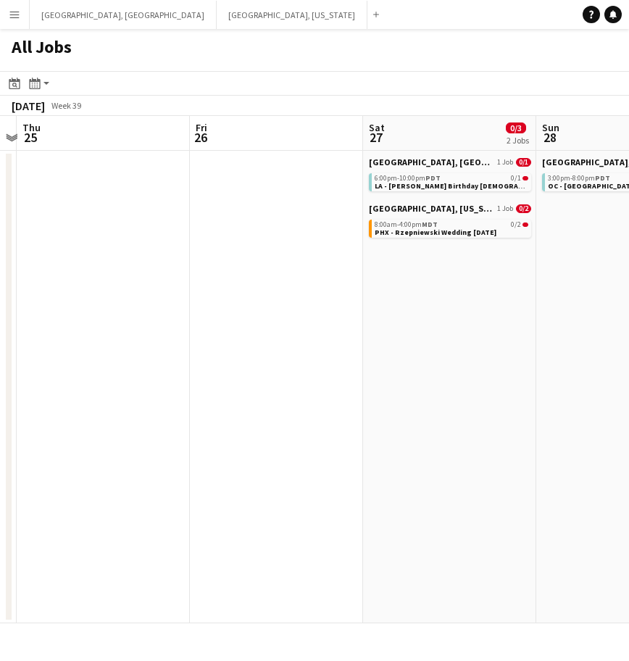
drag, startPoint x: 424, startPoint y: 379, endPoint x: 240, endPoint y: 421, distance: 188.7
click at [240, 421] on app-calendar-viewport "Mon 22 Tue 23 Wed 24 Thu 25 Fri 26 Sat 27 0/3 2 Jobs Sun 28 0/2 1 Job Mon 29 Tu…" at bounding box center [314, 369] width 629 height 507
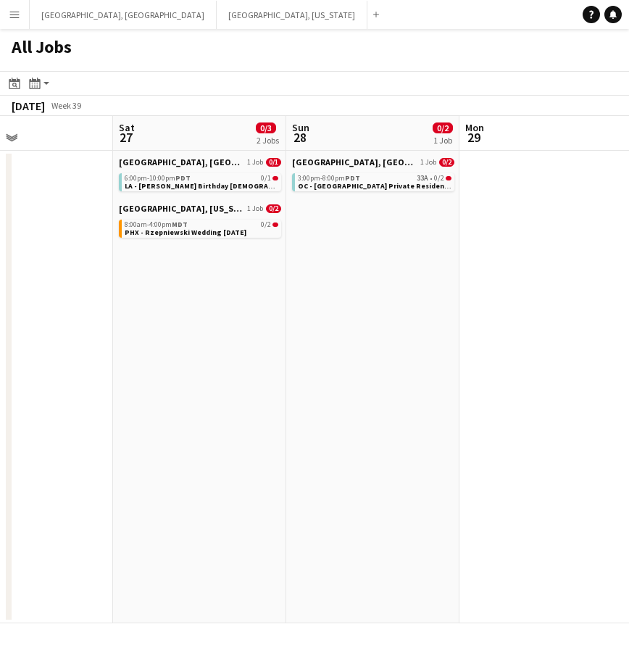
scroll to position [0, 580]
drag, startPoint x: 438, startPoint y: 342, endPoint x: 188, endPoint y: 409, distance: 259.3
click at [188, 409] on app-calendar-viewport "Tue 23 Wed 24 Thu 25 Fri 26 Sat 27 0/3 2 Jobs Sun 28 0/2 1 Job Mon 29 Tue 30 We…" at bounding box center [314, 369] width 629 height 507
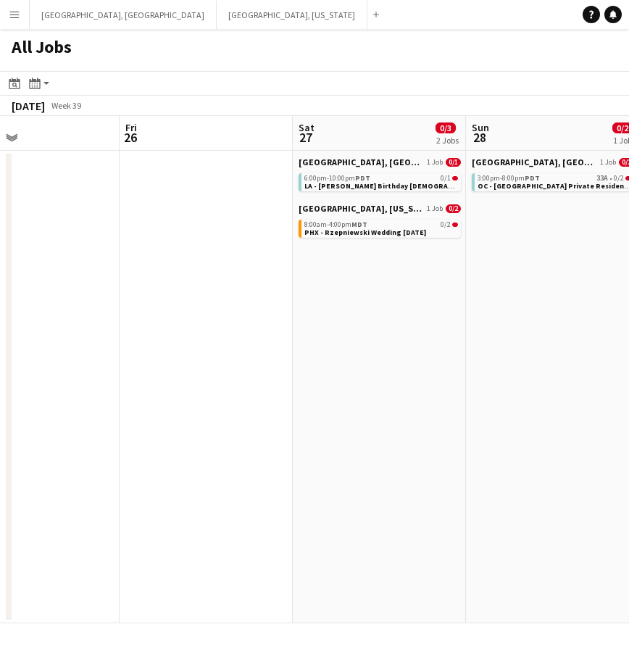
drag, startPoint x: 146, startPoint y: 298, endPoint x: 311, endPoint y: 265, distance: 168.5
click at [506, 225] on app-calendar-viewport "Tue 23 Wed 24 Thu 25 Fri 26 Sat 27 0/3 2 Jobs Sun 28 0/2 1 Job Mon 29 Tue 30 We…" at bounding box center [314, 369] width 629 height 507
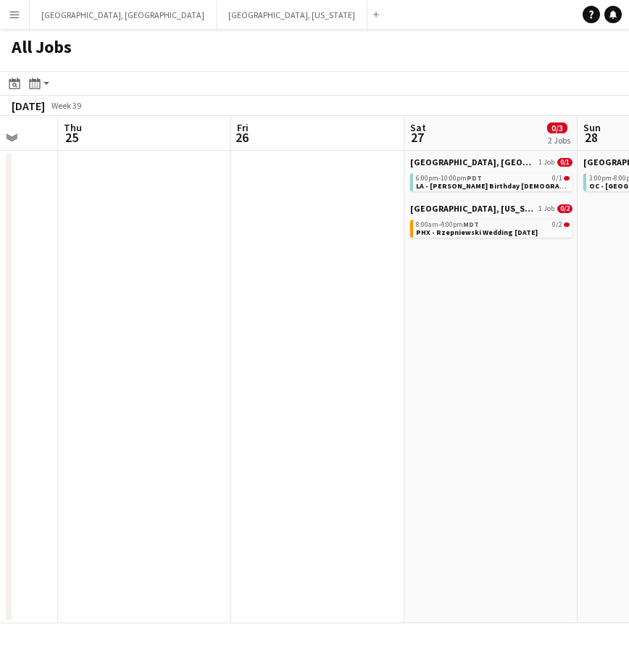
drag, startPoint x: 185, startPoint y: 306, endPoint x: 421, endPoint y: 243, distance: 244.4
click at [503, 226] on app-calendar-viewport "Mon 22 Tue 23 Wed 24 Thu 25 Fri 26 Sat 27 0/3 2 Jobs Sun 28 0/2 1 Job Mon 29 Tu…" at bounding box center [314, 369] width 629 height 507
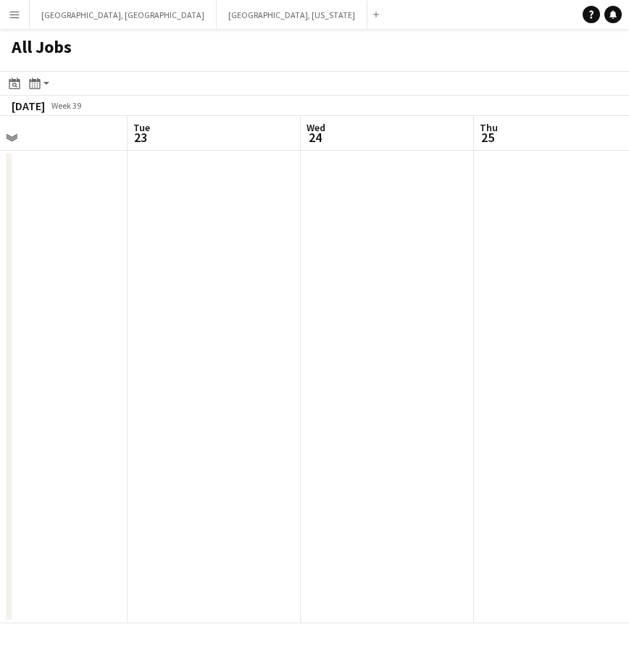
drag, startPoint x: 234, startPoint y: 293, endPoint x: 559, endPoint y: 202, distance: 337.8
click at [627, 189] on app-calendar-viewport "Sat 20 1/14 3 Jobs Sun 21 Mon 22 Tue 23 Wed 24 Thu 25 Fri 26 Sat 27 0/3 2 Jobs …" at bounding box center [314, 369] width 629 height 507
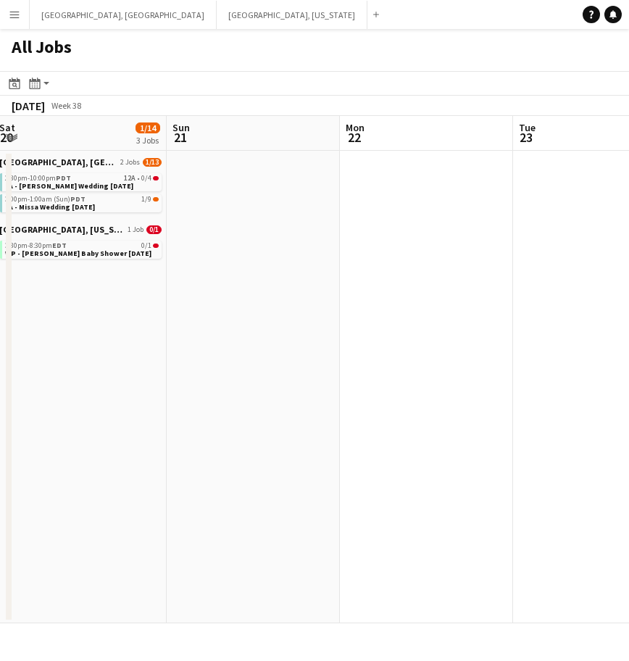
scroll to position [0, 313]
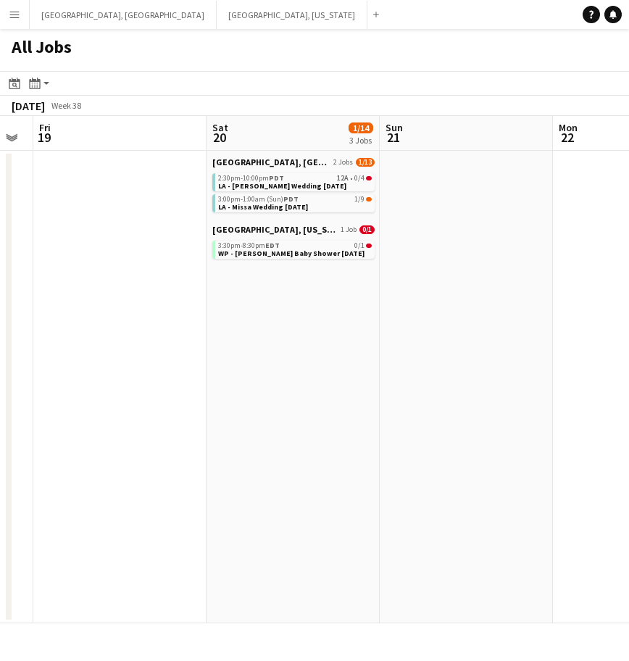
drag, startPoint x: 338, startPoint y: 277, endPoint x: 532, endPoint y: 217, distance: 203.0
click at [545, 222] on app-calendar-viewport "Wed 17 Thu 18 Fri 19 Sat 20 1/14 3 Jobs Sun 21 Mon 22 Tue 23 Wed 24 Thu 25 [GEO…" at bounding box center [314, 369] width 629 height 507
click at [248, 248] on span "WP - [PERSON_NAME] Baby Shower [DATE]" at bounding box center [291, 252] width 146 height 9
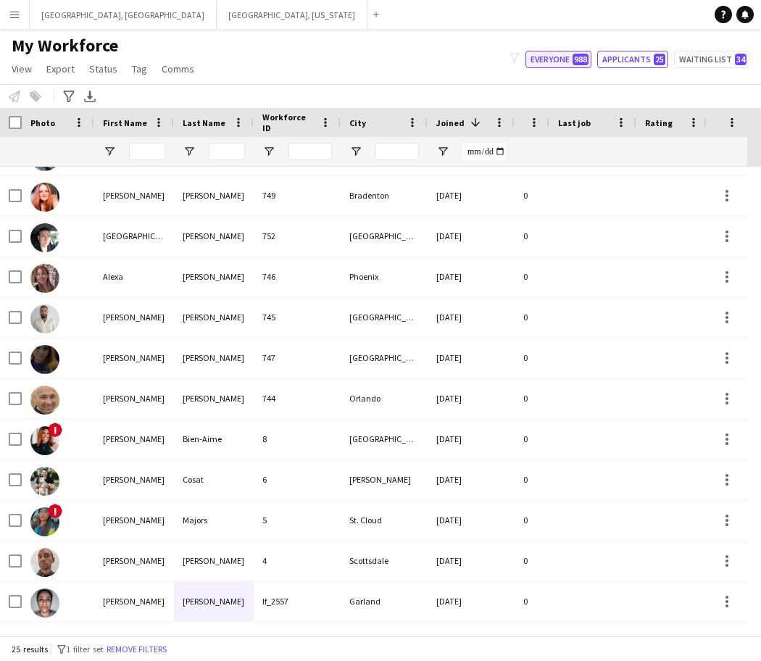
click at [562, 61] on button "Everyone 988" at bounding box center [558, 59] width 66 height 17
type input "**********"
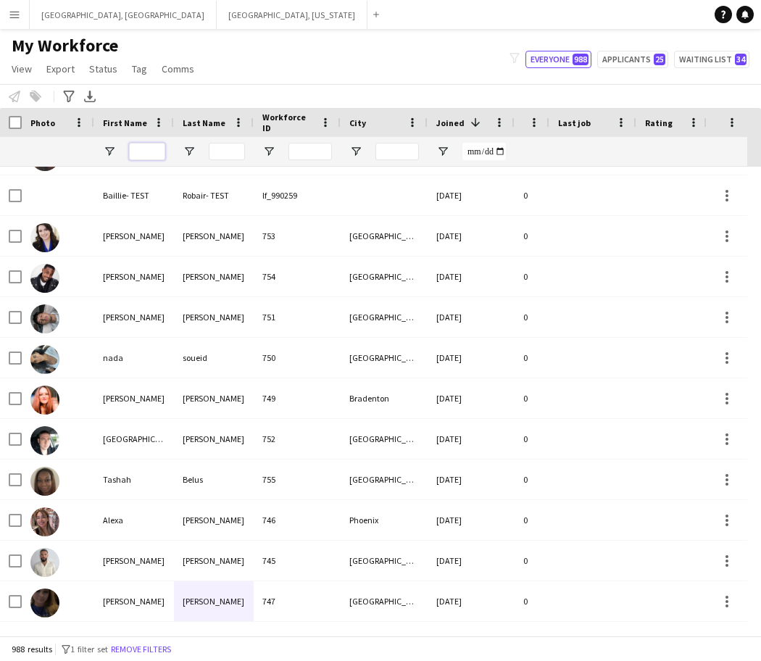
click at [144, 149] on input "First Name Filter Input" at bounding box center [147, 151] width 36 height 17
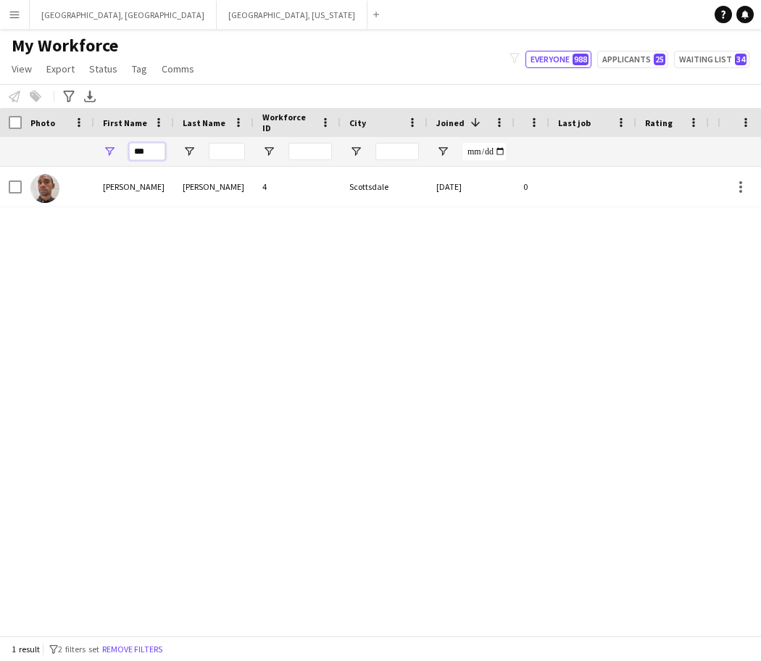
type input "***"
drag, startPoint x: 317, startPoint y: 635, endPoint x: 365, endPoint y: 631, distance: 47.9
click at [365, 631] on app-workforce-table "Press SPACE to select this row. Drag here to set row groups Photo Title Full Na…" at bounding box center [380, 371] width 761 height 527
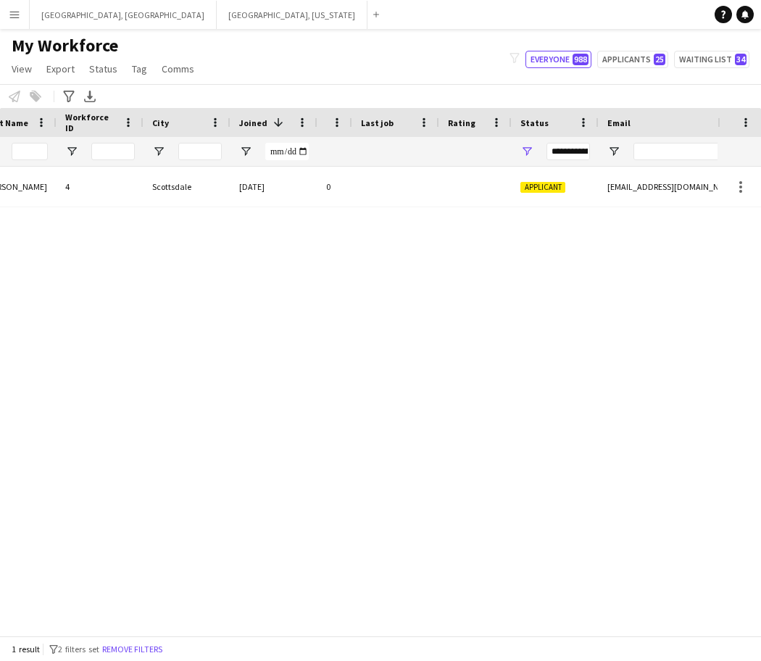
scroll to position [0, 267]
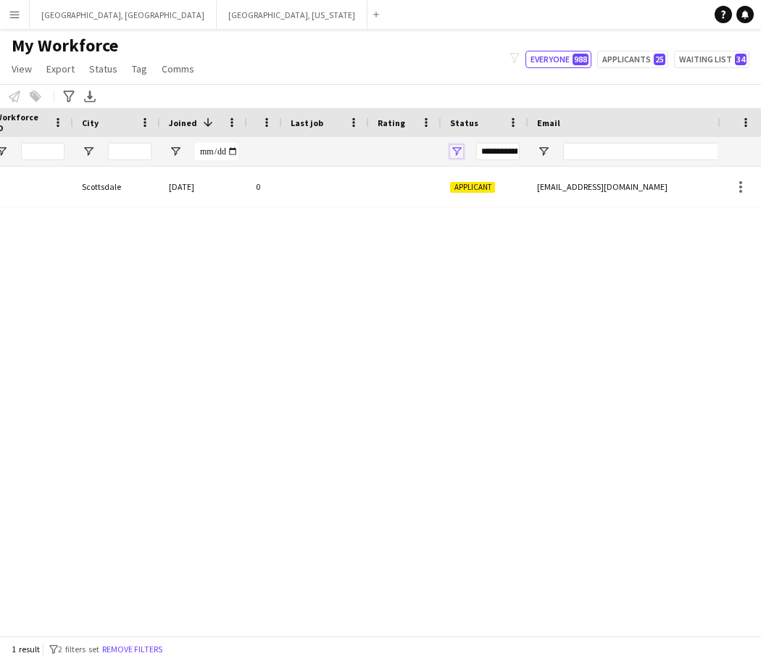
click at [458, 151] on span "Open Filter Menu" at bounding box center [456, 151] width 13 height 13
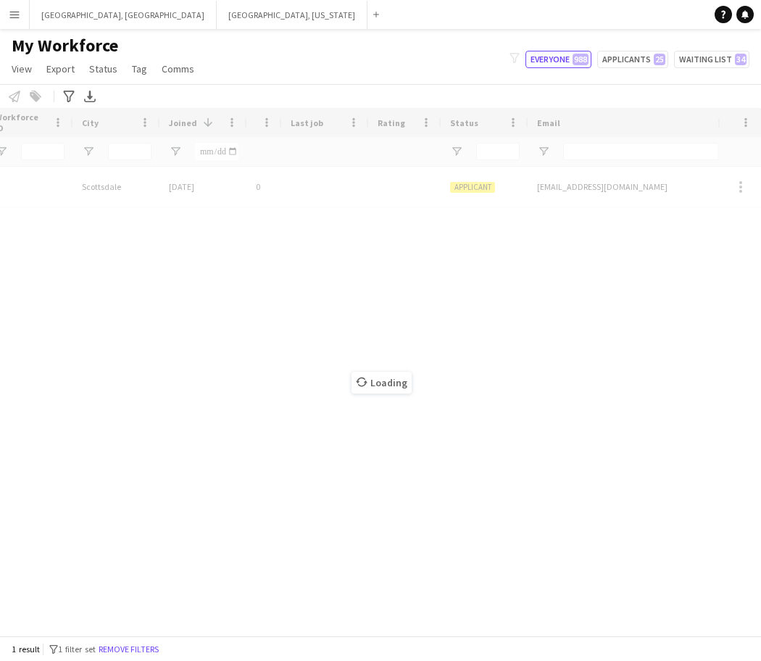
drag, startPoint x: 383, startPoint y: 628, endPoint x: 360, endPoint y: 634, distance: 23.9
click at [360, 634] on div "Loading" at bounding box center [380, 371] width 761 height 527
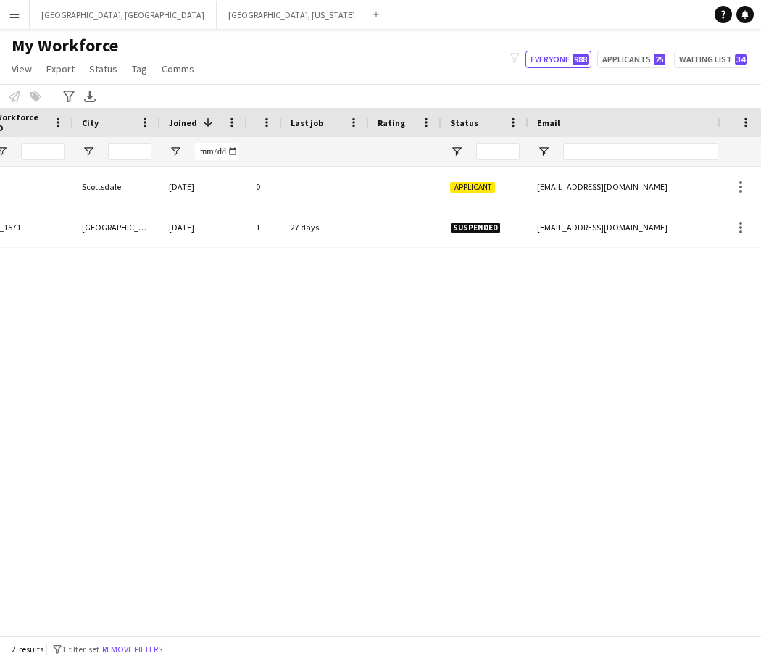
scroll to position [0, 0]
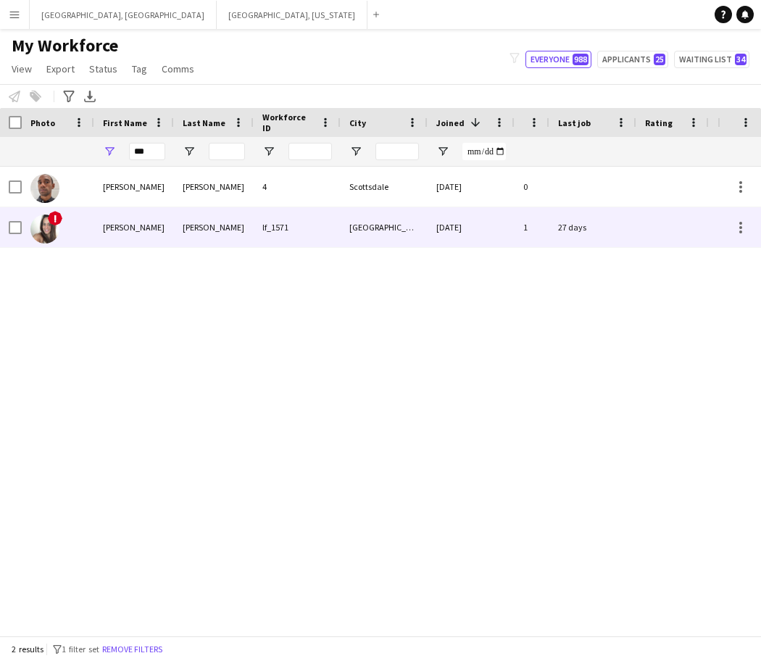
click at [104, 238] on div "Jay" at bounding box center [134, 227] width 80 height 40
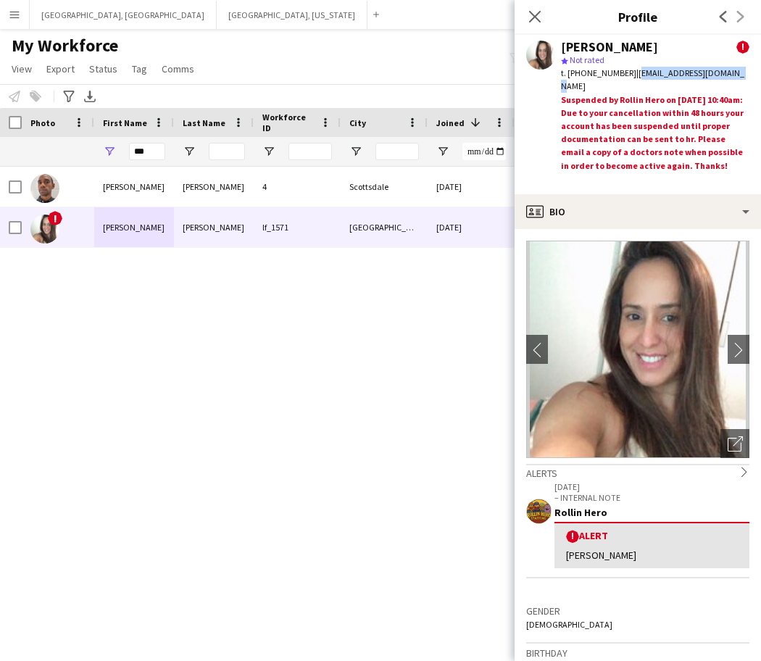
drag, startPoint x: 723, startPoint y: 78, endPoint x: 624, endPoint y: 73, distance: 98.6
click at [624, 73] on div "t. +19496892751 | juneberries87@gmail.com" at bounding box center [655, 80] width 188 height 26
copy span "juneberries87@gmail.com"
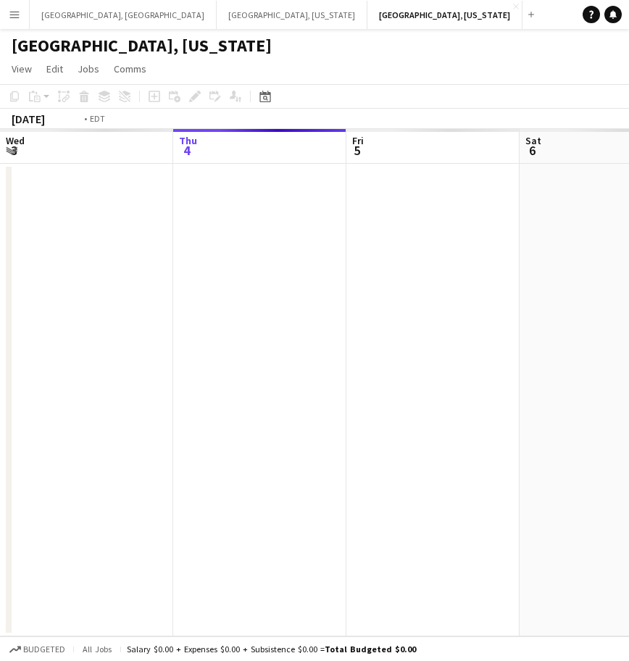
scroll to position [0, 498]
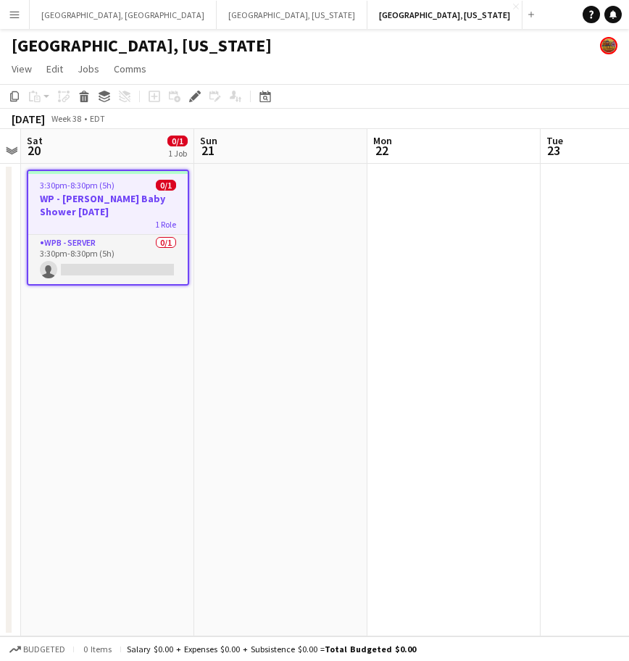
drag, startPoint x: 98, startPoint y: 266, endPoint x: 204, endPoint y: 247, distance: 108.1
click at [99, 264] on app-card-role "WPB - Server 0/1 3:30pm-8:30pm (5h) single-neutral-actions" at bounding box center [107, 259] width 159 height 49
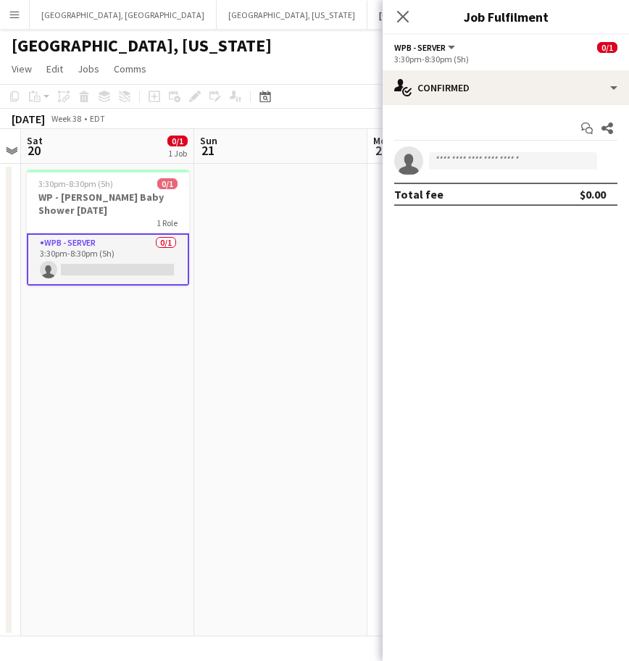
scroll to position [0, 498]
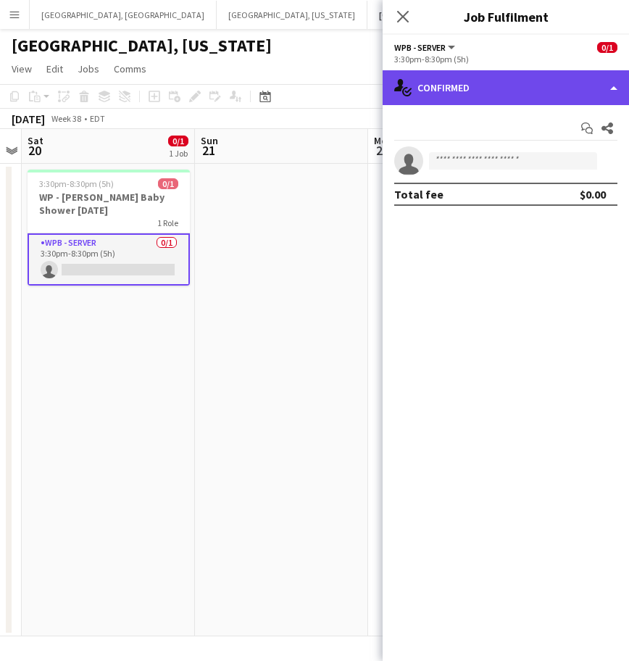
click at [537, 85] on div "single-neutral-actions-check-2 Confirmed" at bounding box center [505, 87] width 246 height 35
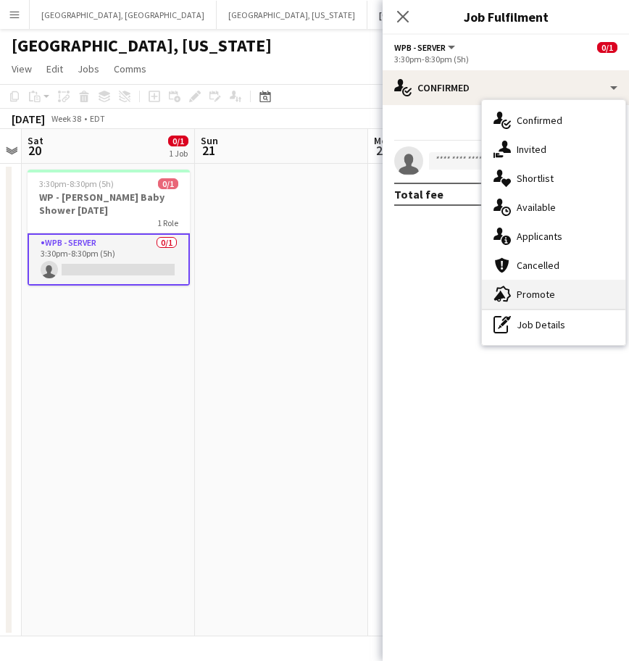
click at [564, 285] on div "advertising-megaphone Promote" at bounding box center [553, 294] width 143 height 29
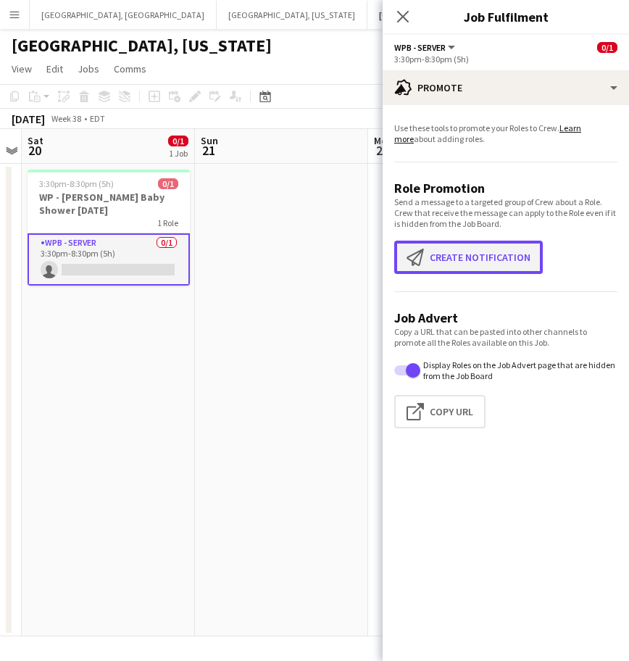
click at [499, 251] on button "Create notification Create notification" at bounding box center [468, 256] width 148 height 33
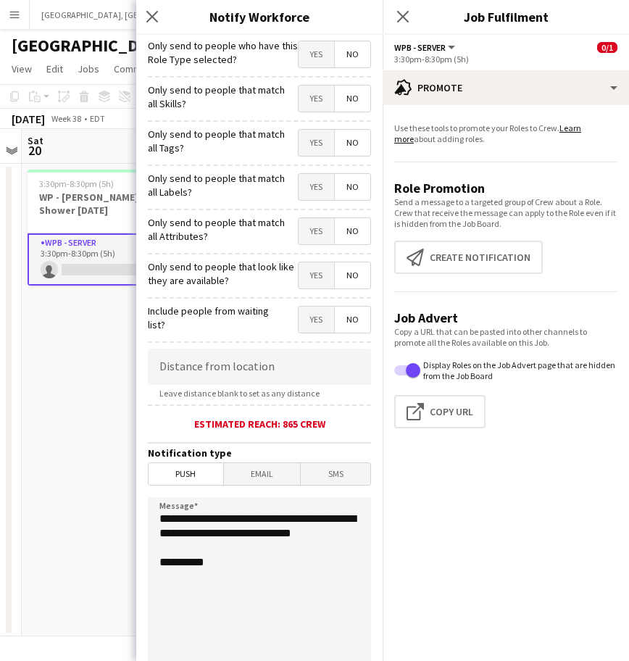
click at [298, 53] on span "Yes" at bounding box center [315, 54] width 35 height 26
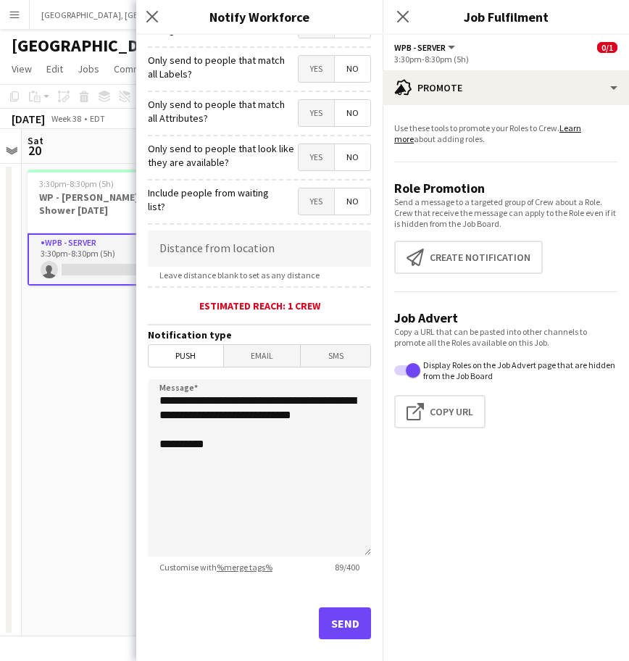
scroll to position [137, 0]
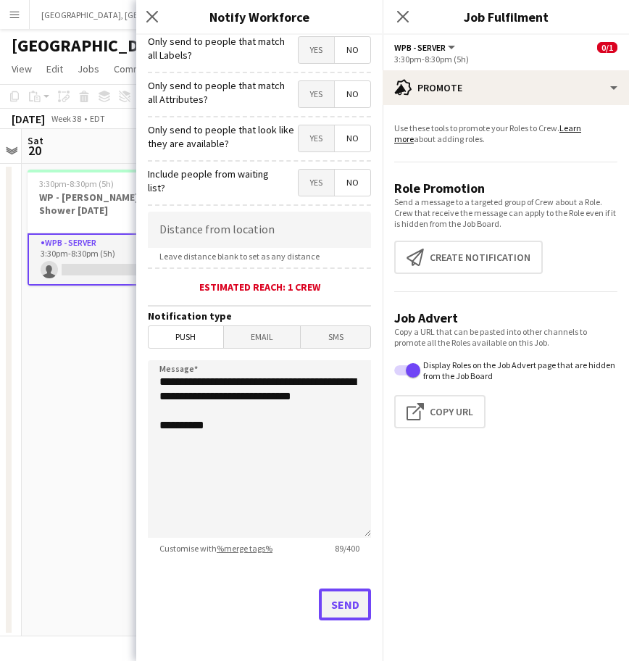
click at [330, 602] on button "Send" at bounding box center [345, 604] width 52 height 32
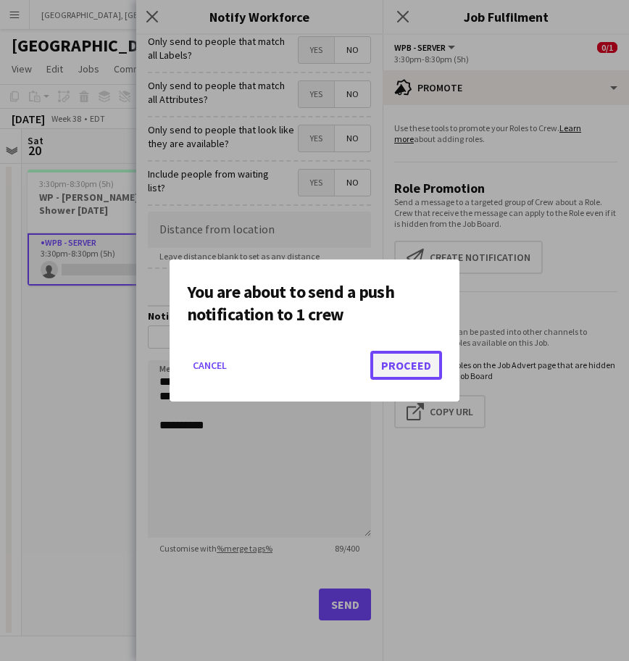
click at [399, 362] on button "Proceed" at bounding box center [406, 365] width 72 height 29
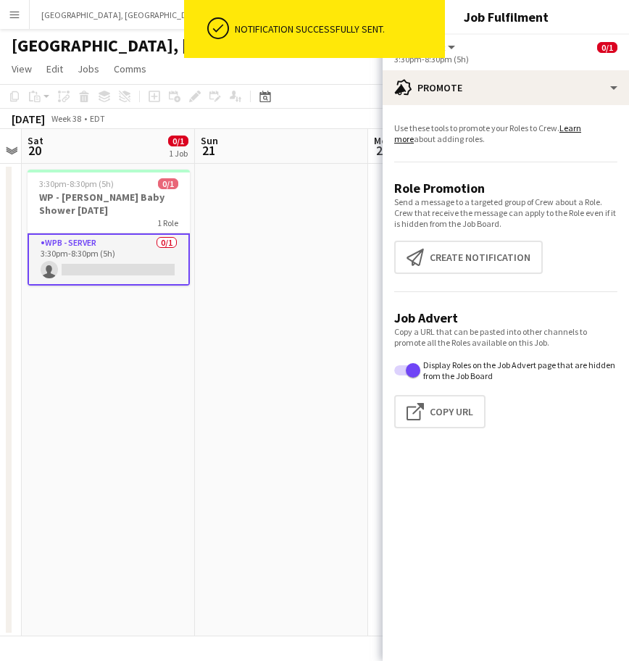
click at [346, 76] on app-page-menu "View Day view expanded Day view collapsed Month view Date picker Jump to [DATE]…" at bounding box center [314, 71] width 629 height 28
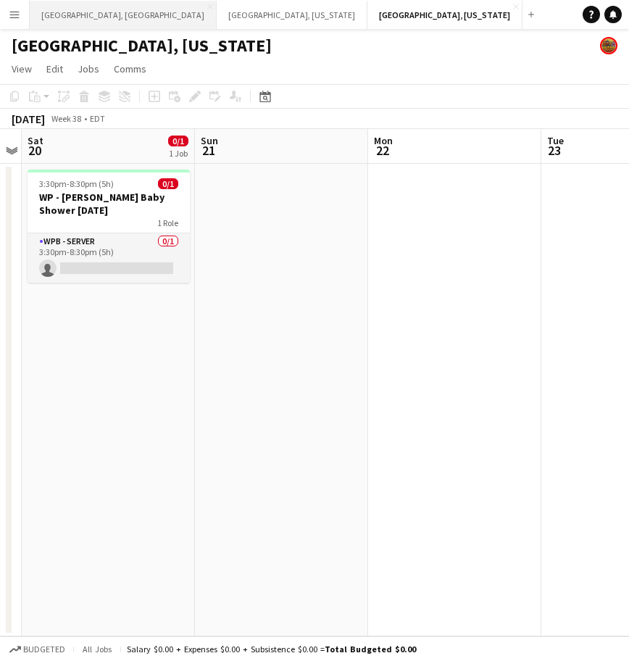
click at [79, 22] on button "[GEOGRAPHIC_DATA], [GEOGRAPHIC_DATA] Close" at bounding box center [123, 15] width 187 height 28
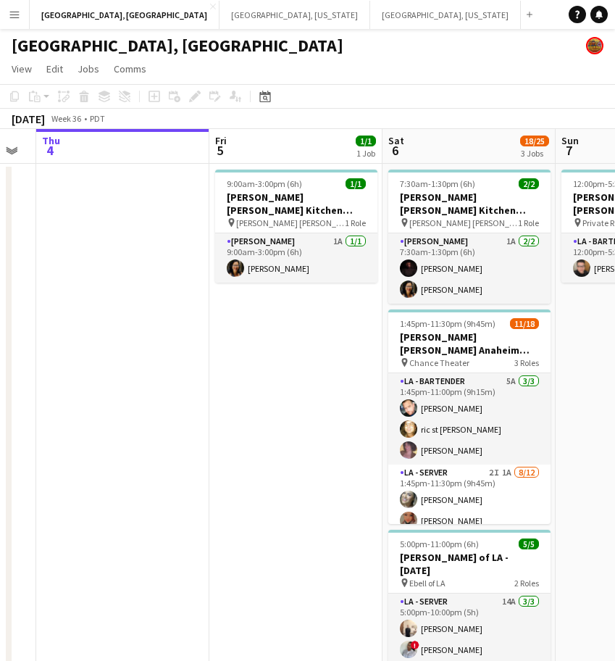
scroll to position [0, 486]
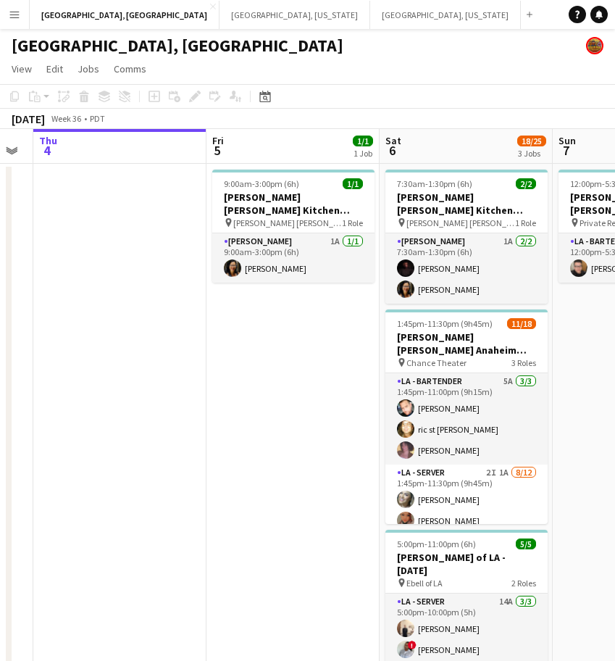
drag, startPoint x: 343, startPoint y: 369, endPoint x: 204, endPoint y: 418, distance: 148.2
click at [204, 418] on app-calendar-viewport "Mon 1 Tue 2 Wed 3 Thu 4 Fri 5 1/1 1 Job Sat 6 18/25 3 Jobs Sun 7 1/1 1 Job Mon …" at bounding box center [307, 451] width 615 height 645
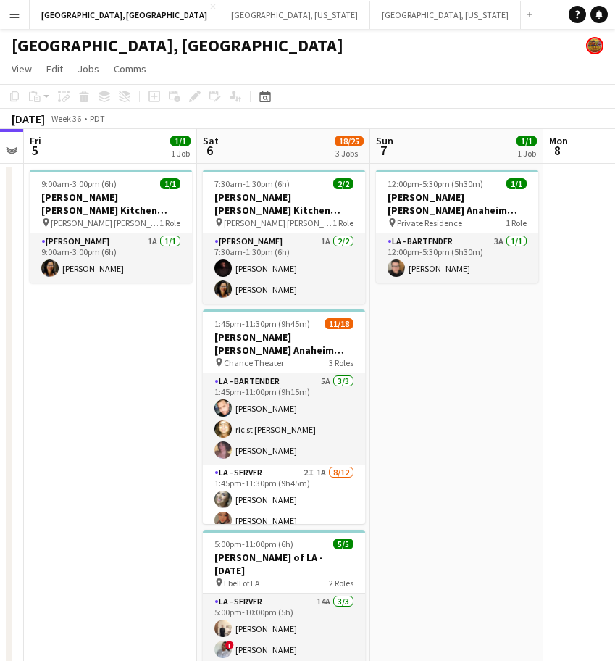
drag, startPoint x: 182, startPoint y: 458, endPoint x: 172, endPoint y: 461, distance: 10.8
click at [172, 461] on app-calendar-viewport "Tue 2 Wed 3 Thu 4 Fri 5 1/1 1 Job Sat 6 18/25 3 Jobs Sun 7 1/1 1 Job Mon 8 Tue …" at bounding box center [307, 451] width 615 height 645
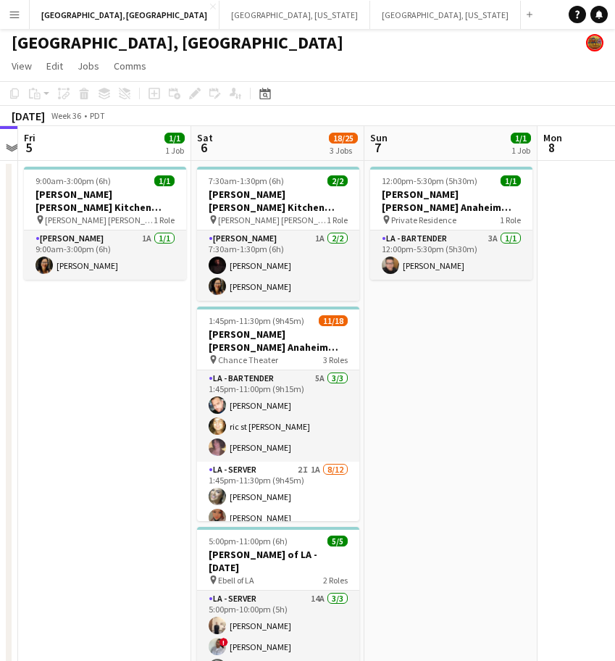
scroll to position [0, 0]
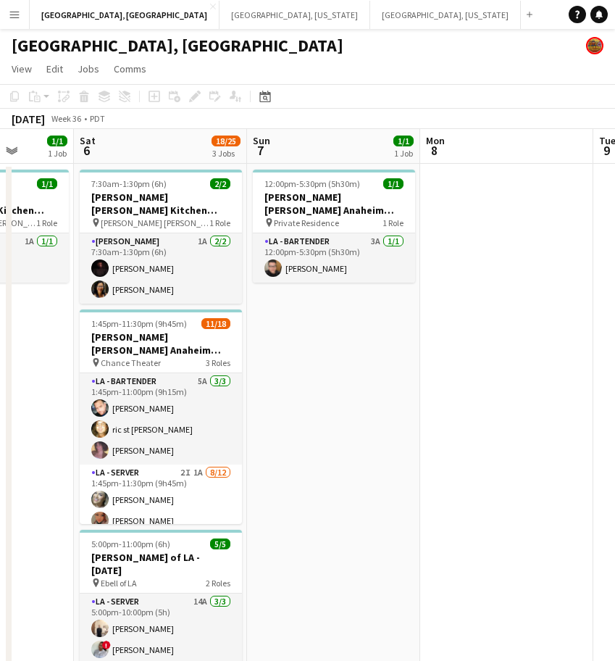
drag, startPoint x: 537, startPoint y: 375, endPoint x: 406, endPoint y: 411, distance: 135.3
click at [407, 412] on app-calendar-viewport "Tue 2 Wed 3 Thu 4 Fri 5 1/1 1 Job Sat 6 18/25 3 Jobs Sun 7 1/1 1 Job Mon 8 Tue …" at bounding box center [307, 451] width 615 height 645
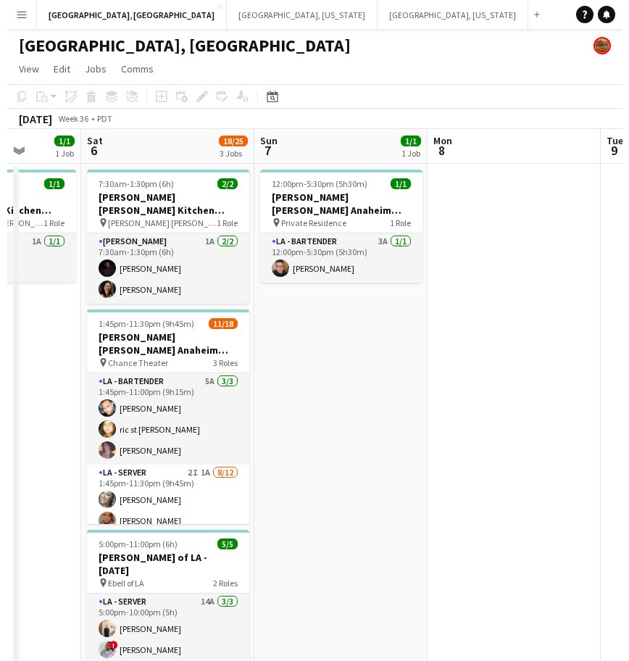
scroll to position [0, 630]
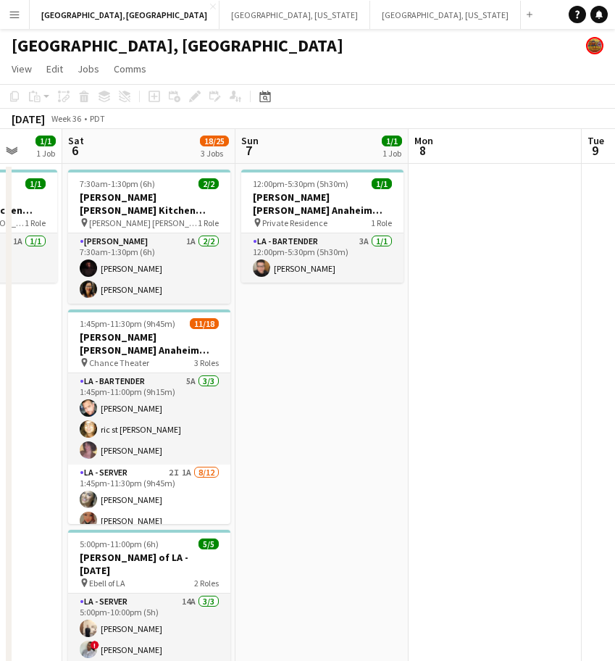
click at [11, 17] on app-icon "Menu" at bounding box center [15, 15] width 12 height 12
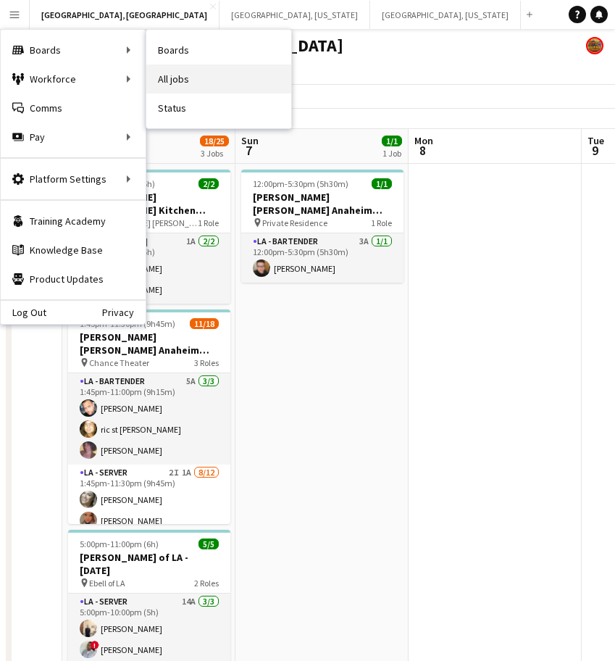
click at [194, 73] on link "All jobs" at bounding box center [218, 78] width 145 height 29
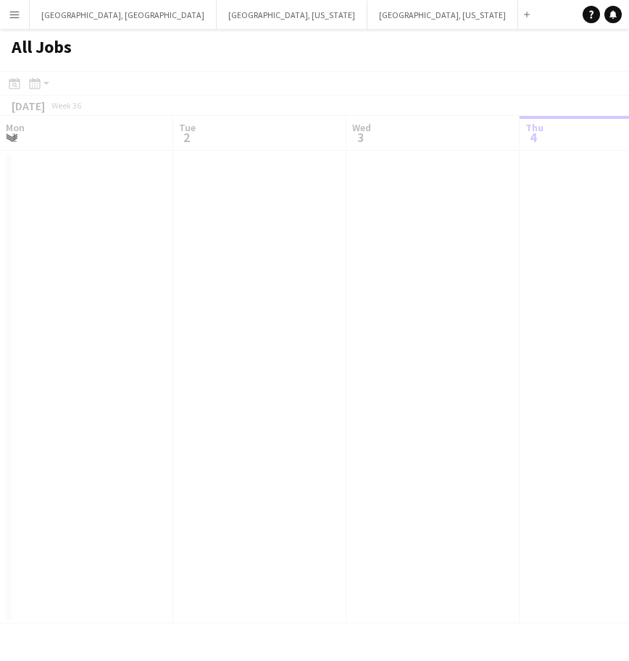
scroll to position [0, 346]
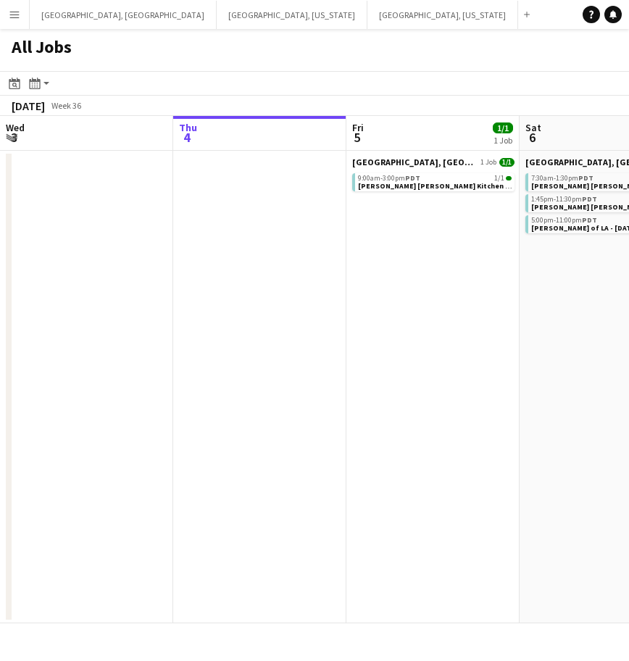
drag, startPoint x: 406, startPoint y: 327, endPoint x: 170, endPoint y: 401, distance: 247.4
click at [183, 396] on app-calendar-viewport "Mon 1 Tue 2 Wed 3 Thu 4 Fri 5 1/1 1 Job Sat 6 18/25 3 Jobs Sun 7 1/1 1 Job Mon …" at bounding box center [314, 369] width 629 height 507
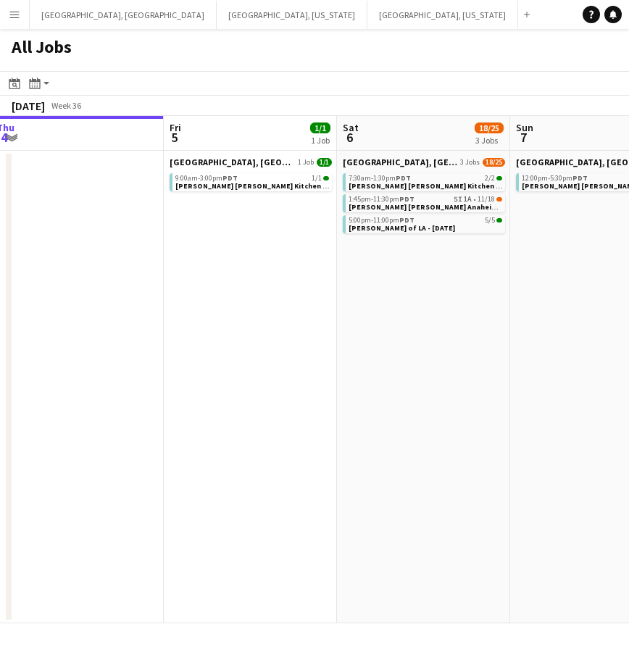
drag, startPoint x: 480, startPoint y: 376, endPoint x: 286, endPoint y: 436, distance: 202.5
click at [230, 440] on app-calendar-viewport "Tue 2 Wed 3 Thu 4 Fri 5 1/1 1 Job Sat 6 18/25 3 Jobs Sun 7 1/1 1 Job Mon 8 Tue …" at bounding box center [314, 369] width 629 height 507
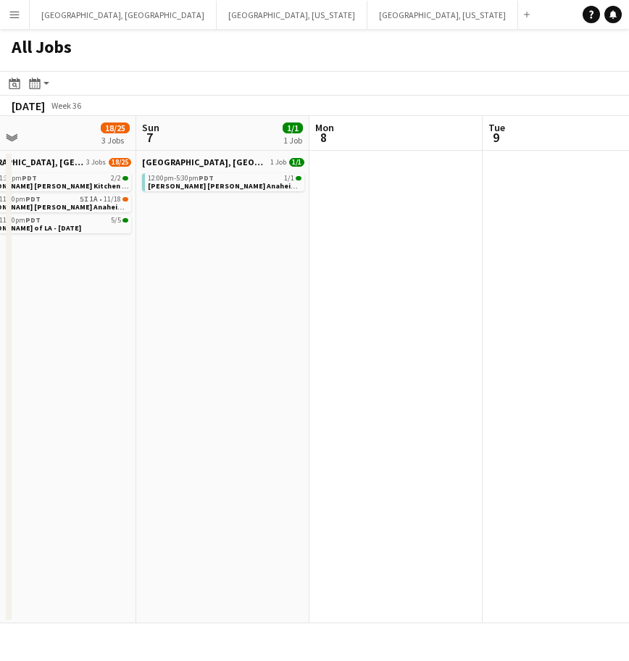
click at [162, 411] on app-all-jobs "All Jobs Date picker SEP 2025 SEP 2025 Monday M Tuesday T Wednesday W Thursday …" at bounding box center [314, 326] width 629 height 594
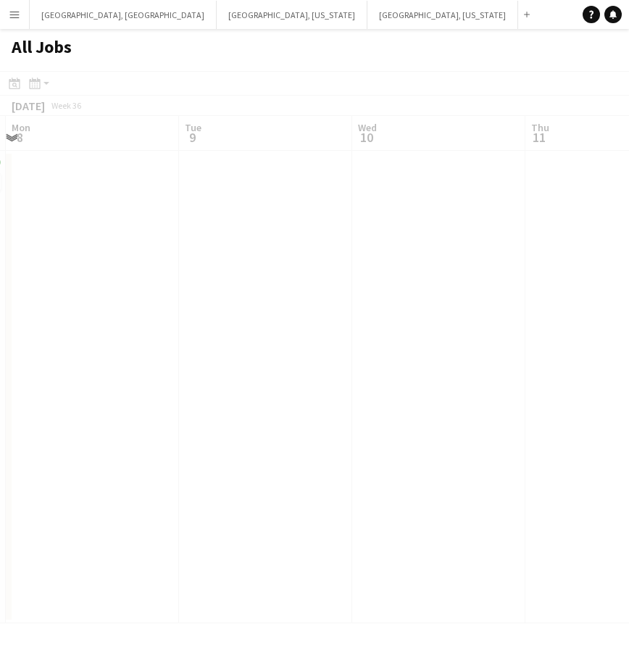
drag, startPoint x: 454, startPoint y: 330, endPoint x: 292, endPoint y: 351, distance: 163.7
click at [282, 351] on div at bounding box center [314, 368] width 629 height 594
drag, startPoint x: 465, startPoint y: 305, endPoint x: 353, endPoint y: 337, distance: 116.7
click at [451, 307] on div at bounding box center [314, 368] width 629 height 594
drag, startPoint x: 353, startPoint y: 337, endPoint x: 176, endPoint y: 377, distance: 181.2
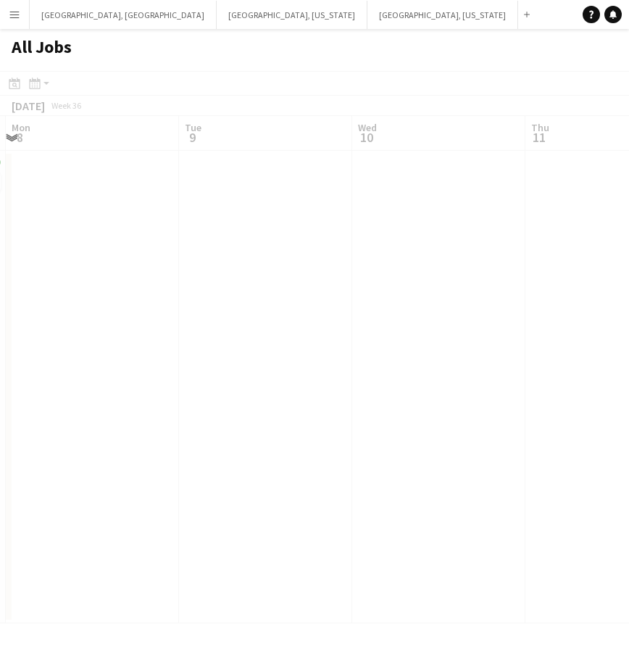
click at [154, 380] on div at bounding box center [314, 368] width 629 height 594
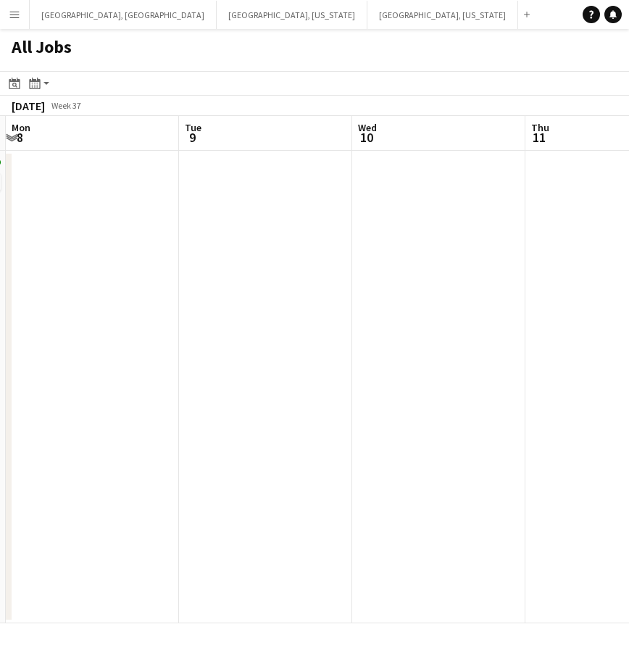
drag, startPoint x: 543, startPoint y: 364, endPoint x: 117, endPoint y: 475, distance: 440.1
click at [146, 467] on app-calendar-viewport "Fri 5 1/1 1 Job Sat 6 18/25 3 Jobs Sun 7 1/1 1 Job Mon 8 Tue 9 Wed 10 Thu 11 Fr…" at bounding box center [314, 369] width 629 height 507
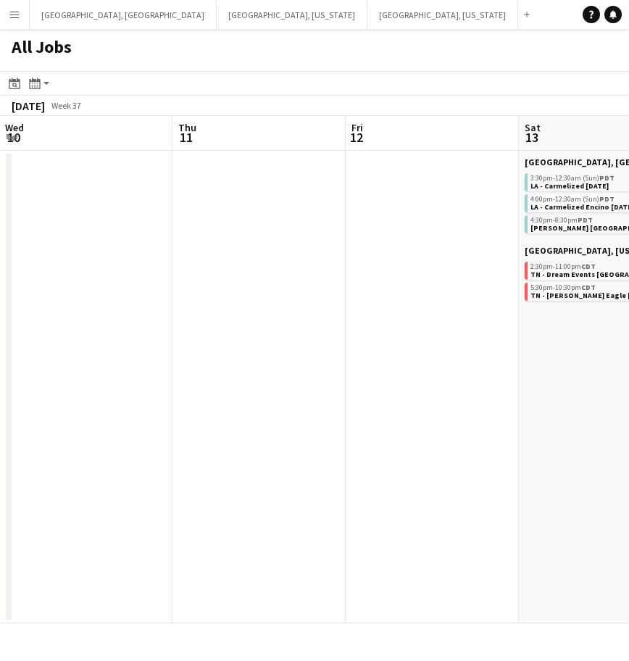
scroll to position [0, 477]
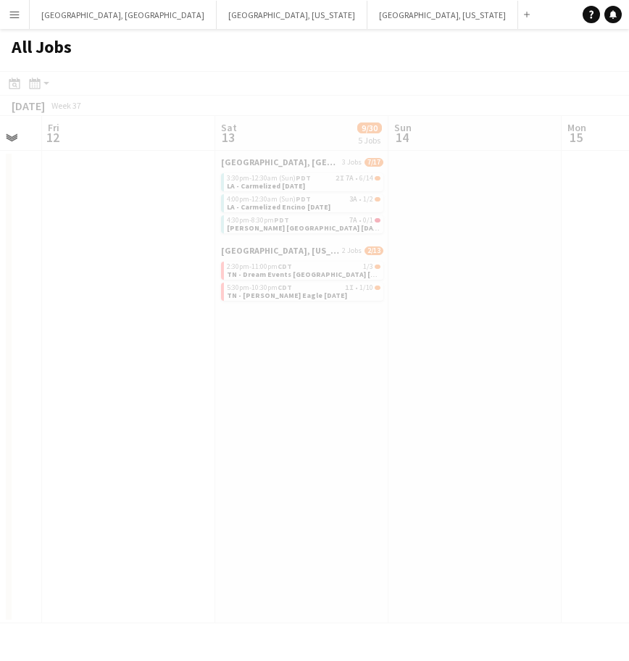
drag, startPoint x: 556, startPoint y: 367, endPoint x: 218, endPoint y: 444, distance: 347.1
click at [219, 444] on app-all-jobs "All Jobs Date picker SEP 2025 SEP 2025 Monday M Tuesday T Wednesday W Thursday …" at bounding box center [314, 326] width 629 height 594
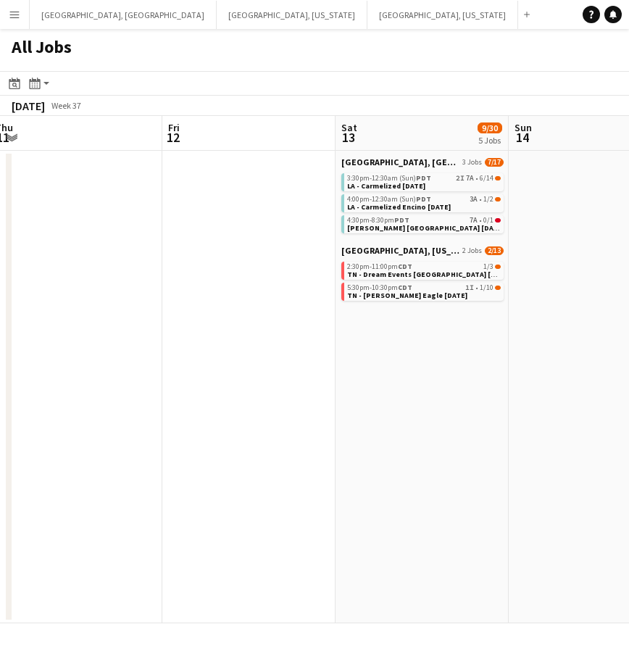
drag, startPoint x: 495, startPoint y: 335, endPoint x: 41, endPoint y: 448, distance: 468.9
click at [41, 448] on app-calendar-viewport "Tue 9 Wed 10 Thu 11 Fri 12 Sat 13 9/30 5 Jobs Sun 14 Mon 15 Tue 16 31/53 1 Job …" at bounding box center [314, 369] width 629 height 507
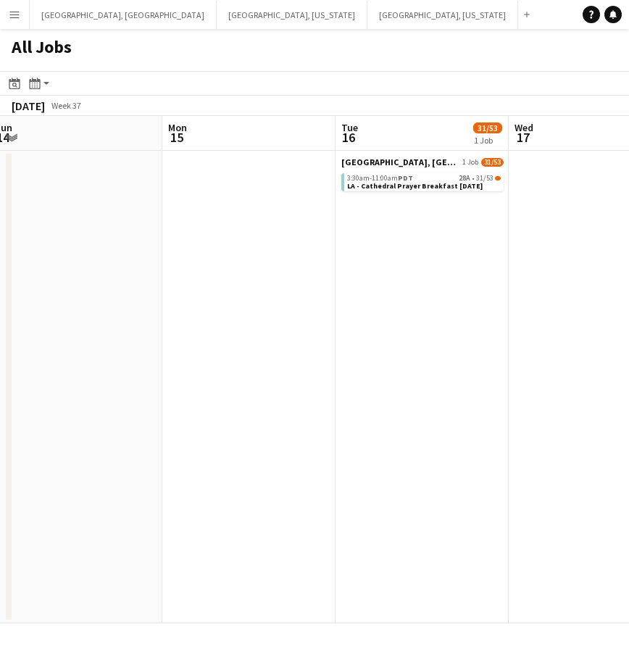
scroll to position [0, 480]
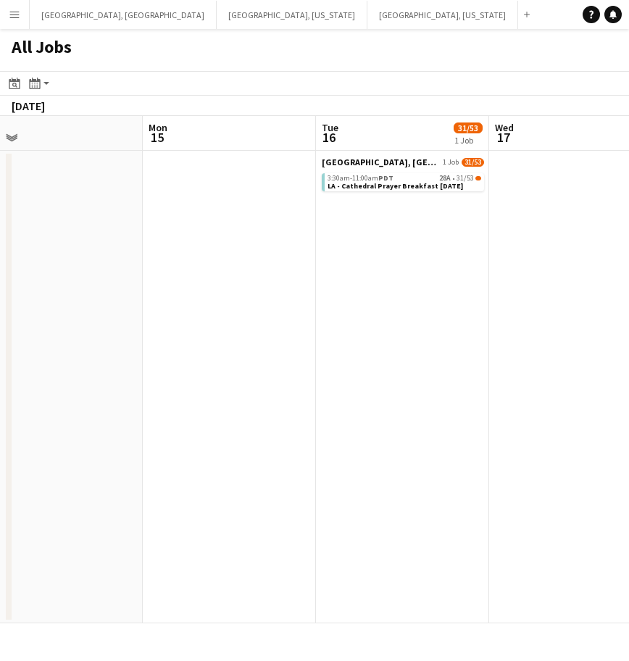
click at [64, 422] on app-all-jobs "All Jobs Date picker SEP 2025 SEP 2025 Monday M Tuesday T Wednesday W Thursday …" at bounding box center [314, 326] width 629 height 594
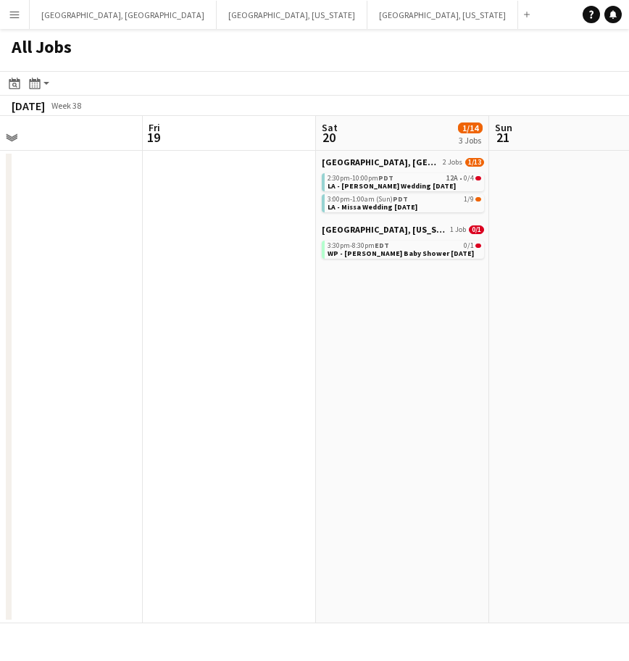
scroll to position [0, 348]
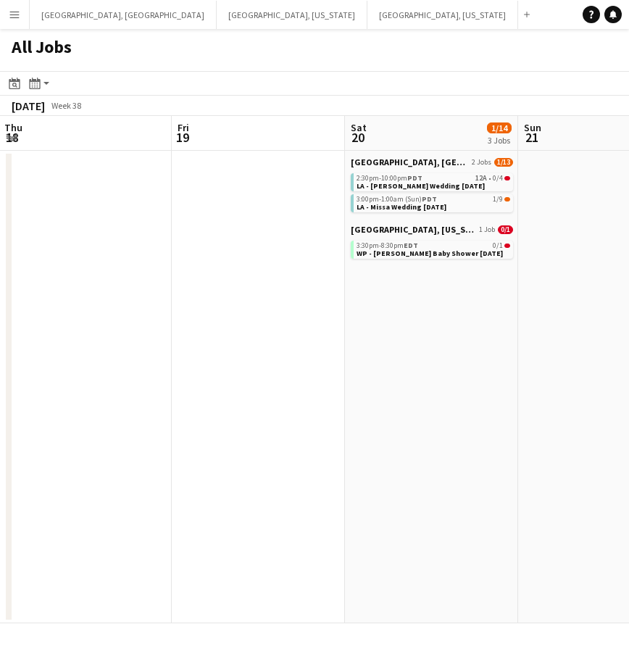
drag, startPoint x: 130, startPoint y: 391, endPoint x: 56, endPoint y: 414, distance: 77.9
click at [0, 434] on html "Menu Boards Boards Boards All jobs Status Workforce Workforce My Workforce Recr…" at bounding box center [314, 330] width 629 height 661
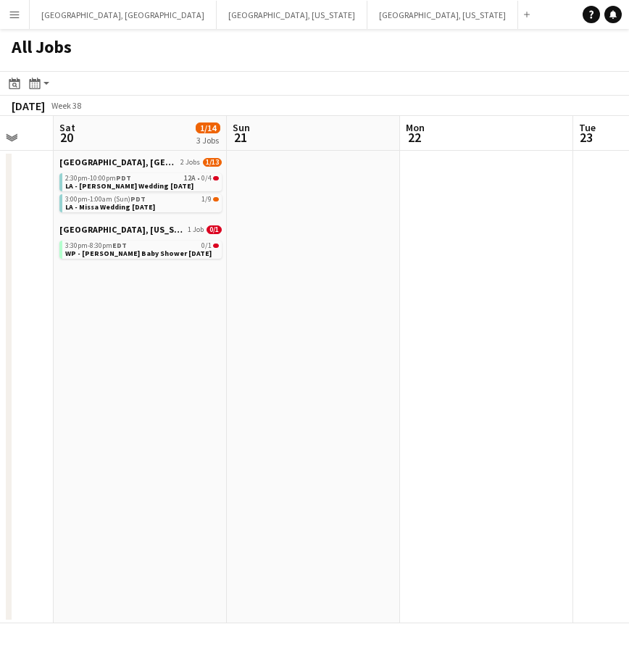
click at [136, 443] on app-all-jobs "All Jobs Date picker SEP 2025 SEP 2025 Monday M Tuesday T Wednesday W Thursday …" at bounding box center [314, 326] width 629 height 594
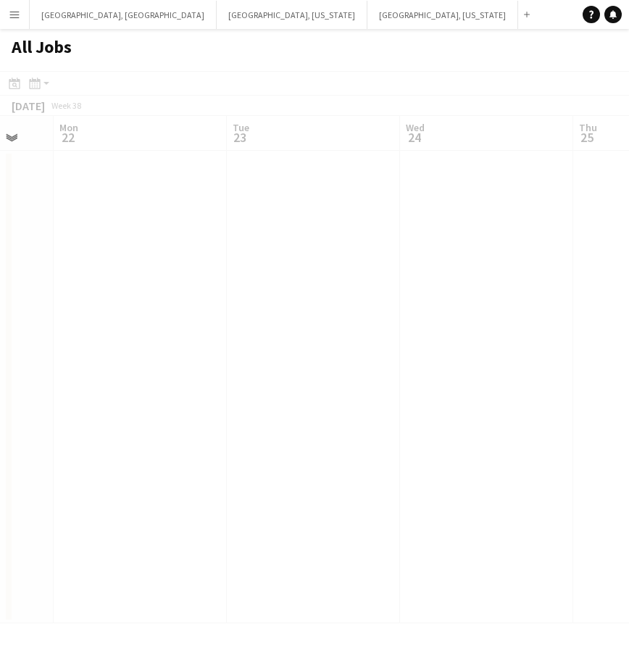
scroll to position [0, 435]
drag, startPoint x: 424, startPoint y: 374, endPoint x: 1, endPoint y: 467, distance: 433.1
click at [1, 467] on div at bounding box center [314, 368] width 629 height 594
drag, startPoint x: 365, startPoint y: 337, endPoint x: 53, endPoint y: 480, distance: 343.6
click at [56, 480] on app-calendar-viewport "Fri 19 Sat 20 1/14 3 Jobs Sun 21 Mon 22 Tue 23 Wed 24 Thu 25 Fri 26 Sat 27 0/3 …" at bounding box center [314, 369] width 629 height 507
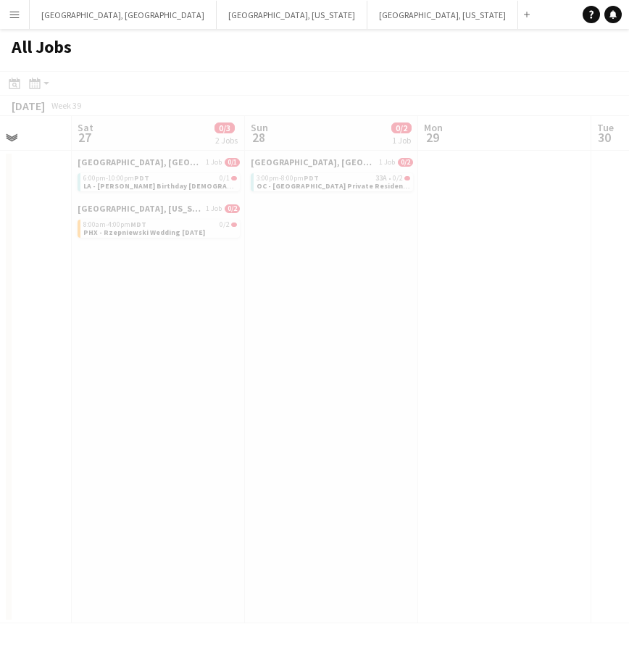
drag, startPoint x: 560, startPoint y: 343, endPoint x: 101, endPoint y: 516, distance: 490.1
click at [101, 516] on app-all-jobs "All Jobs Date picker SEP 2025 SEP 2025 Monday M Tuesday T Wednesday W Thursday …" at bounding box center [314, 326] width 629 height 594
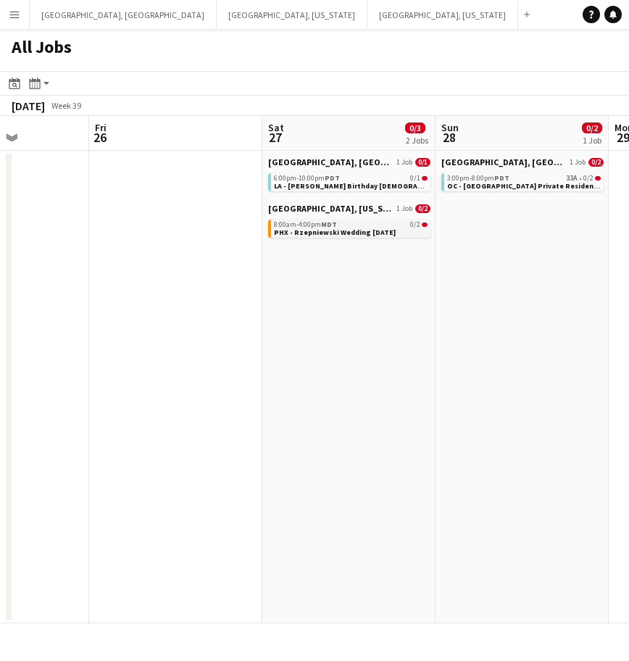
click at [282, 226] on span "8:00am-4:00pm MDT" at bounding box center [305, 224] width 63 height 7
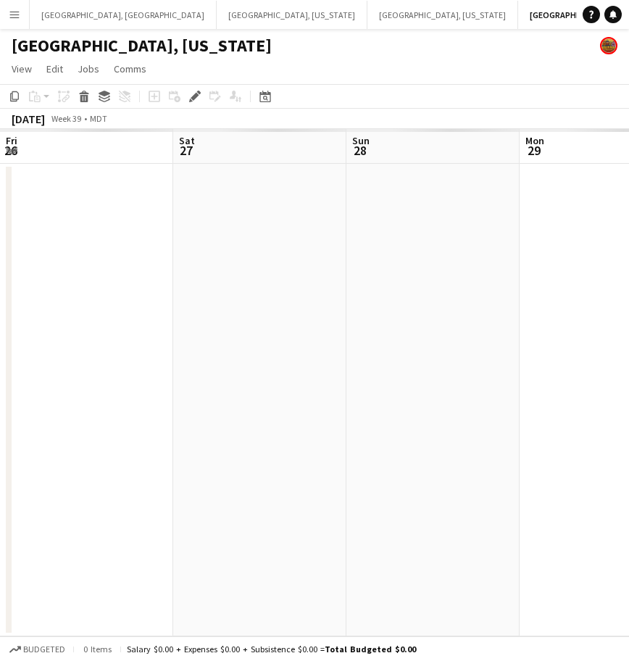
scroll to position [0, 498]
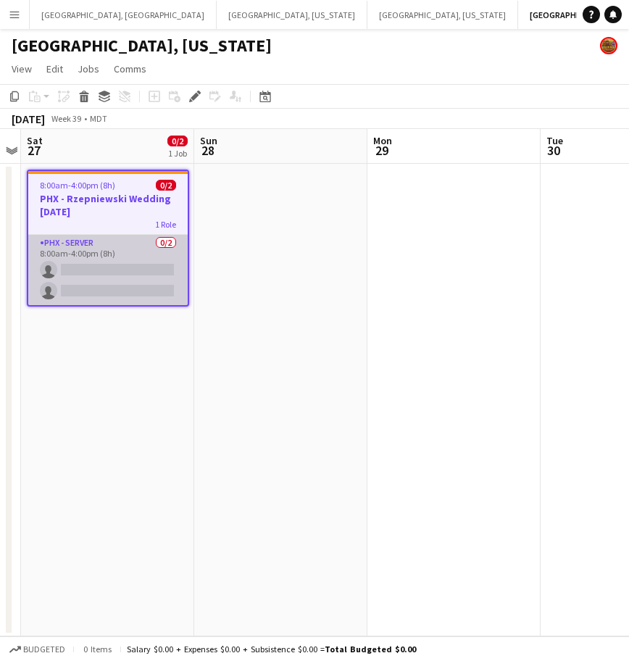
click at [121, 282] on app-card-role "PHX - Server 0/2 8:00am-4:00pm (8h) single-neutral-actions single-neutral-actio…" at bounding box center [107, 270] width 159 height 70
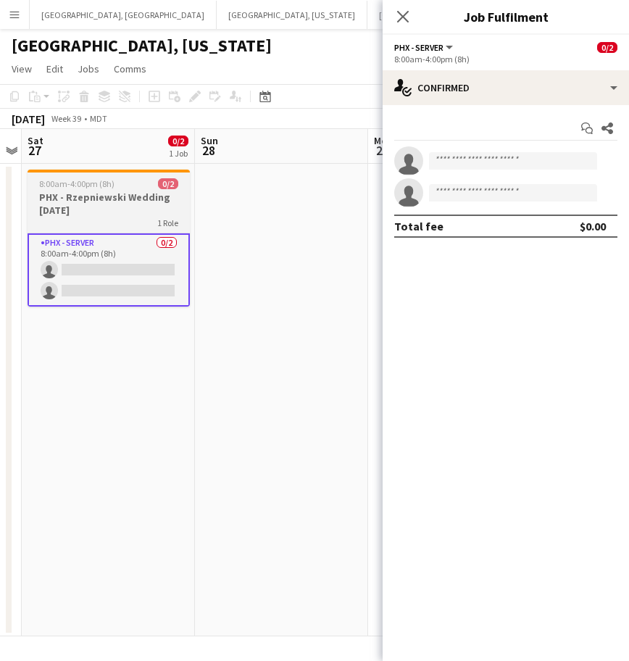
click at [85, 199] on h3 "PHX - Rzepniewski Wedding [DATE]" at bounding box center [109, 204] width 162 height 26
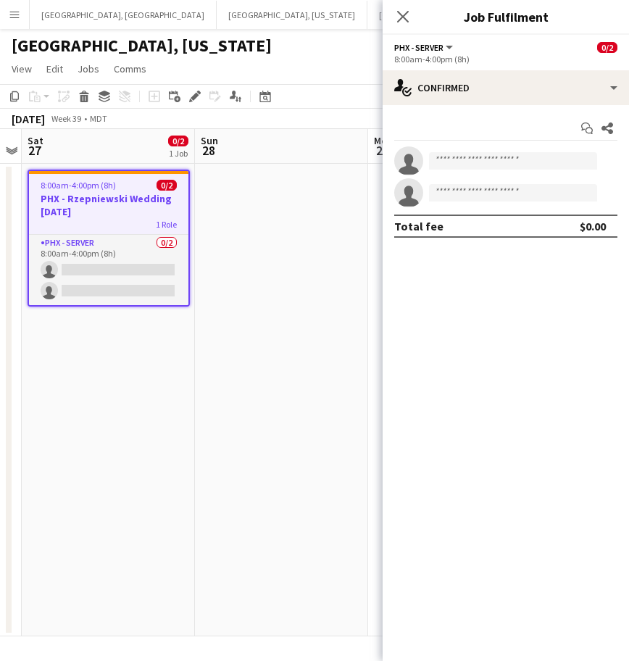
scroll to position [0, 497]
click at [195, 91] on icon "Edit" at bounding box center [195, 97] width 12 height 12
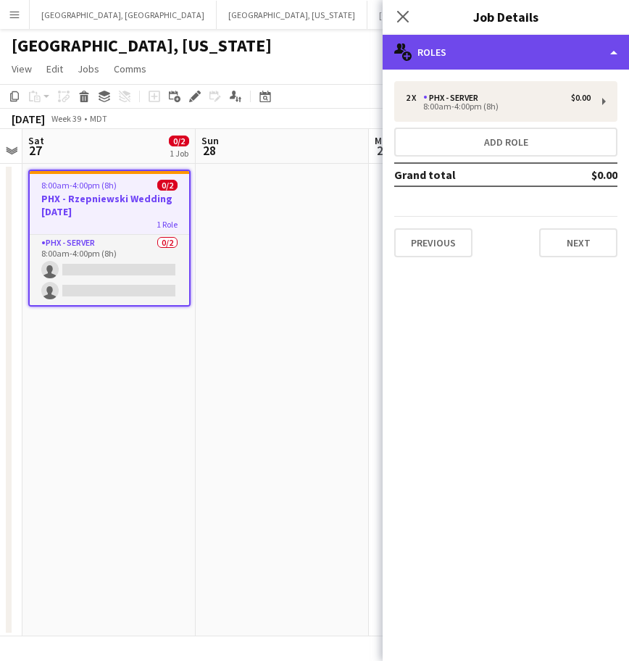
click at [493, 47] on div "multiple-users-add Roles" at bounding box center [505, 52] width 246 height 35
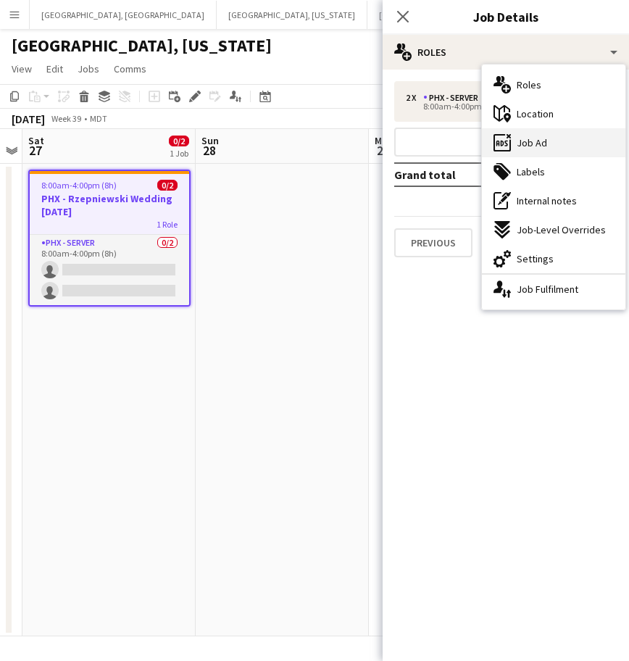
click at [535, 146] on span "Job Ad" at bounding box center [531, 142] width 30 height 13
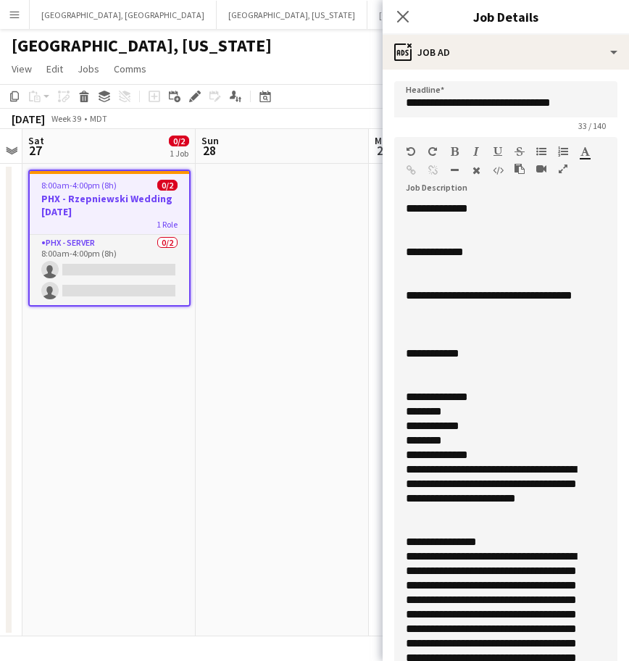
drag, startPoint x: 602, startPoint y: 277, endPoint x: 500, endPoint y: 622, distance: 358.9
click at [525, 660] on html "Menu Boards Boards Boards All jobs Status Workforce Workforce My Workforce Recr…" at bounding box center [314, 330] width 629 height 661
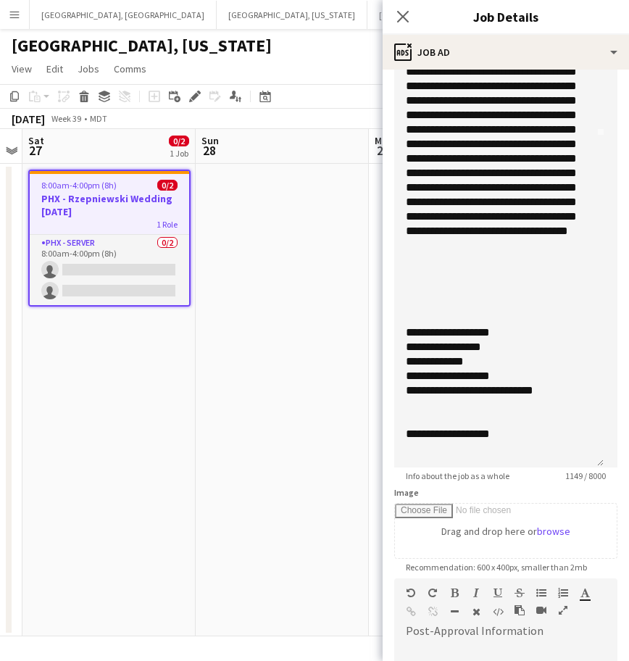
scroll to position [272, 0]
